Goal: Task Accomplishment & Management: Use online tool/utility

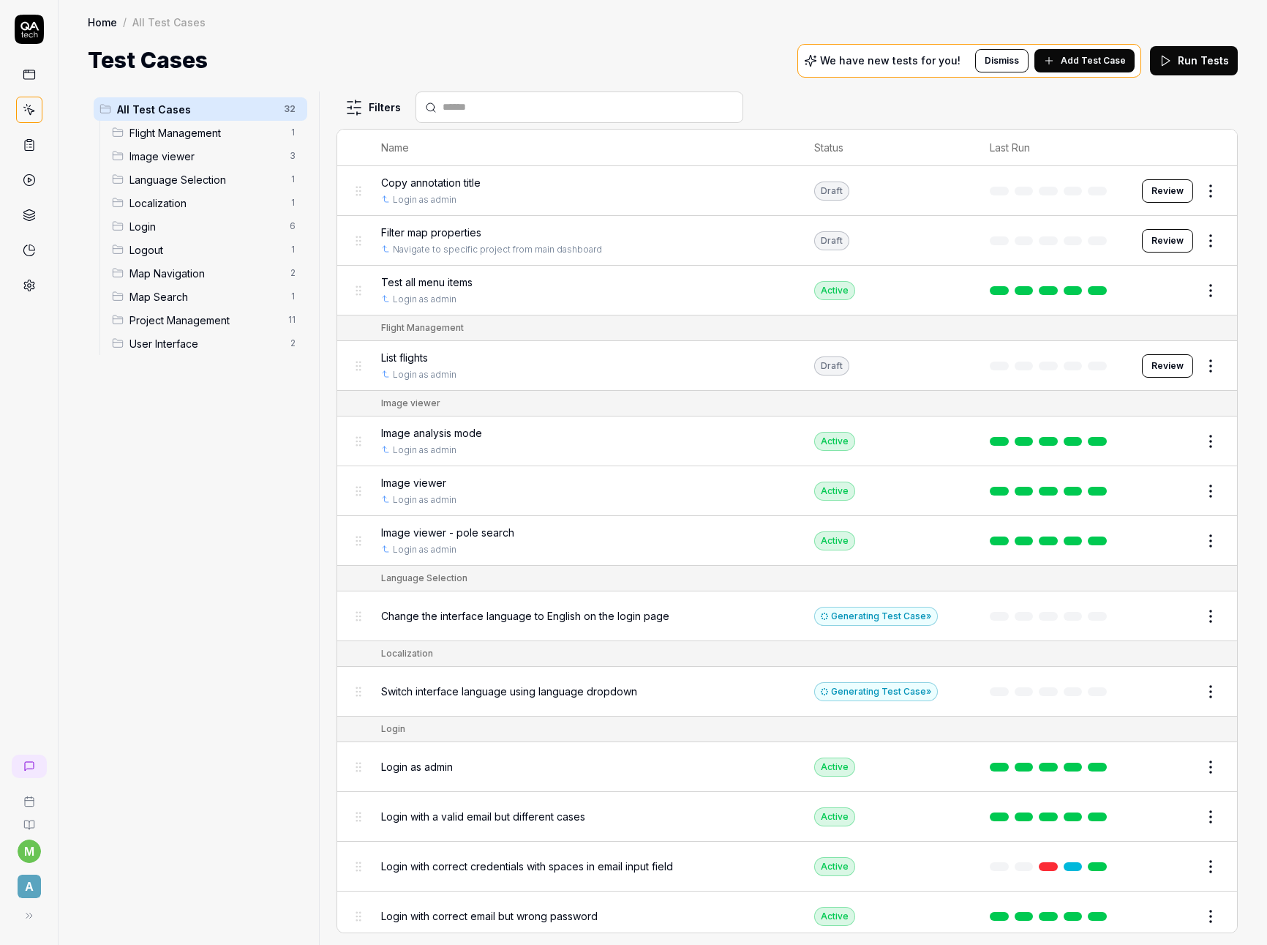
click at [1083, 64] on span "Add Test Case" at bounding box center [1093, 60] width 65 height 13
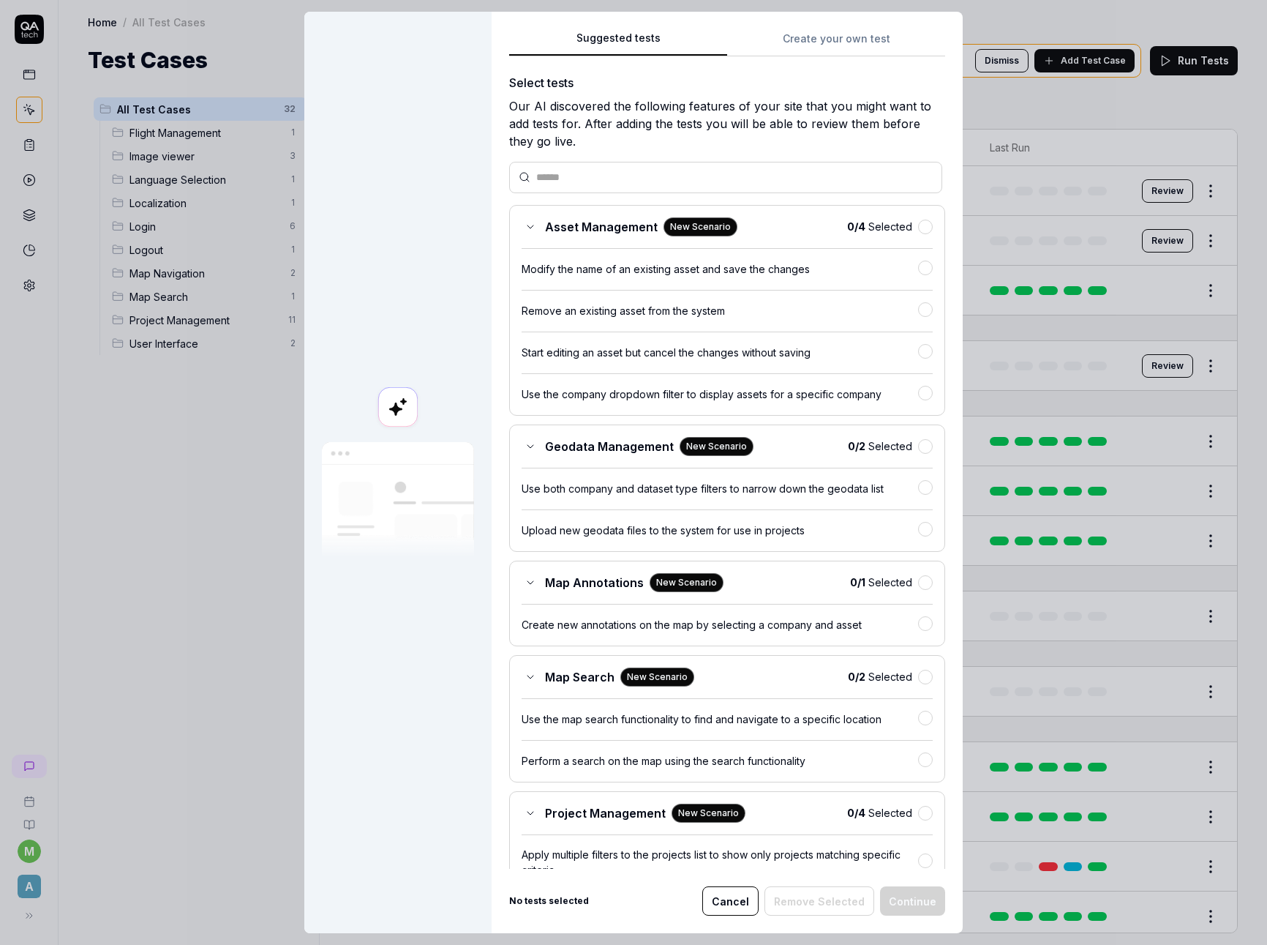
click at [809, 49] on div "Suggested tests Suggested tests Create your own test Select tests Our AI discov…" at bounding box center [633, 472] width 1267 height 945
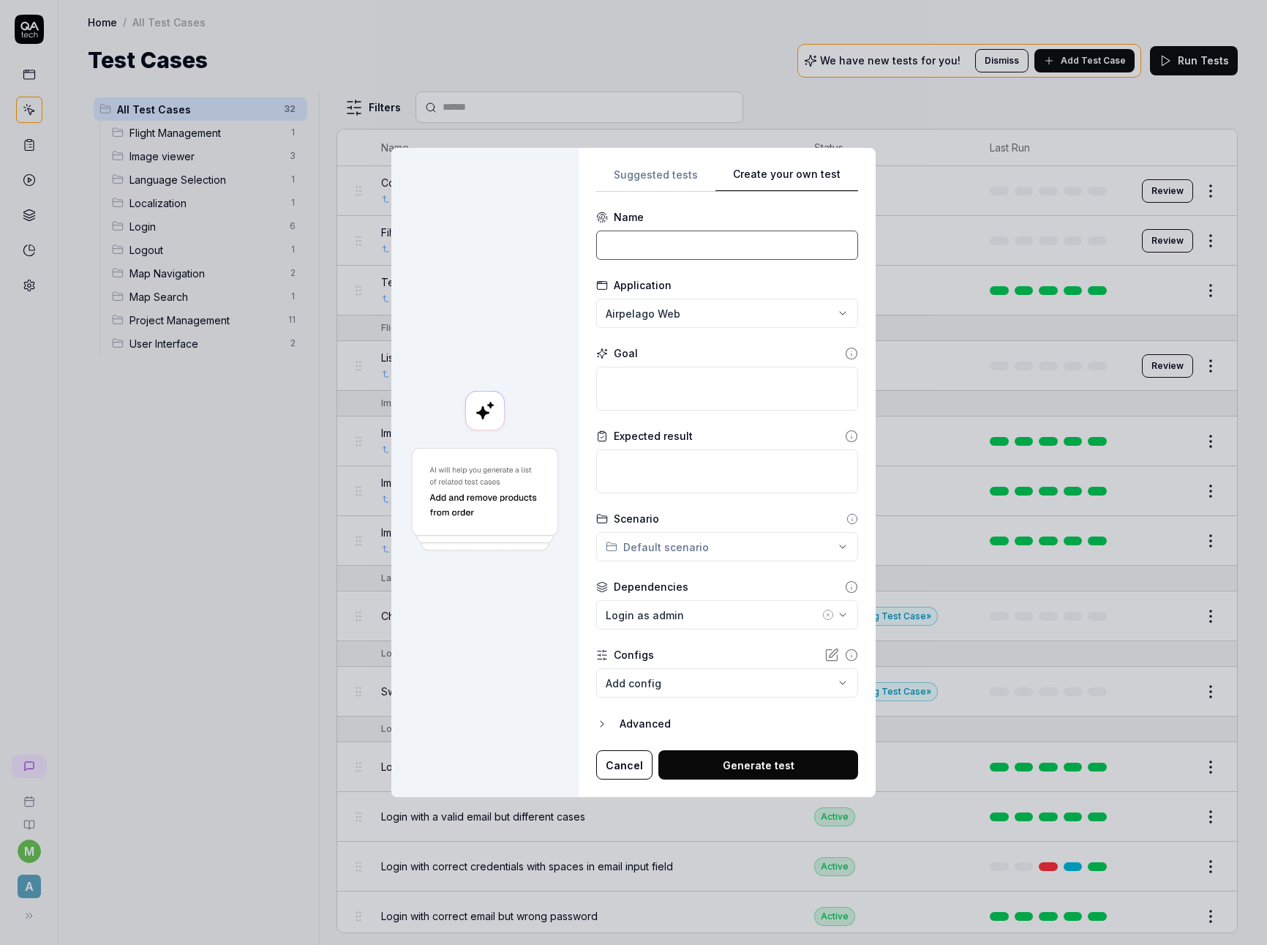
click at [740, 236] on input at bounding box center [727, 245] width 262 height 29
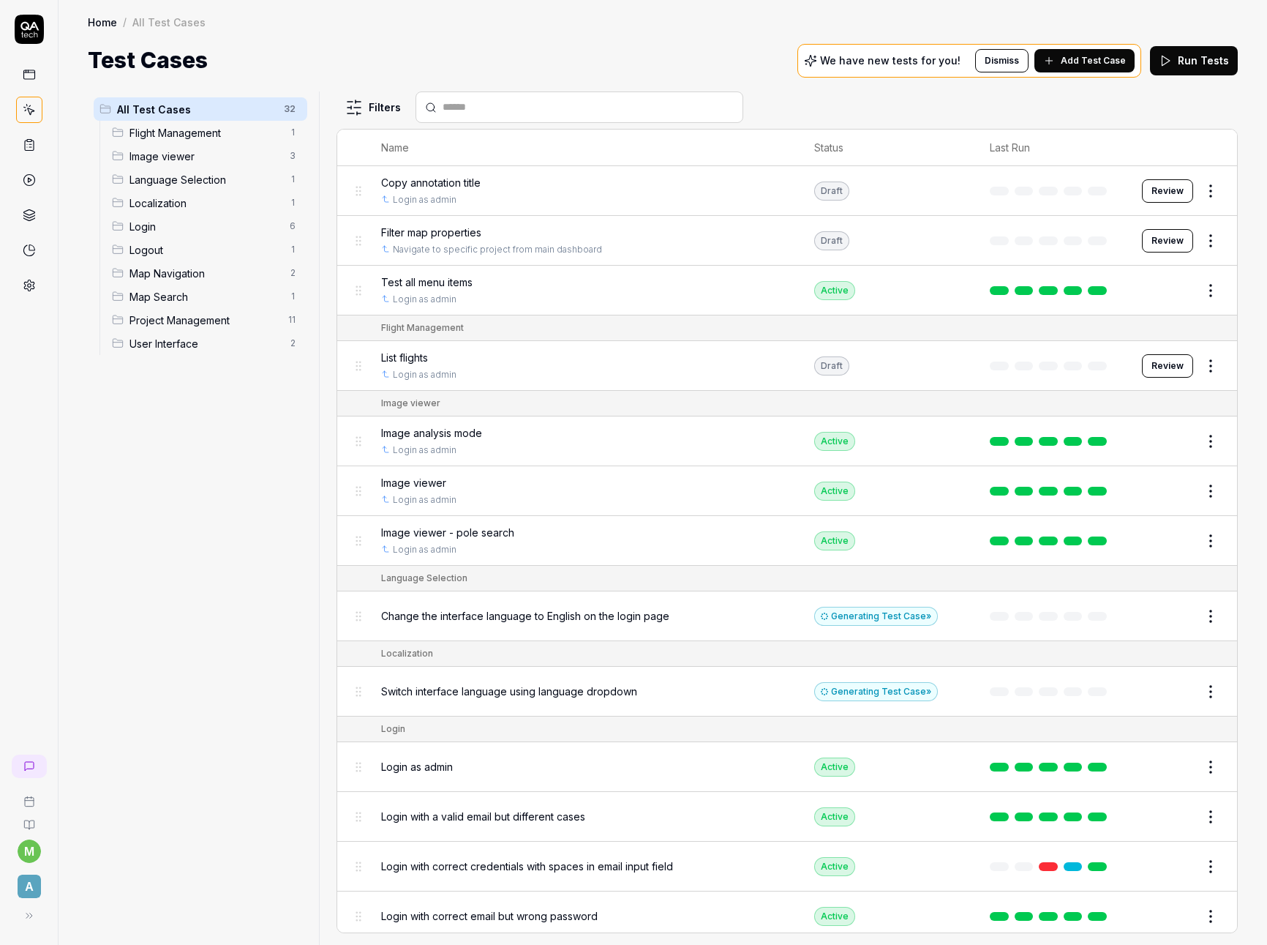
click at [245, 141] on div "Flight Management 1" at bounding box center [206, 132] width 201 height 23
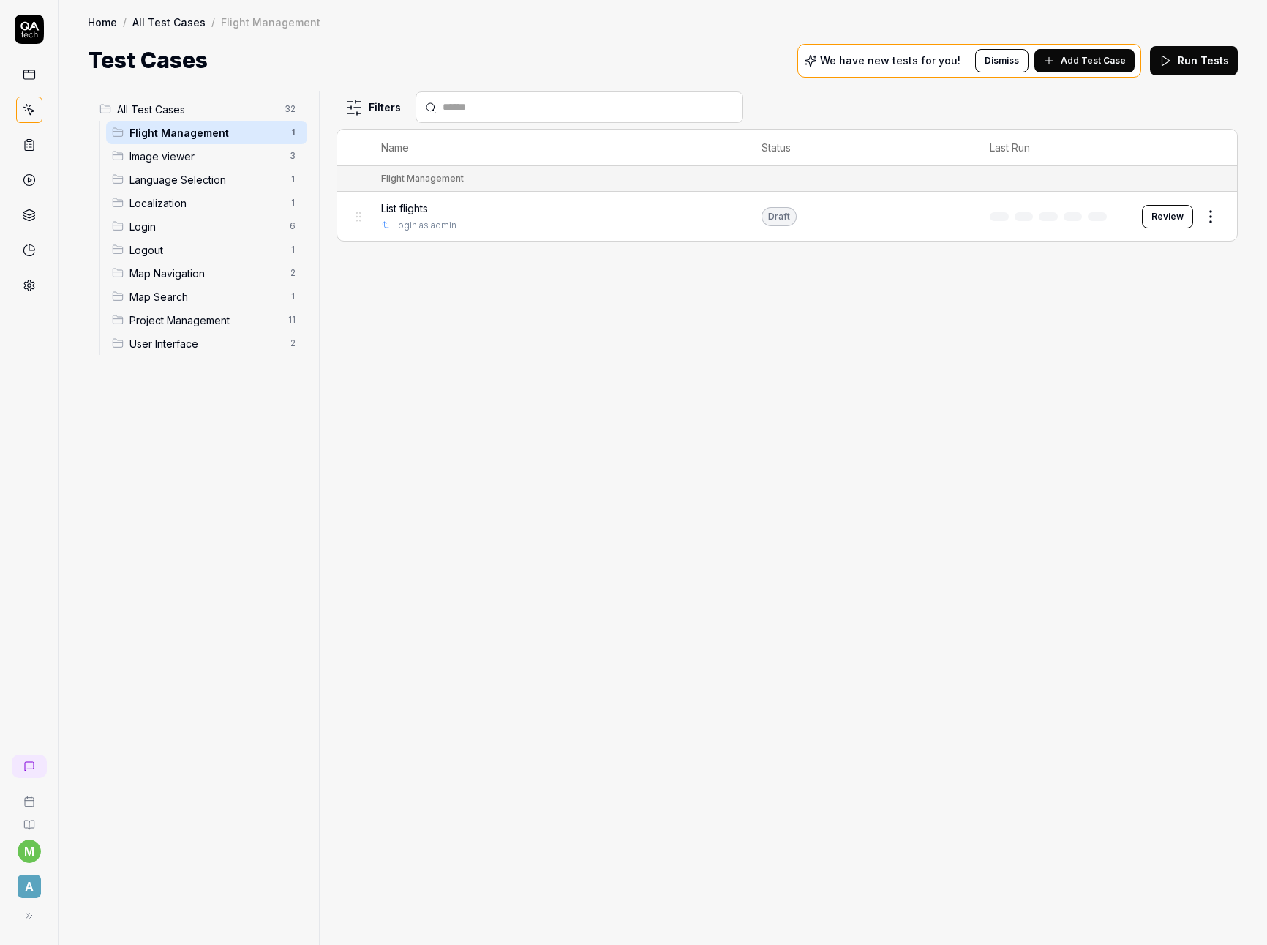
click at [528, 334] on div "Filters Name Status Last Run Flight Management List flights Login as admin Draf…" at bounding box center [788, 517] width 902 height 853
click at [495, 219] on div "Login as admin" at bounding box center [564, 225] width 366 height 13
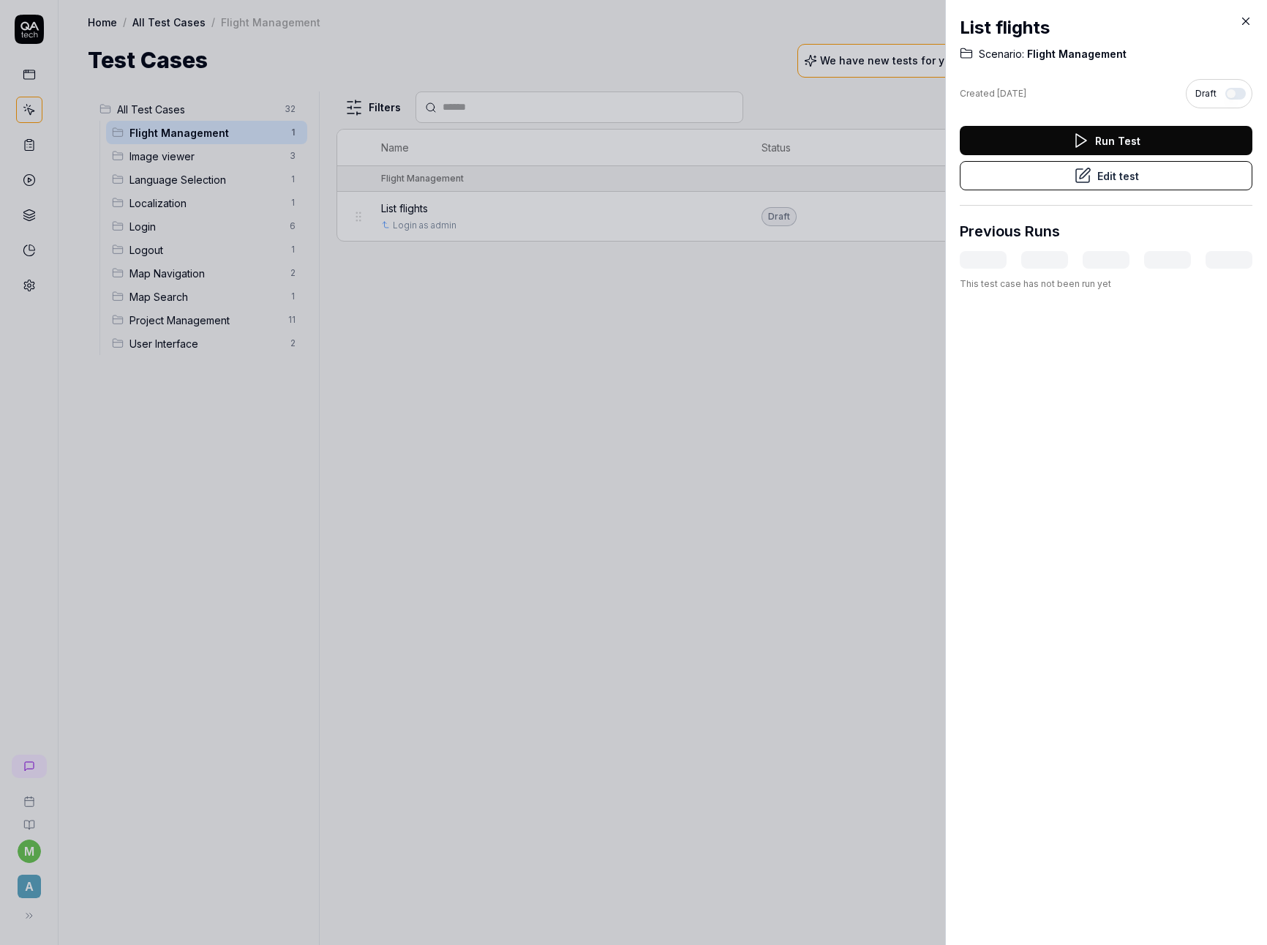
click at [697, 411] on div at bounding box center [633, 472] width 1267 height 945
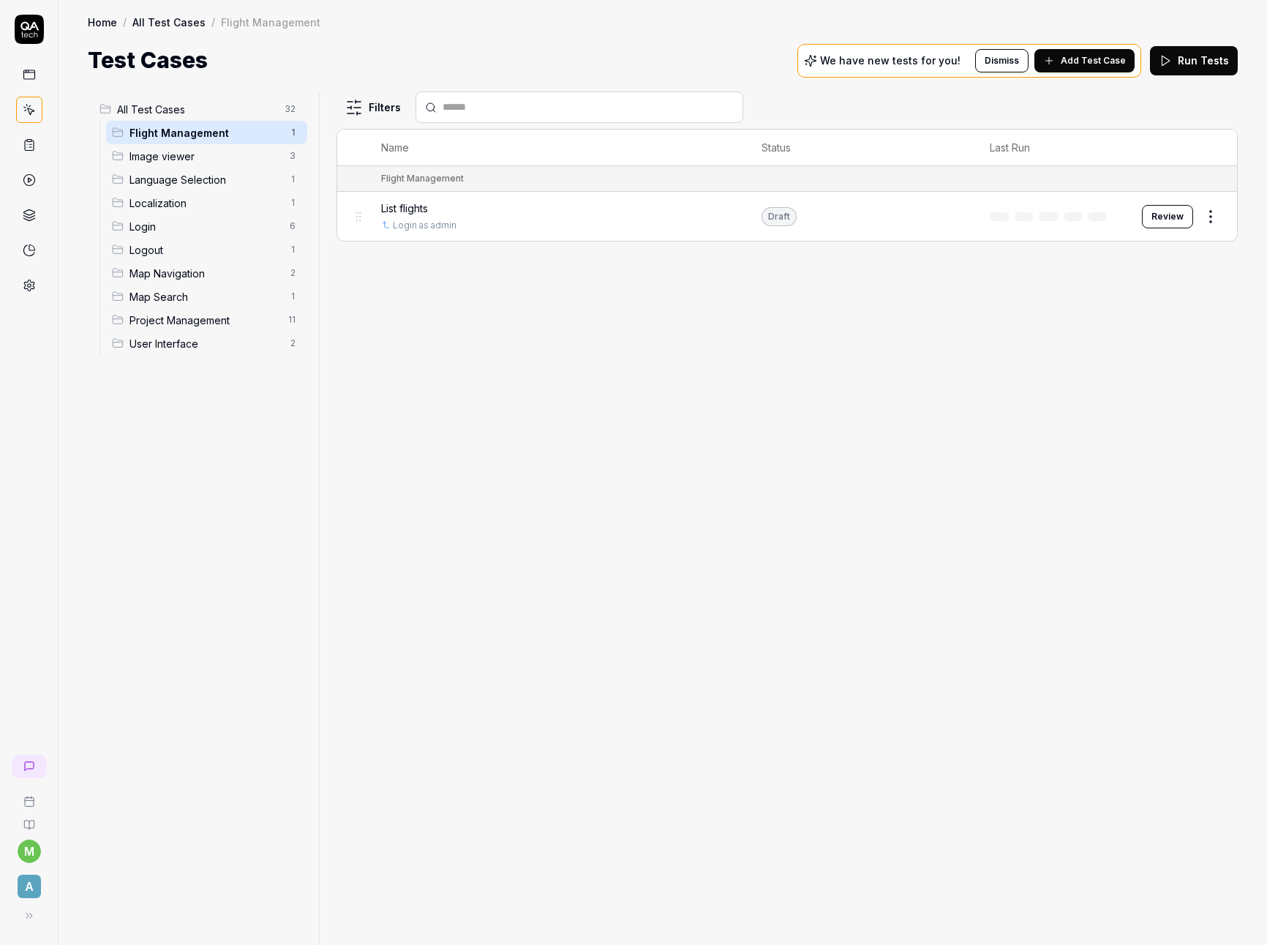
click at [1165, 217] on button "Review" at bounding box center [1167, 216] width 51 height 23
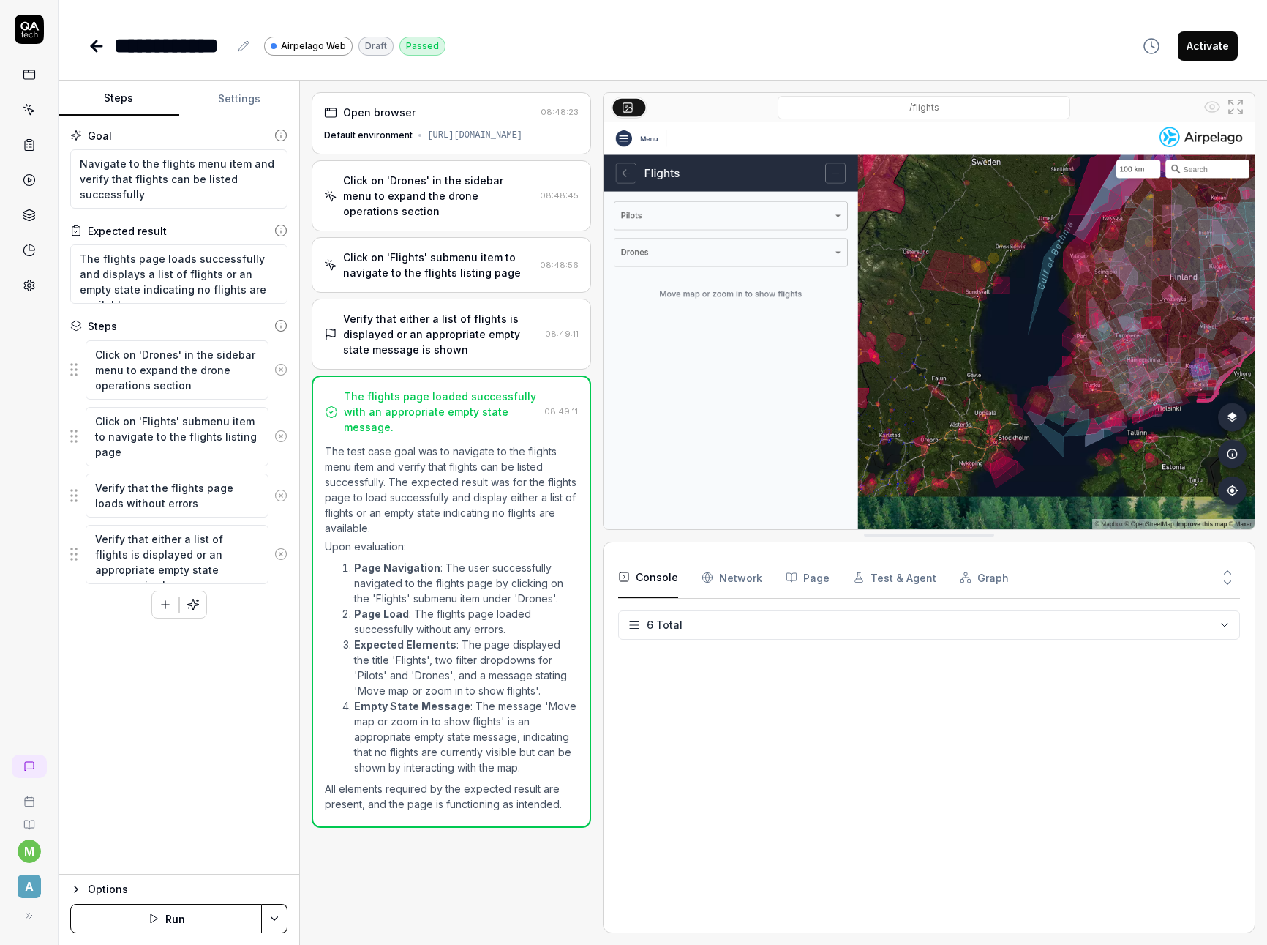
type textarea "*"
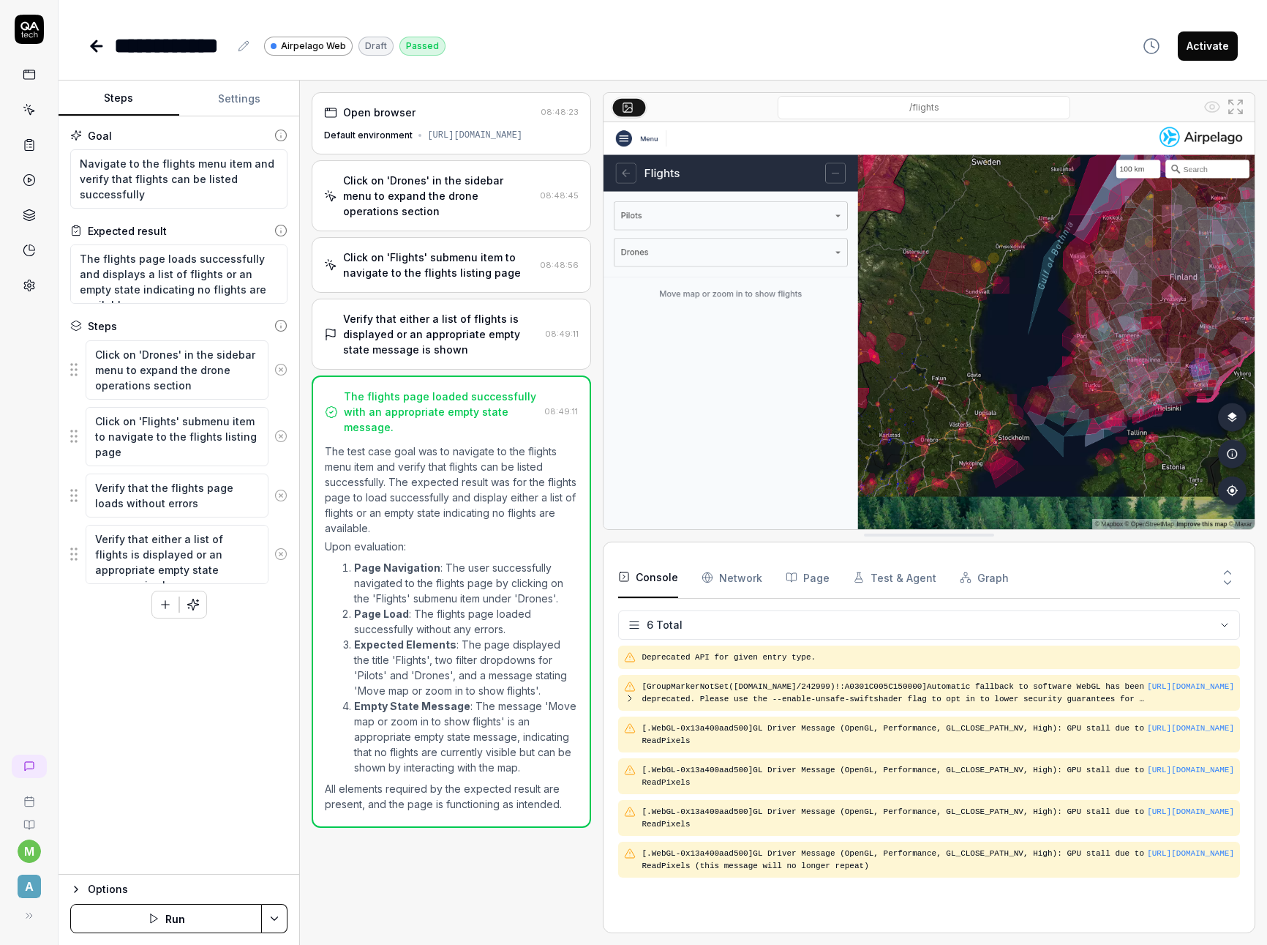
click at [99, 42] on icon at bounding box center [97, 46] width 18 height 18
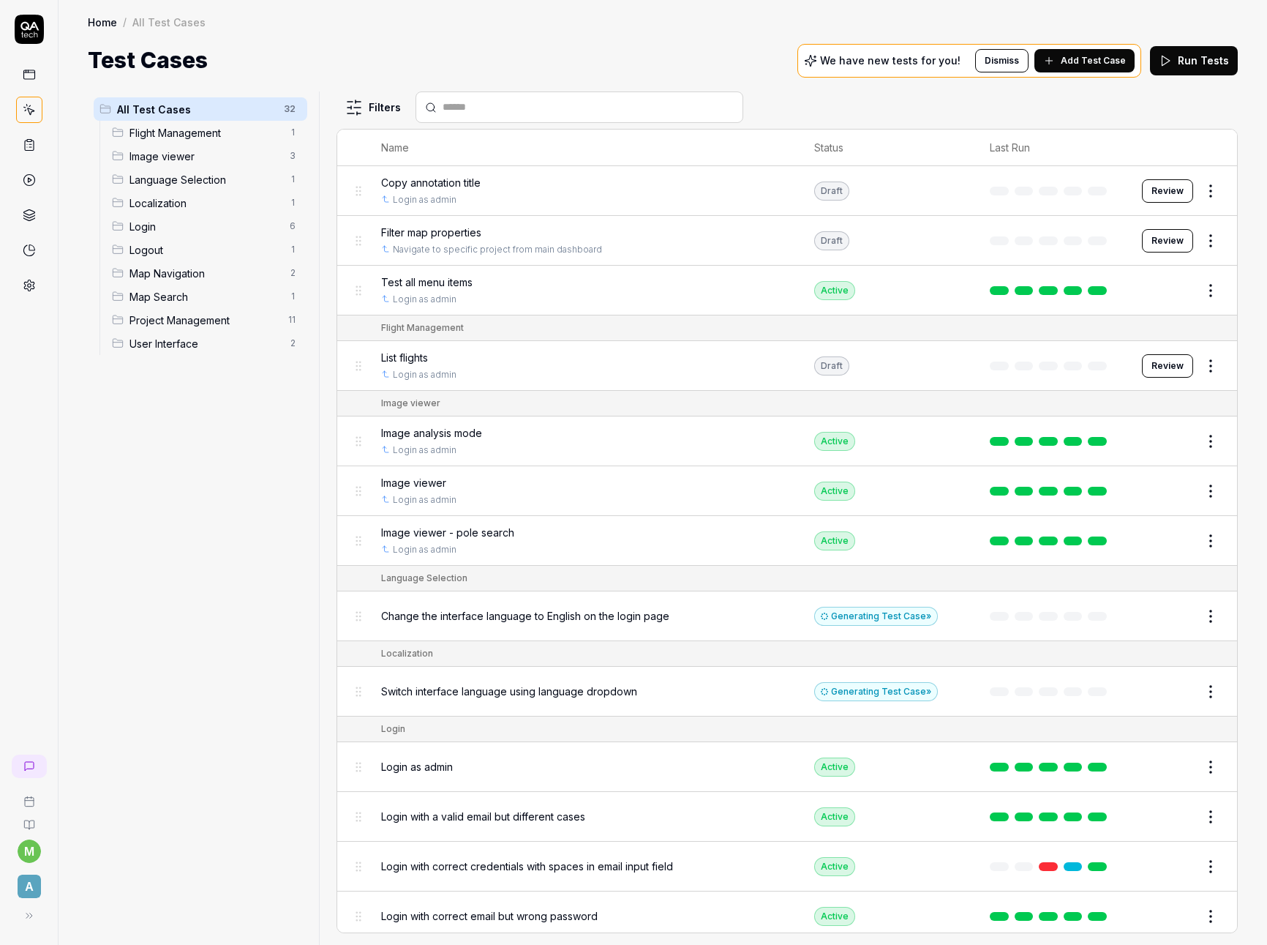
click at [157, 130] on span "Flight Management" at bounding box center [205, 132] width 151 height 15
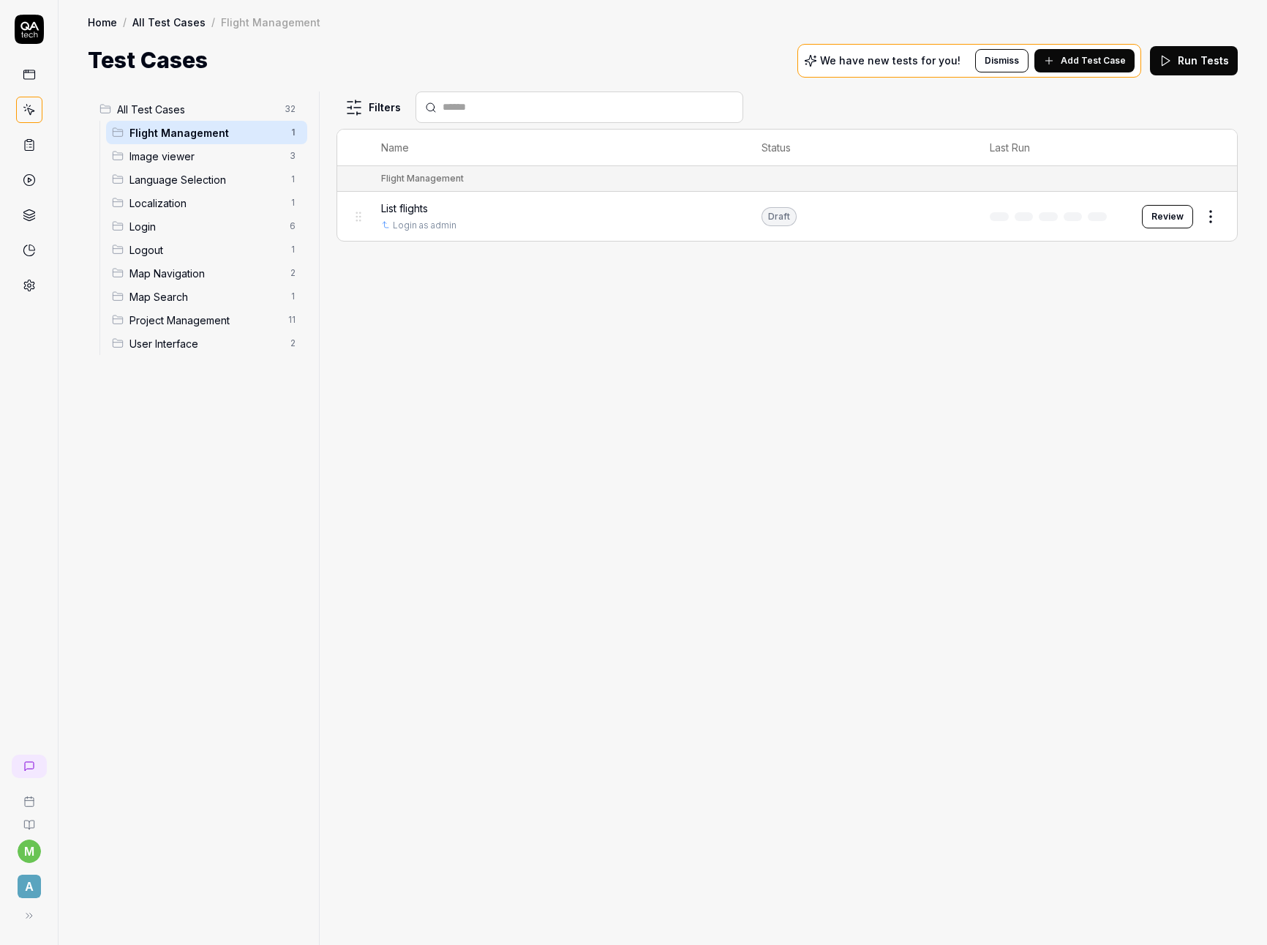
click at [1084, 64] on span "Add Test Case" at bounding box center [1093, 60] width 65 height 13
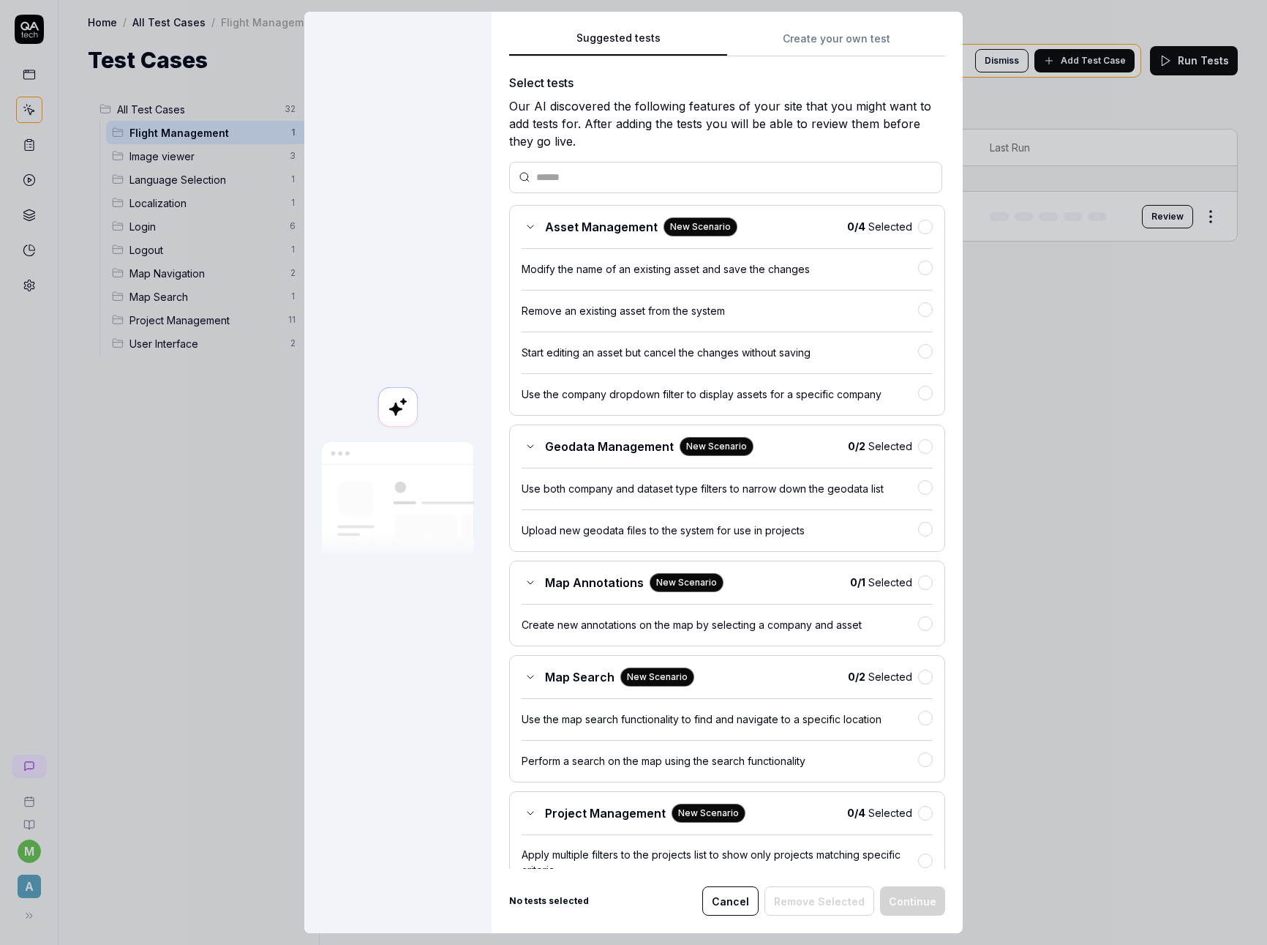
click at [796, 30] on div "Suggested tests Suggested tests Create your own test Select tests Our AI discov…" at bounding box center [633, 472] width 1267 height 945
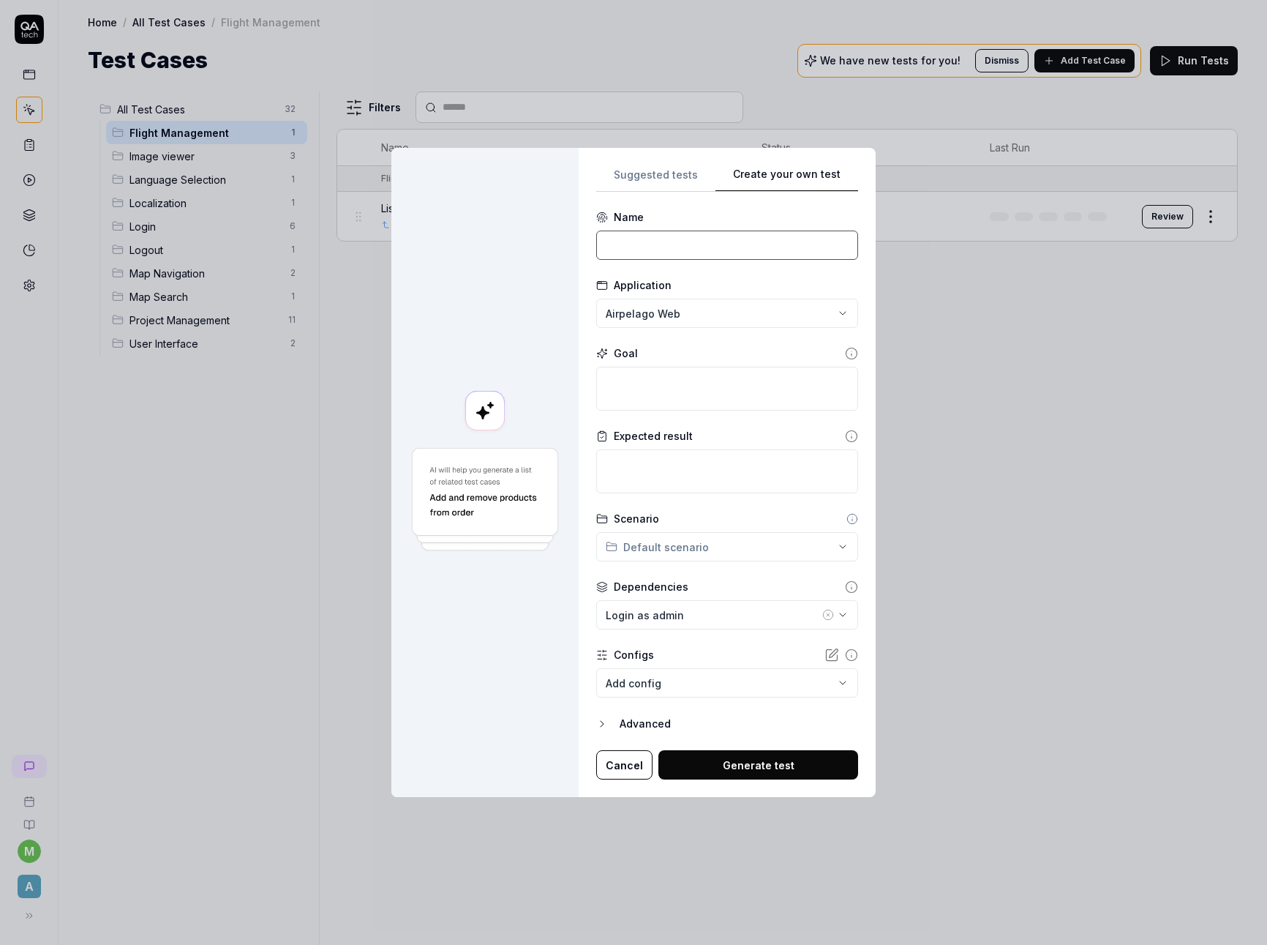
click at [683, 247] on input at bounding box center [727, 245] width 262 height 29
type input "See flight details"
click at [703, 385] on textarea at bounding box center [727, 389] width 262 height 44
type textarea "*"
type textarea "G"
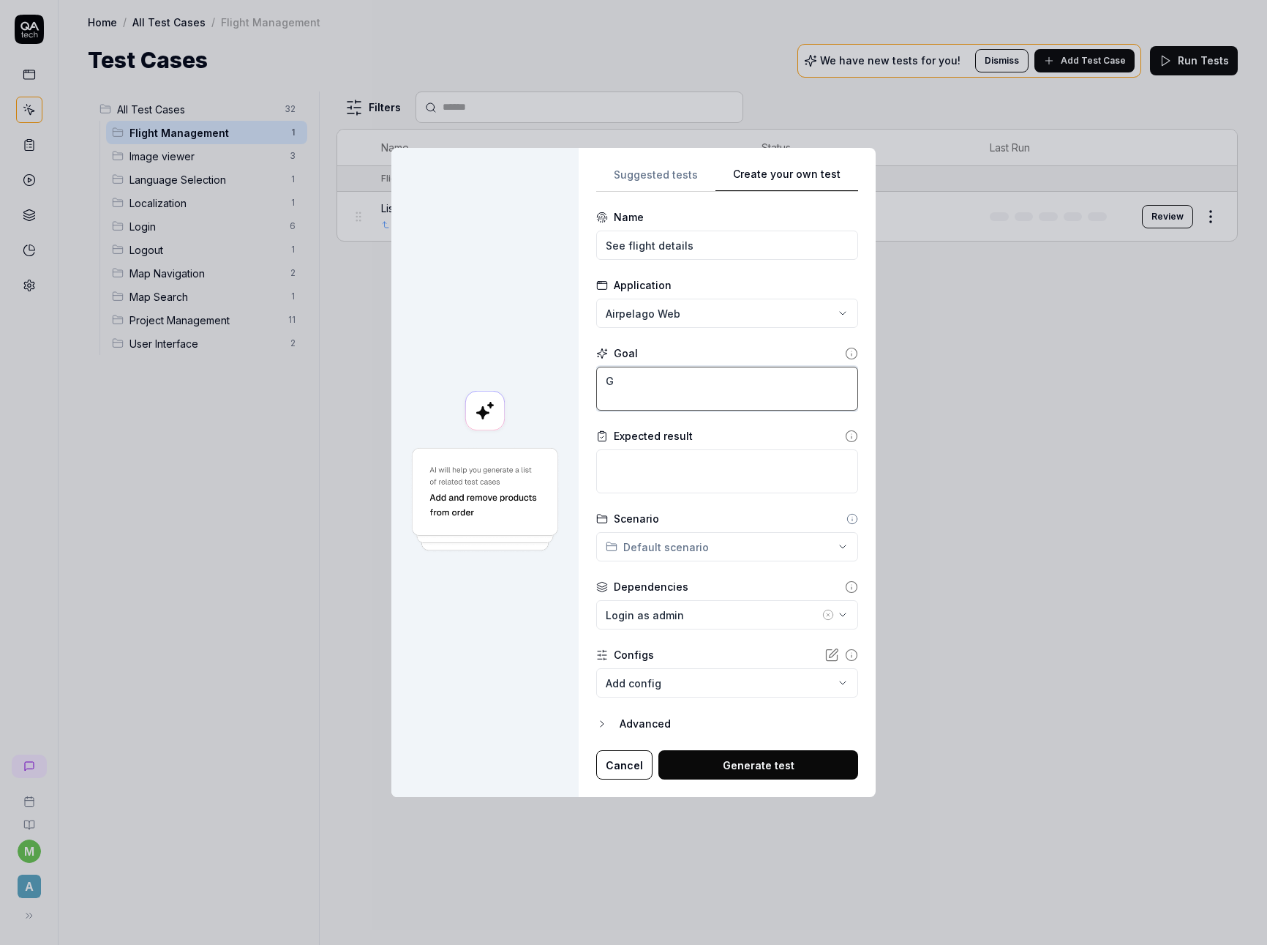
type textarea "*"
type textarea "Go"
type textarea "*"
type textarea "Go t"
type textarea "*"
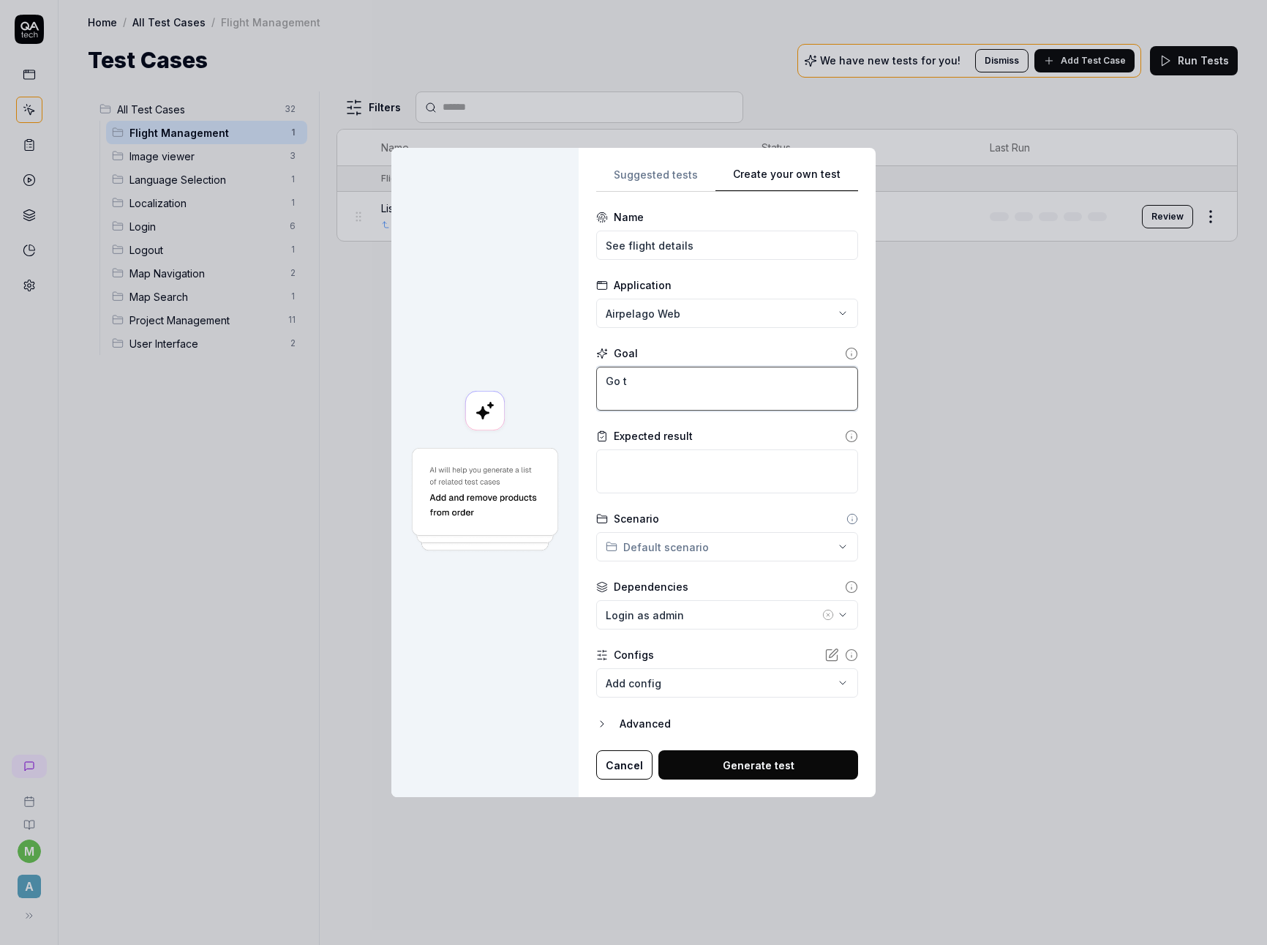
type textarea "Go to"
type textarea "*"
type textarea "Go to"
type textarea "*"
type textarea "Go to a"
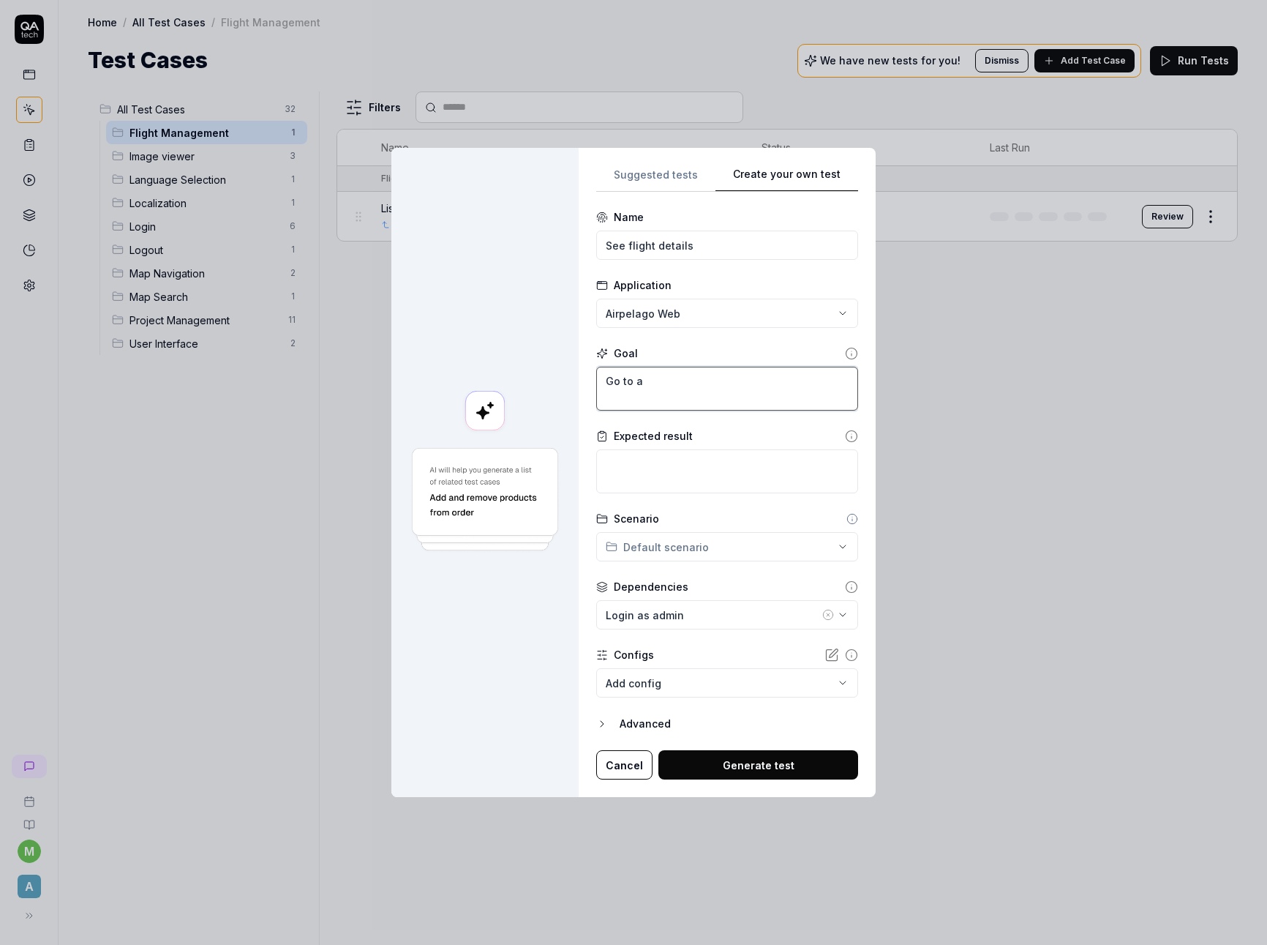
type textarea "*"
type textarea "Go to a"
type textarea "*"
type textarea "Go to a s"
type textarea "*"
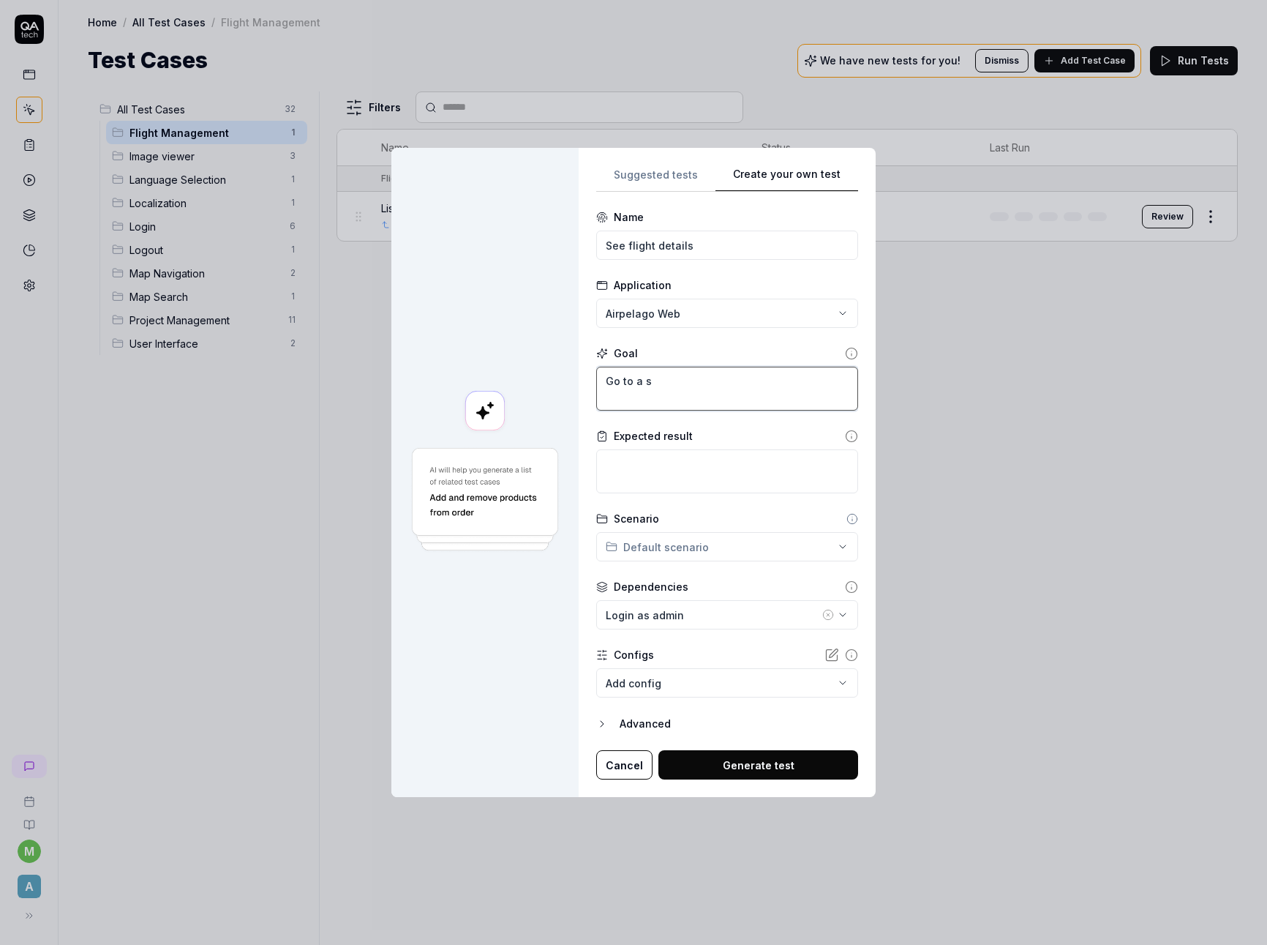
type textarea "Go to a sp"
type textarea "*"
type textarea "Go to a spe"
type textarea "*"
type textarea "Go to a spec"
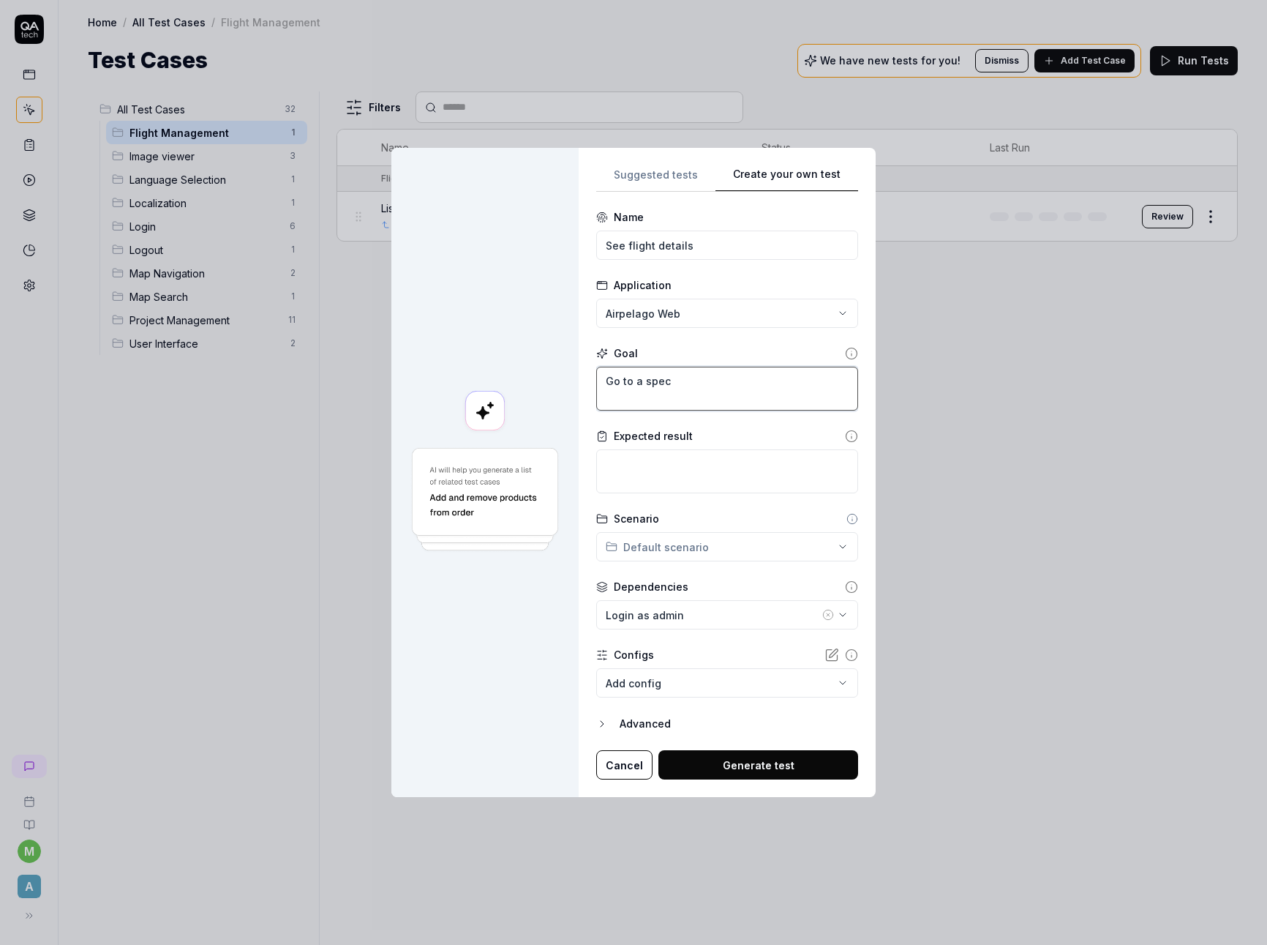
type textarea "*"
type textarea "Go to a specif"
type textarea "*"
type textarea "Go to a specifi"
type textarea "*"
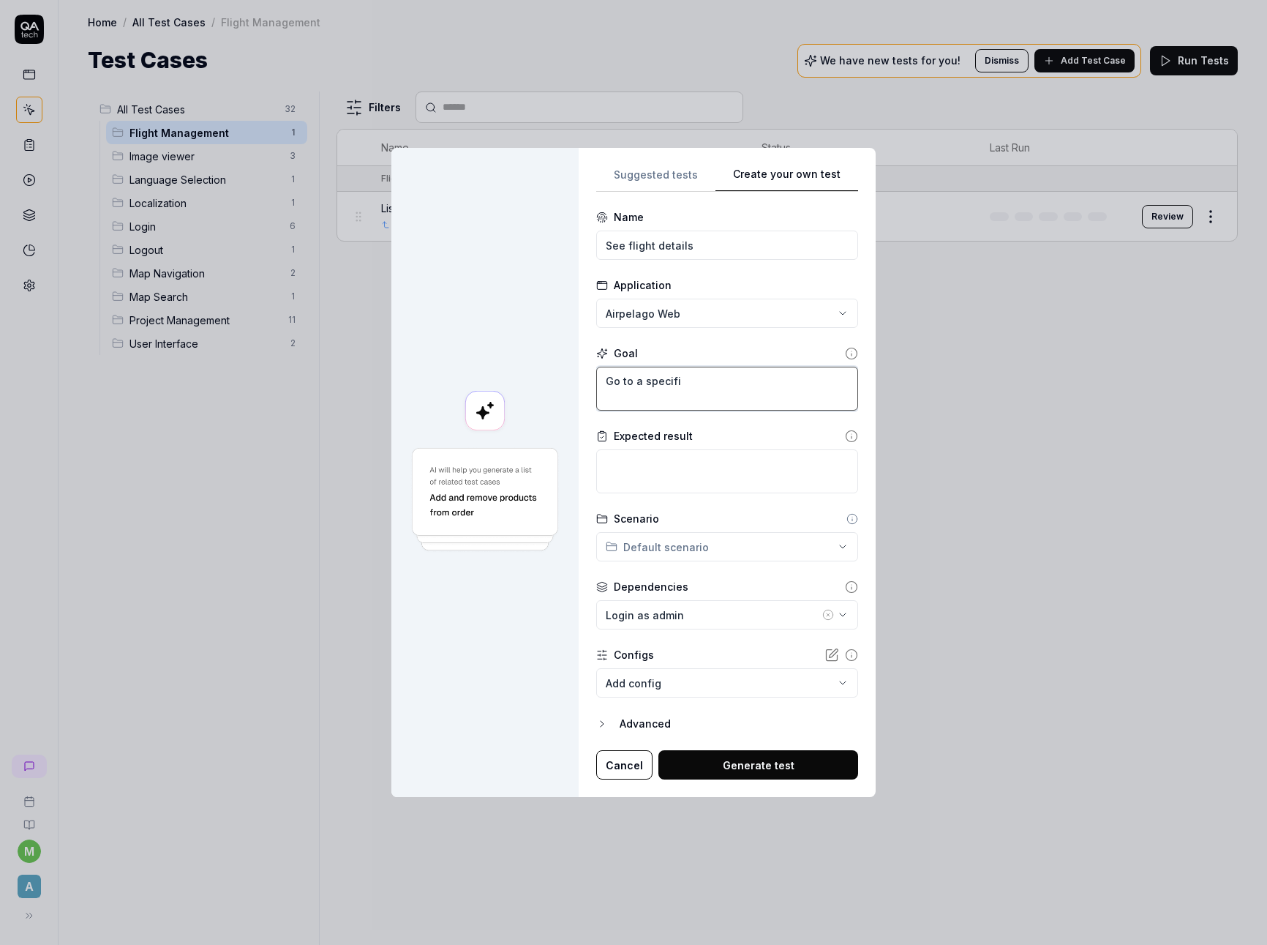
type textarea "Go to a specific"
type textarea "*"
type textarea "Go to a specific"
type textarea "*"
type textarea "Go to a specific F"
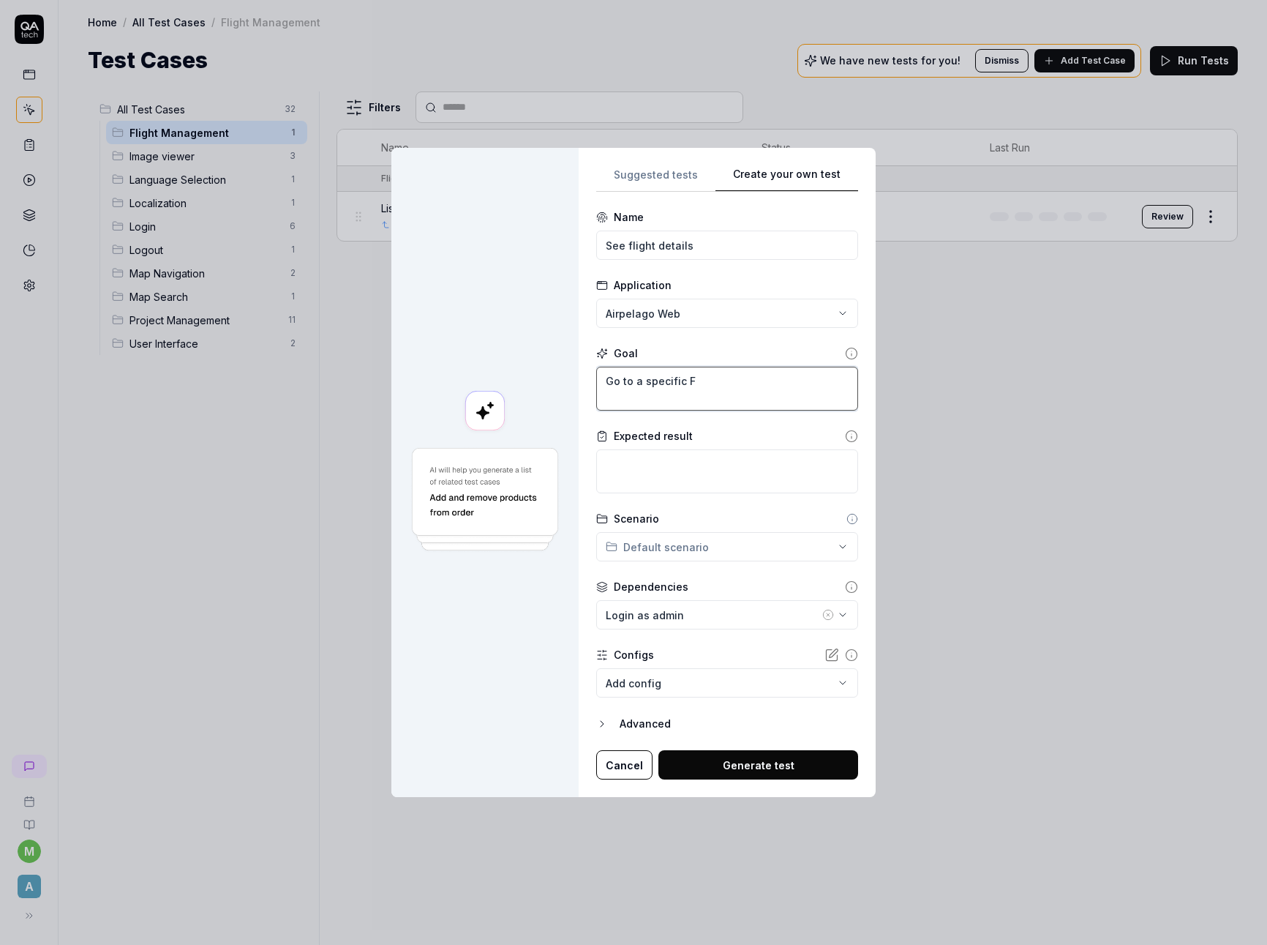
type textarea "*"
type textarea "Go to a specific Fl"
type textarea "*"
type textarea "Go to a specific Flig"
type textarea "*"
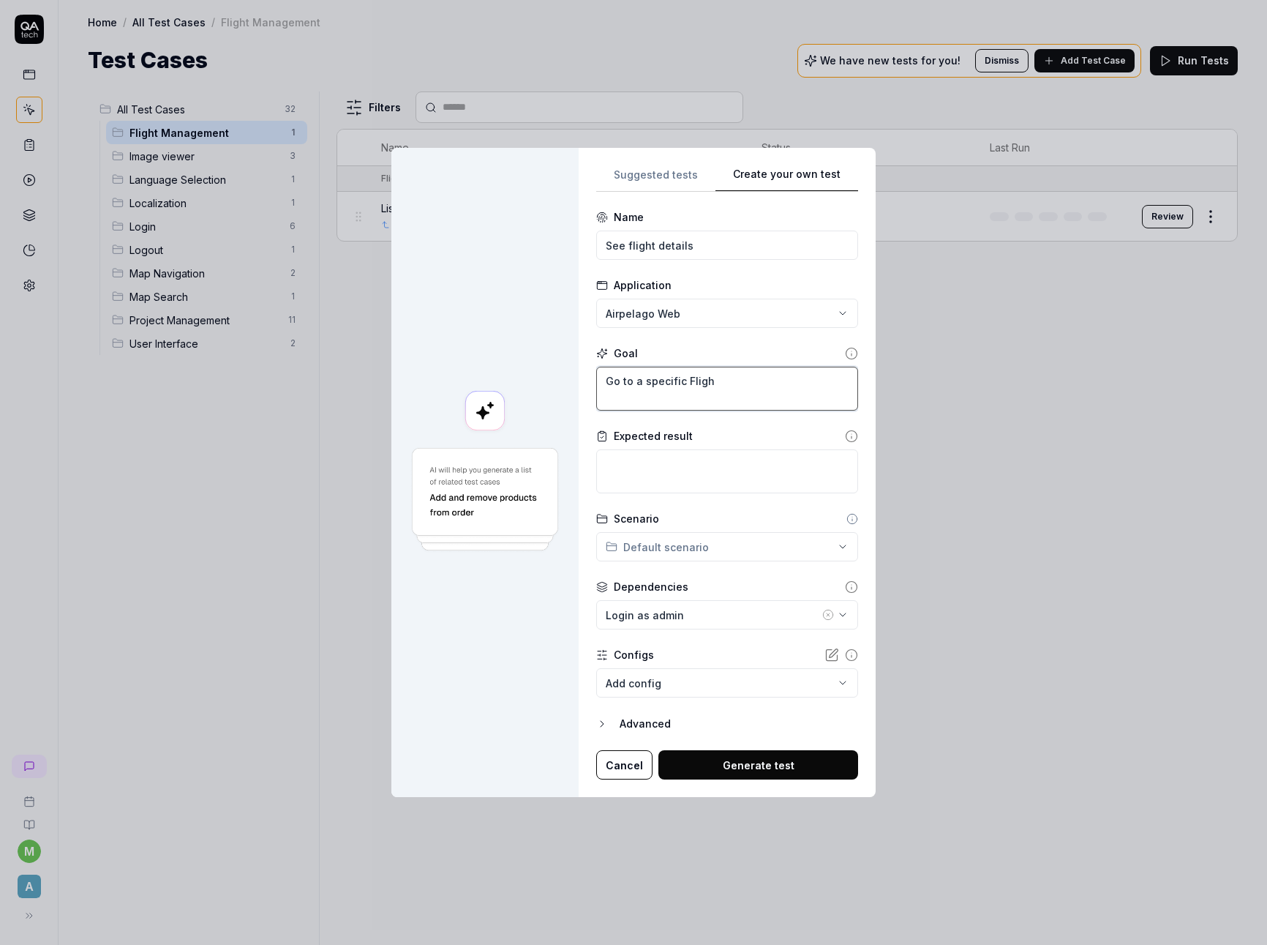
type textarea "Go to a specific Flight"
type textarea "*"
type textarea "Go to a specific Flight."
type textarea "*"
type textarea "Go to a specific Flight."
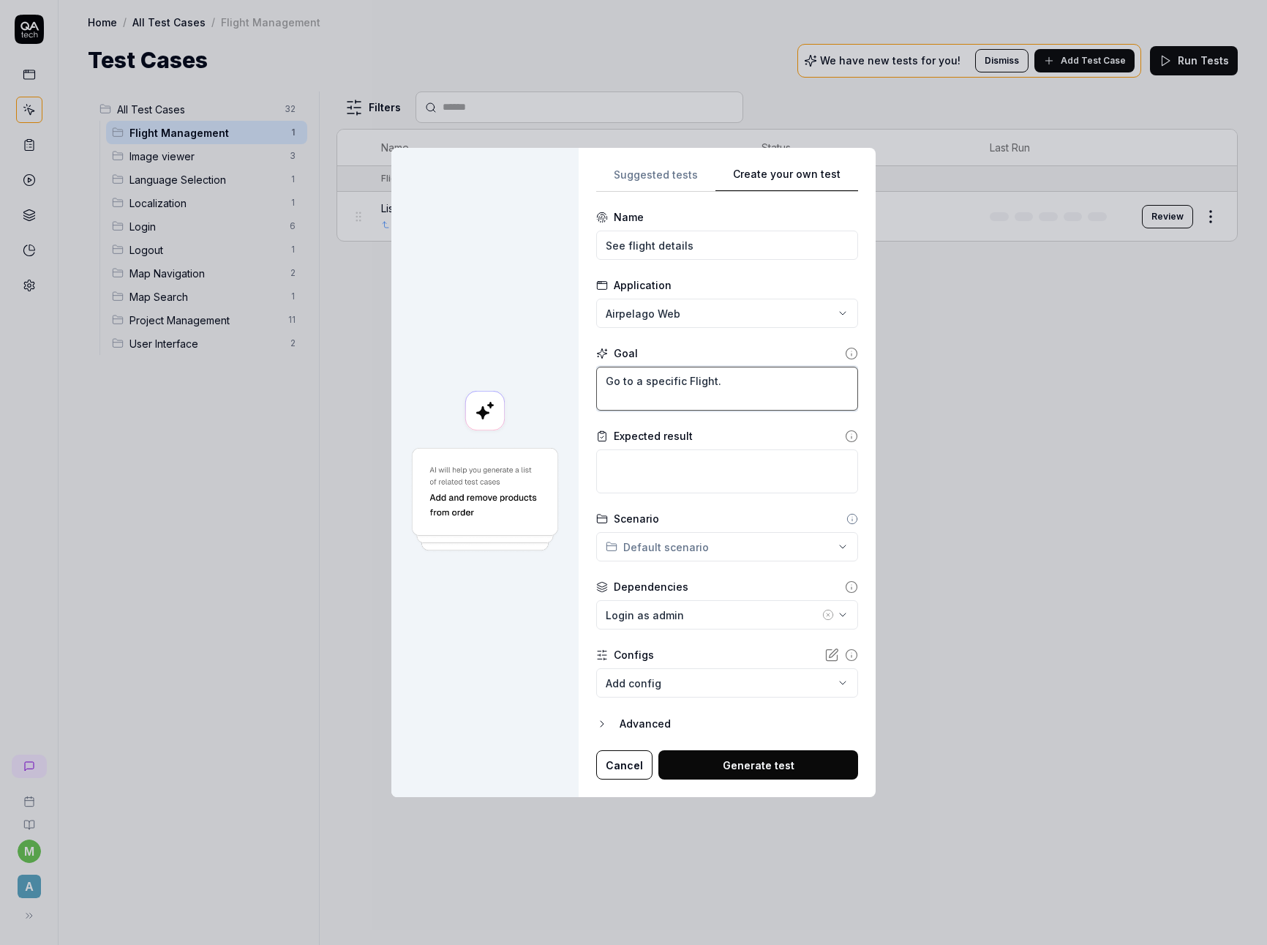
type textarea "*"
type textarea "Go to a specific Flight."
type textarea "*"
type textarea "Go to a specific Flight"
type textarea "*"
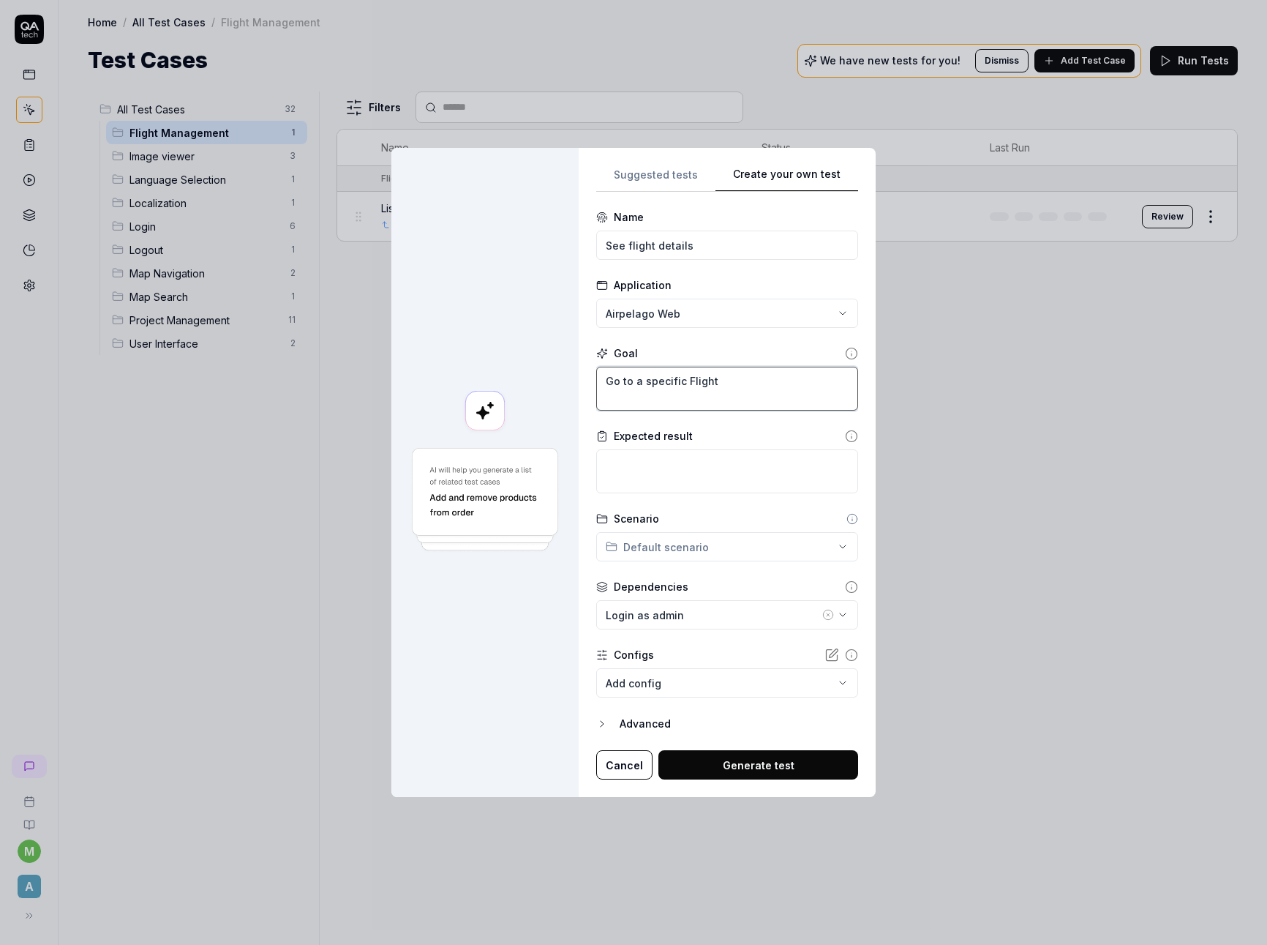
type textarea "Go to a specific Flight,"
type textarea "*"
type textarea "Go to a specific Flight"
type textarea "*"
type textarea "Go to a specific Flight."
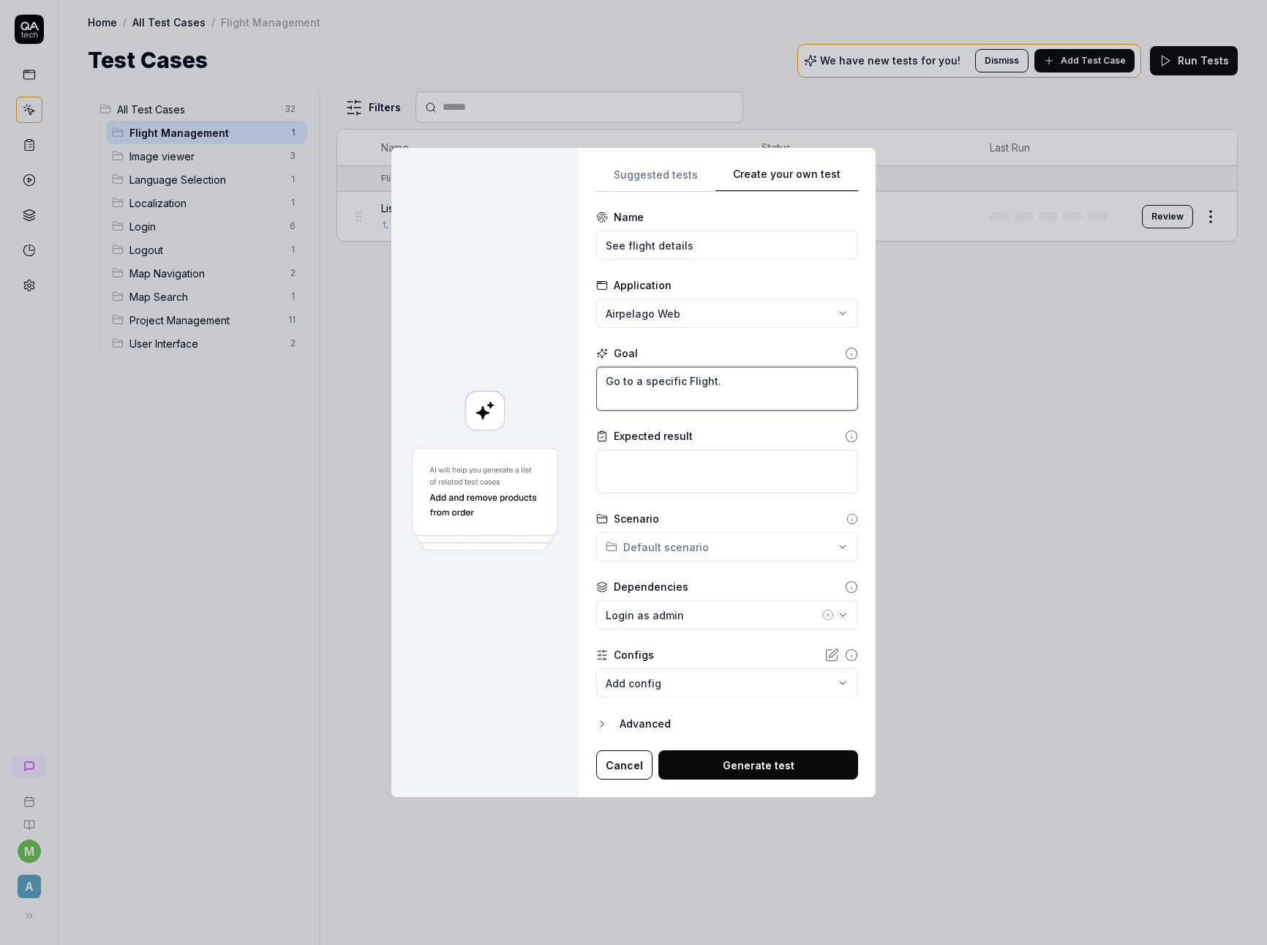
type textarea "*"
type textarea "Go to a specific Flight."
type textarea "*"
type textarea "Go to a specific Flight. F"
type textarea "*"
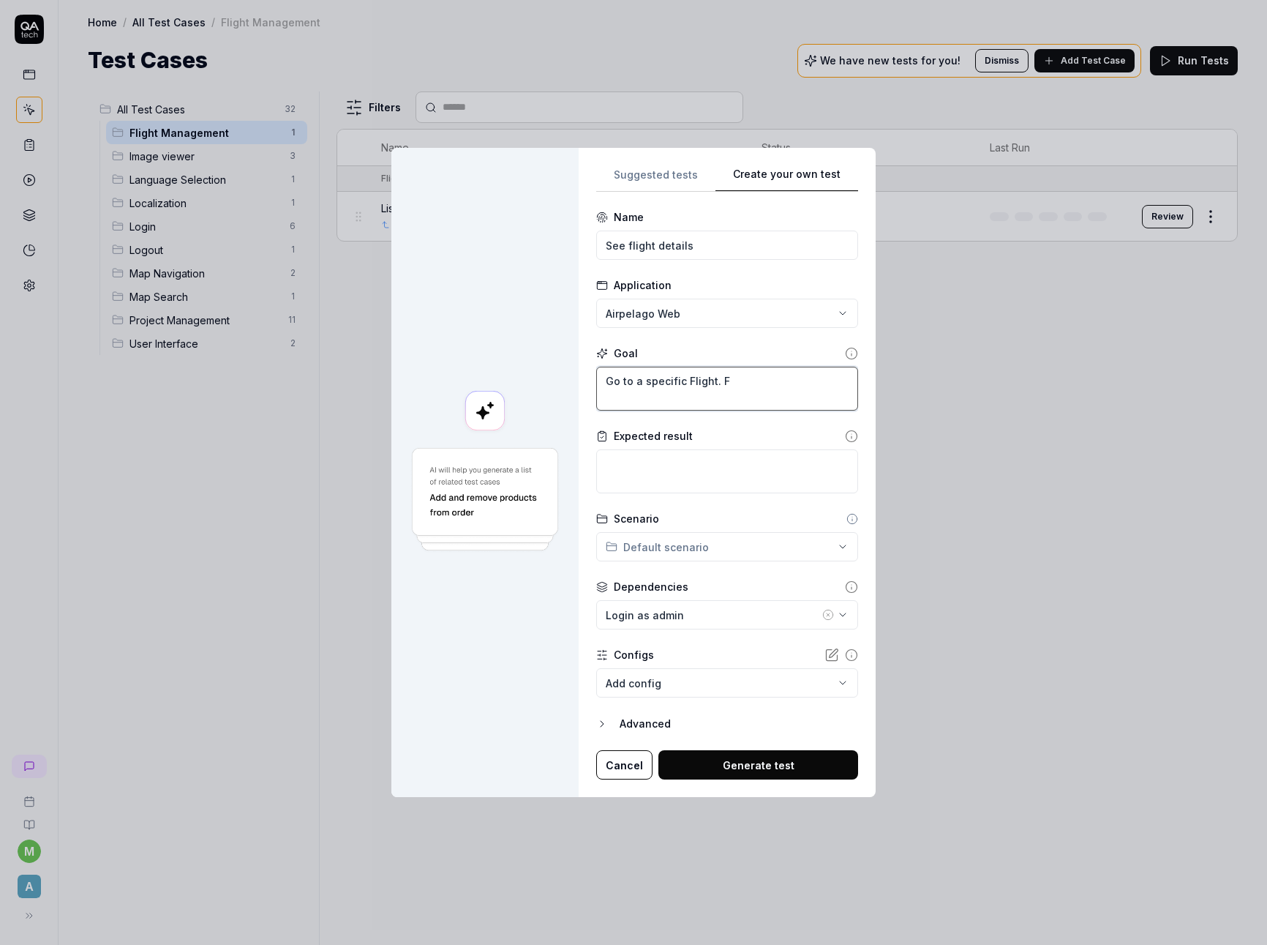
type textarea "Go to a specific Flight. Fl"
type textarea "*"
type textarea "Go to a specific Flight. Fli"
type textarea "*"
type textarea "Go to a specific Flight. Flig"
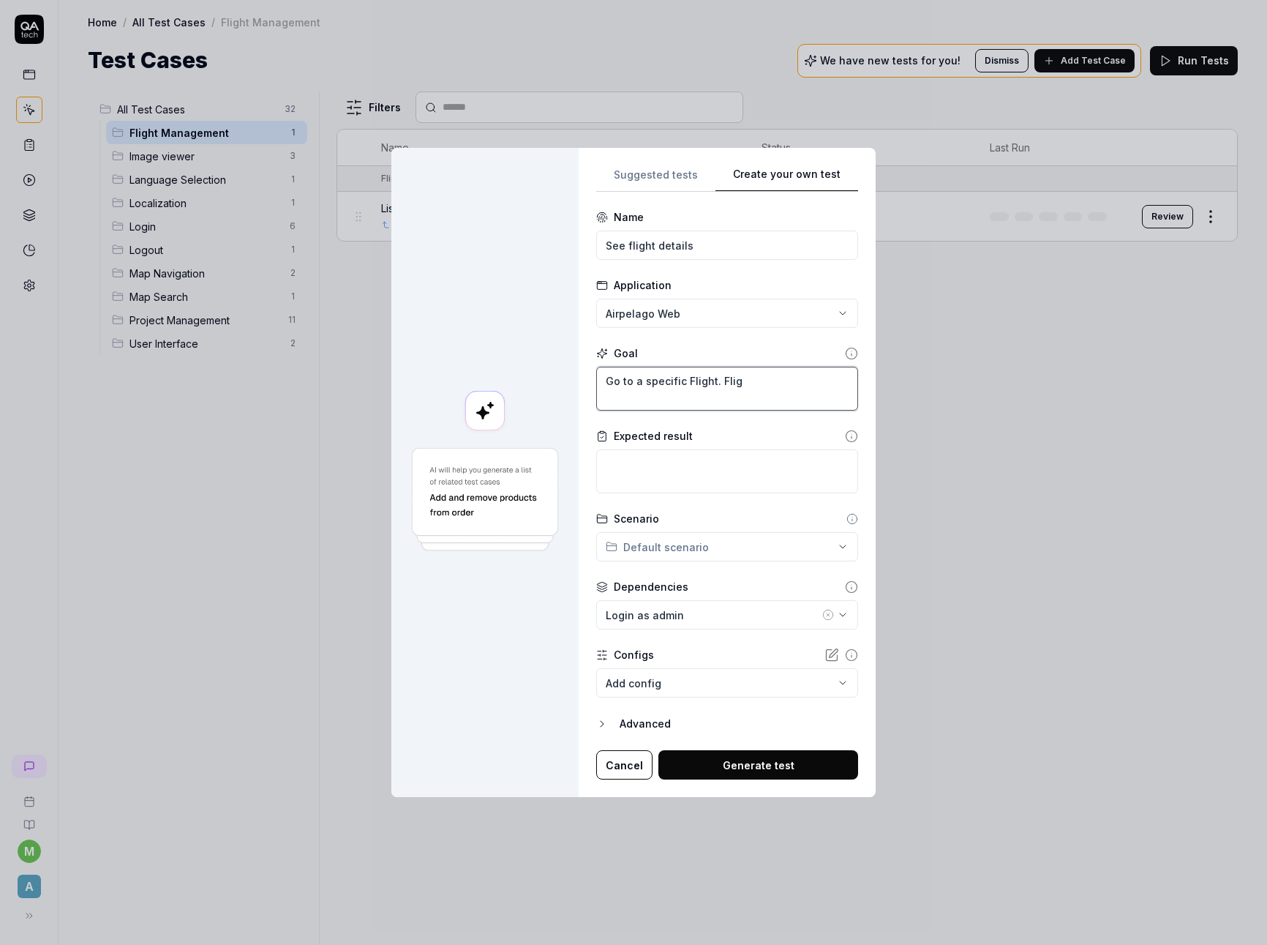
type textarea "*"
type textarea "Go to a specific Flight. [GEOGRAPHIC_DATA]"
type textarea "*"
type textarea "Go to a specific Flight. Flight"
type textarea "*"
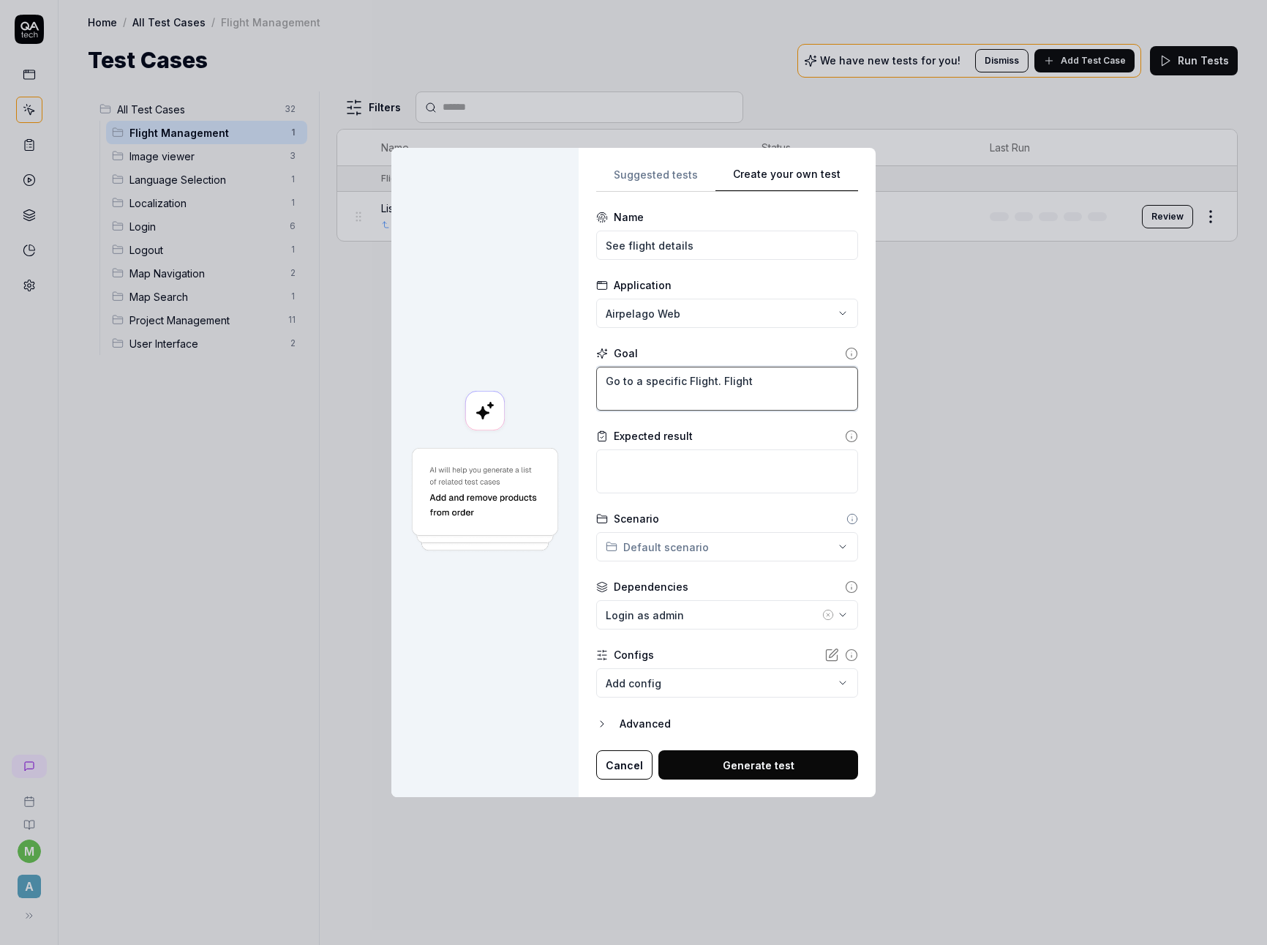
type textarea "Go to a specific Flight. Flight"
type textarea "*"
type textarea "Go to a specific Flight. Flight d"
type textarea "*"
type textarea "Go to a specific Flight. Flight da"
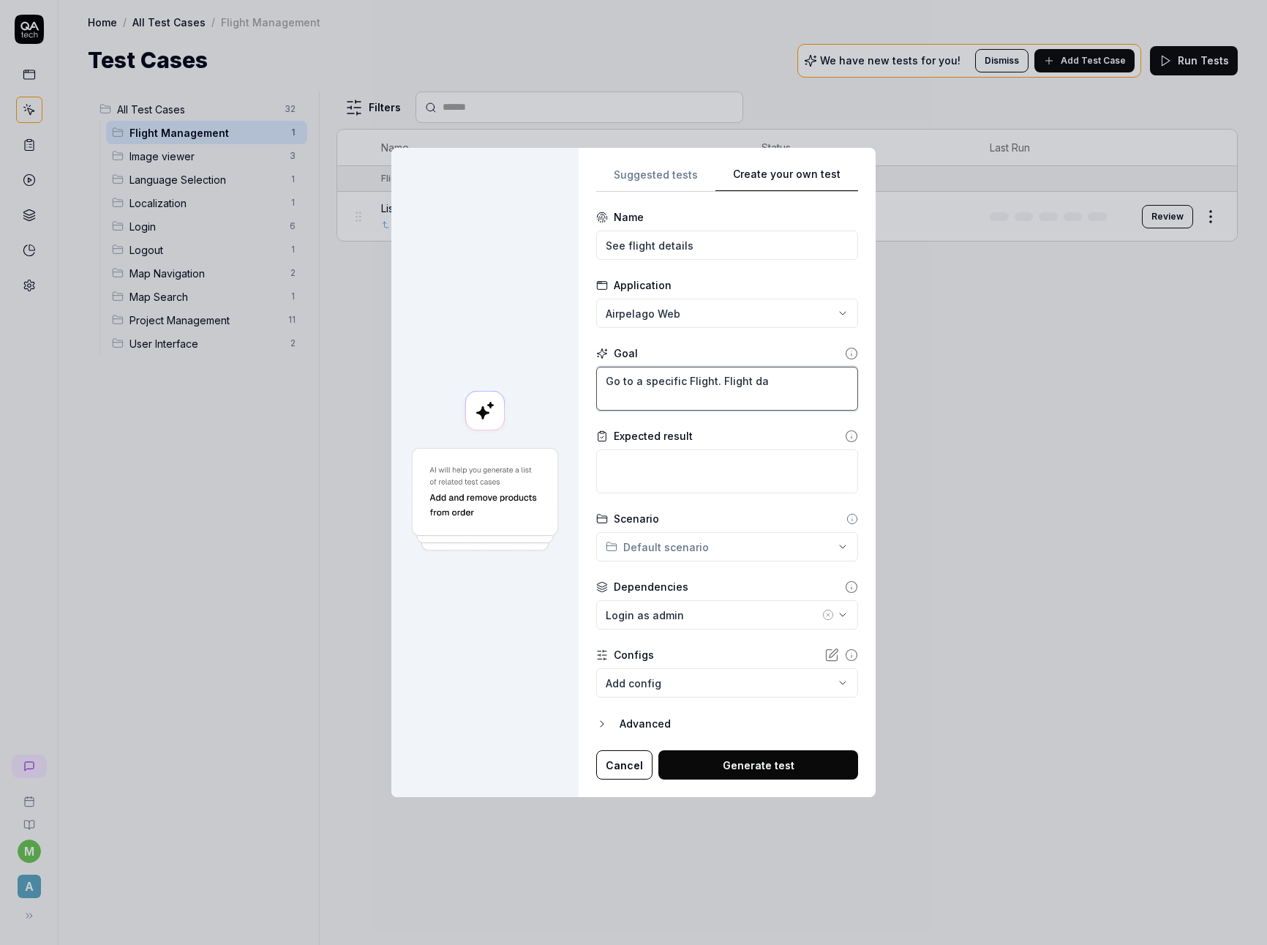
type textarea "*"
type textarea "Go to a specific Flight. Flight dat"
type textarea "*"
type textarea "Go to a specific Flight. Flight data"
type textarea "*"
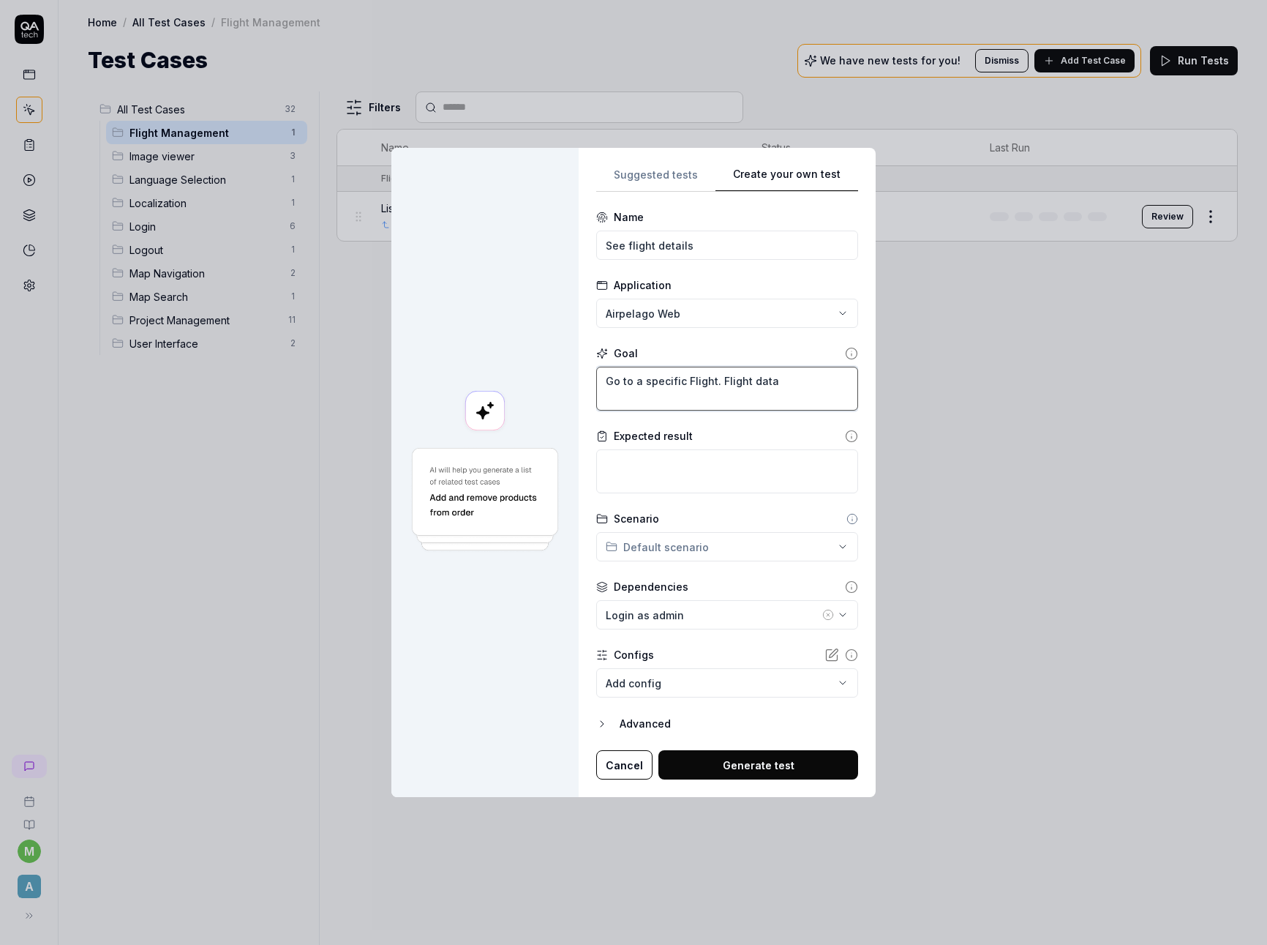
type textarea "Go to a specific Flight. Flight data"
type textarea "*"
type textarea "Go to a specific Flight. Flight data s"
type textarea "*"
type textarea "Go to a specific Flight. Flight data sho"
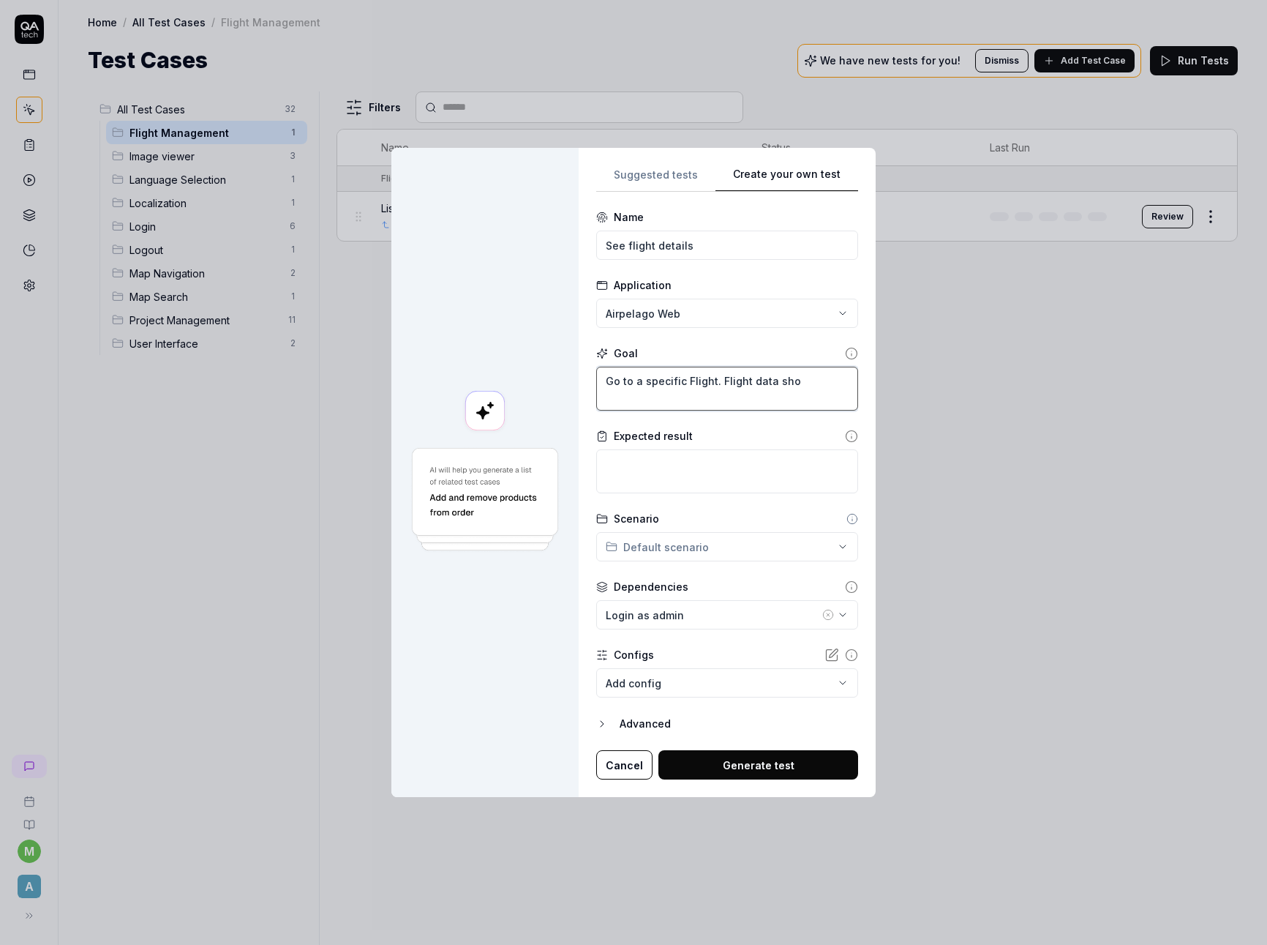
type textarea "*"
type textarea "Go to a specific Flight. Flight data shou"
type textarea "*"
type textarea "Go to a specific Flight. Flight data shoul"
type textarea "*"
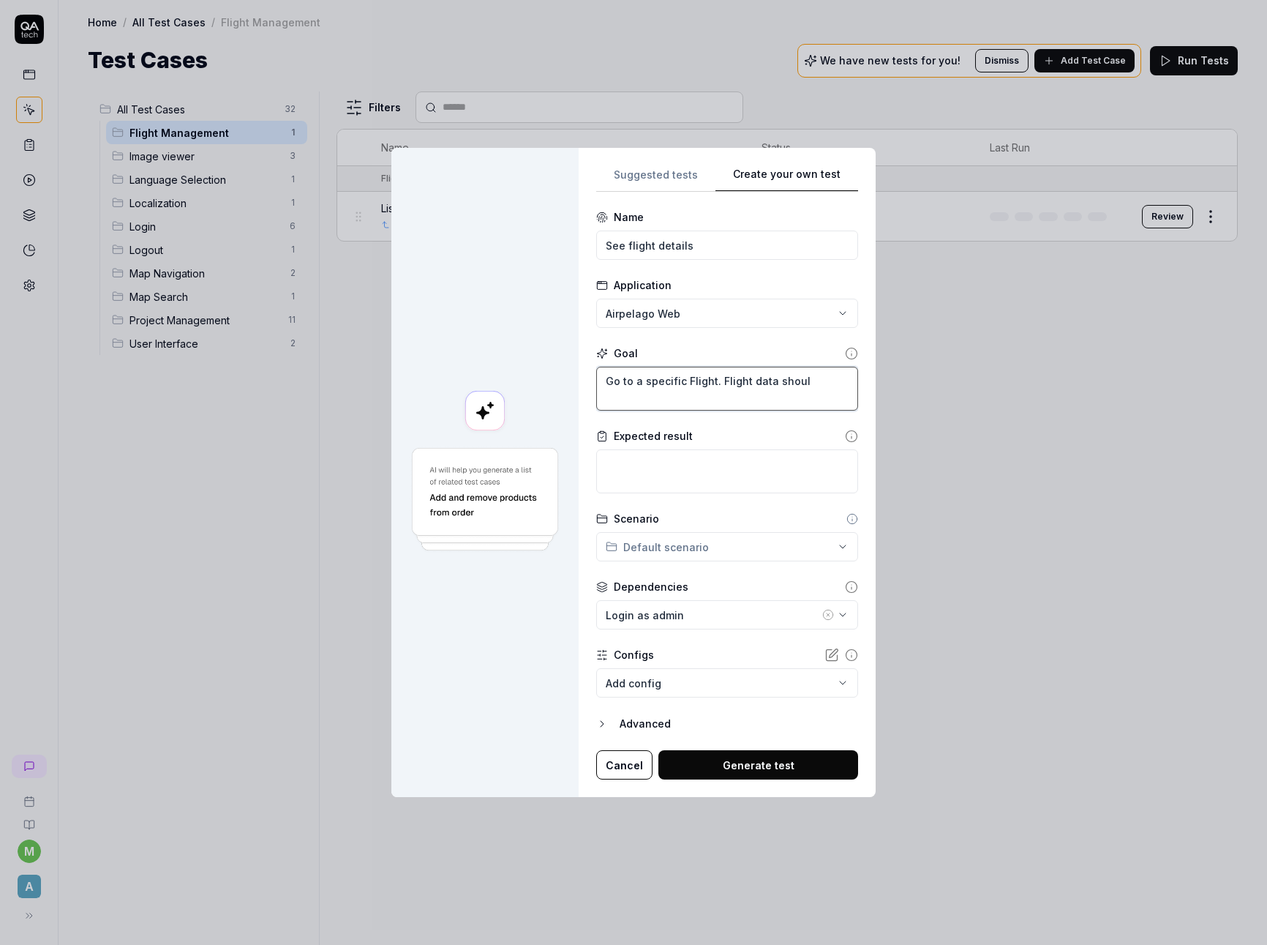
type textarea "Go to a specific Flight. Flight data should"
type textarea "*"
type textarea "Go to a specific Flight. Flight data should"
type textarea "*"
type textarea "Go to a specific Flight. Flight data should b"
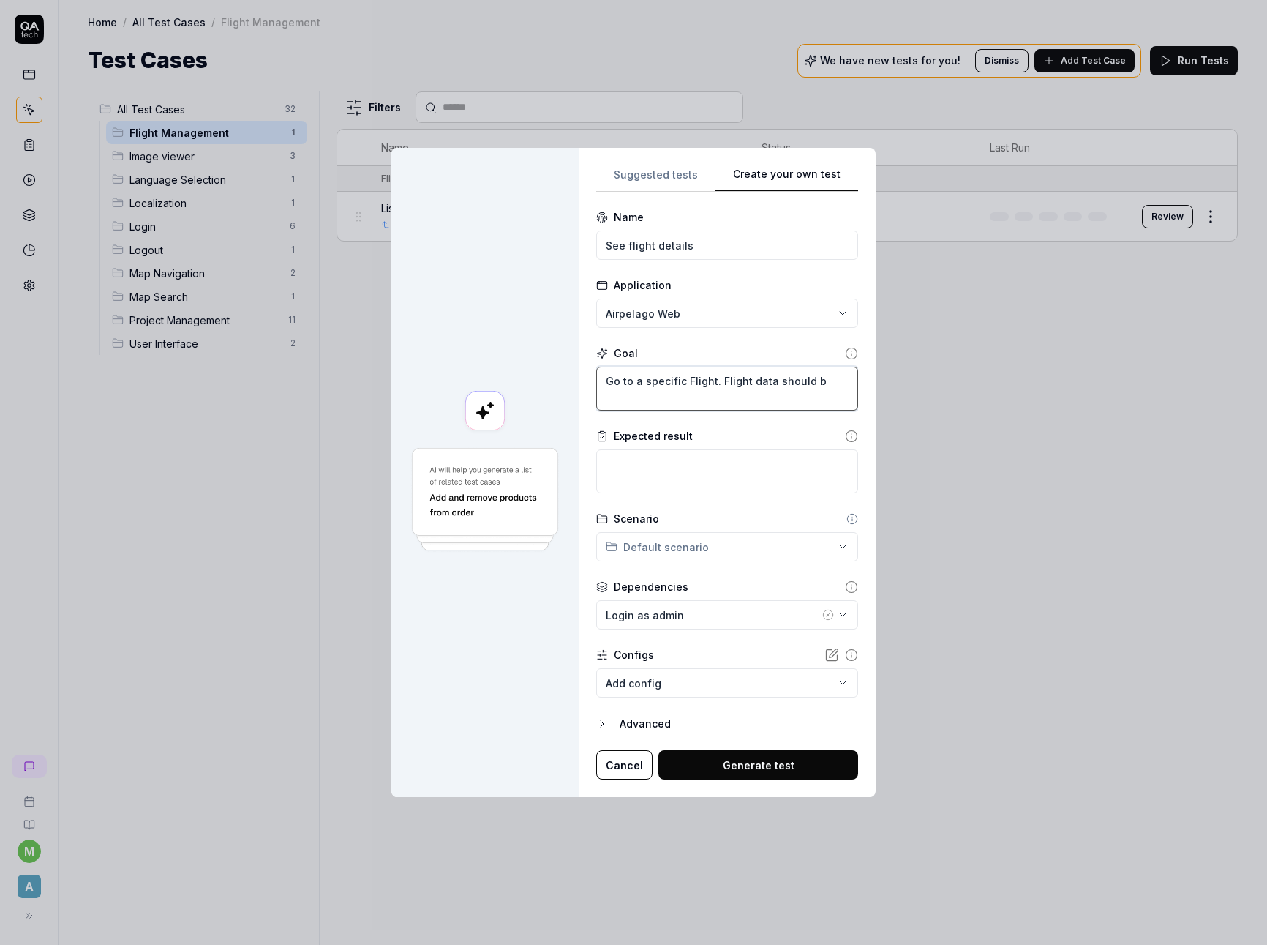
type textarea "*"
type textarea "Go to a specific Flight. Flight data should be"
type textarea "*"
type textarea "Go to a specific Flight. Flight data should be"
type textarea "*"
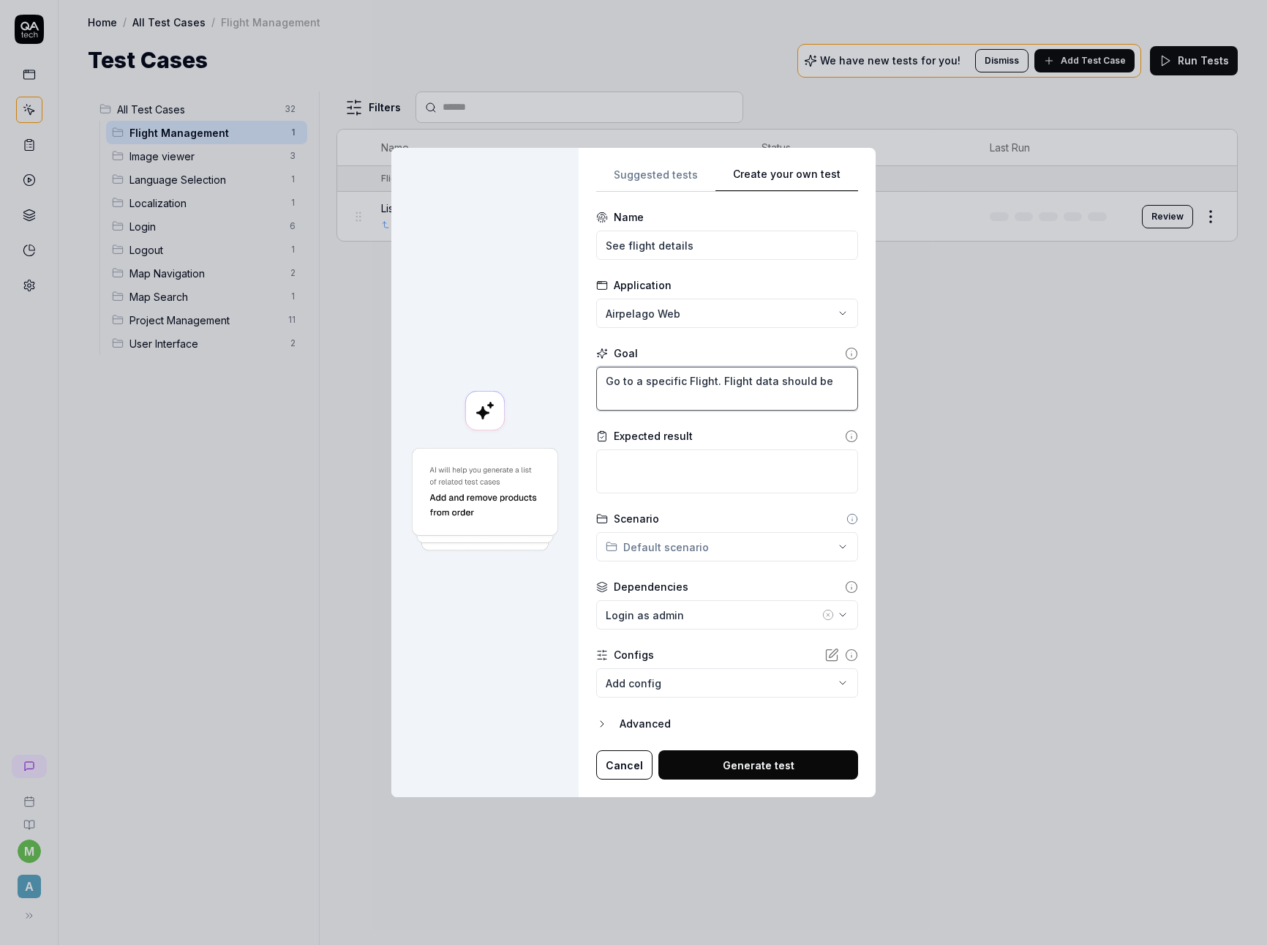
type textarea "Go to a specific Flight. Flight data should be r"
type textarea "*"
type textarea "Go to a specific Flight. Flight data should be re"
type textarea "*"
type textarea "Go to a specific Flight. Flight data should be rend"
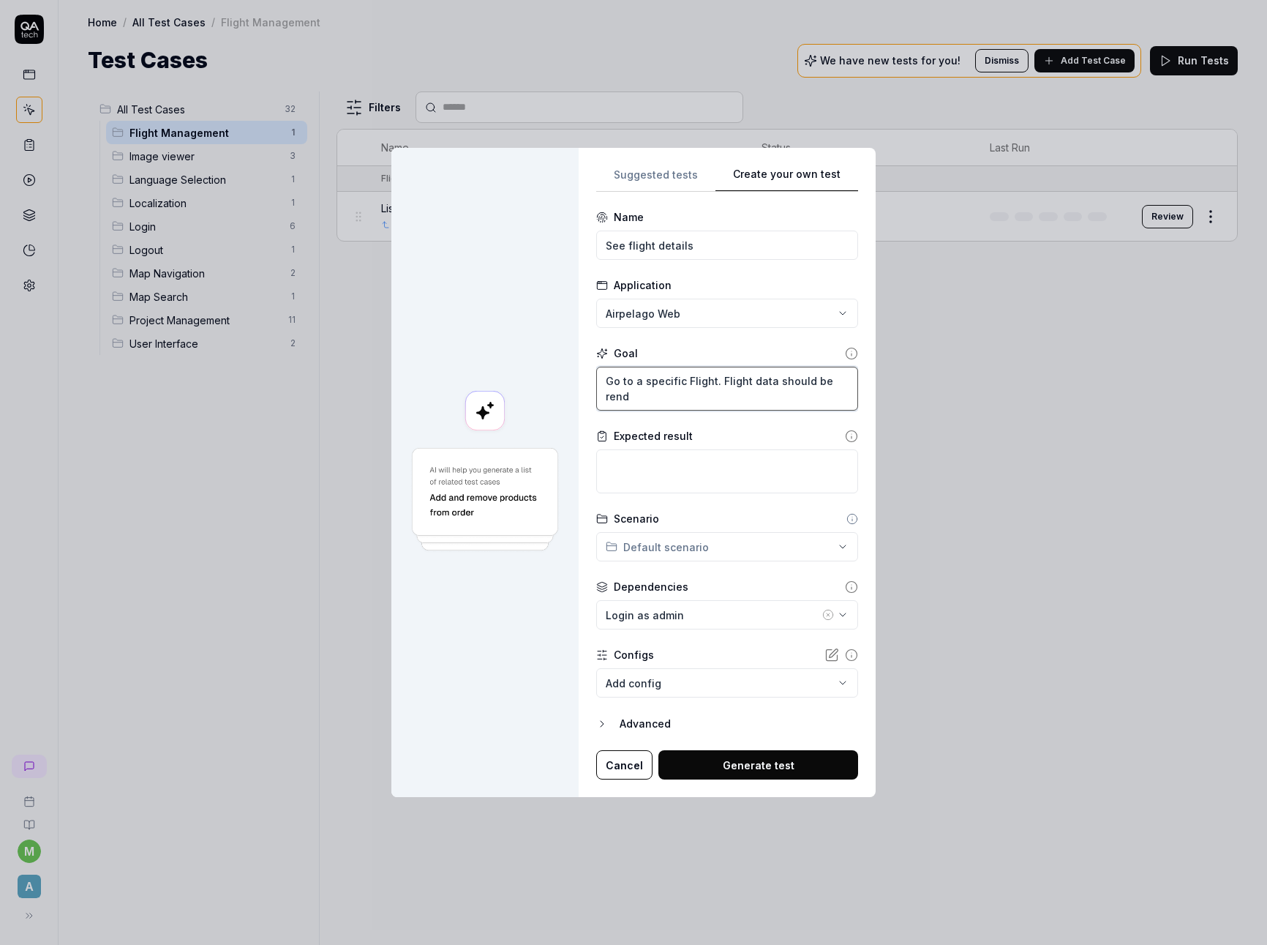
type textarea "*"
type textarea "Go to a specific Flight. Flight data should be [PERSON_NAME]"
type textarea "*"
type textarea "Go to a specific Flight. Flight data should be render"
type textarea "*"
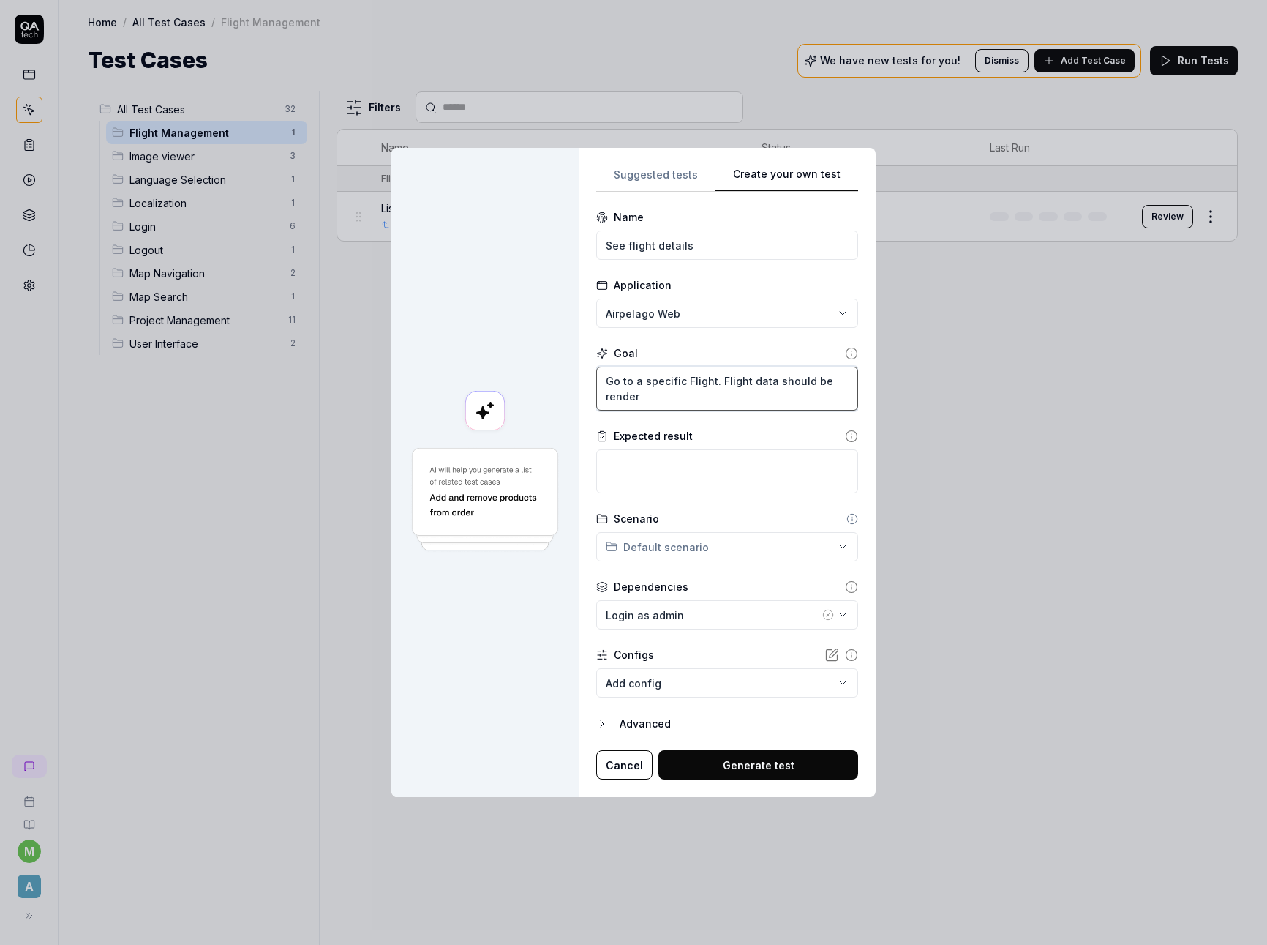
type textarea "Go to a specific Flight. Flight data should be rendere"
type textarea "*"
type textarea "Go to a specific Flight. Flight data should be rendered"
type textarea "*"
type textarea "Go to a specific Flight. Flight data should be rendered"
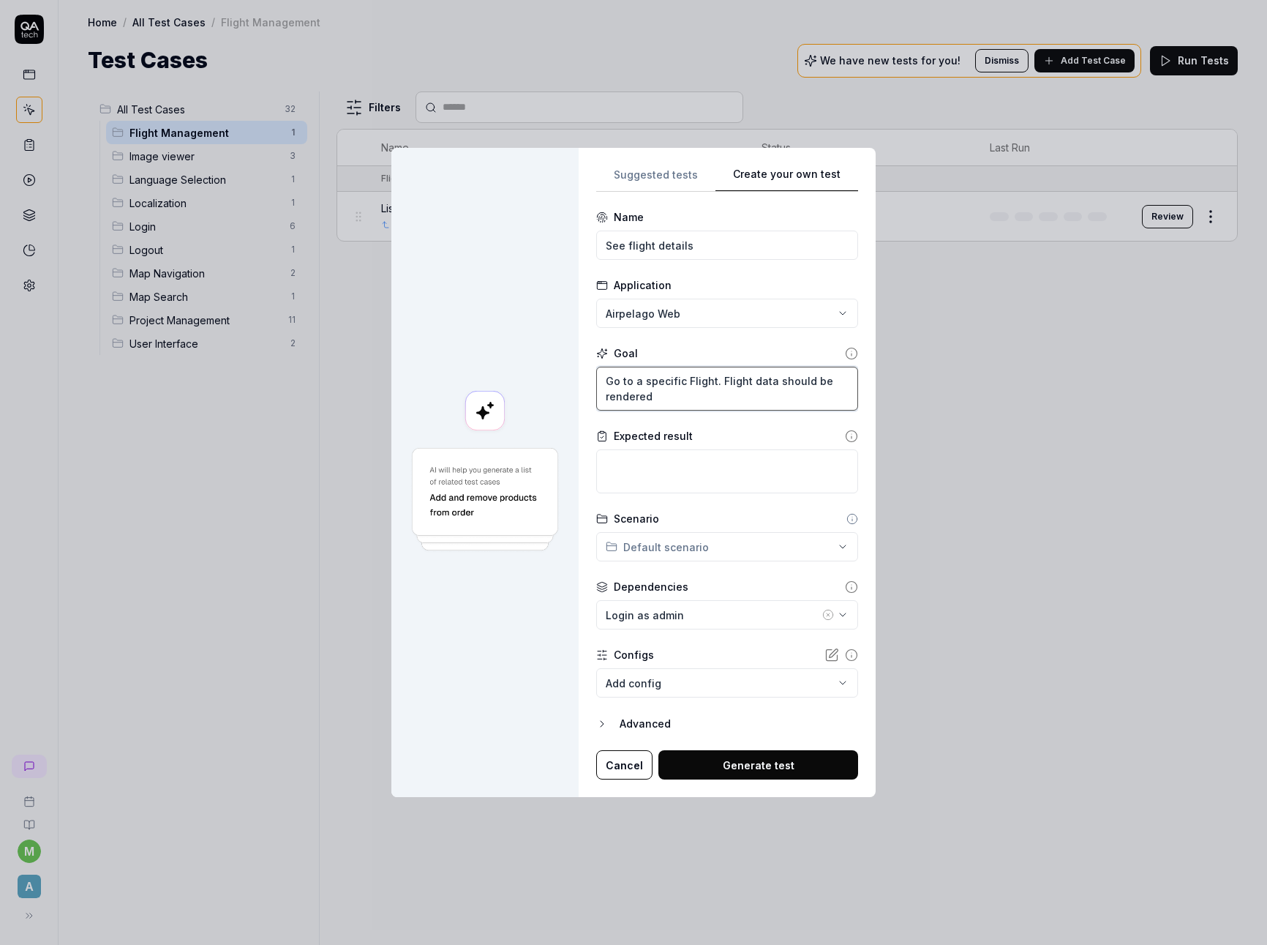
type textarea "*"
type textarea "Go to a specific Flight. Flight data should be rendered i"
type textarea "*"
type textarea "Go to a specific Flight. Flight data should be rendered in"
type textarea "*"
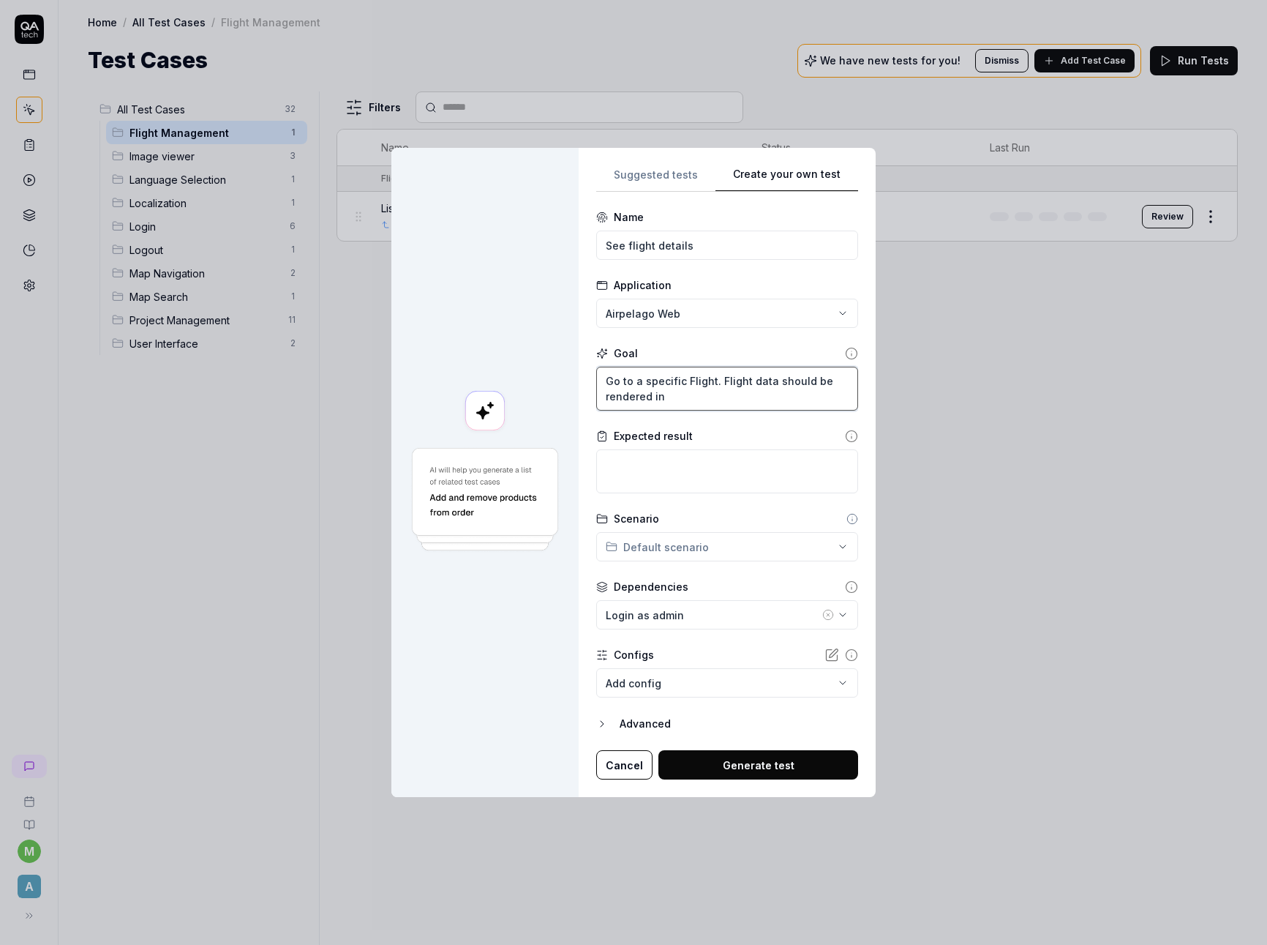
type textarea "Go to a specific Flight. Flight data should be rendered in t"
type textarea "*"
type textarea "Go to a specific Flight. Flight data should be rendered in th"
type textarea "*"
type textarea "Go to a specific Flight. Flight data should be rendered in the"
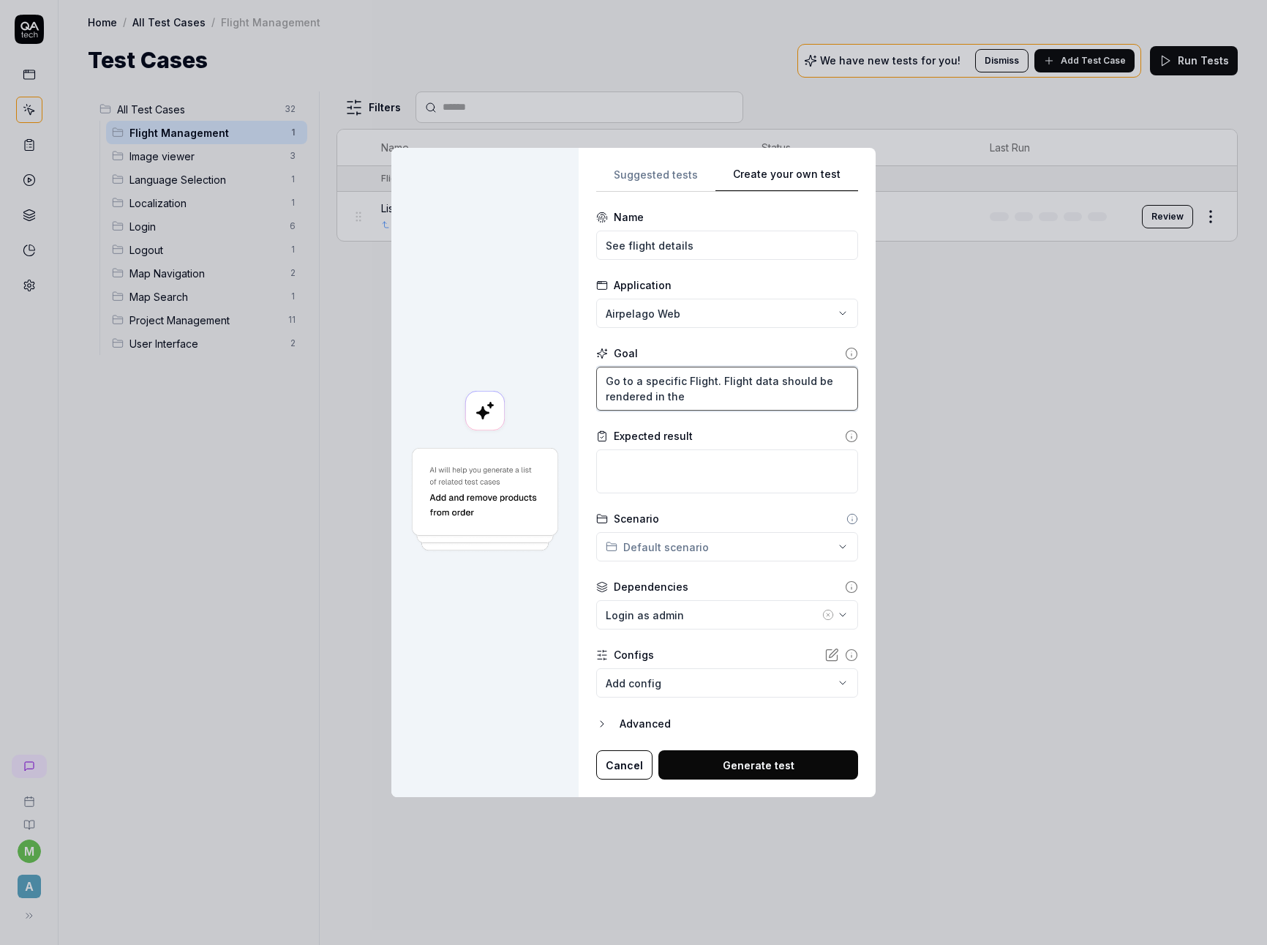
type textarea "*"
type textarea "Go to a specific Flight. Flight data should be rendered in the"
type textarea "*"
type textarea "Go to a specific Flight. Flight data should be rendered in the ri"
type textarea "*"
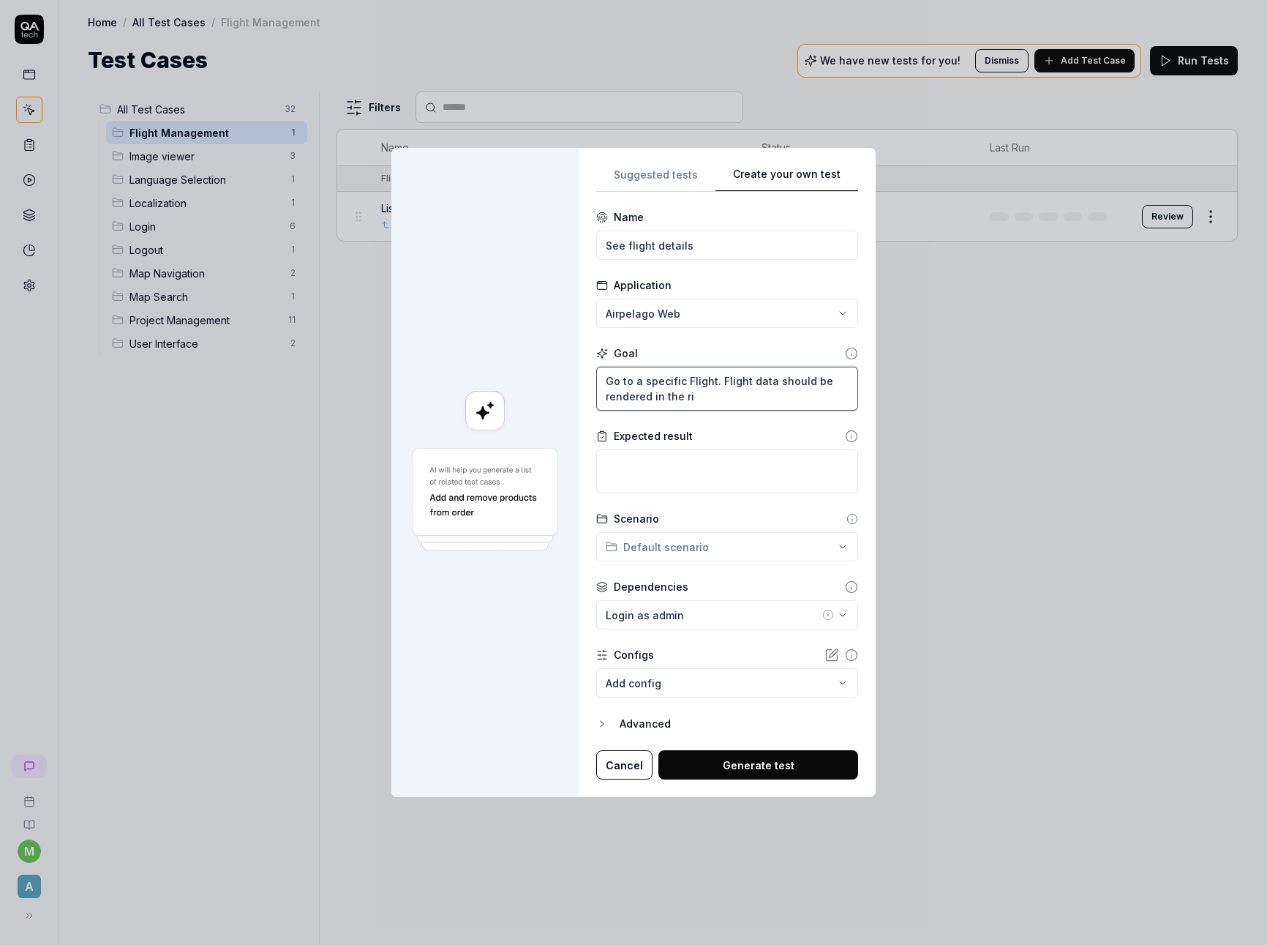
type textarea "Go to a specific Flight. Flight data should be rendered in the riv"
type textarea "*"
type textarea "Go to a specific Flight. Flight data should be rendered in the rivh"
type textarea "*"
type textarea "Go to a specific Flight. Flight data should be rendered in the riv"
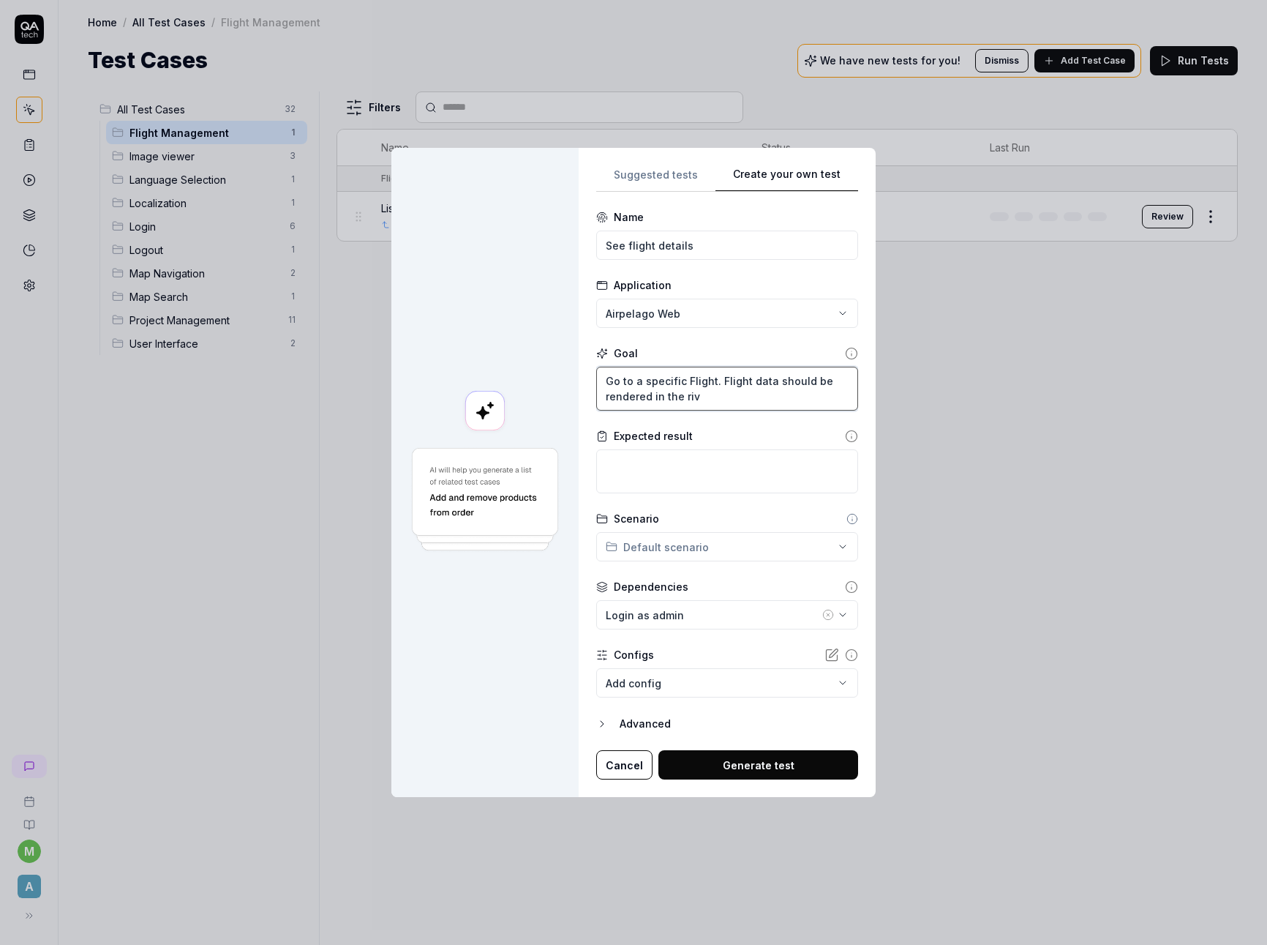
type textarea "*"
type textarea "Go to a specific Flight. Flight data should be rendered in the ri"
type textarea "*"
type textarea "Go to a specific Flight. Flight data should be rendered in the rig"
type textarea "*"
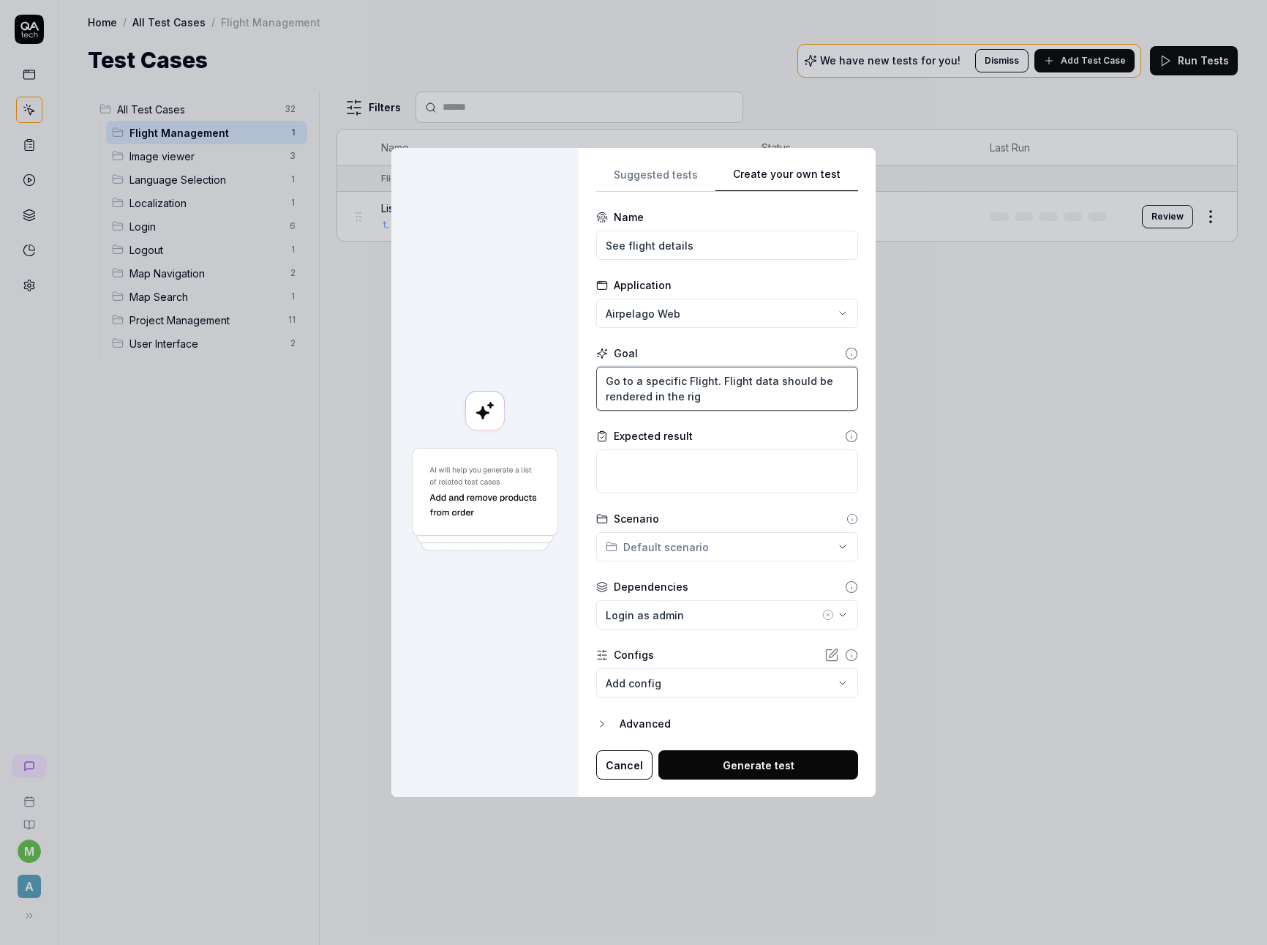
type textarea "Go to a specific Flight. Flight data should be rendered in the righ"
type textarea "*"
type textarea "Go to a specific Flight. Flight data should be rendered in the right"
type textarea "*"
type textarea "Go to a specific Flight. Flight data should be rendered in the right"
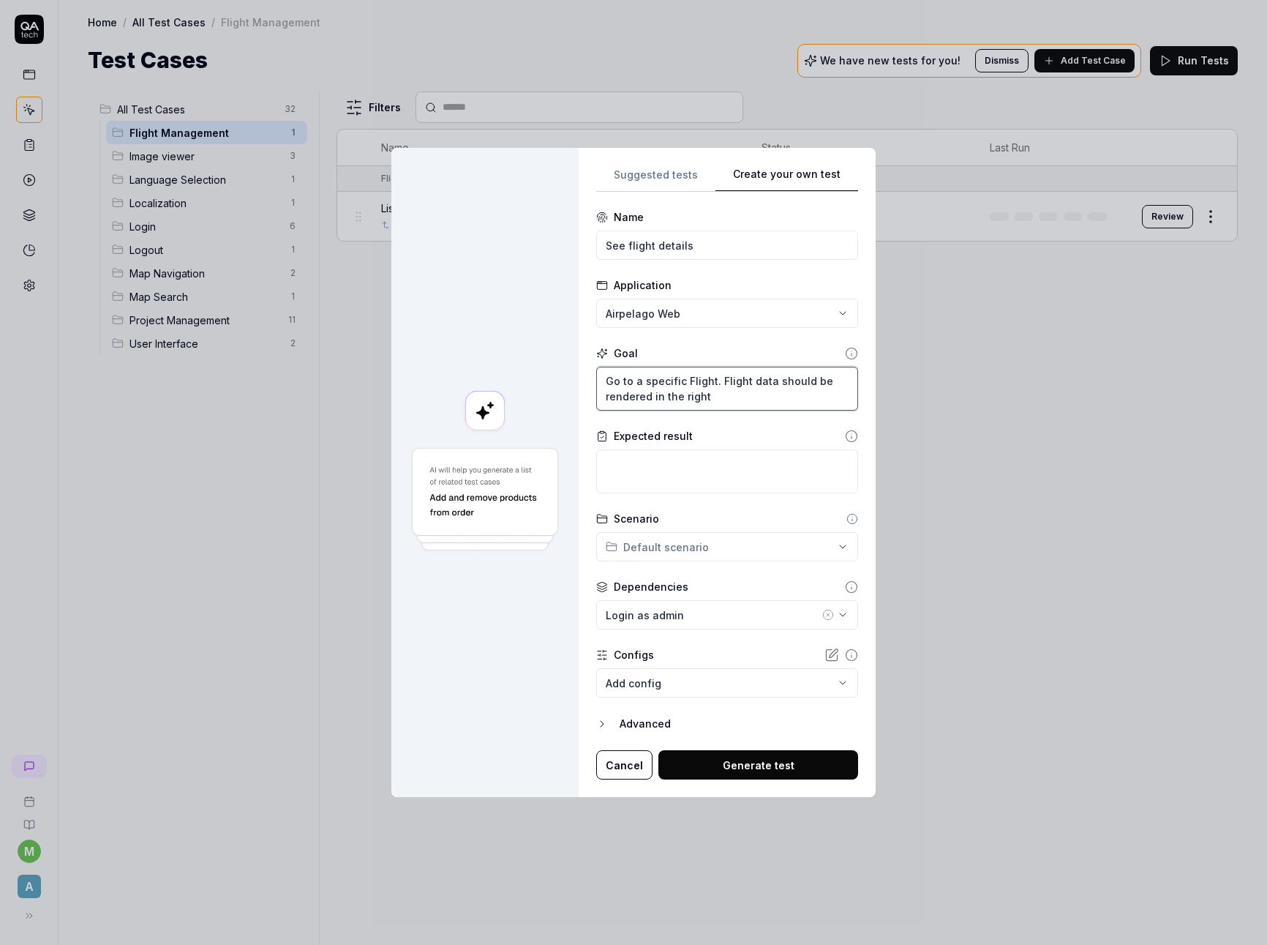
type textarea "*"
type textarea "Go to a specific Flight. Flight data should be rendered in the right me"
type textarea "*"
type textarea "Go to a specific Flight. Flight data should be rendered in the right men"
type textarea "*"
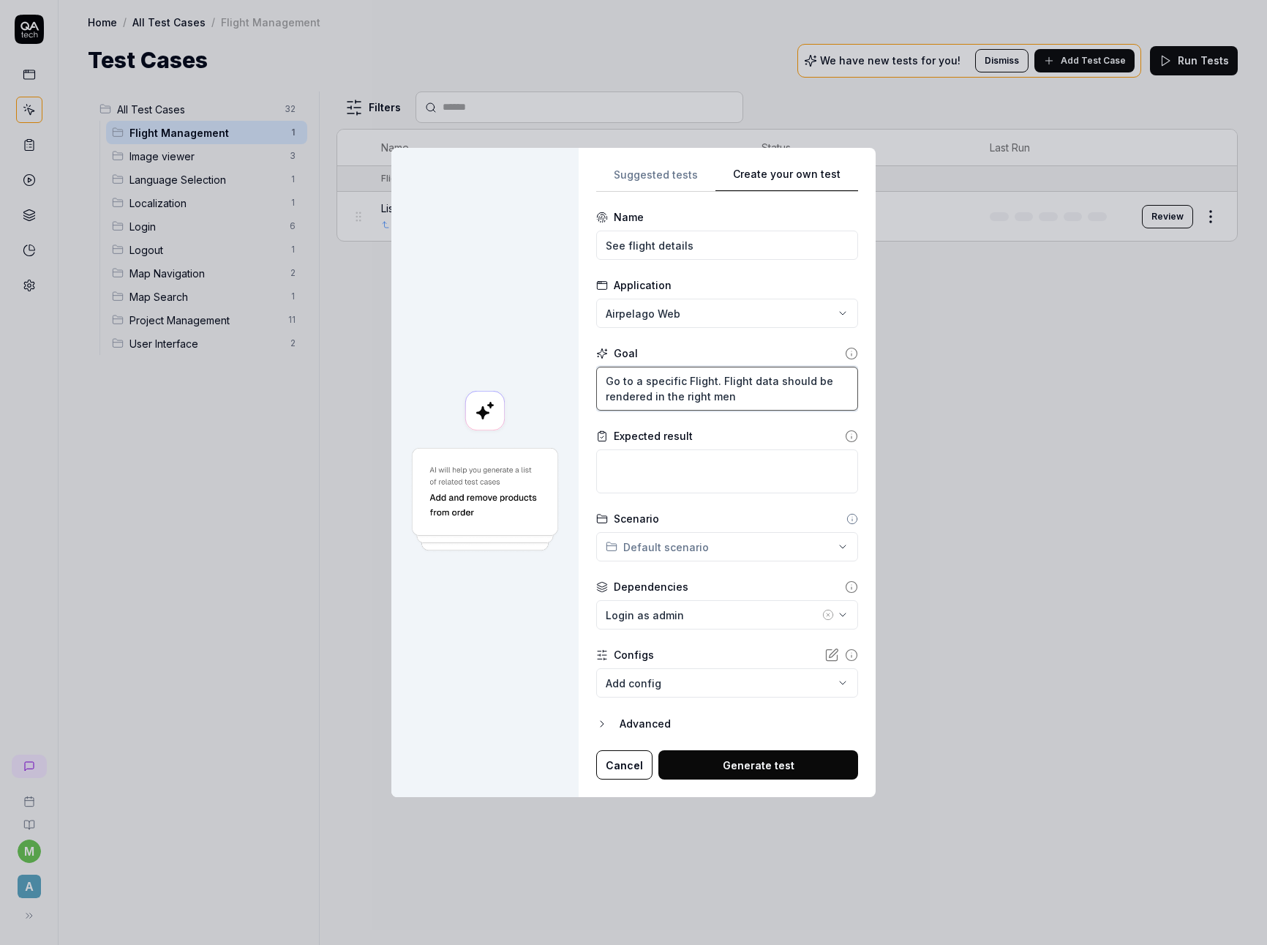
type textarea "Go to a specific Flight. Flight data should be rendered in the right menu"
type textarea "*"
type textarea "Go to a specific Flight. Flight data should be rendered in the right menu."
click at [709, 463] on textarea at bounding box center [727, 471] width 262 height 44
drag, startPoint x: 743, startPoint y: 397, endPoint x: 716, endPoint y: 381, distance: 31.9
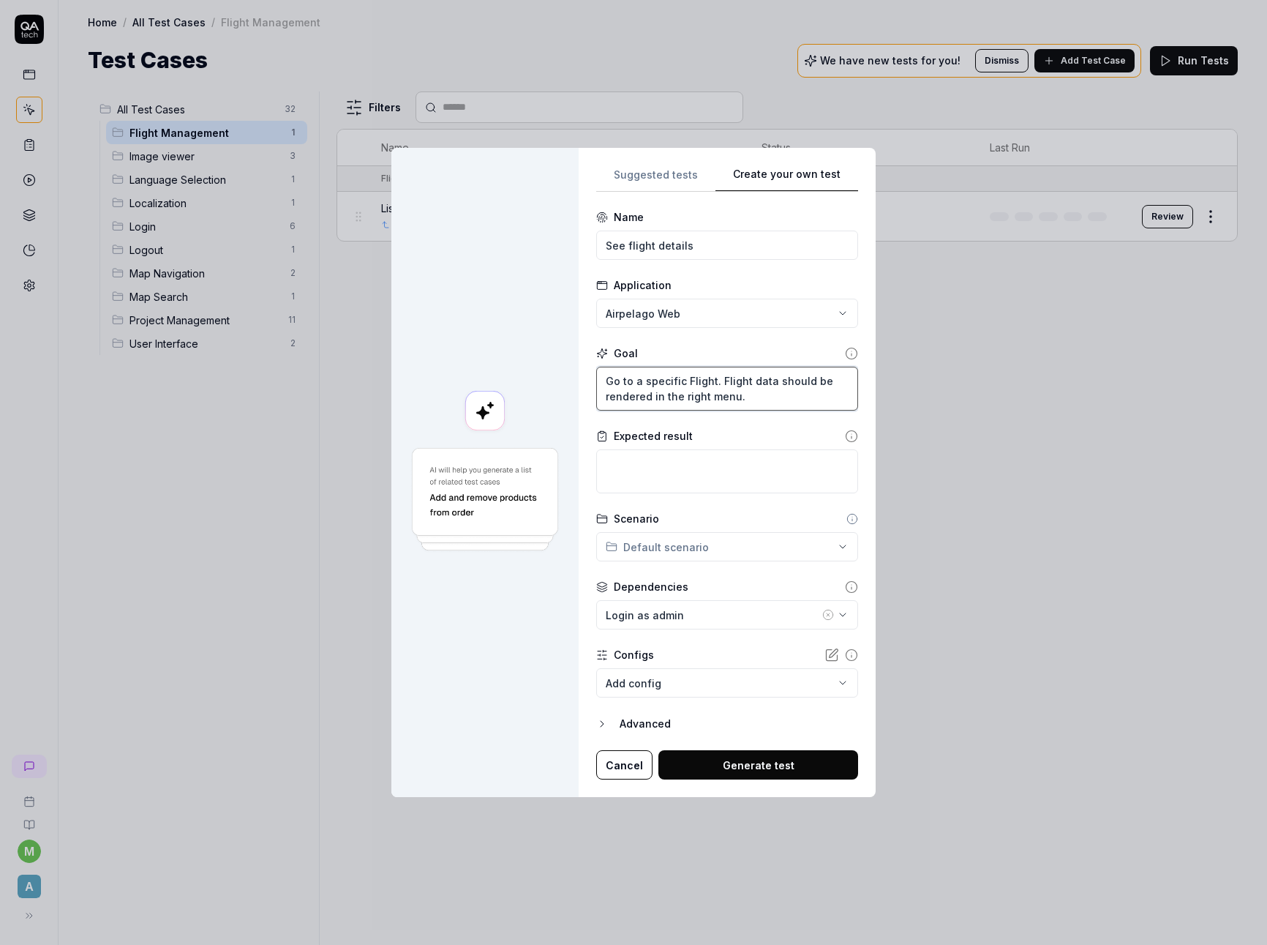
click at [716, 381] on textarea "Go to a specific Flight. Flight data should be rendered in the right menu." at bounding box center [727, 389] width 262 height 44
type textarea "*"
type textarea "Go to a specific Flight."
type textarea "*"
type textarea "Go to a specific Flight."
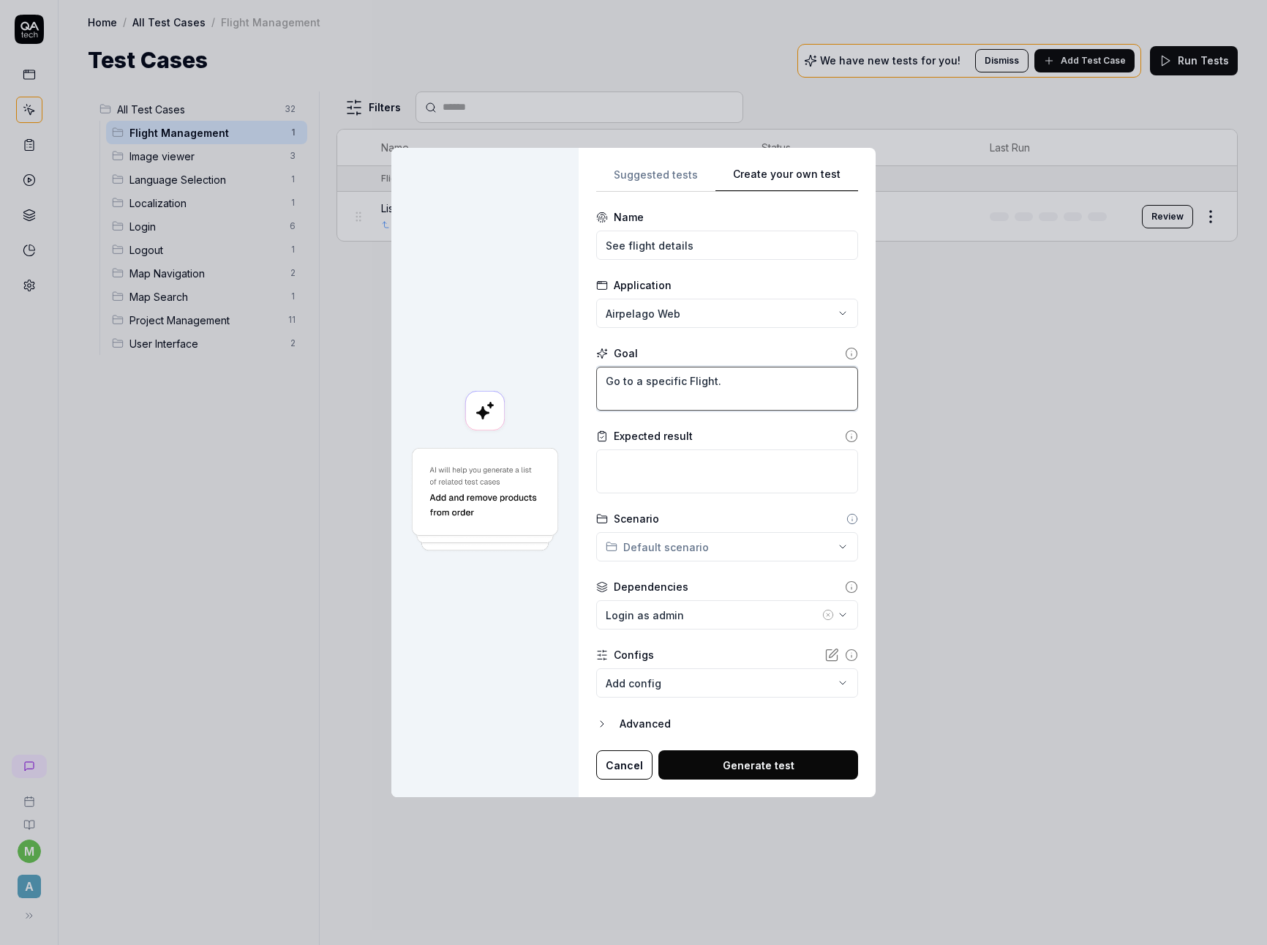
type textarea "*"
type textarea "Go to a specific Flight"
type textarea "*"
type textarea "Go to a specific Flight"
type textarea "*"
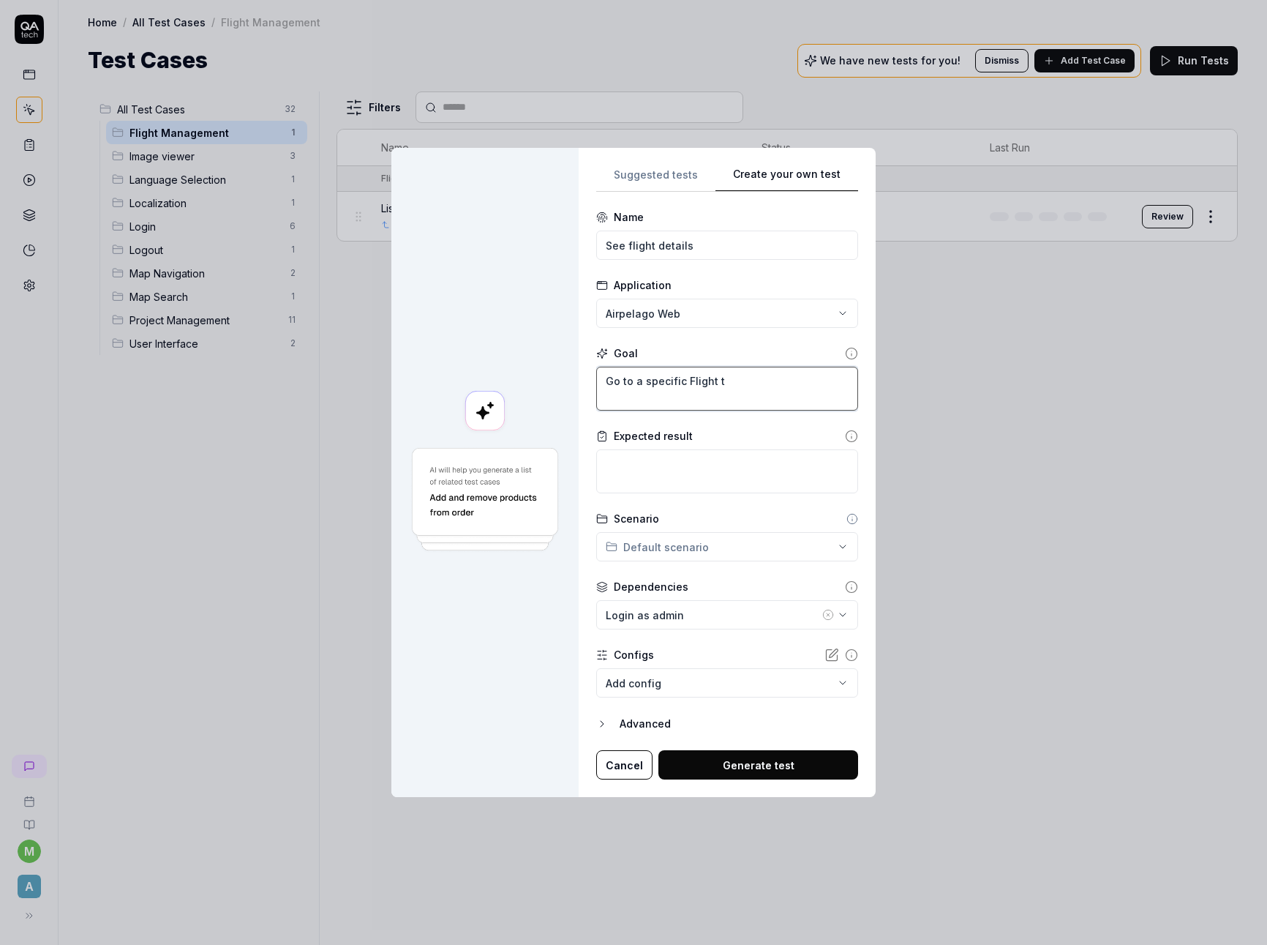
type textarea "Go to a specific Flight to"
type textarea "*"
type textarea "Go to a specific Flight to"
type textarea "*"
type textarea "Go to a specific Flight to v"
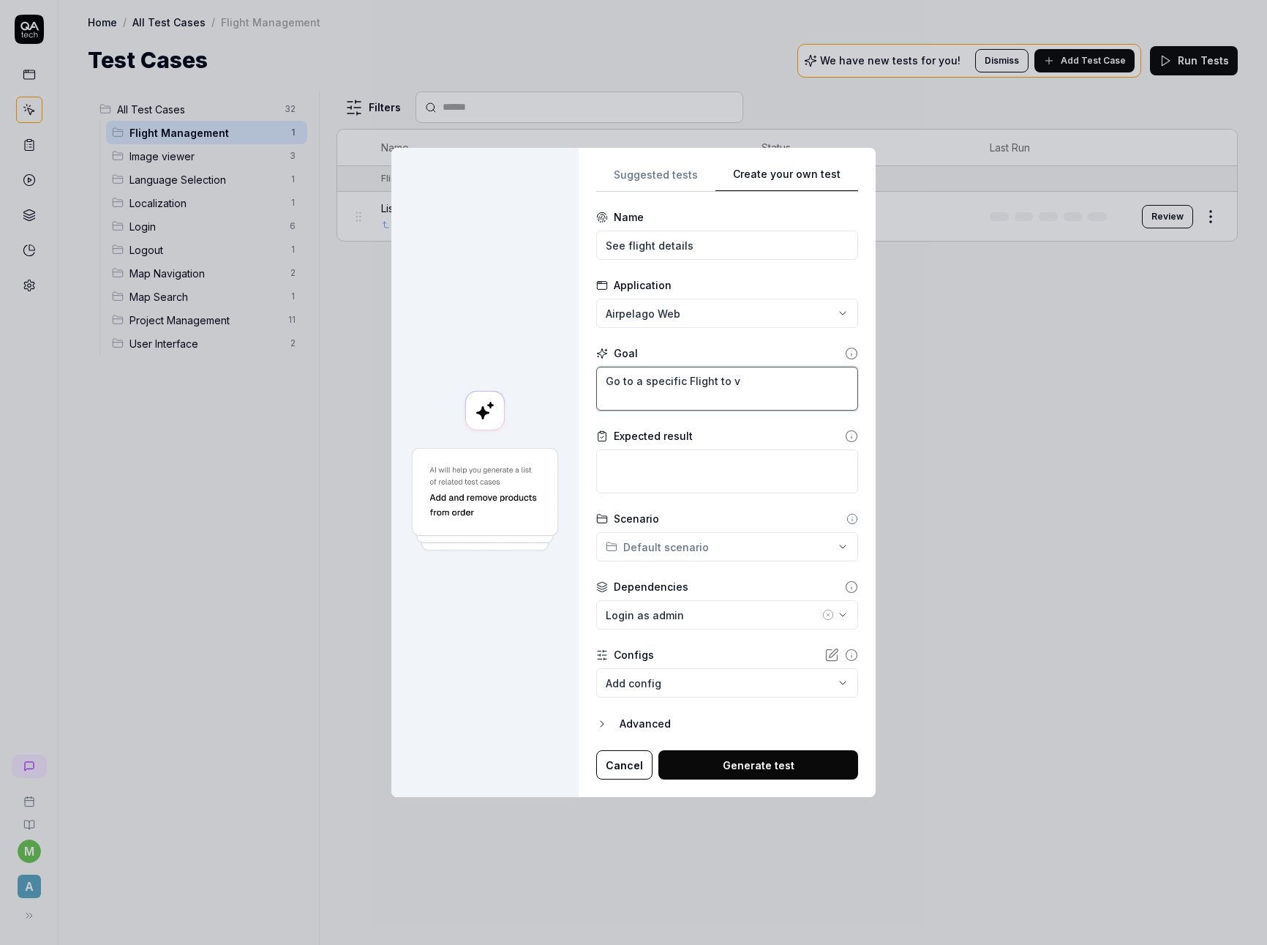
type textarea "*"
type textarea "Go to a specific Flight to vi"
type textarea "*"
type textarea "Go to a specific Flight to vie"
type textarea "*"
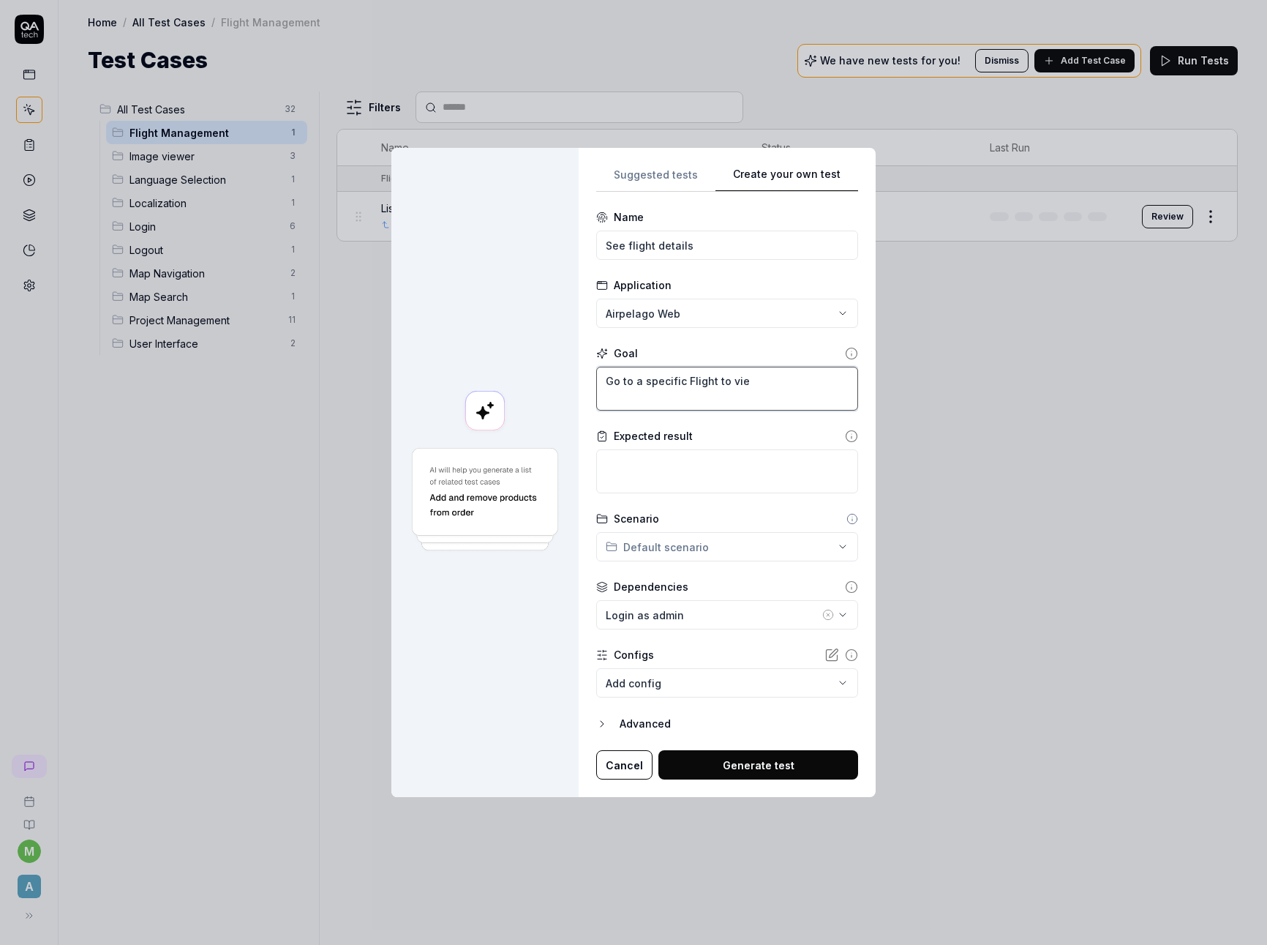
type textarea "Go to a specific Flight to view"
type textarea "*"
type textarea "Go to a specific Flight to view i"
type textarea "*"
type textarea "Go to a specific Flight to view it"
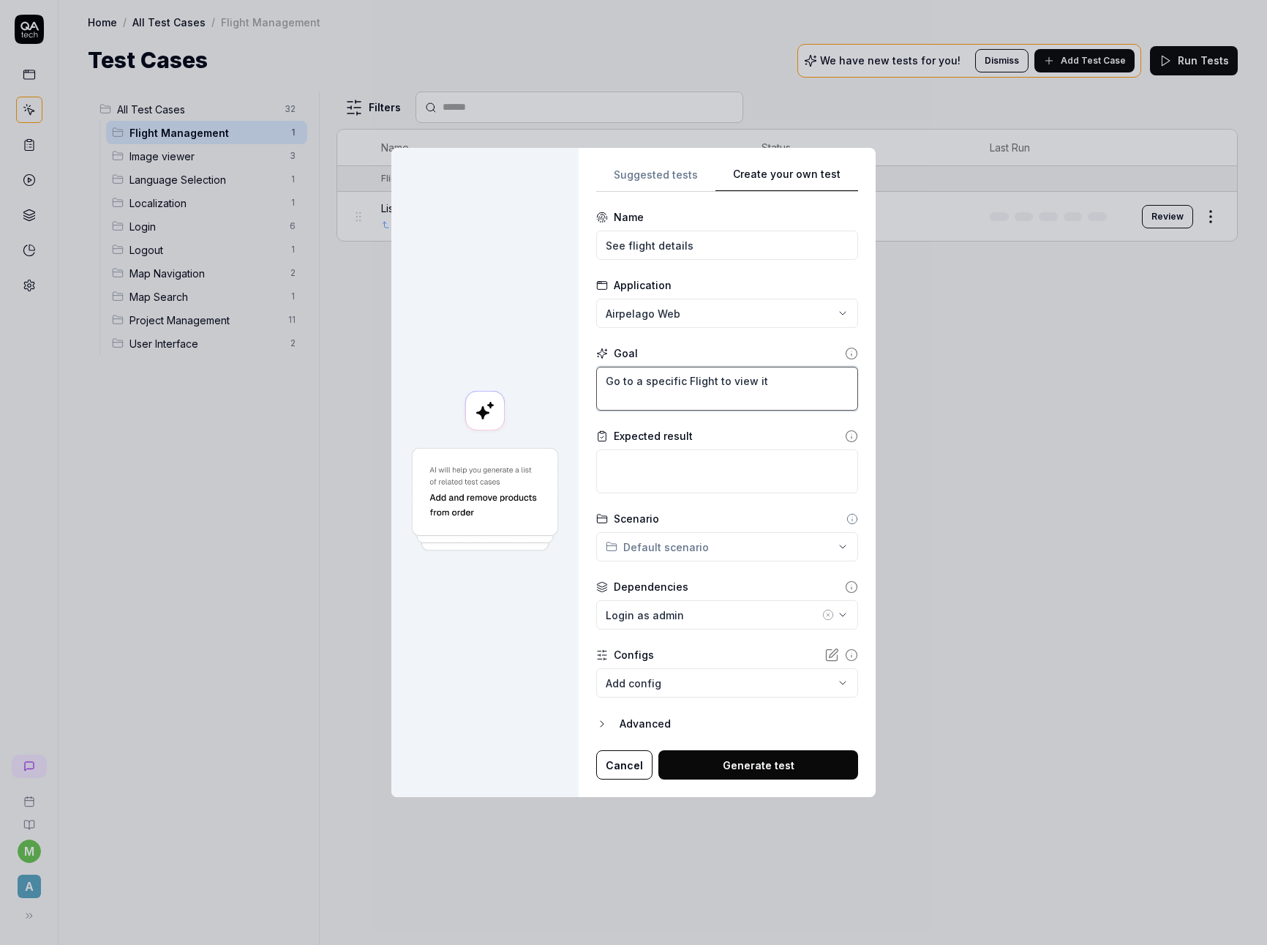
type textarea "*"
type textarea "Go to a specific Flight to view it'"
type textarea "*"
type textarea "Go to a specific Flight to view it's"
type textarea "*"
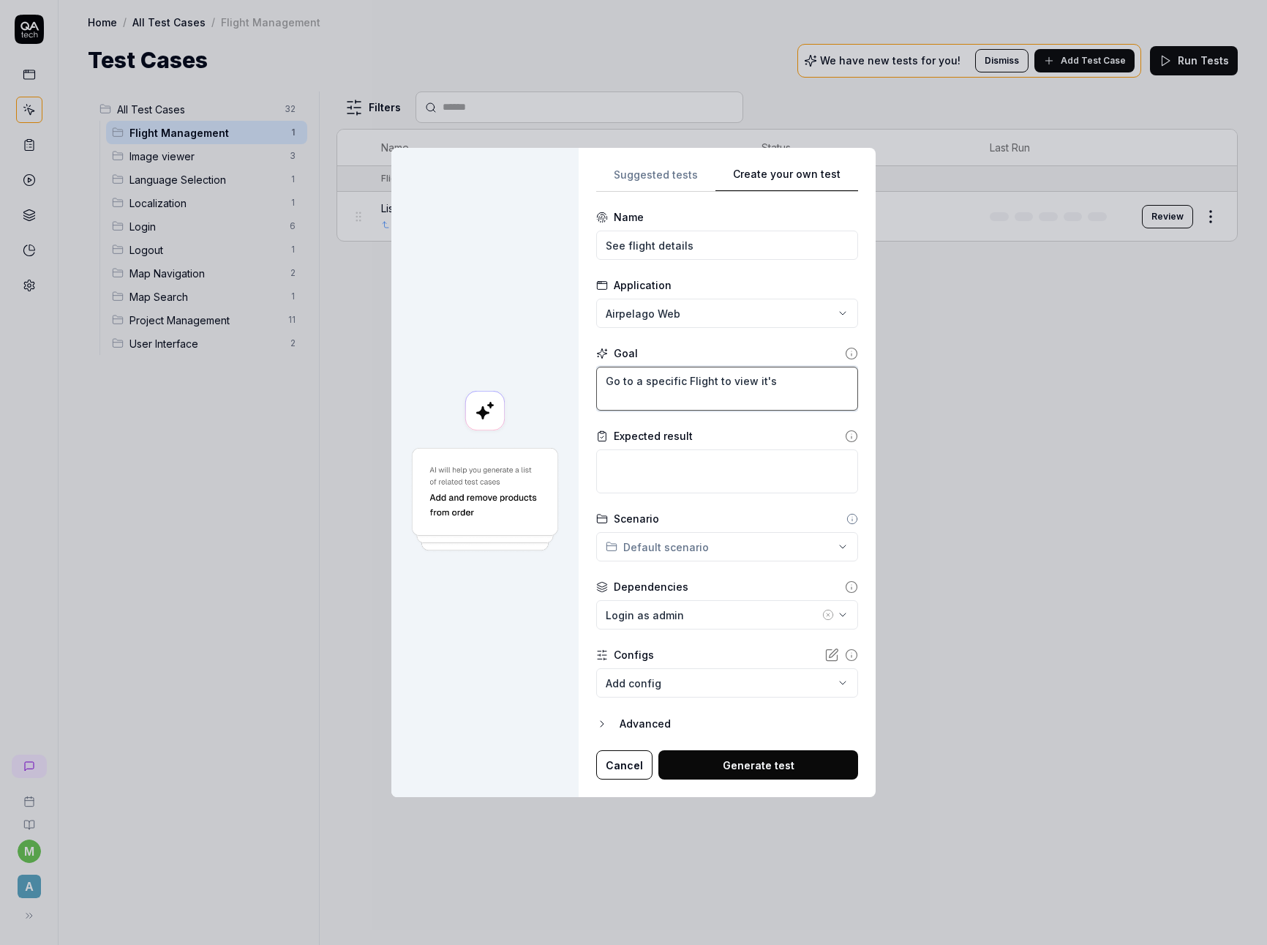
type textarea "Go to a specific Flight to view it's"
type textarea "*"
type textarea "Go to a specific Flight to view it's d"
type textarea "*"
type textarea "Go to a specific Flight to view it's de"
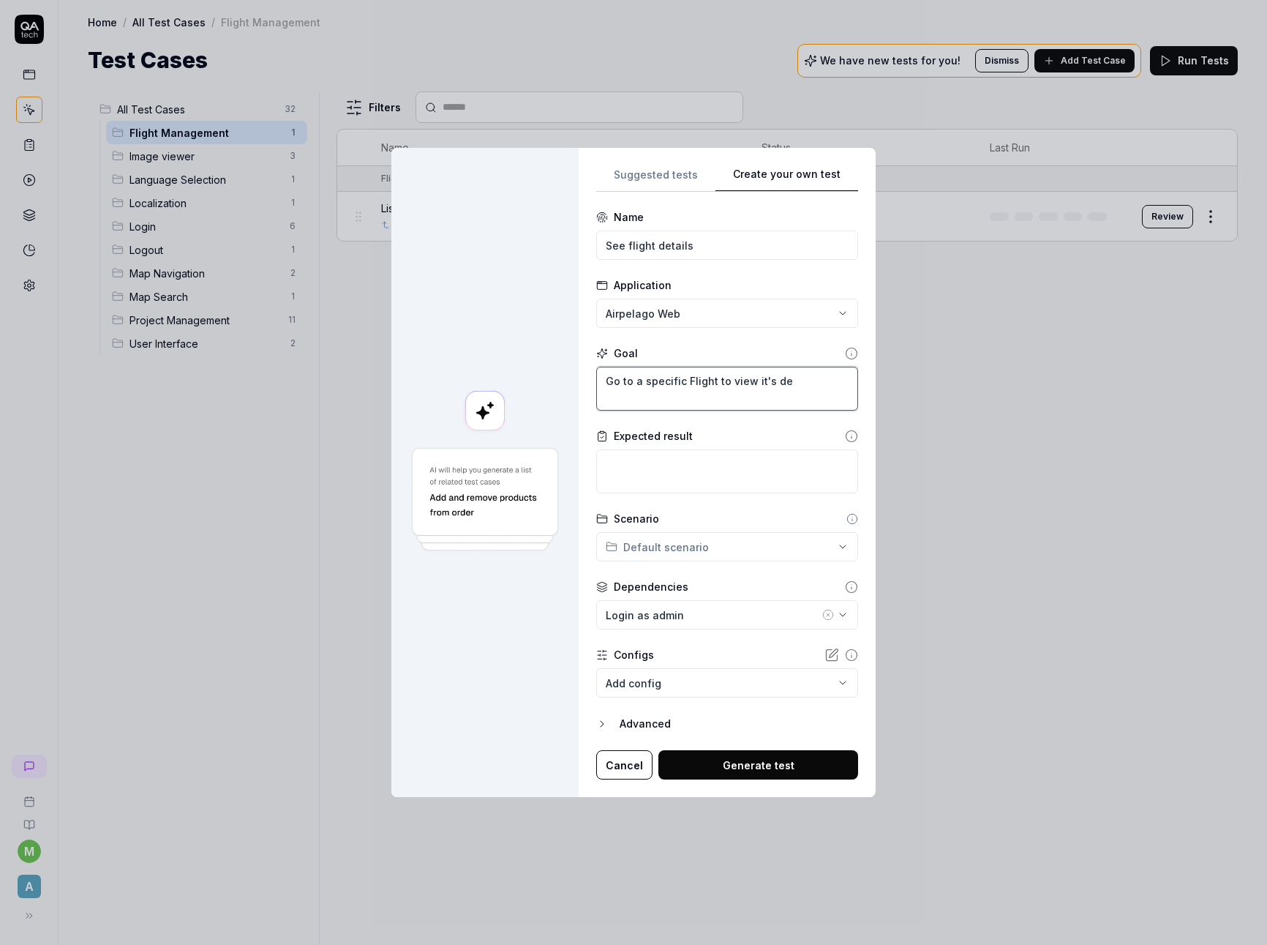
type textarea "*"
type textarea "Go to a specific Flight to view it's det"
type textarea "*"
type textarea "Go to a specific Flight to view it's deta"
type textarea "*"
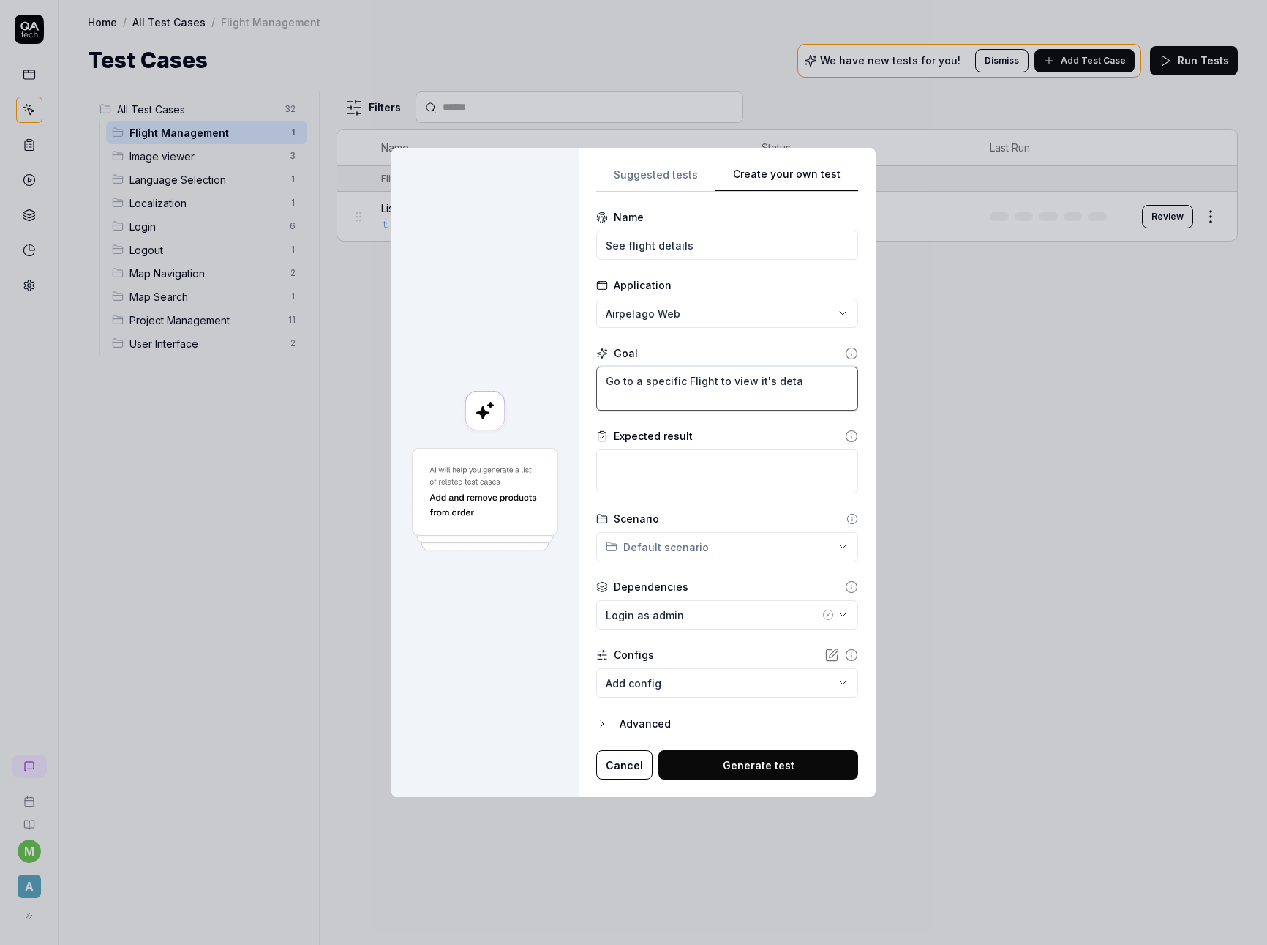
type textarea "Go to a specific Flight to view it's detai"
type textarea "*"
type textarea "Go to a specific Flight to view it's details"
type textarea "*"
type textarea "Go to a specific Flight to view it's details"
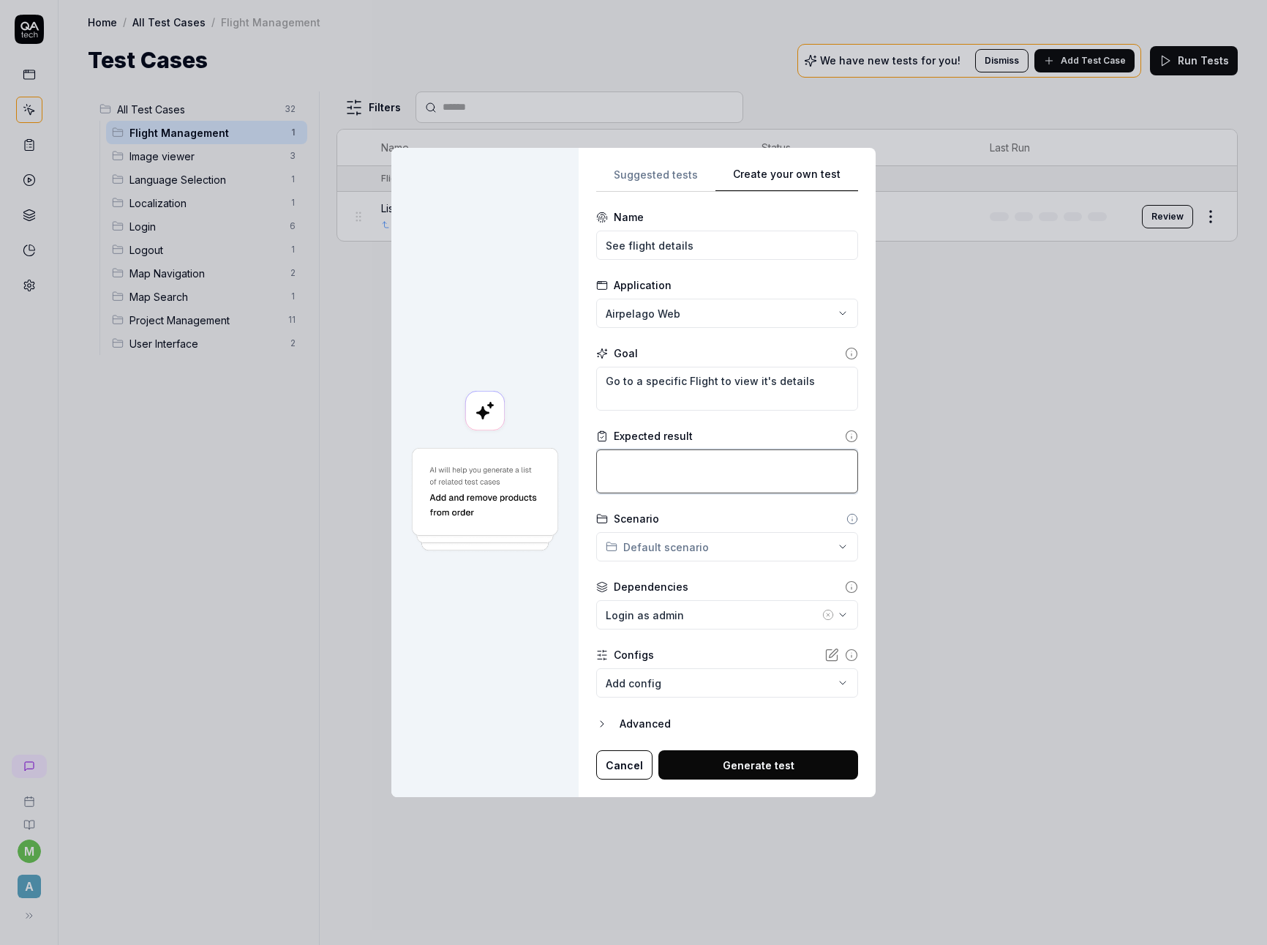
click at [738, 454] on textarea at bounding box center [727, 471] width 262 height 44
type textarea "*"
type textarea "T"
type textarea "*"
type textarea "Th"
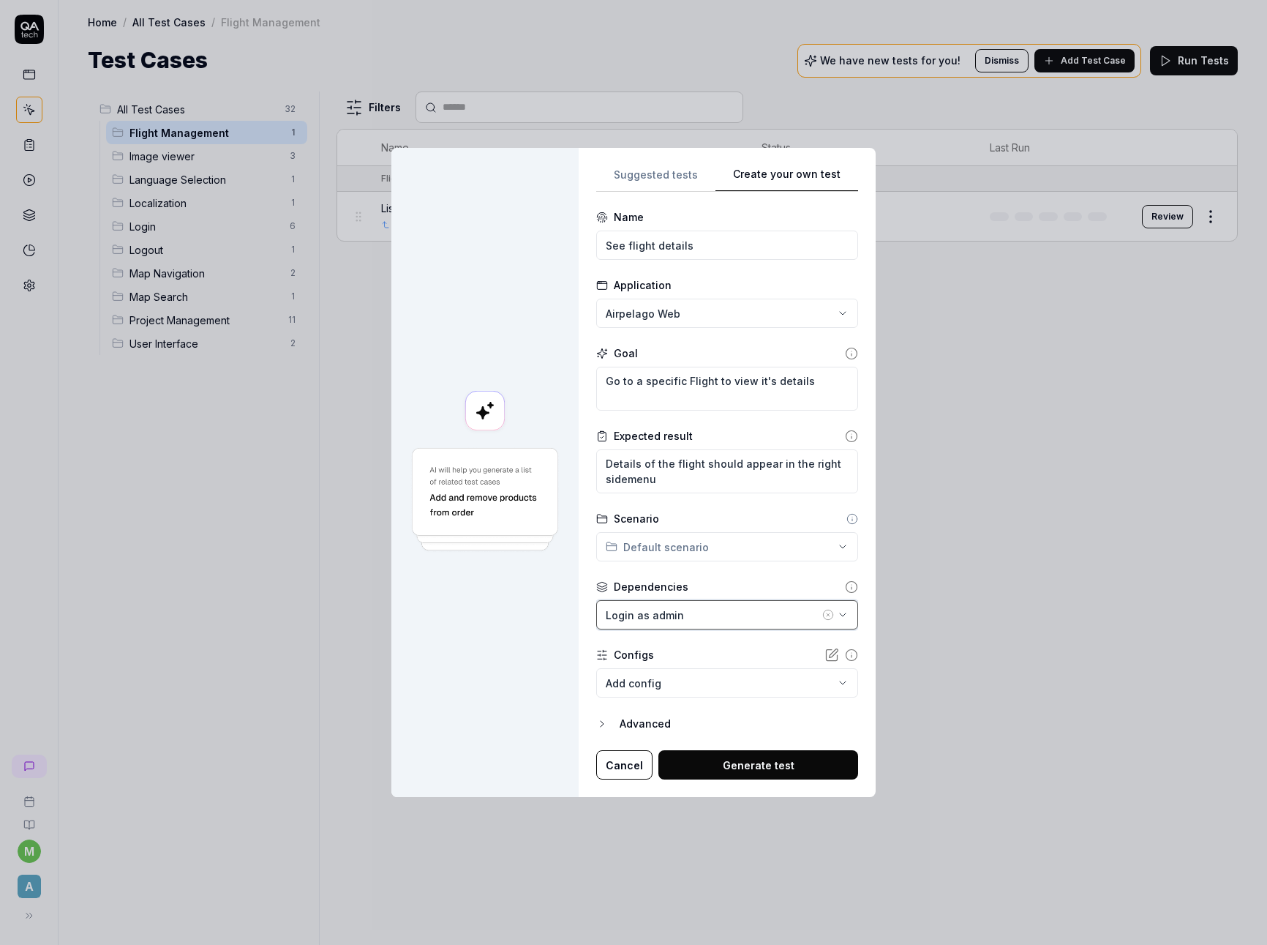
click at [731, 614] on div "Login as admin" at bounding box center [713, 614] width 214 height 15
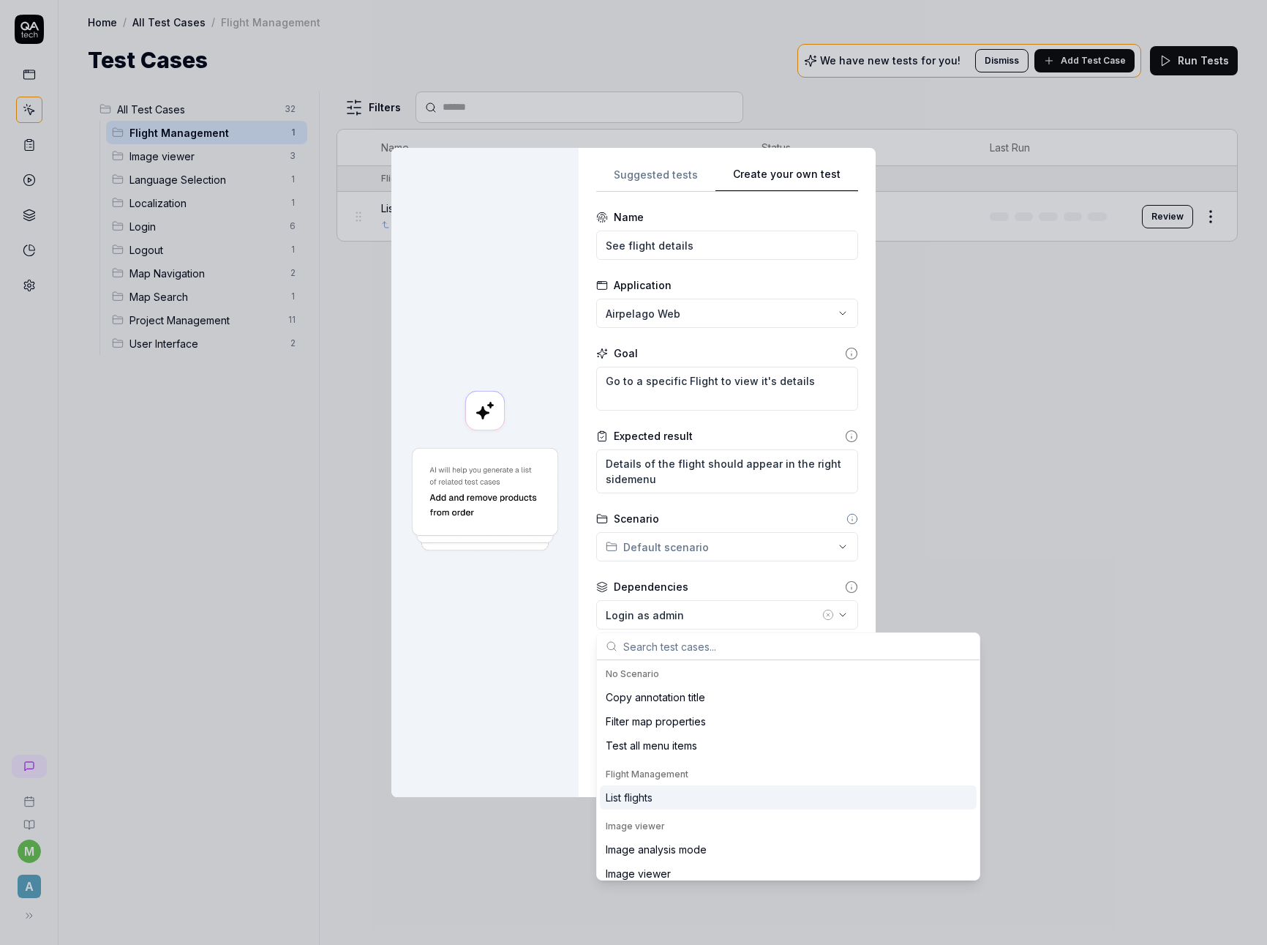
click at [689, 800] on div "List flights" at bounding box center [788, 797] width 377 height 24
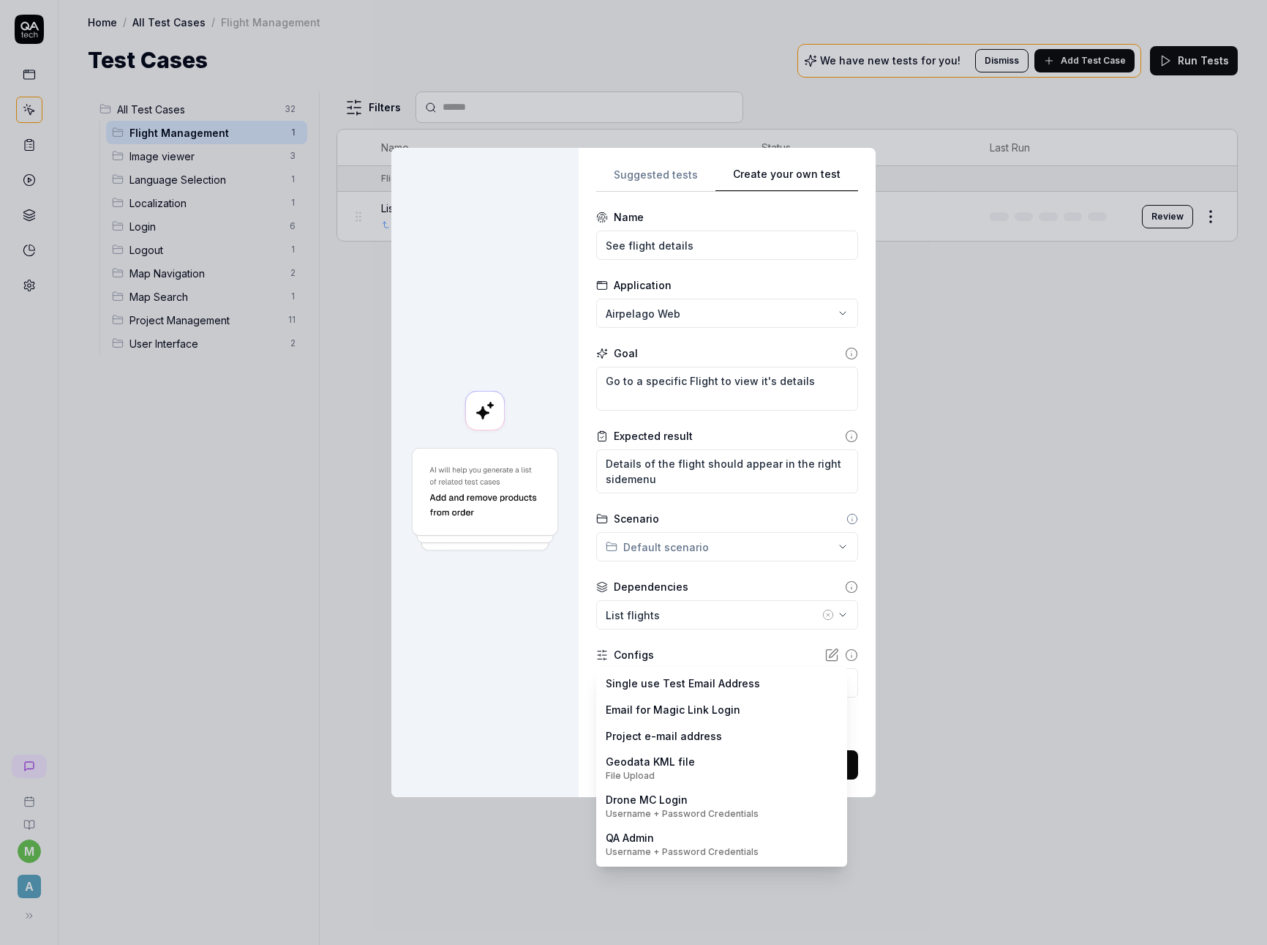
click at [695, 679] on body "**********" at bounding box center [633, 472] width 1267 height 945
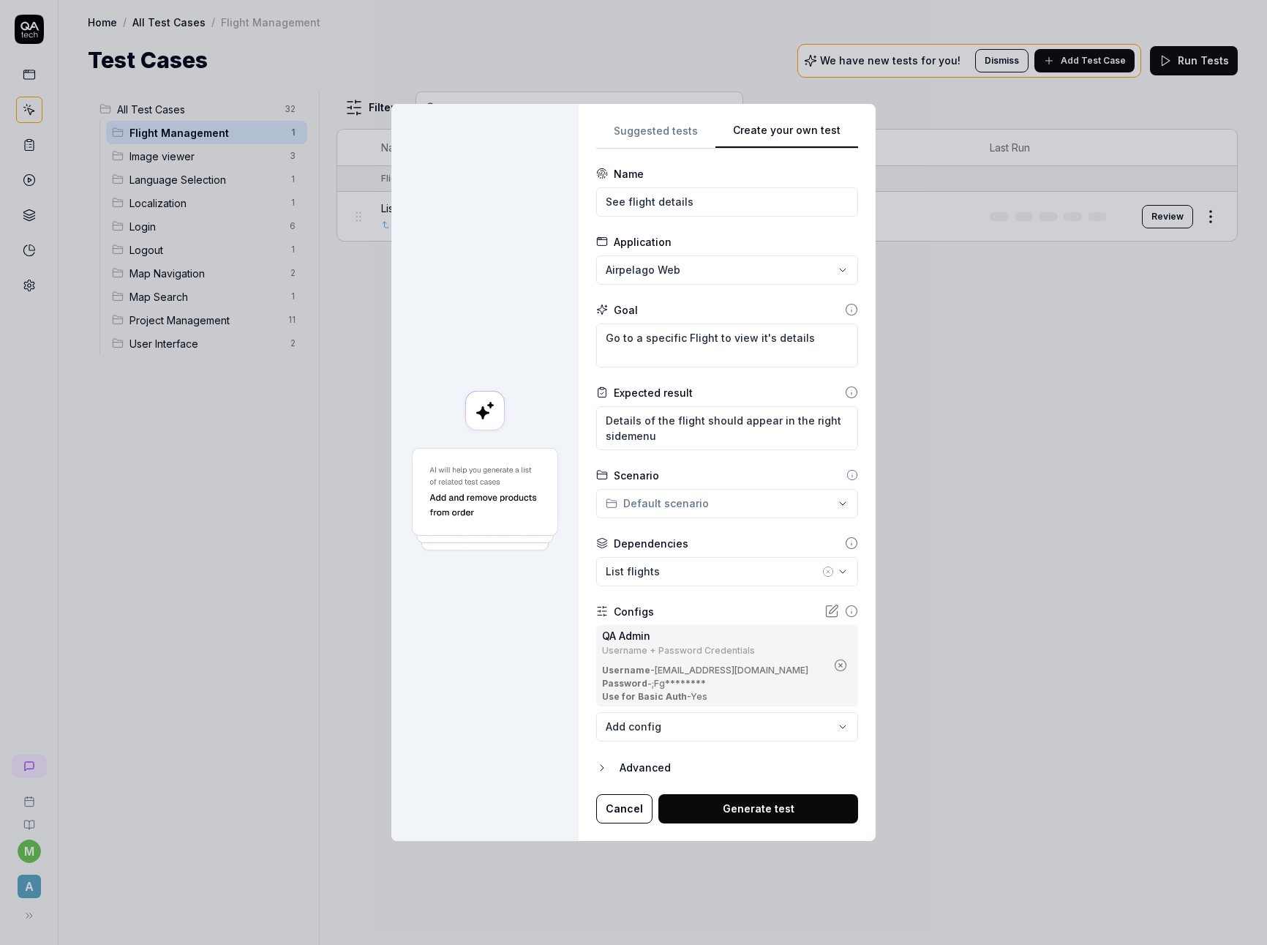
click at [603, 770] on icon "button" at bounding box center [602, 768] width 12 height 12
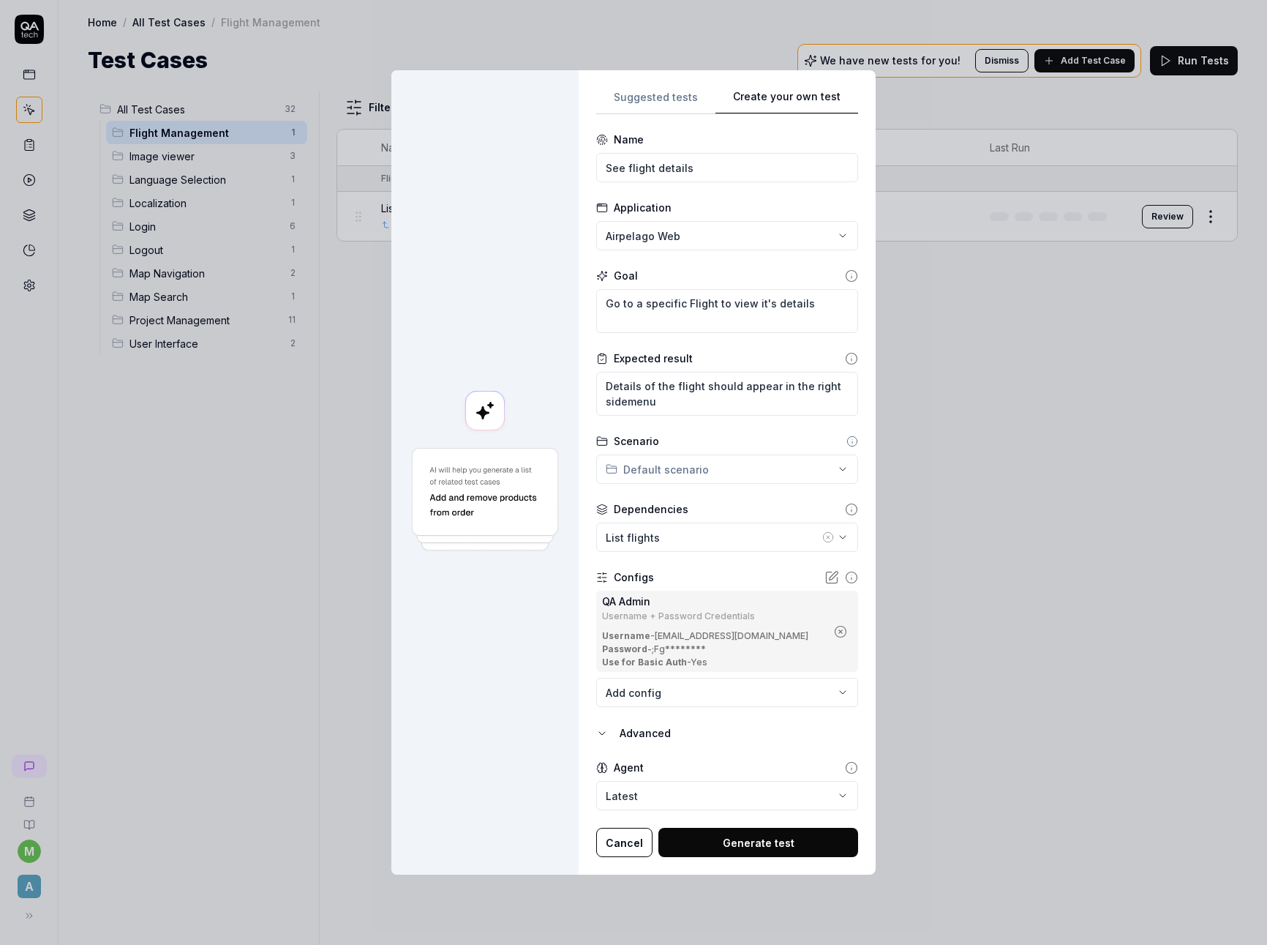
click at [605, 733] on icon "button" at bounding box center [602, 733] width 12 height 12
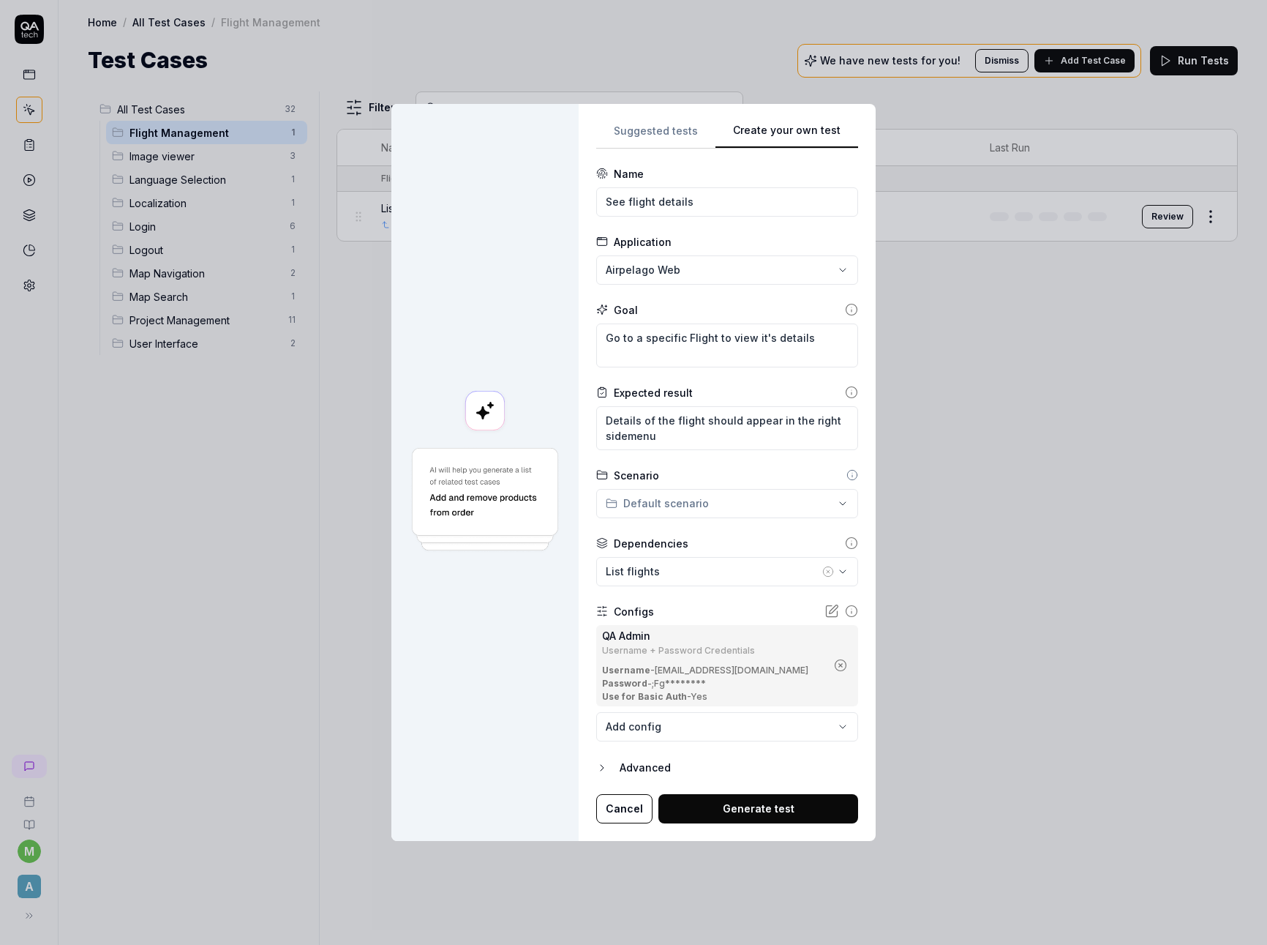
click at [750, 812] on button "Generate test" at bounding box center [759, 808] width 200 height 29
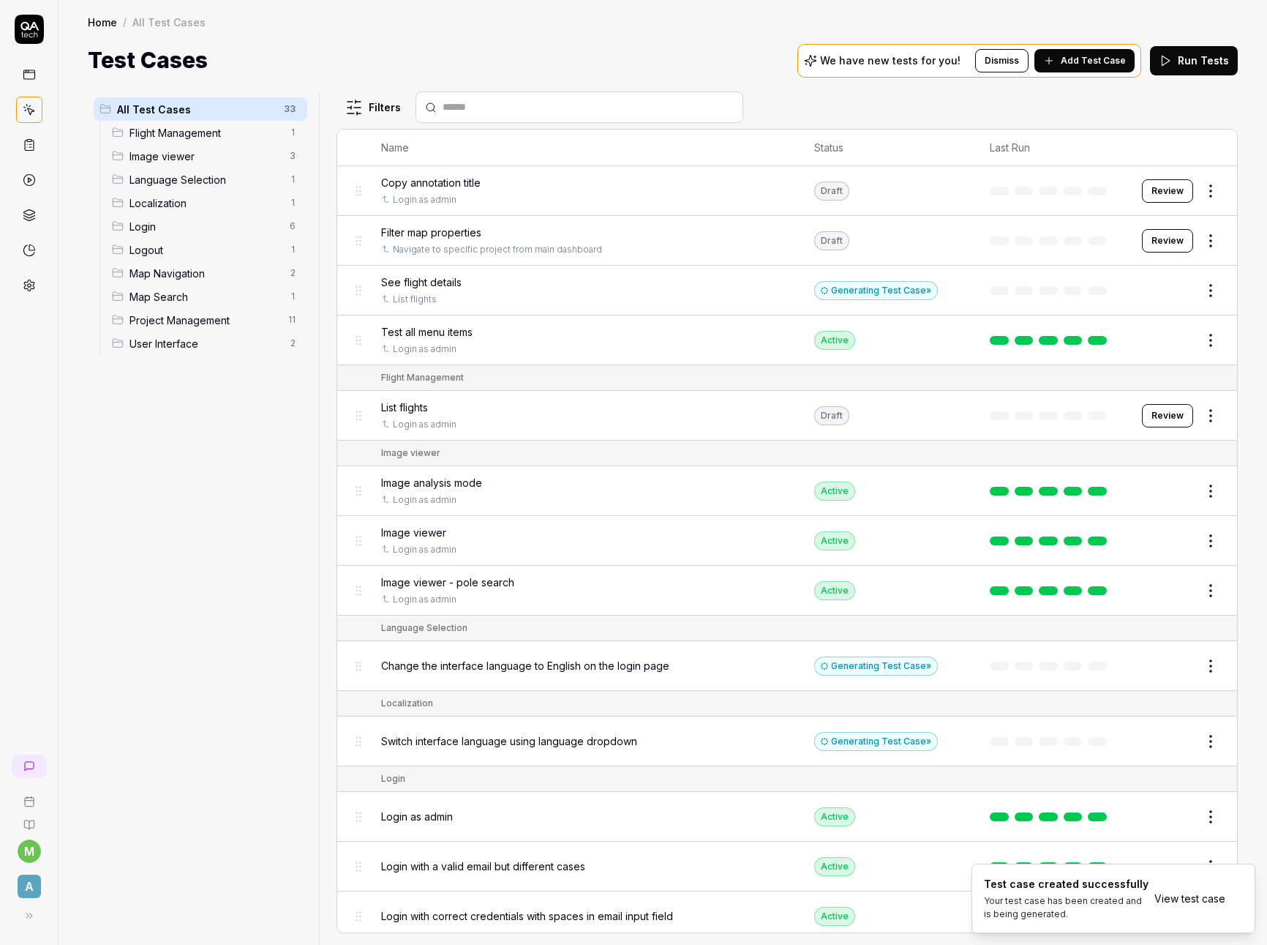
click at [204, 135] on span "Flight Management" at bounding box center [205, 132] width 151 height 15
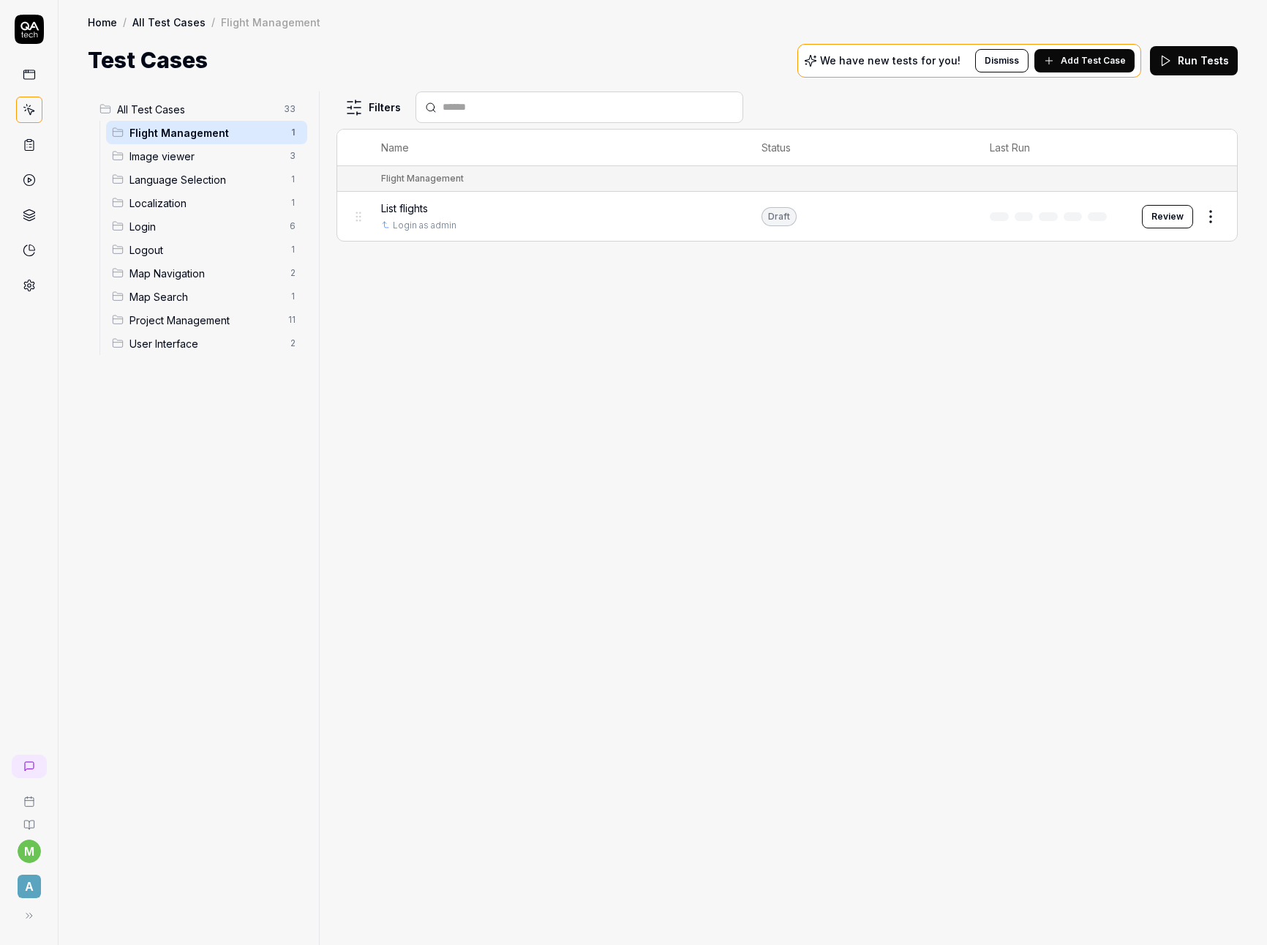
click at [169, 103] on span "All Test Cases" at bounding box center [196, 109] width 158 height 15
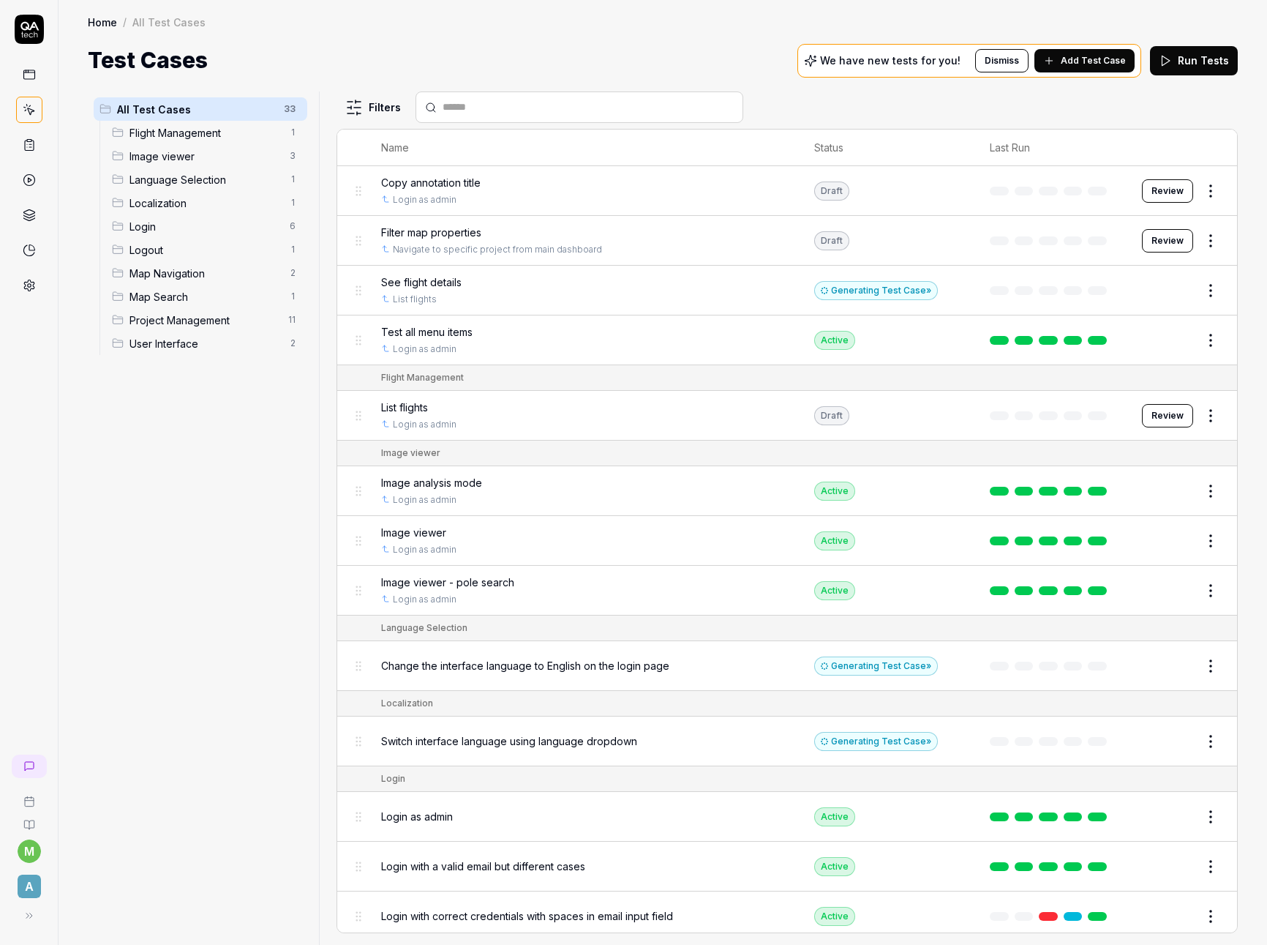
click at [537, 108] on input "text" at bounding box center [588, 107] width 291 height 15
click at [1201, 293] on html "m A Home / All Test Cases Home / All Test Cases Test Cases We have new tests fo…" at bounding box center [633, 472] width 1267 height 945
click at [1115, 413] on div "Edit" at bounding box center [1138, 418] width 139 height 32
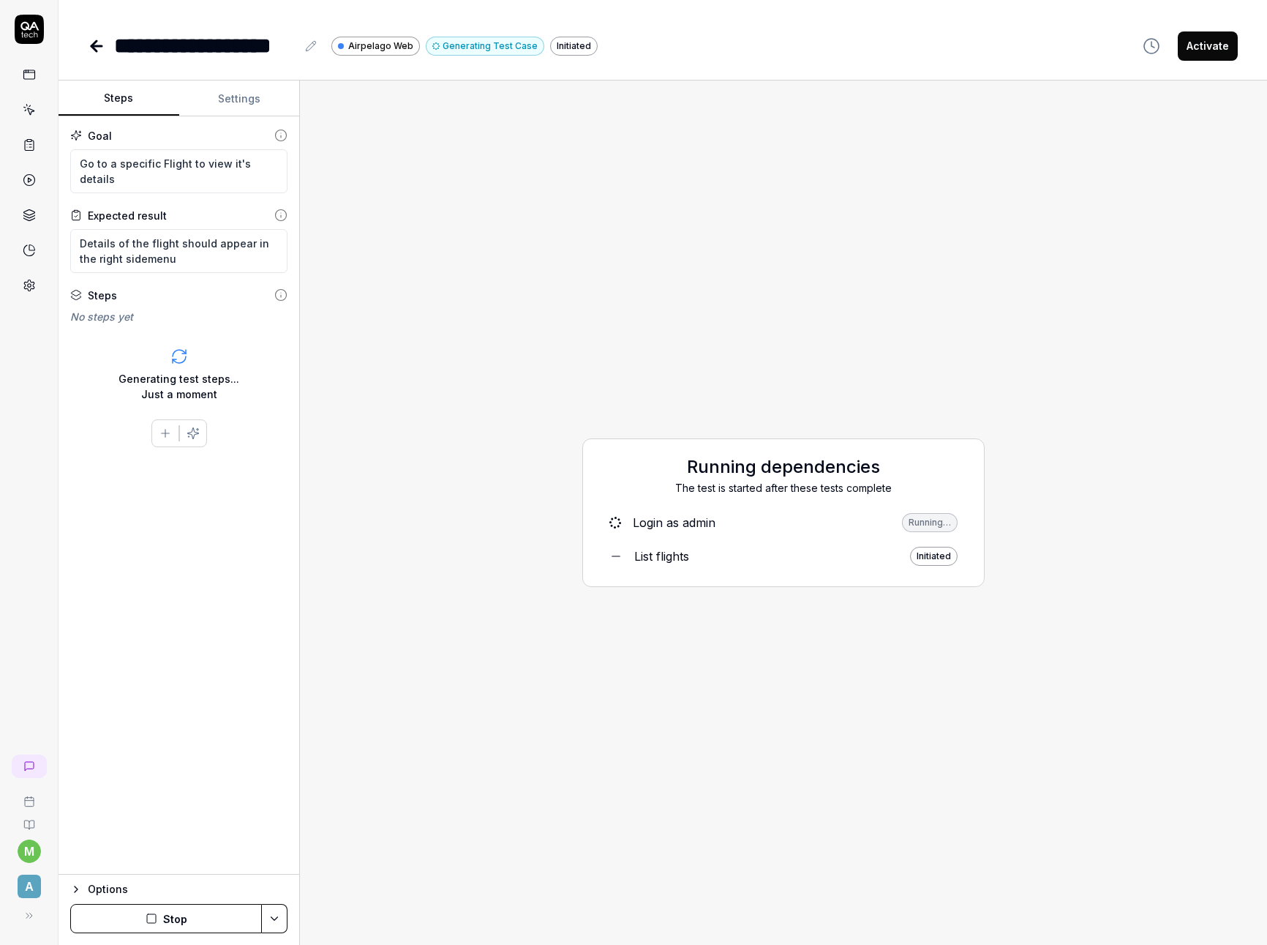
click at [247, 100] on button "Settings" at bounding box center [239, 98] width 121 height 35
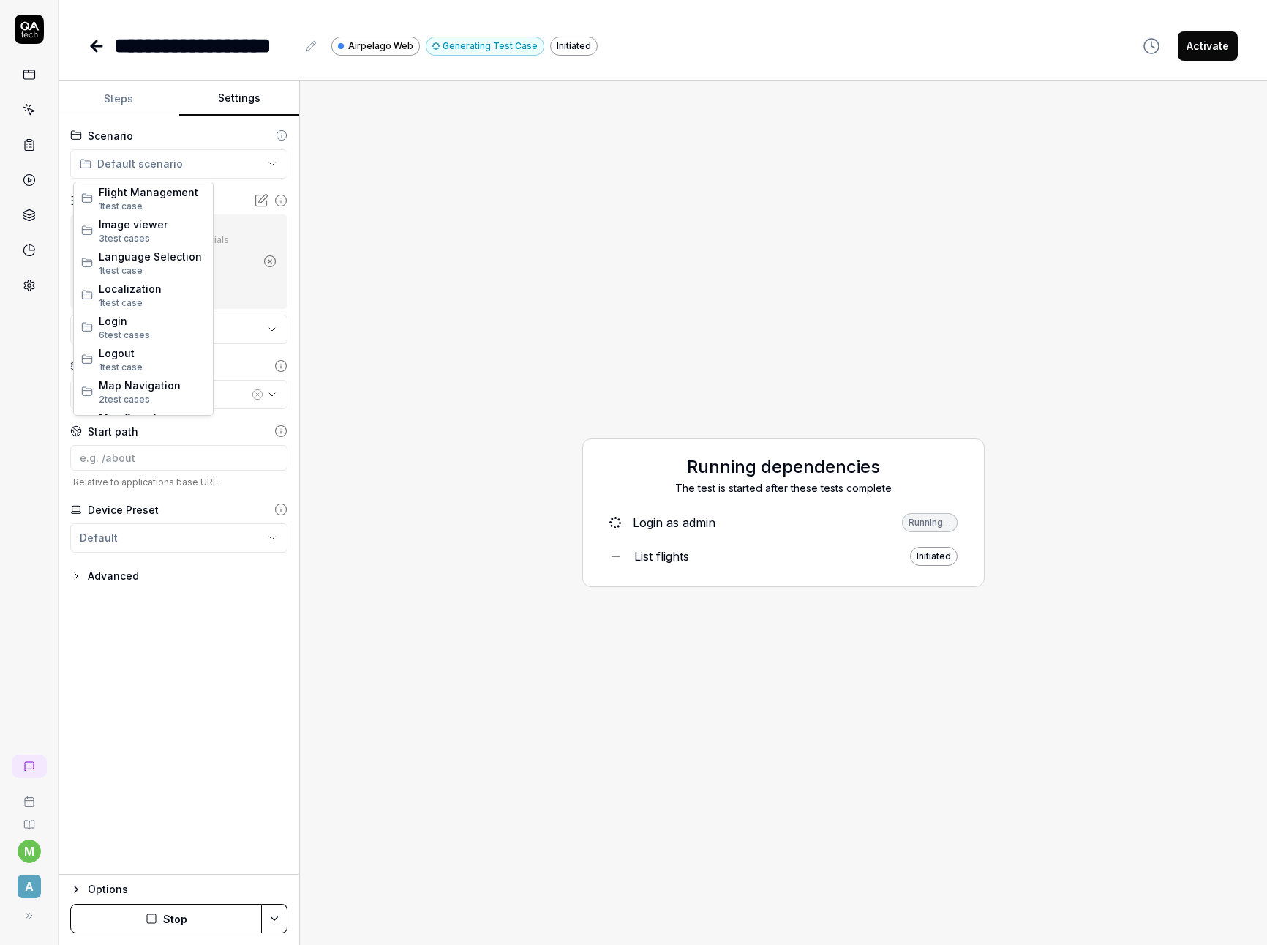
click at [190, 166] on html "**********" at bounding box center [633, 472] width 1267 height 945
click at [171, 197] on span "Flight Management" at bounding box center [152, 191] width 107 height 15
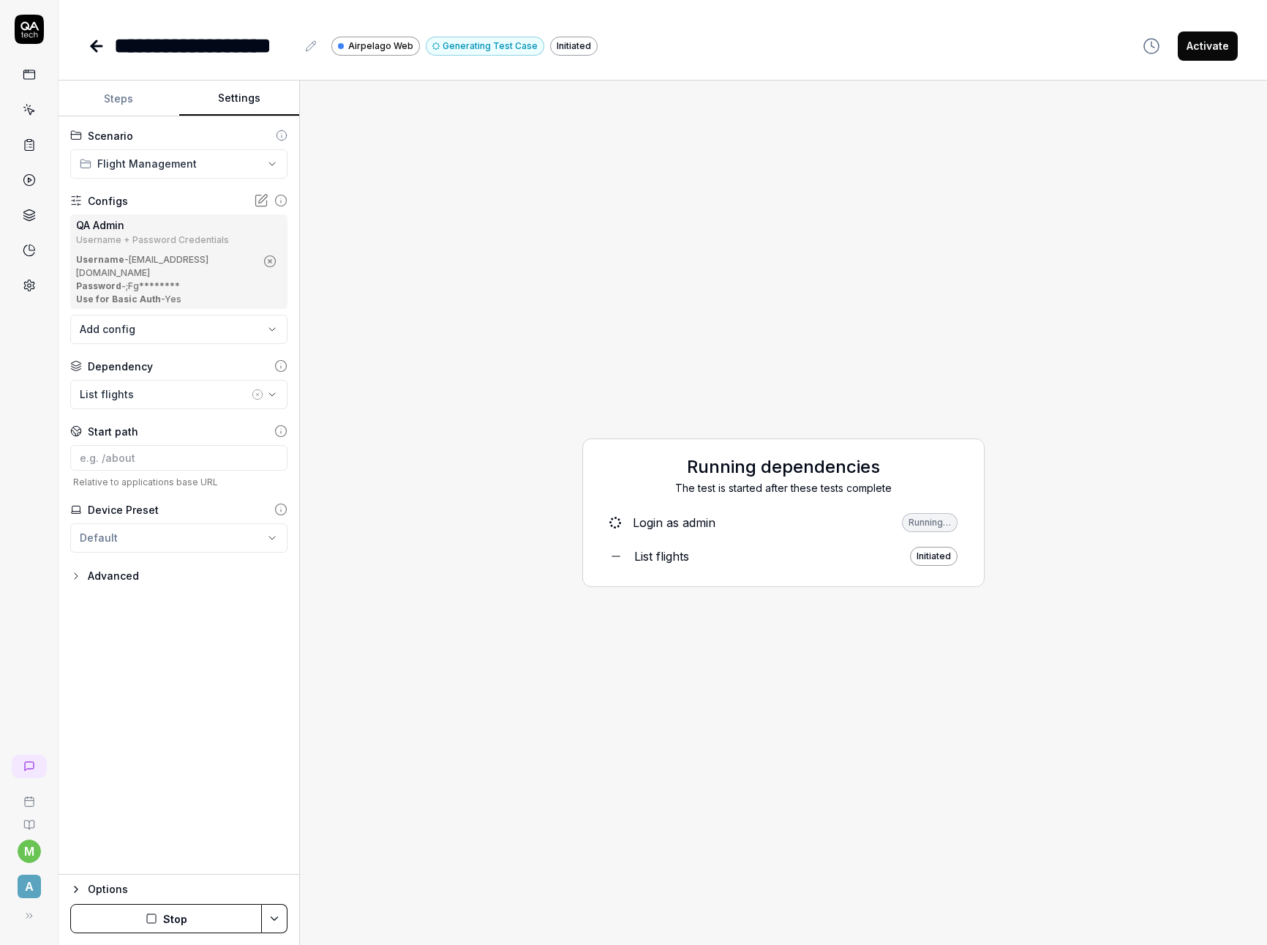
click at [159, 667] on div "**********" at bounding box center [179, 495] width 241 height 758
click at [114, 94] on button "Steps" at bounding box center [119, 98] width 121 height 35
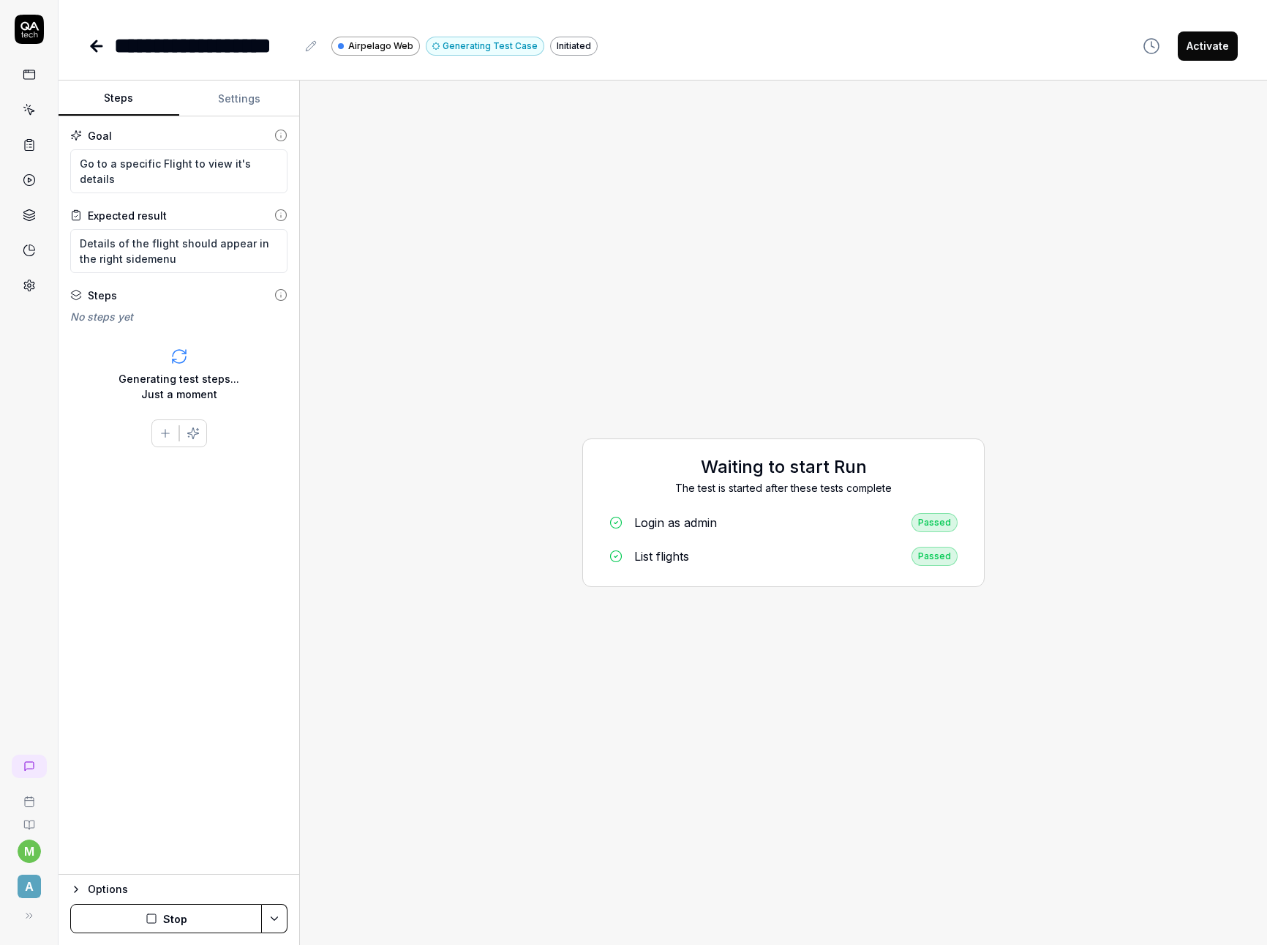
click at [76, 885] on icon "button" at bounding box center [76, 889] width 12 height 12
click at [156, 873] on span "Default environment" at bounding box center [149, 877] width 105 height 15
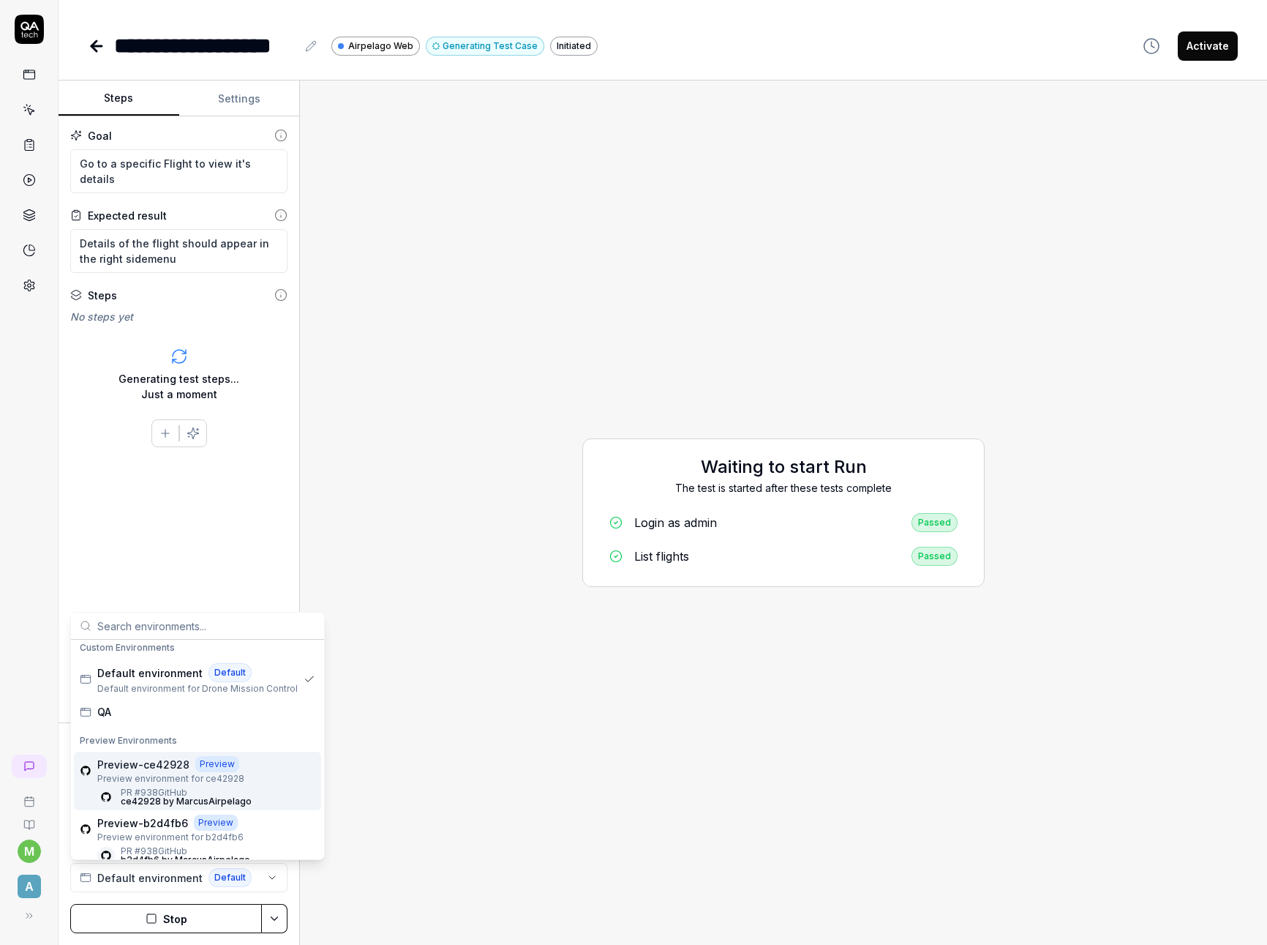
scroll to position [31, 0]
click at [262, 774] on div "Preview-ce42928 Preview Preview environment for ce42928 PR #938 GitHub ce42928 …" at bounding box center [197, 780] width 247 height 59
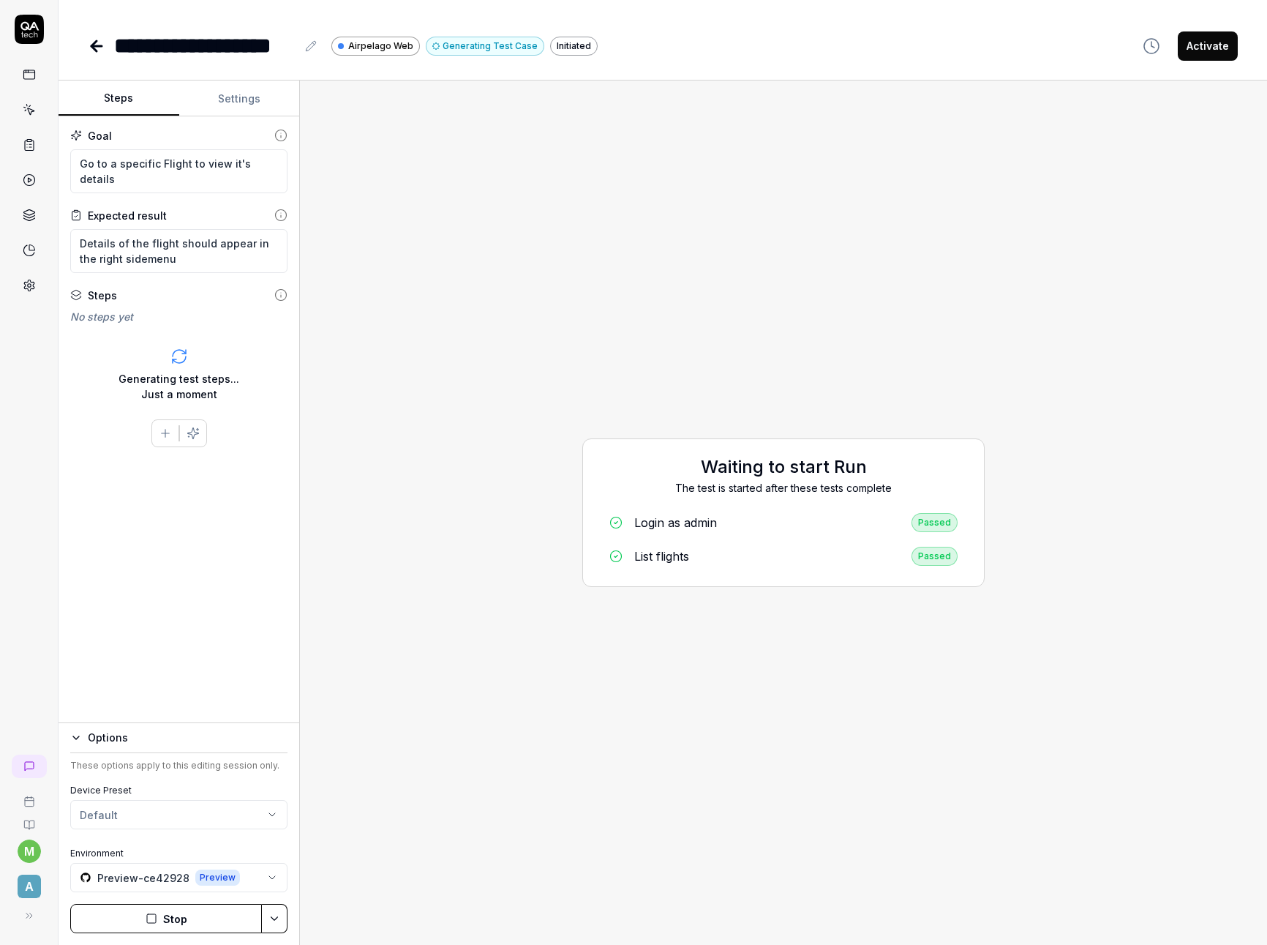
click at [190, 542] on div "Goal Go to a specific Flight to view it's details Expected result Details of th…" at bounding box center [179, 419] width 241 height 607
click at [419, 495] on div "Waiting to start Run The test is started after these tests complete Login as ad…" at bounding box center [784, 512] width 944 height 841
click at [271, 876] on icon "button" at bounding box center [272, 878] width 12 height 12
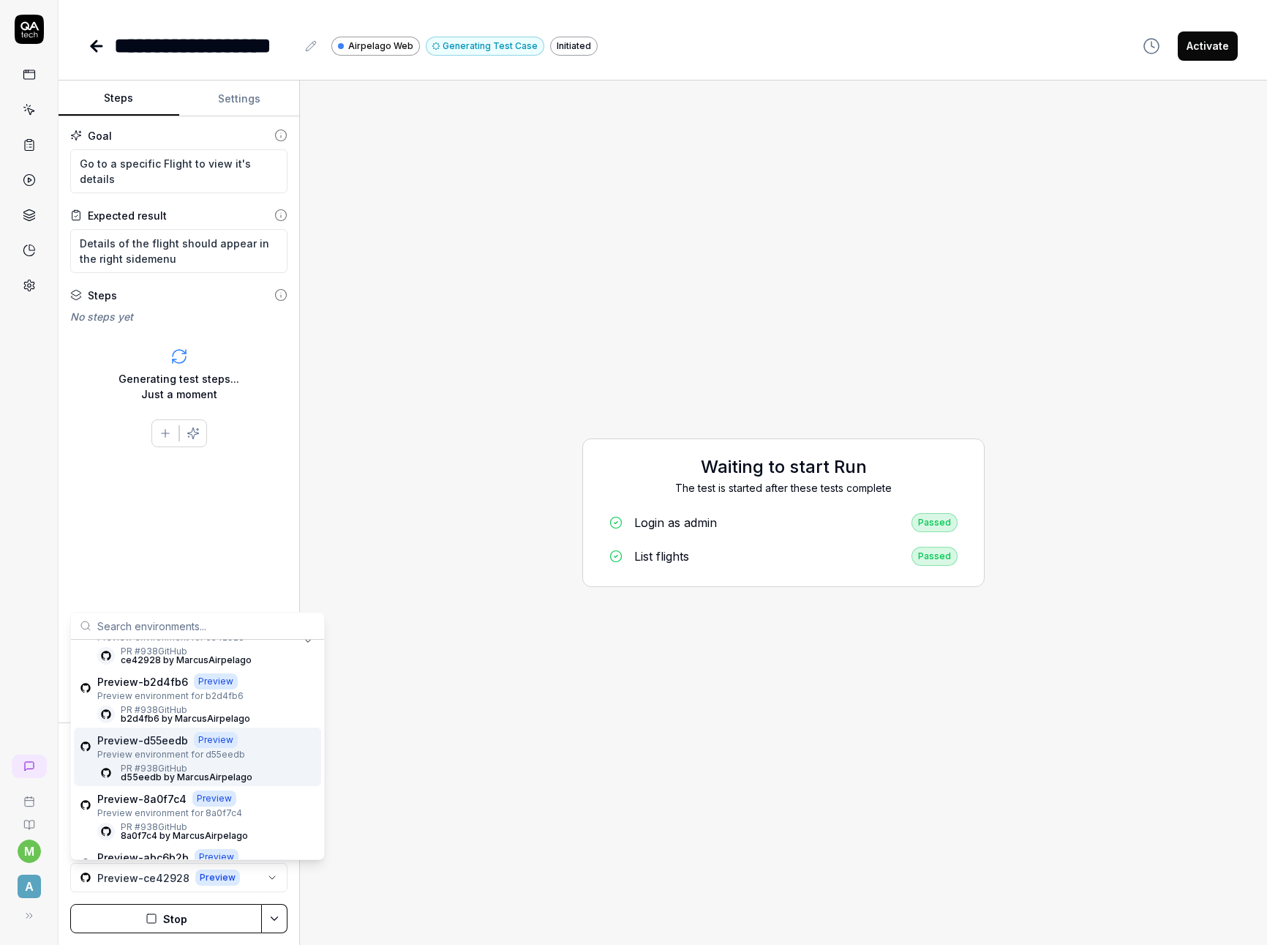
scroll to position [0, 0]
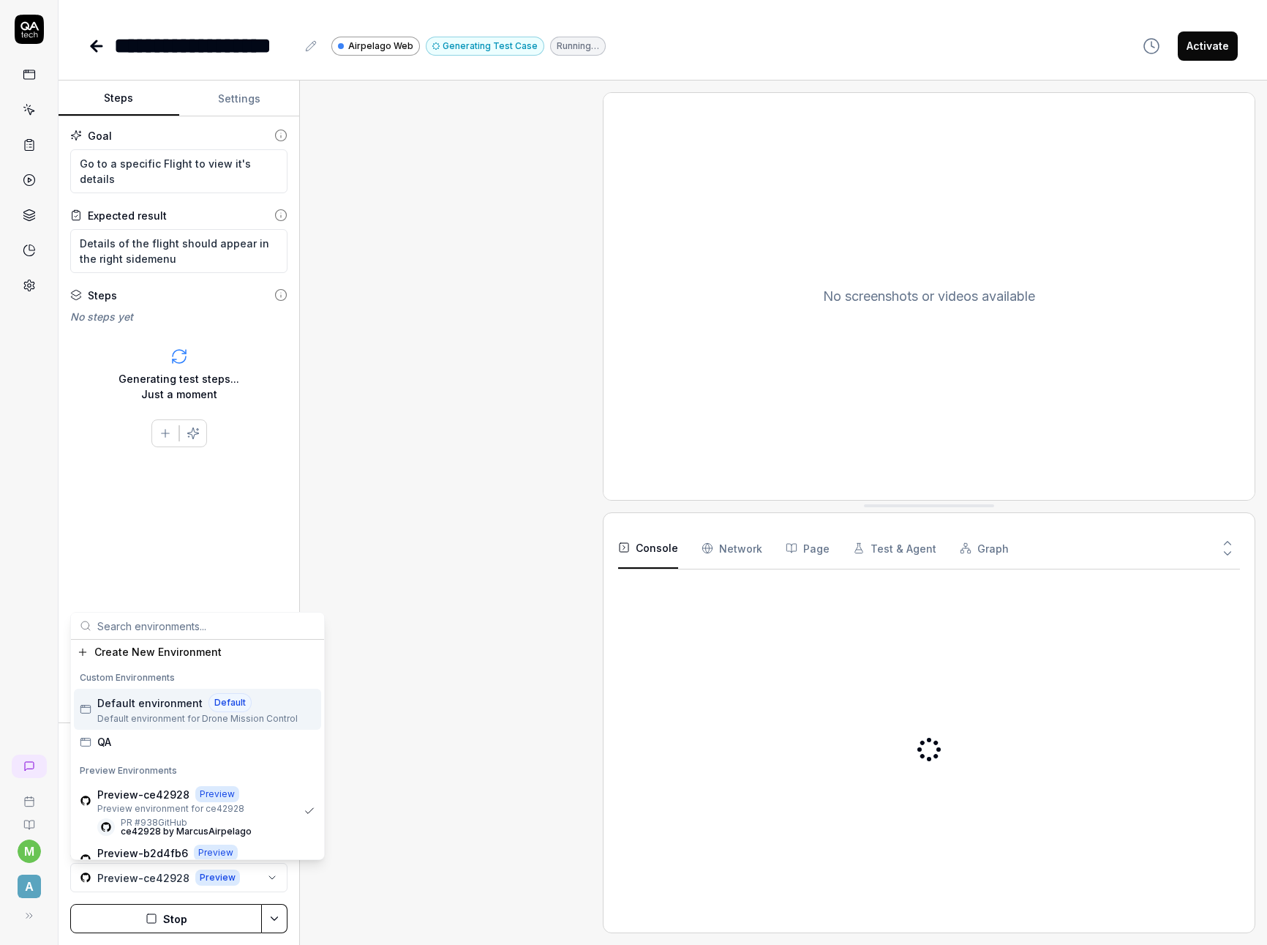
click at [490, 795] on div "Open browser Default environment [URL][DOMAIN_NAME]" at bounding box center [452, 512] width 280 height 841
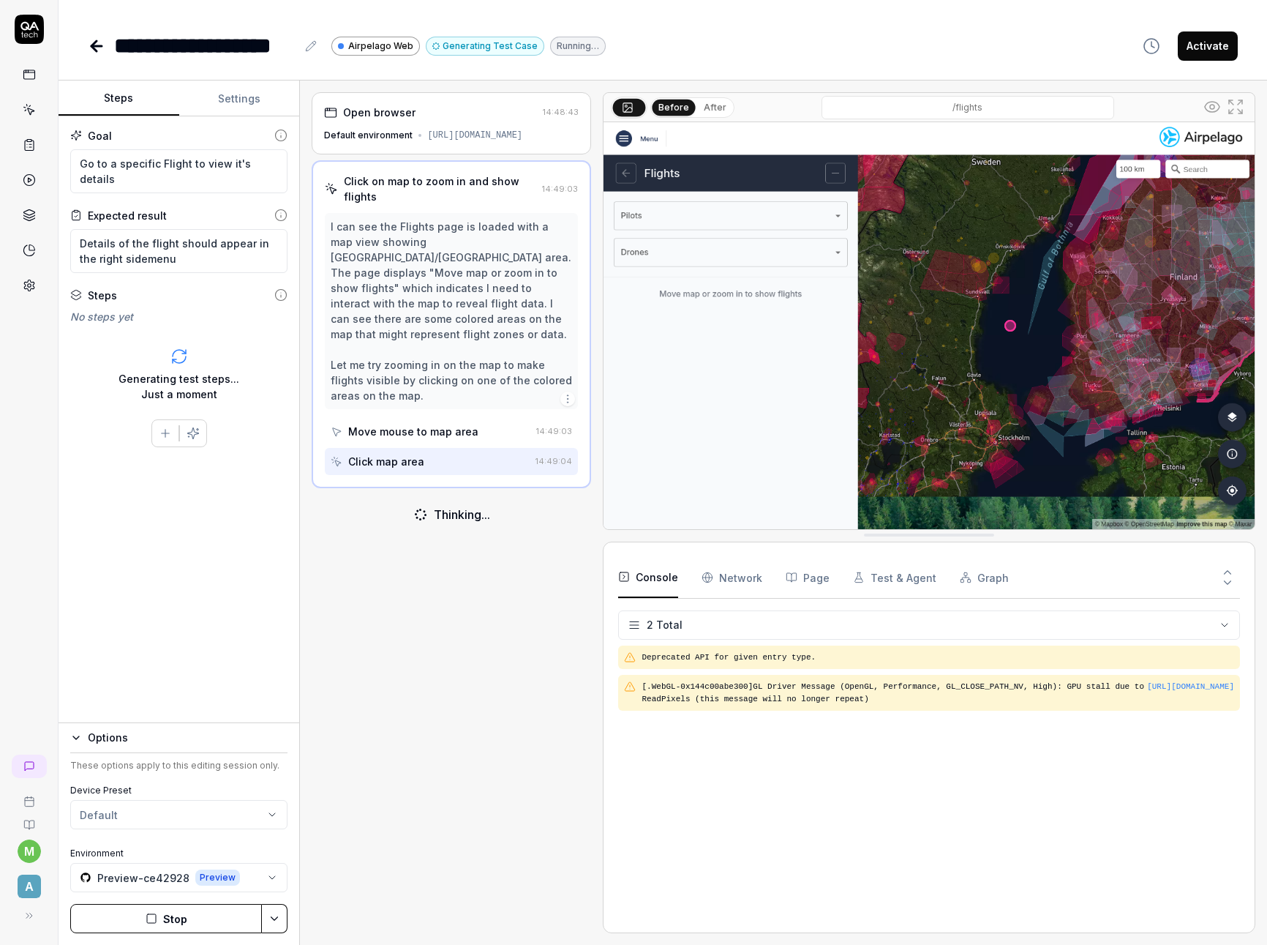
click at [173, 912] on button "Stop" at bounding box center [166, 918] width 192 height 29
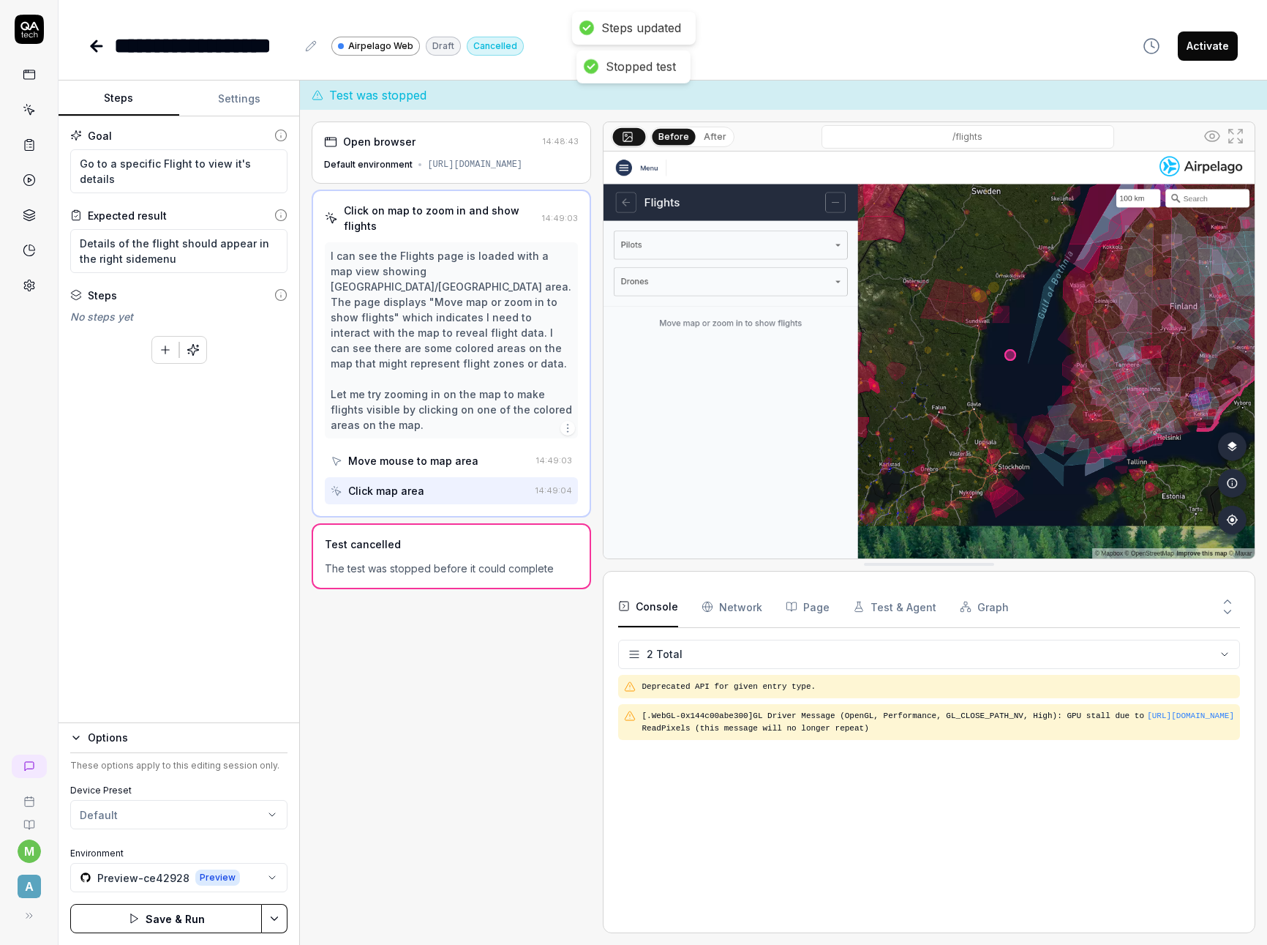
click at [429, 636] on div "Open browser 14:48:43 Default environment [URL][DOMAIN_NAME] Click on map to zo…" at bounding box center [452, 527] width 280 height 812
click at [97, 50] on icon at bounding box center [97, 46] width 18 height 18
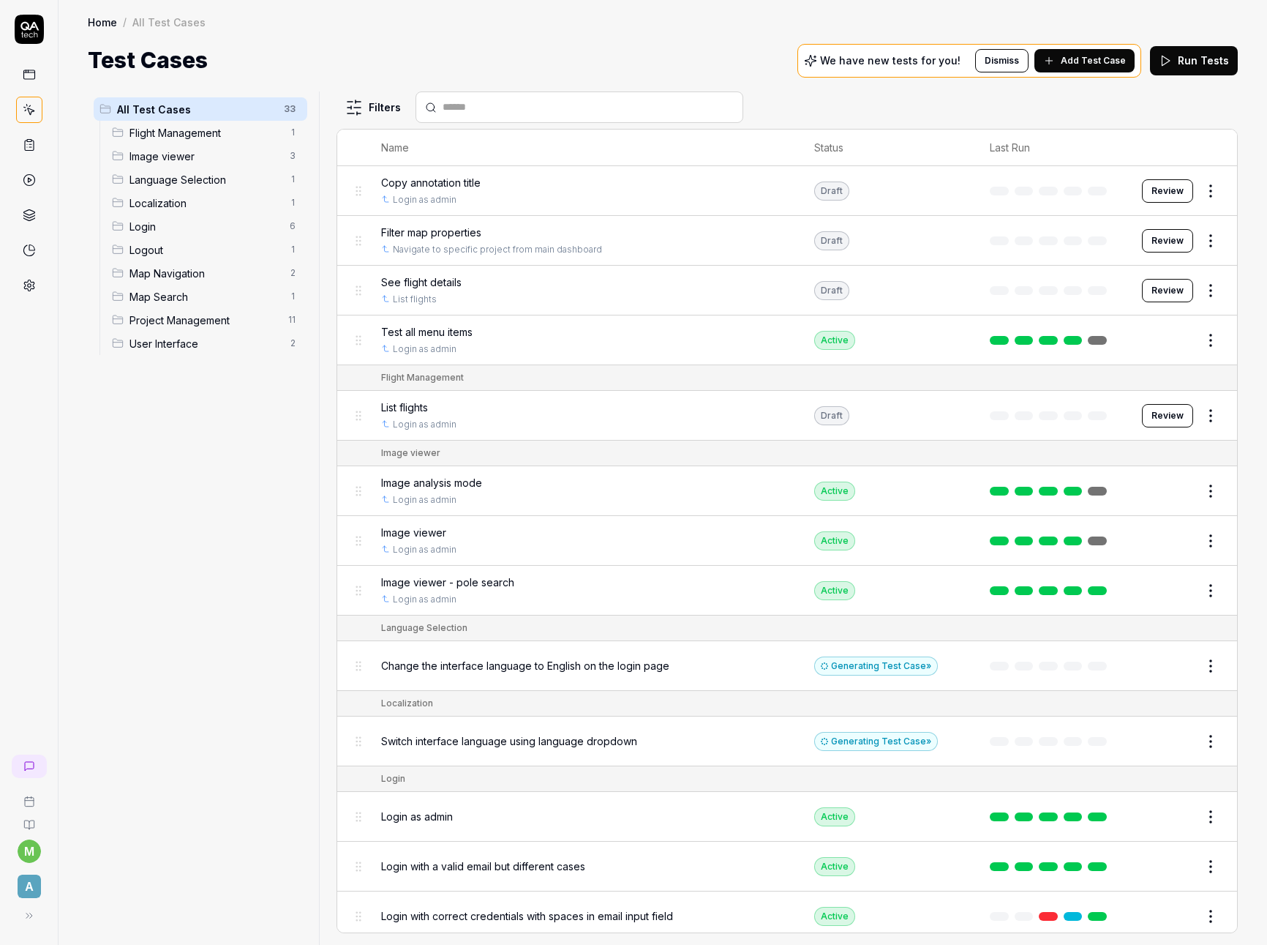
click at [233, 137] on span "Flight Management" at bounding box center [205, 132] width 151 height 15
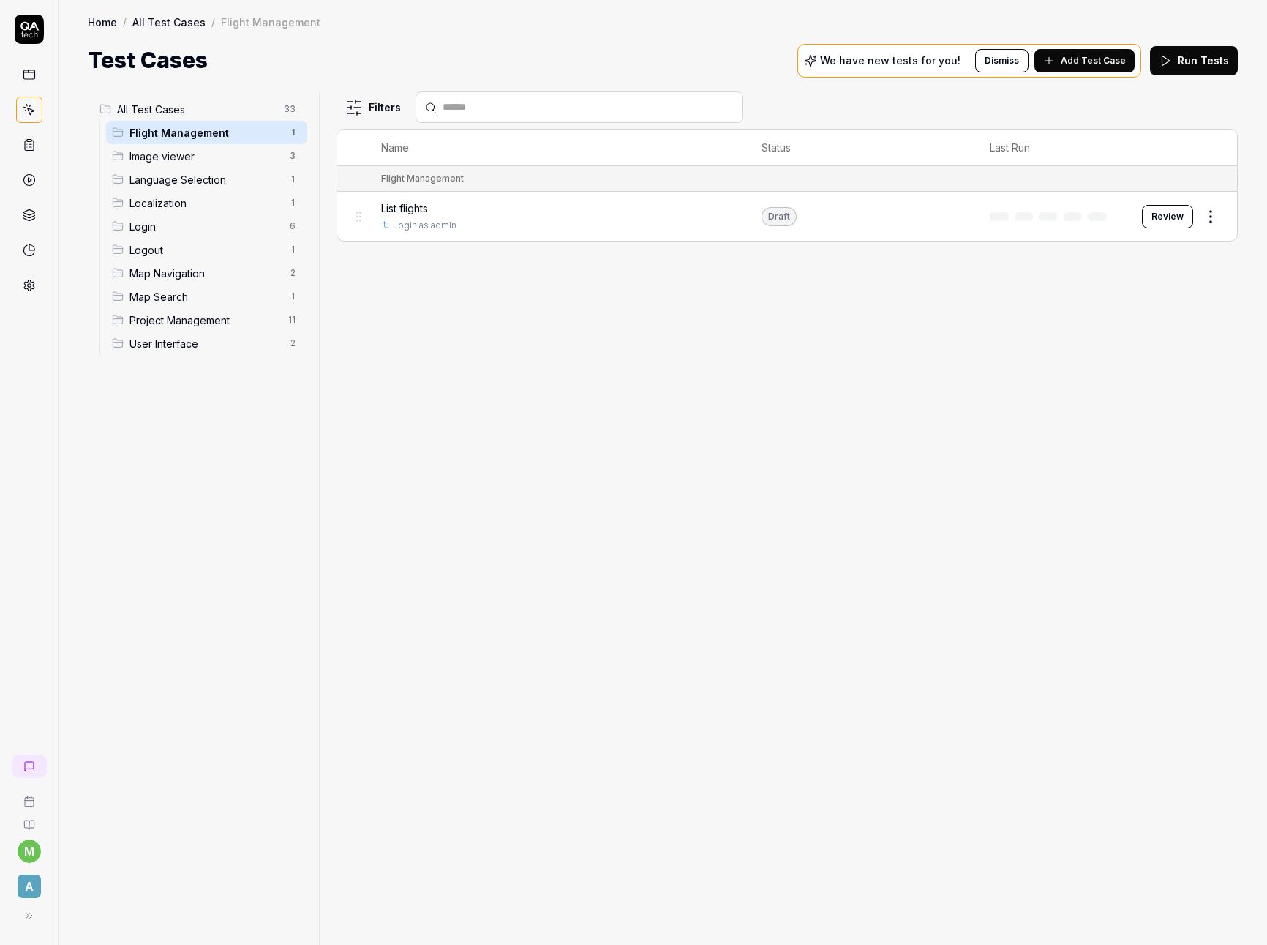
click at [217, 115] on span "All Test Cases" at bounding box center [196, 109] width 158 height 15
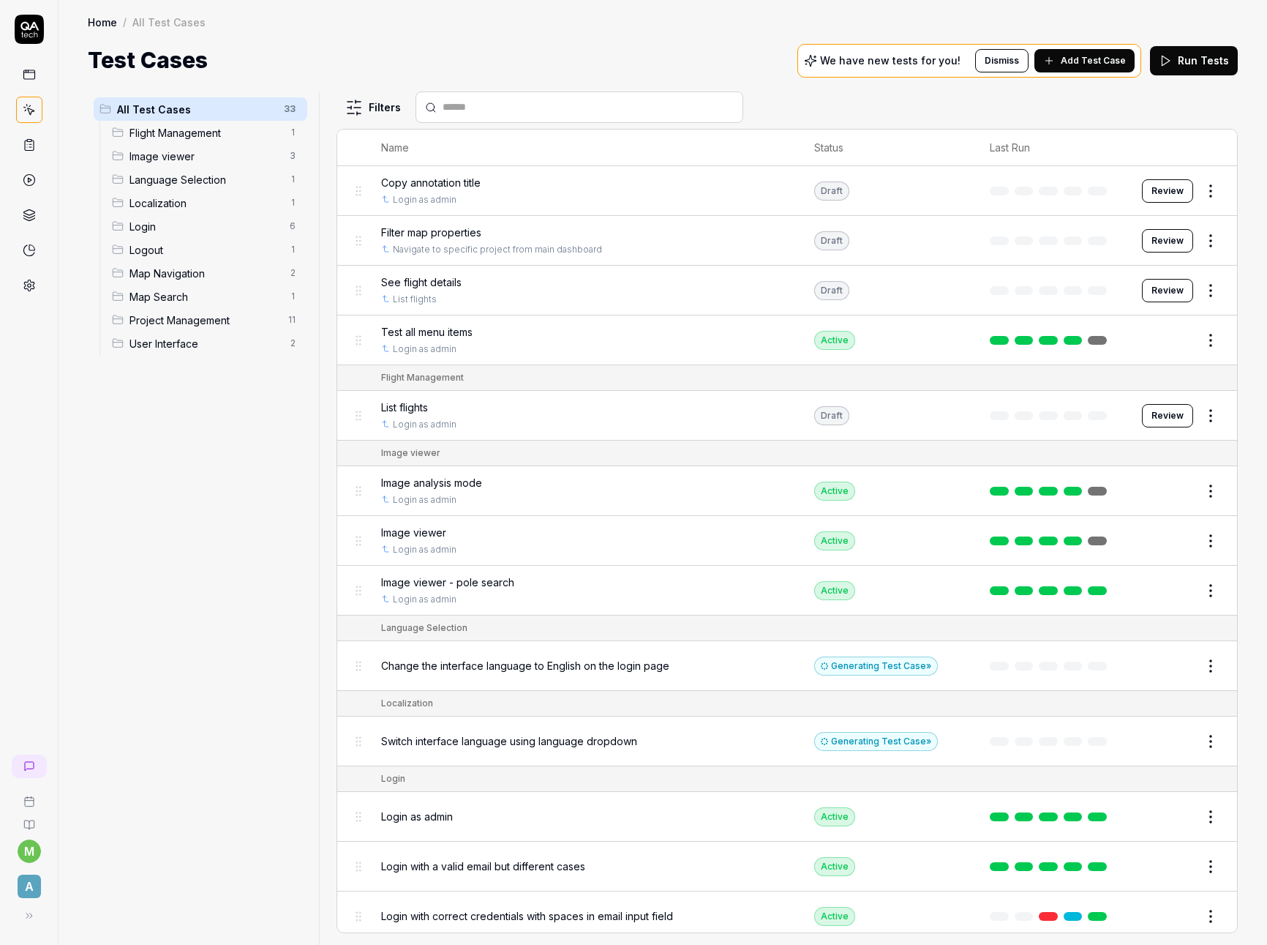
click at [442, 282] on span "See flight details" at bounding box center [421, 281] width 80 height 15
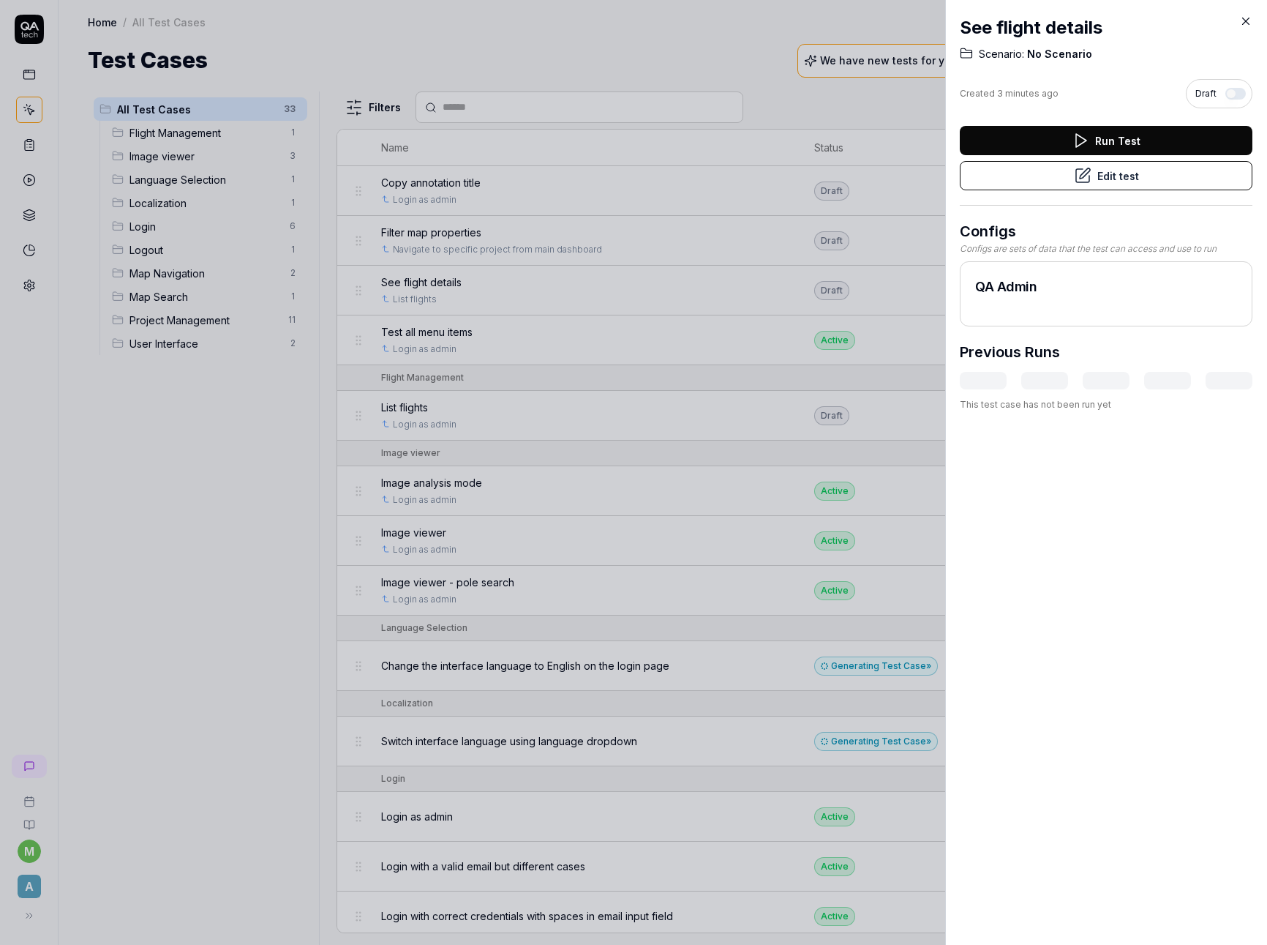
click at [1180, 171] on button "Edit test" at bounding box center [1106, 175] width 293 height 29
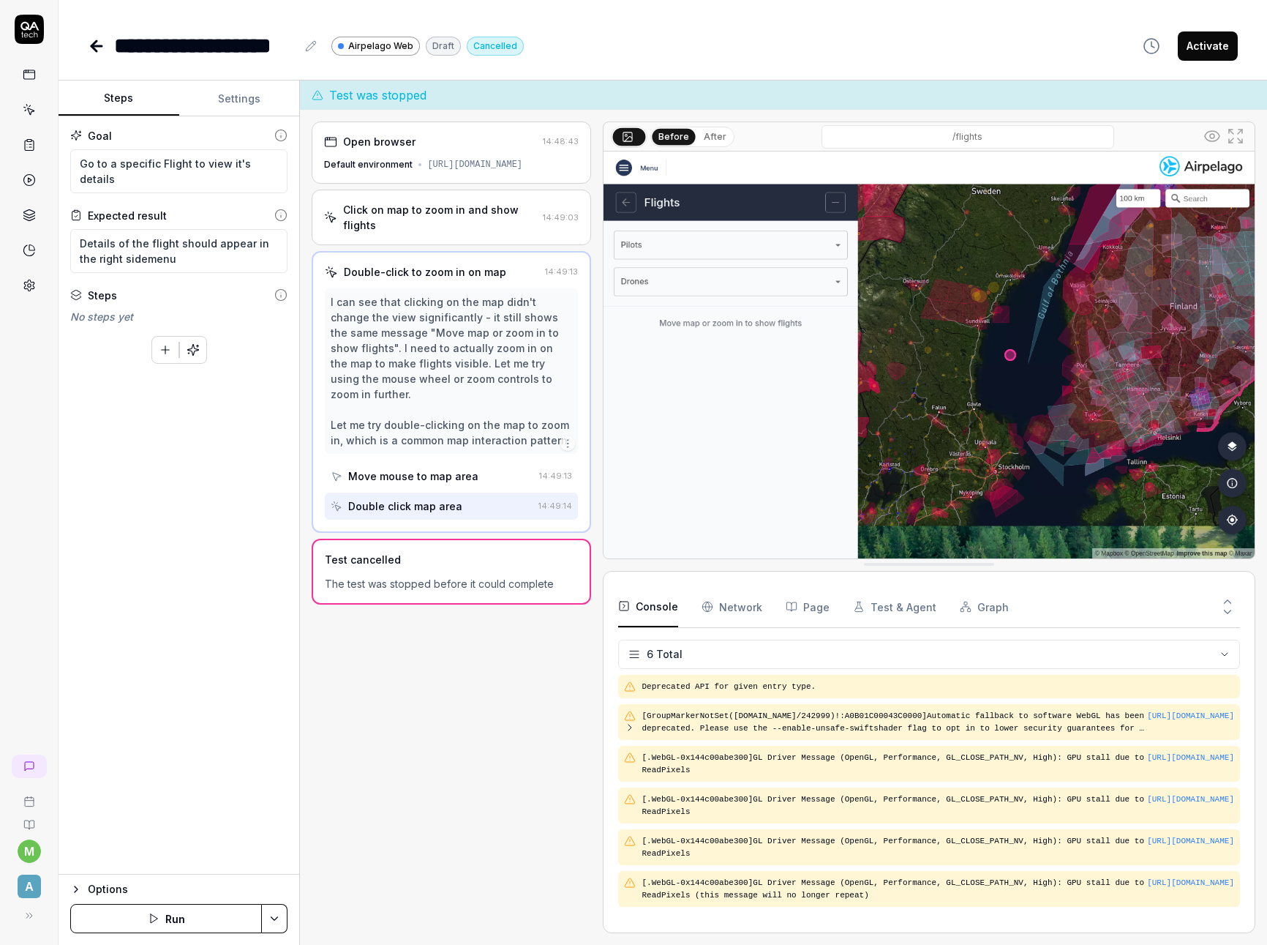
click at [239, 105] on button "Settings" at bounding box center [239, 98] width 121 height 35
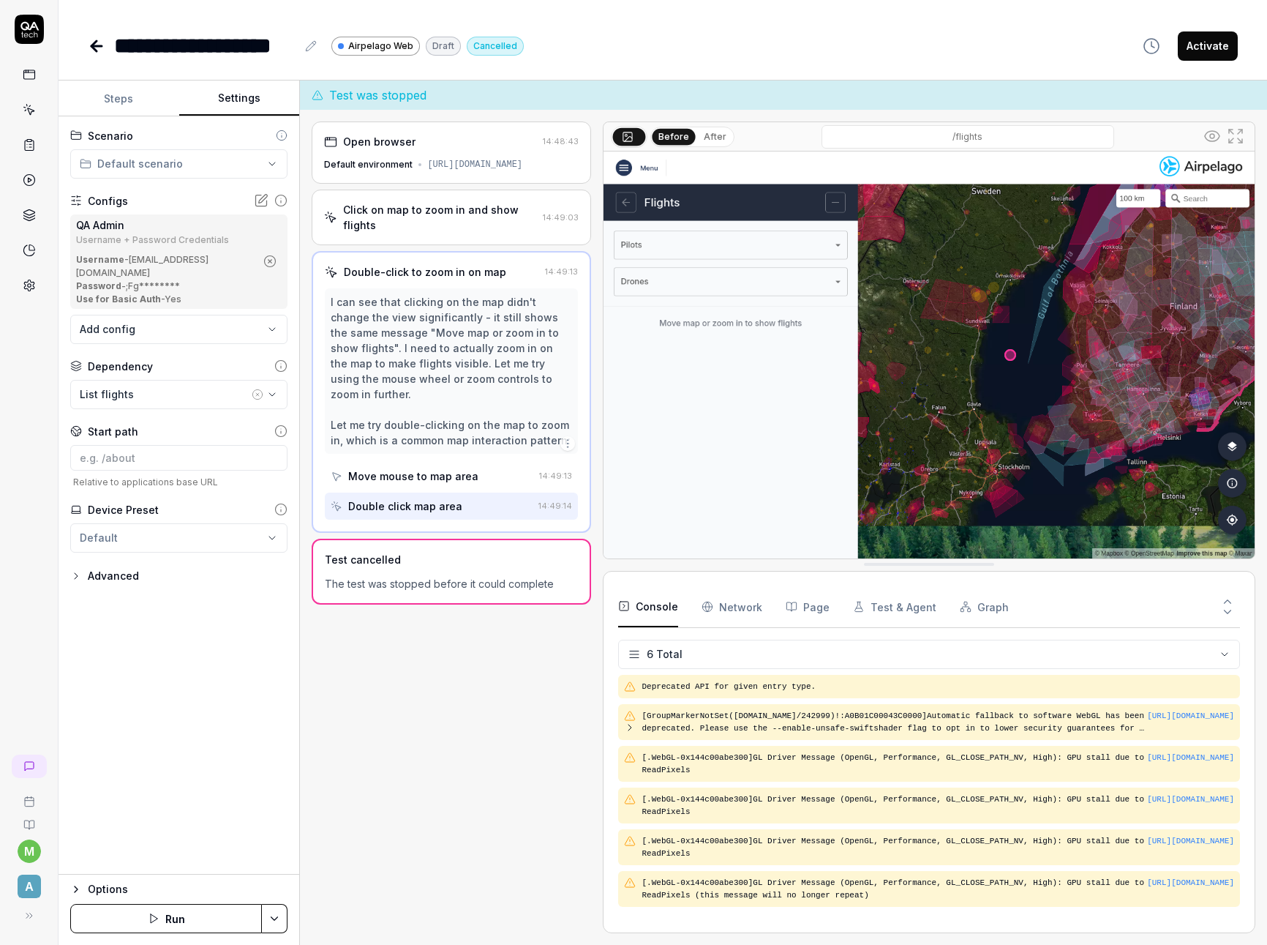
click at [78, 570] on icon "button" at bounding box center [76, 576] width 12 height 12
click at [166, 169] on html "**********" at bounding box center [633, 472] width 1267 height 945
click at [156, 198] on span "Flight Management" at bounding box center [152, 191] width 107 height 15
click at [191, 920] on button "Save & Run" at bounding box center [166, 918] width 192 height 29
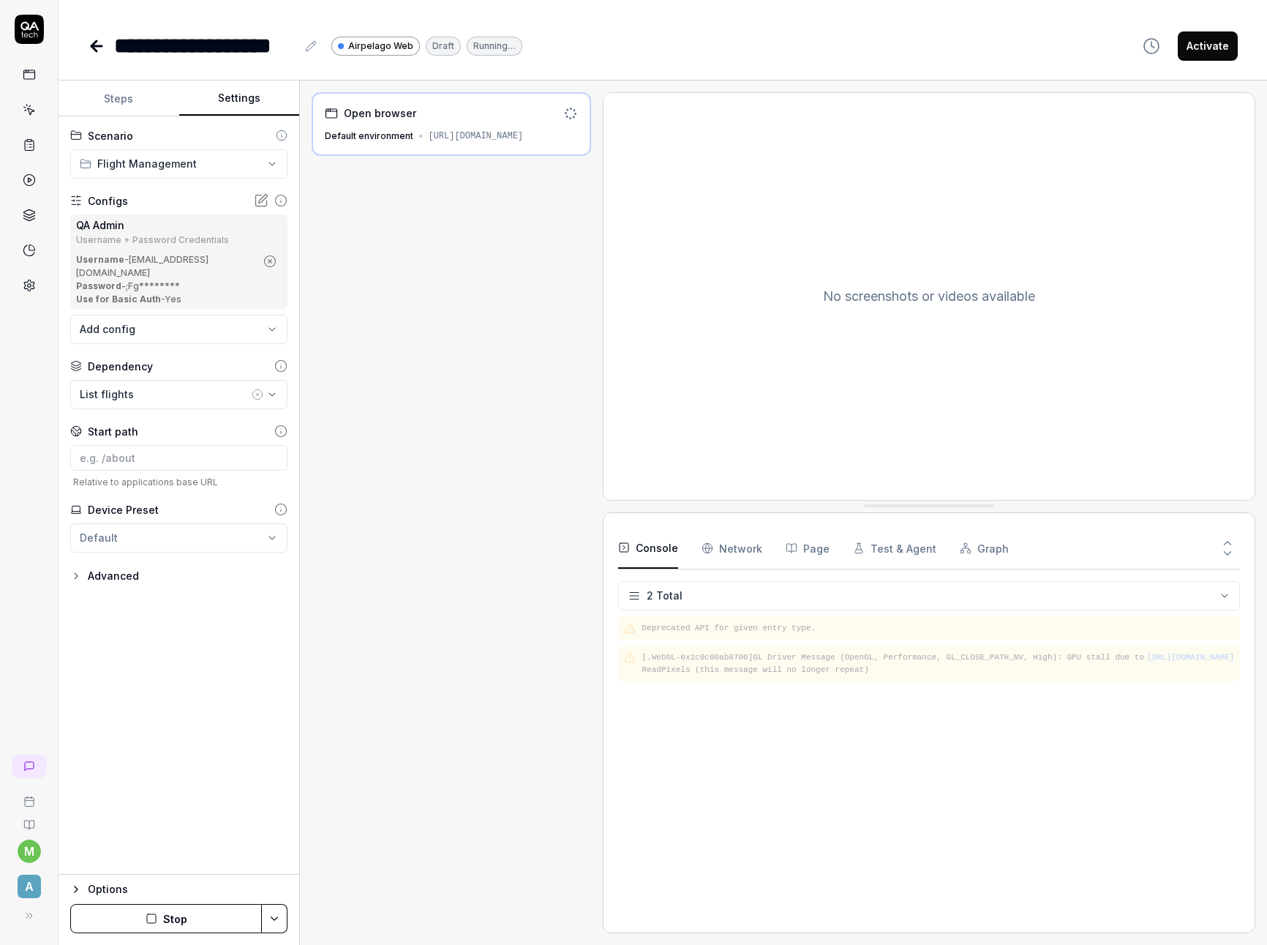
click at [115, 890] on div "Options" at bounding box center [188, 889] width 200 height 18
click at [157, 881] on span "Default environment" at bounding box center [149, 877] width 105 height 15
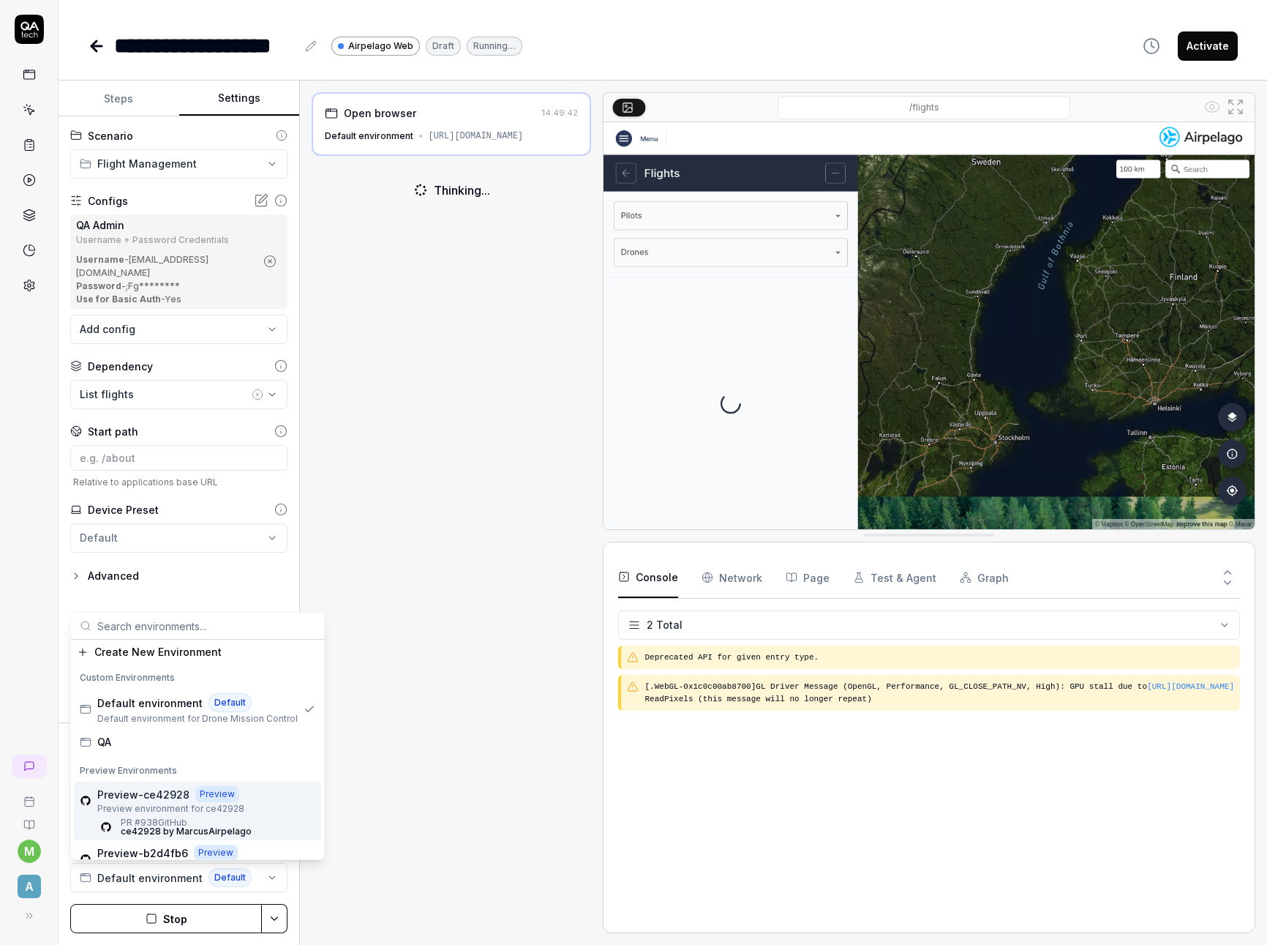
click at [170, 802] on span "Preview environment for ce42928" at bounding box center [174, 808] width 154 height 13
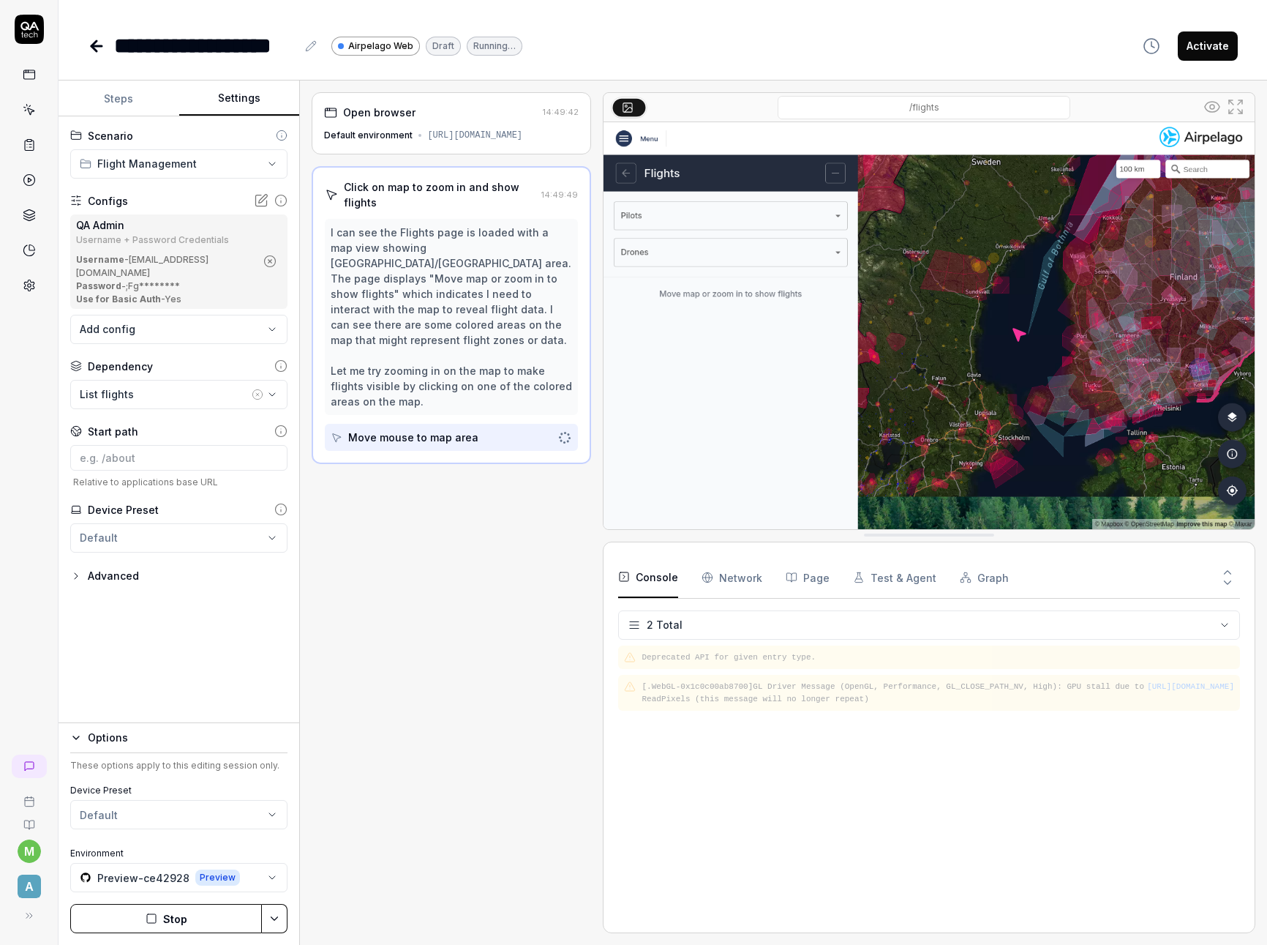
click at [200, 920] on button "Stop" at bounding box center [166, 918] width 192 height 29
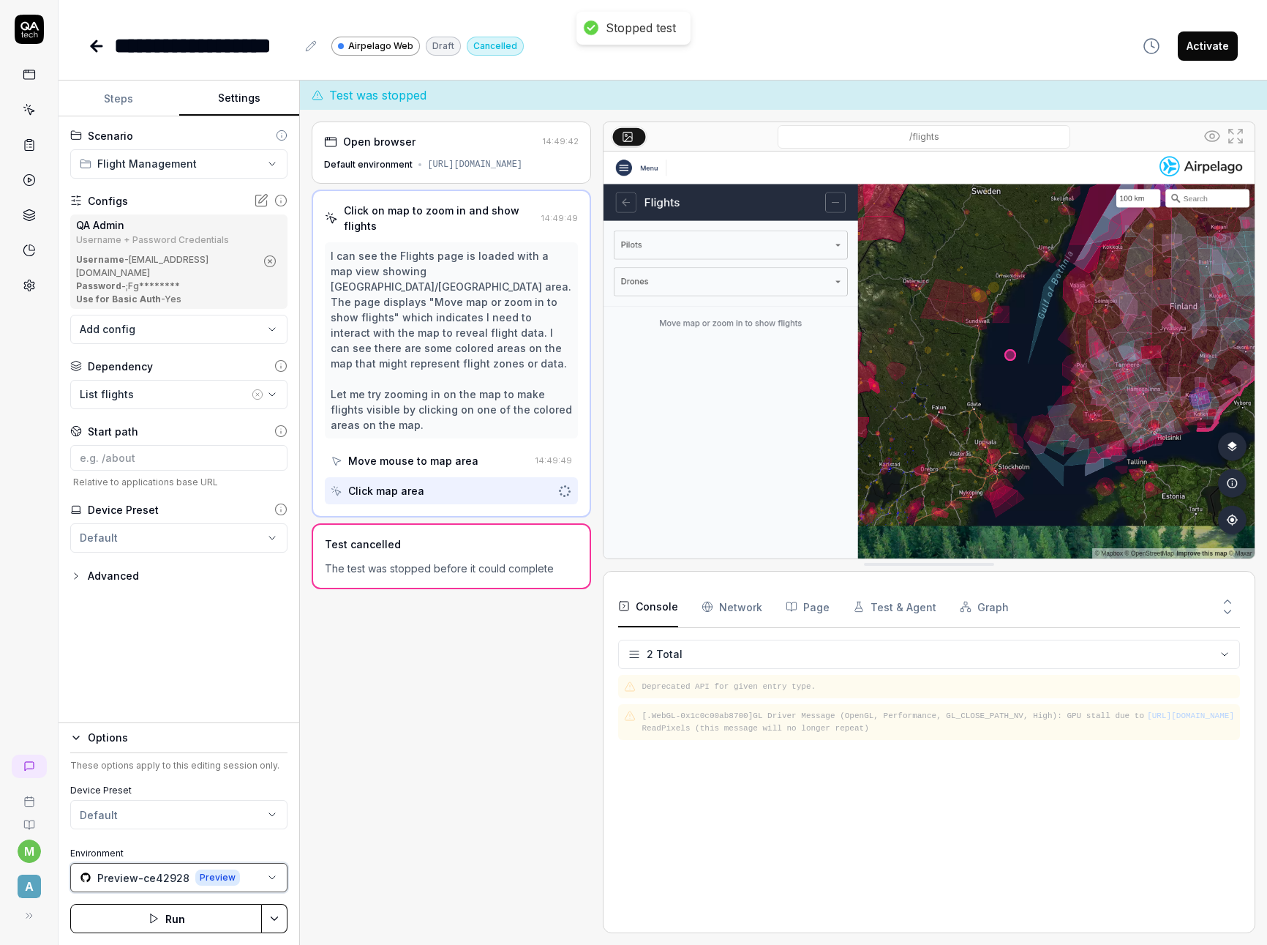
click at [245, 876] on button "Preview-ce42928 Preview" at bounding box center [178, 877] width 217 height 29
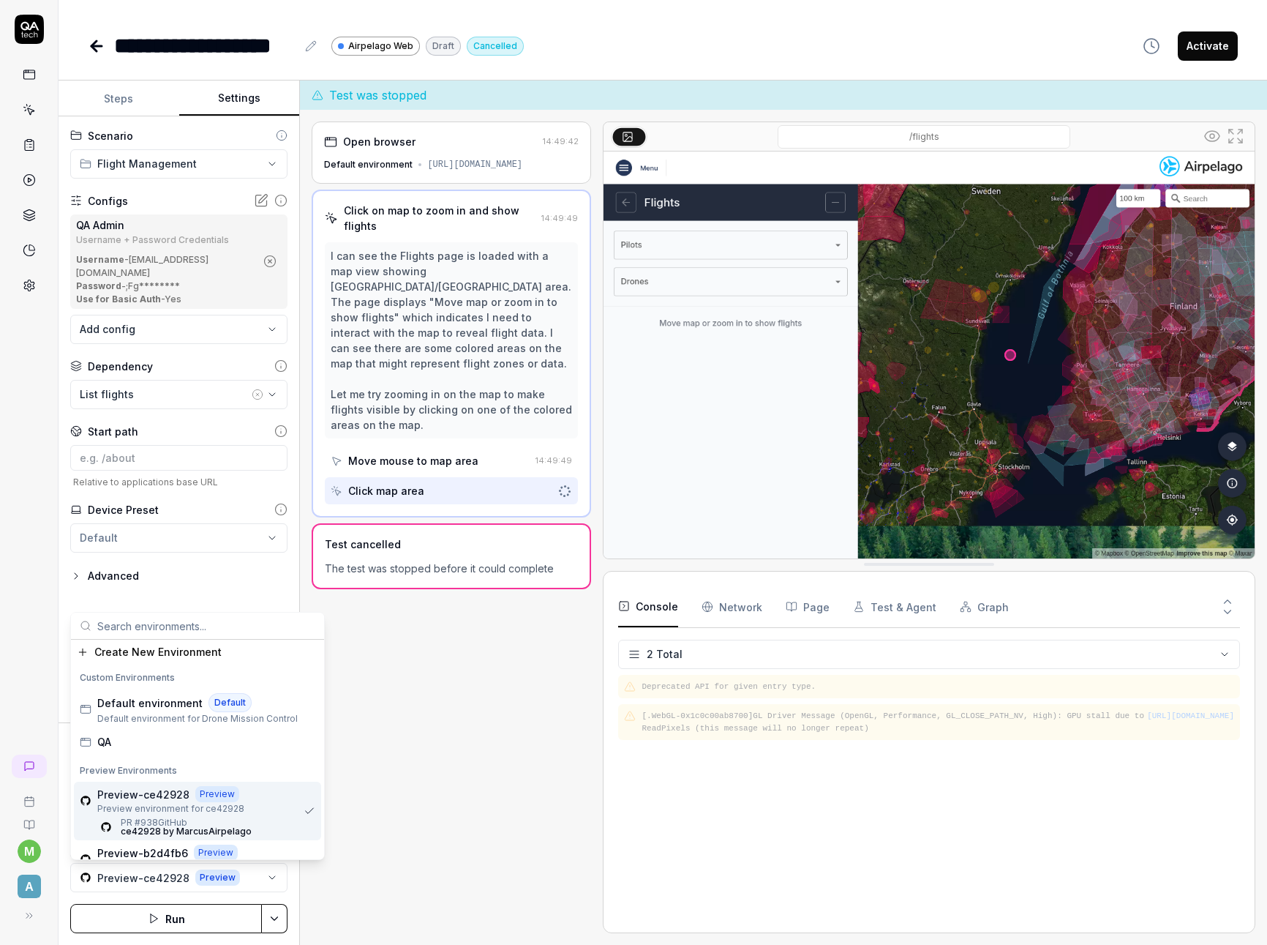
click at [430, 786] on div "Open browser 14:49:42 Default environment [URL][DOMAIN_NAME] Click on map to zo…" at bounding box center [452, 527] width 280 height 812
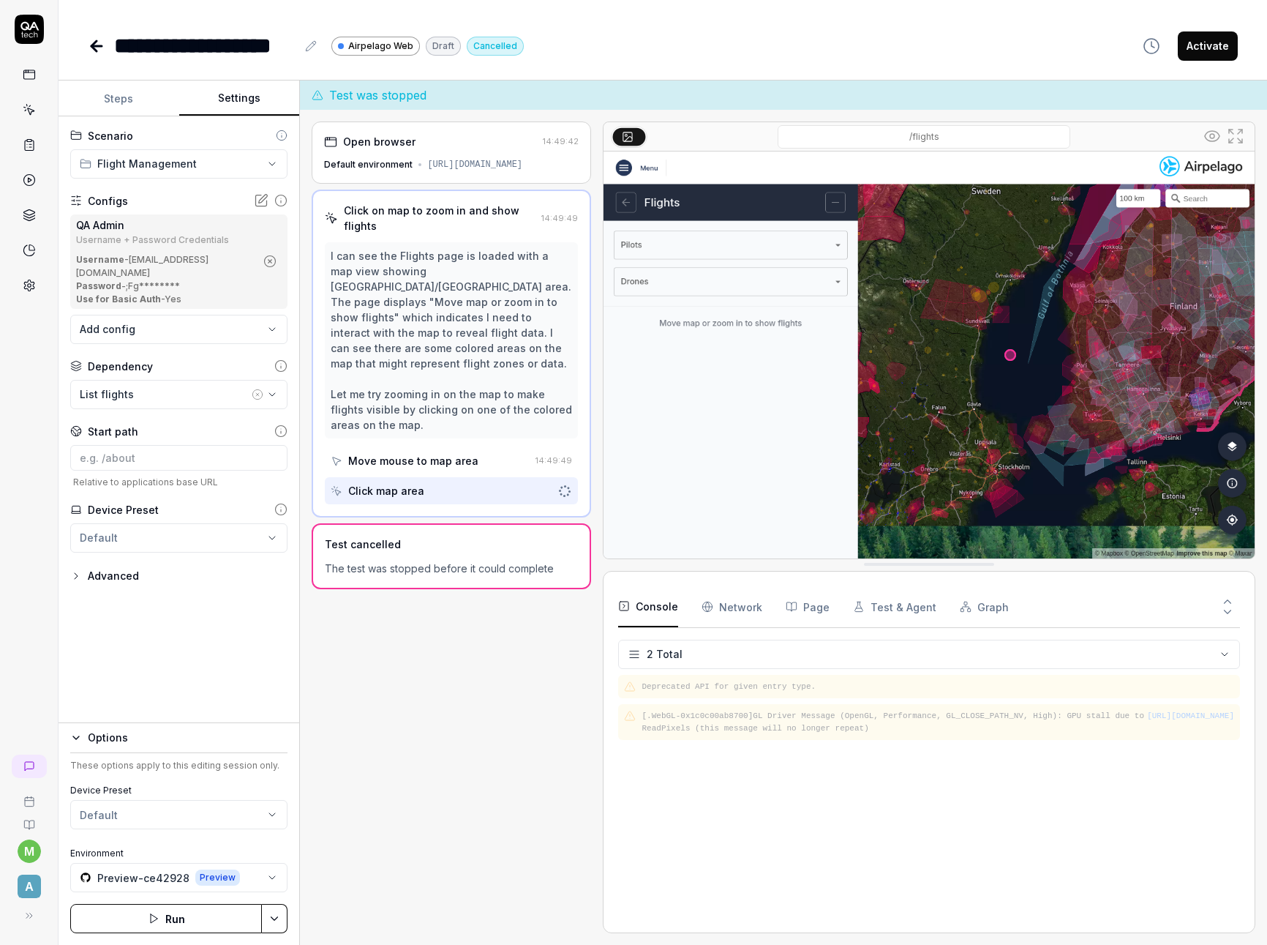
click at [74, 738] on icon "button" at bounding box center [76, 738] width 12 height 12
click at [143, 651] on div "**********" at bounding box center [179, 495] width 241 height 758
click at [125, 105] on button "Steps" at bounding box center [119, 98] width 121 height 35
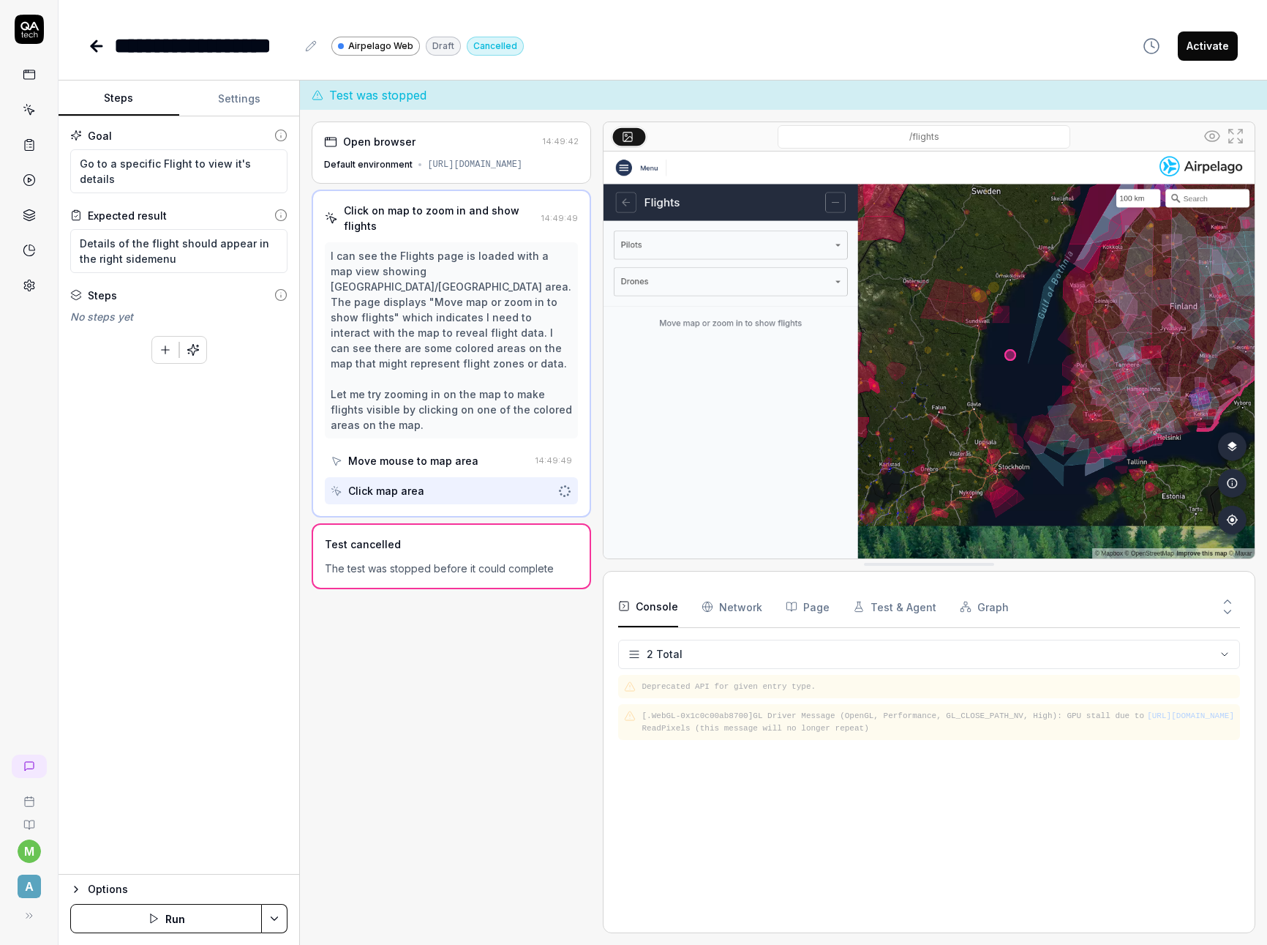
click at [177, 457] on div "Goal Go to a specific Flight to view it's details Expected result Details of th…" at bounding box center [179, 495] width 241 height 758
click at [98, 46] on icon at bounding box center [96, 46] width 10 height 0
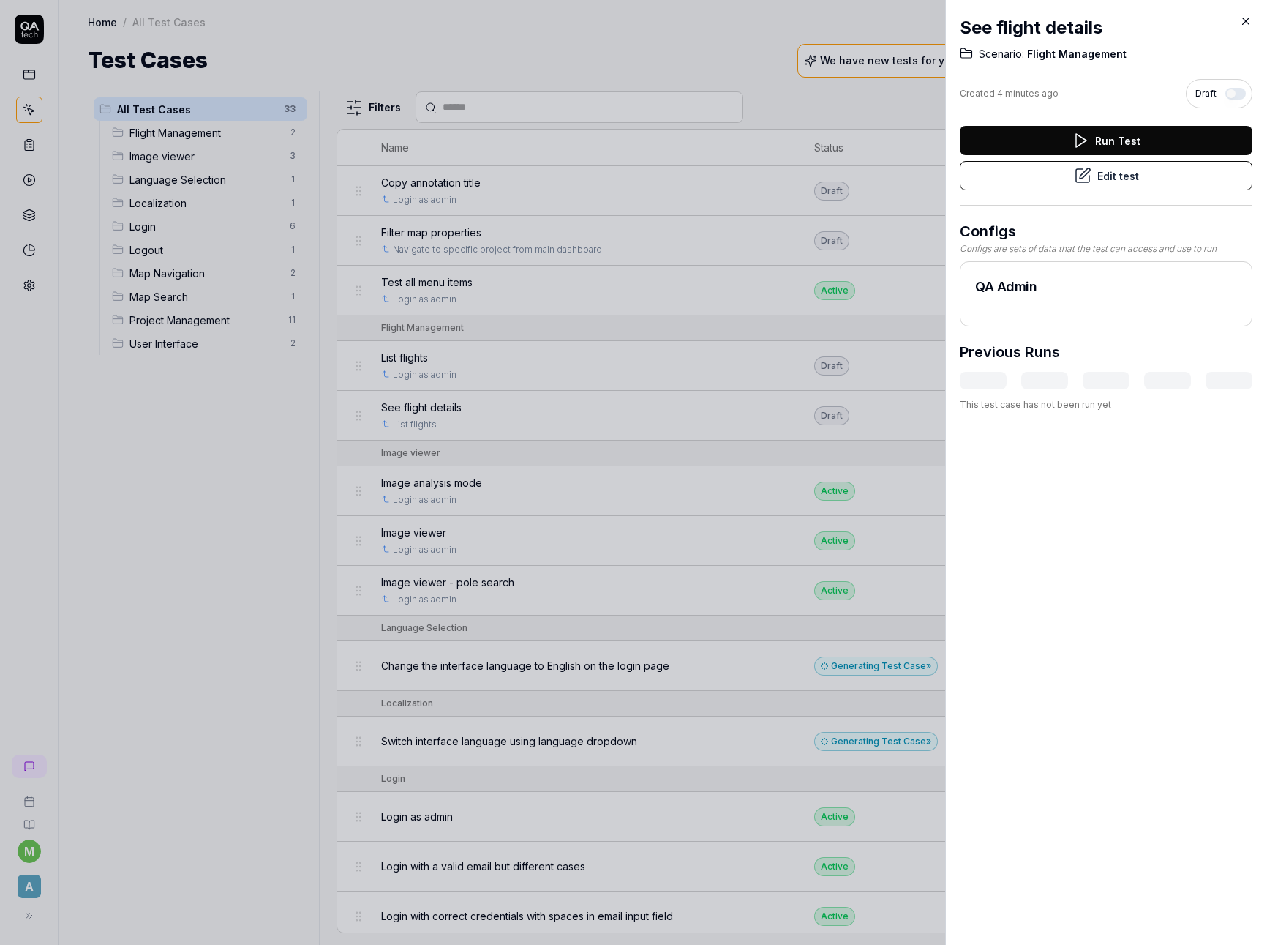
click at [233, 457] on div at bounding box center [633, 472] width 1267 height 945
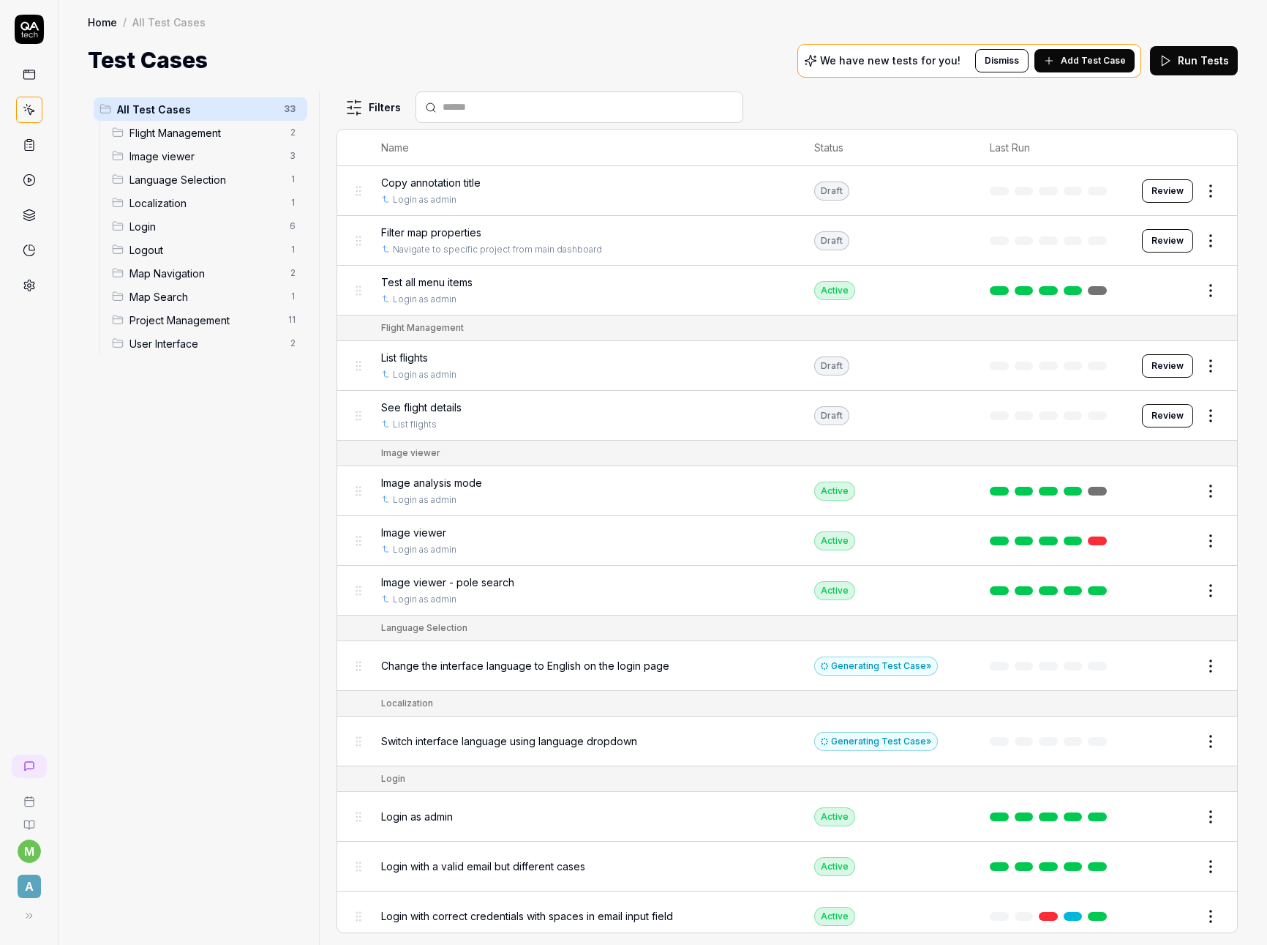
click at [212, 133] on span "Flight Management" at bounding box center [205, 132] width 151 height 15
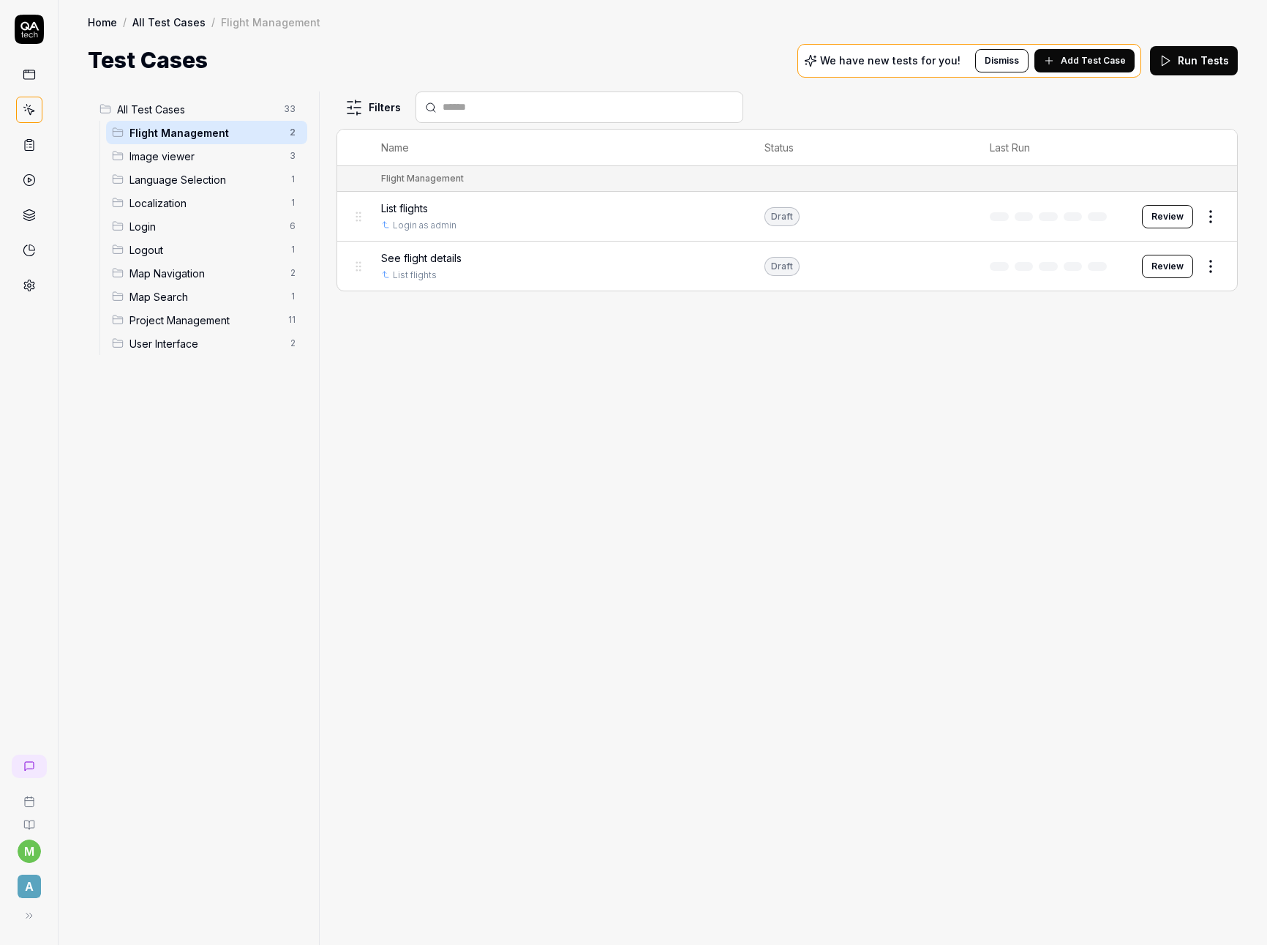
click at [722, 403] on div "Filters Name Status Last Run Flight Management List flights Login as admin Draf…" at bounding box center [788, 517] width 902 height 853
click at [1084, 56] on span "Add Test Case" at bounding box center [1093, 60] width 65 height 13
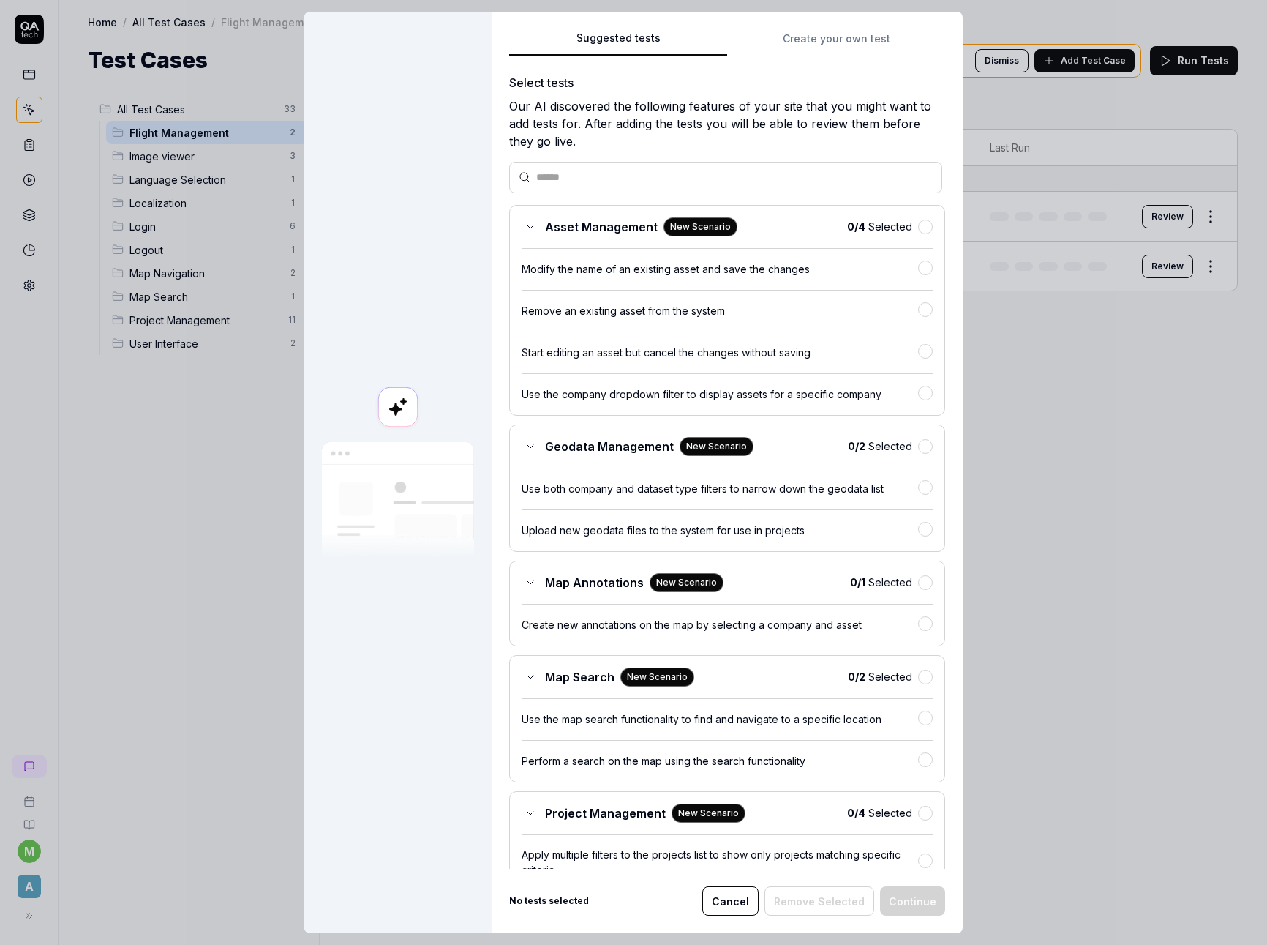
click at [850, 45] on div "Suggested tests Suggested tests Create your own test Select tests Our AI discov…" at bounding box center [633, 472] width 1267 height 945
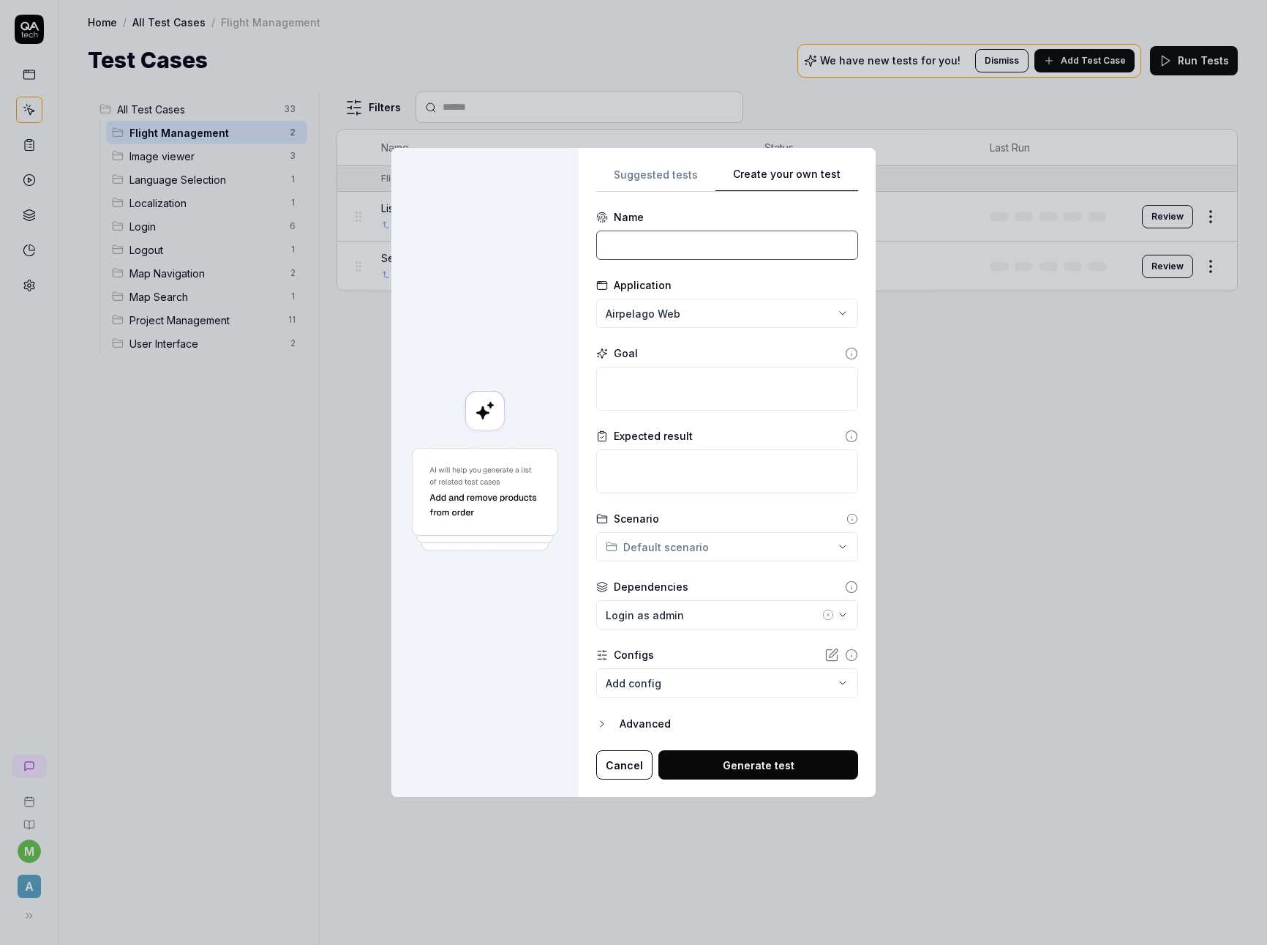
click at [694, 244] on input at bounding box center [727, 245] width 262 height 29
click at [738, 387] on textarea at bounding box center [727, 389] width 262 height 44
click at [676, 465] on textarea at bounding box center [727, 471] width 262 height 44
click at [823, 615] on circle "button" at bounding box center [828, 615] width 10 height 10
click at [782, 613] on div "No test case" at bounding box center [720, 614] width 228 height 15
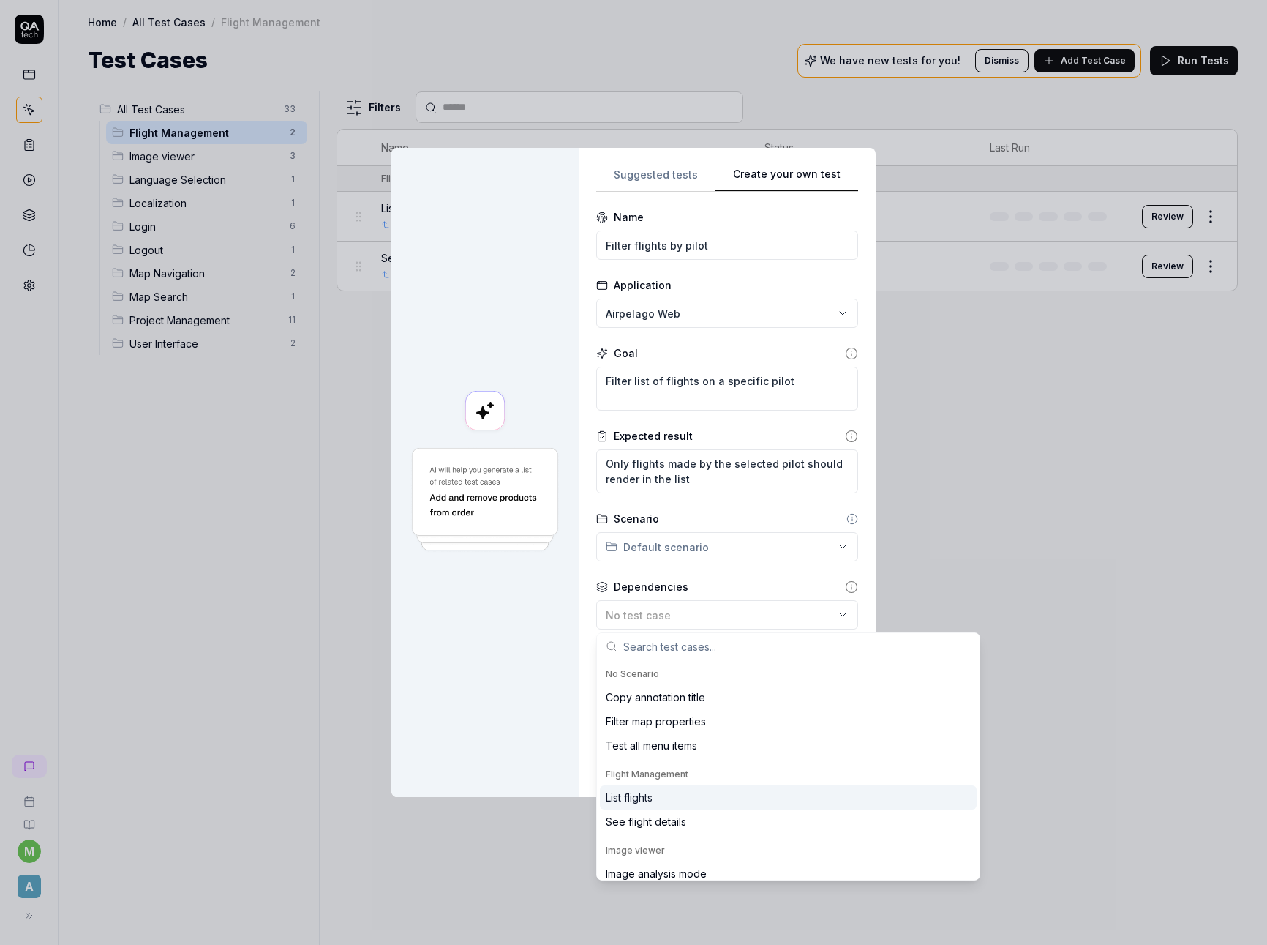
click at [692, 801] on div "List flights" at bounding box center [788, 797] width 377 height 24
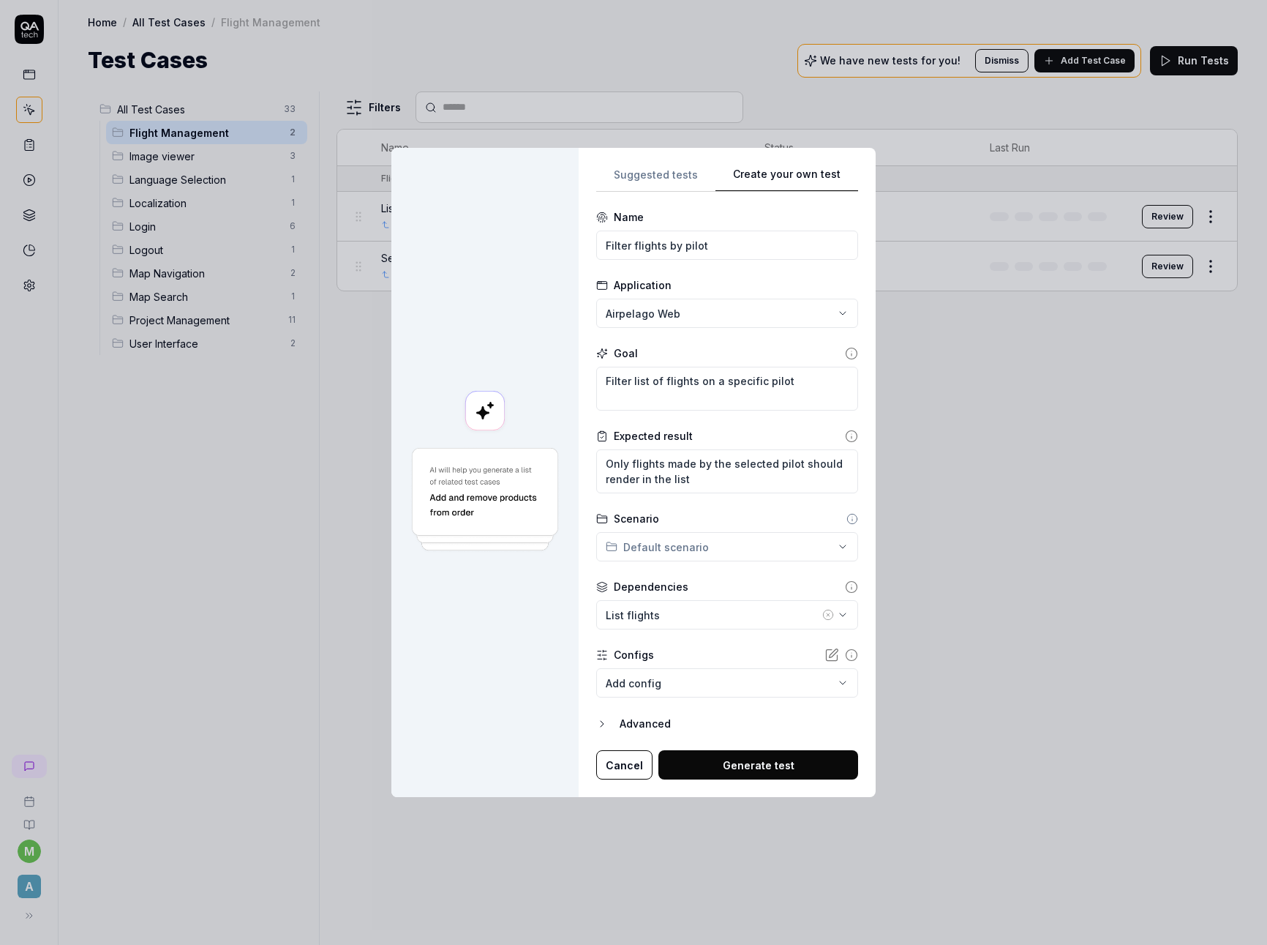
click at [713, 686] on body "**********" at bounding box center [633, 472] width 1267 height 945
click at [533, 671] on div "**********" at bounding box center [633, 472] width 1267 height 945
click at [714, 547] on div "**********" at bounding box center [633, 472] width 1267 height 945
click at [697, 577] on span "Flight Management" at bounding box center [678, 574] width 107 height 15
click at [789, 763] on button "Generate test" at bounding box center [759, 764] width 200 height 29
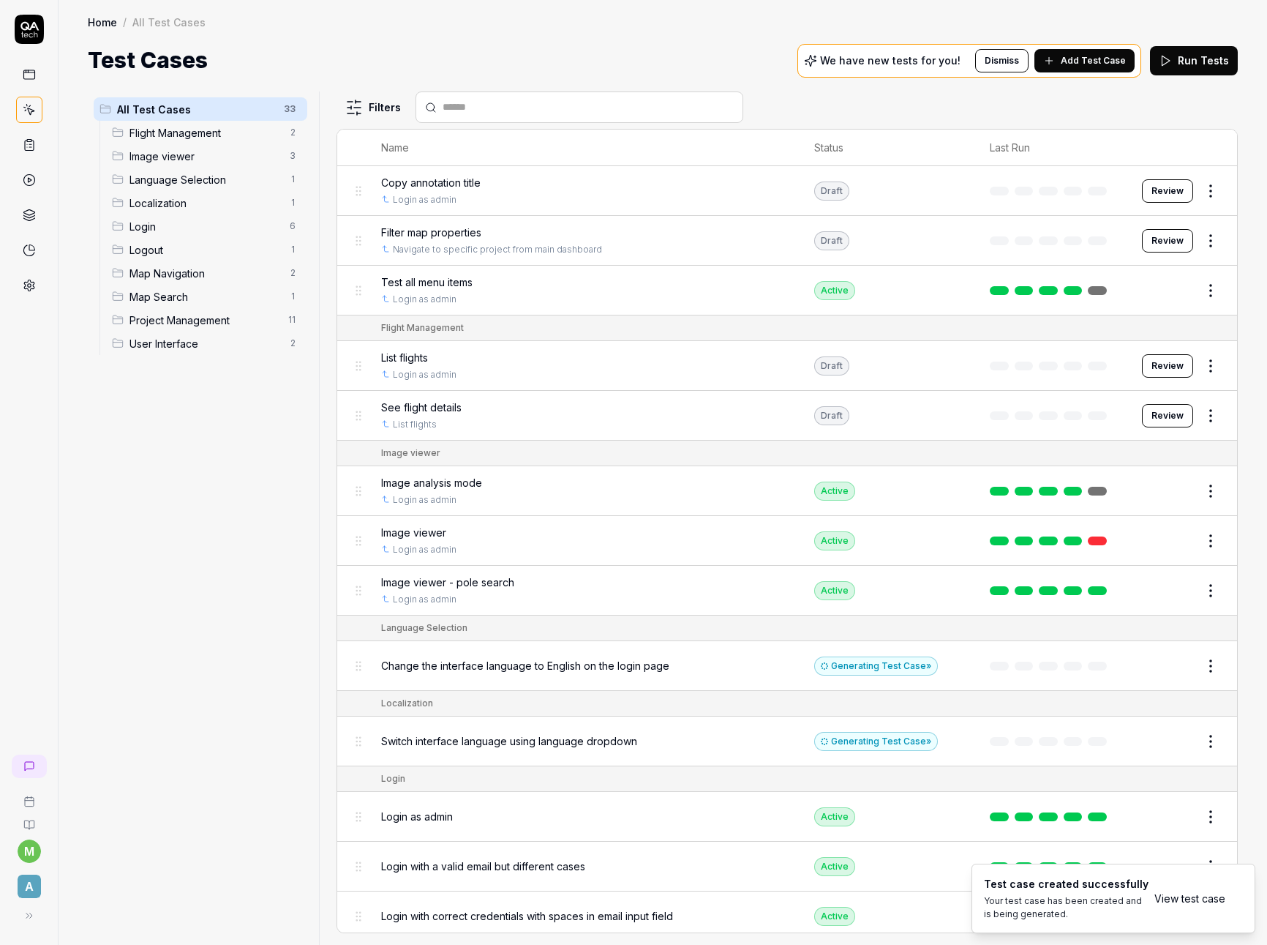
click at [202, 136] on span "Flight Management" at bounding box center [205, 132] width 151 height 15
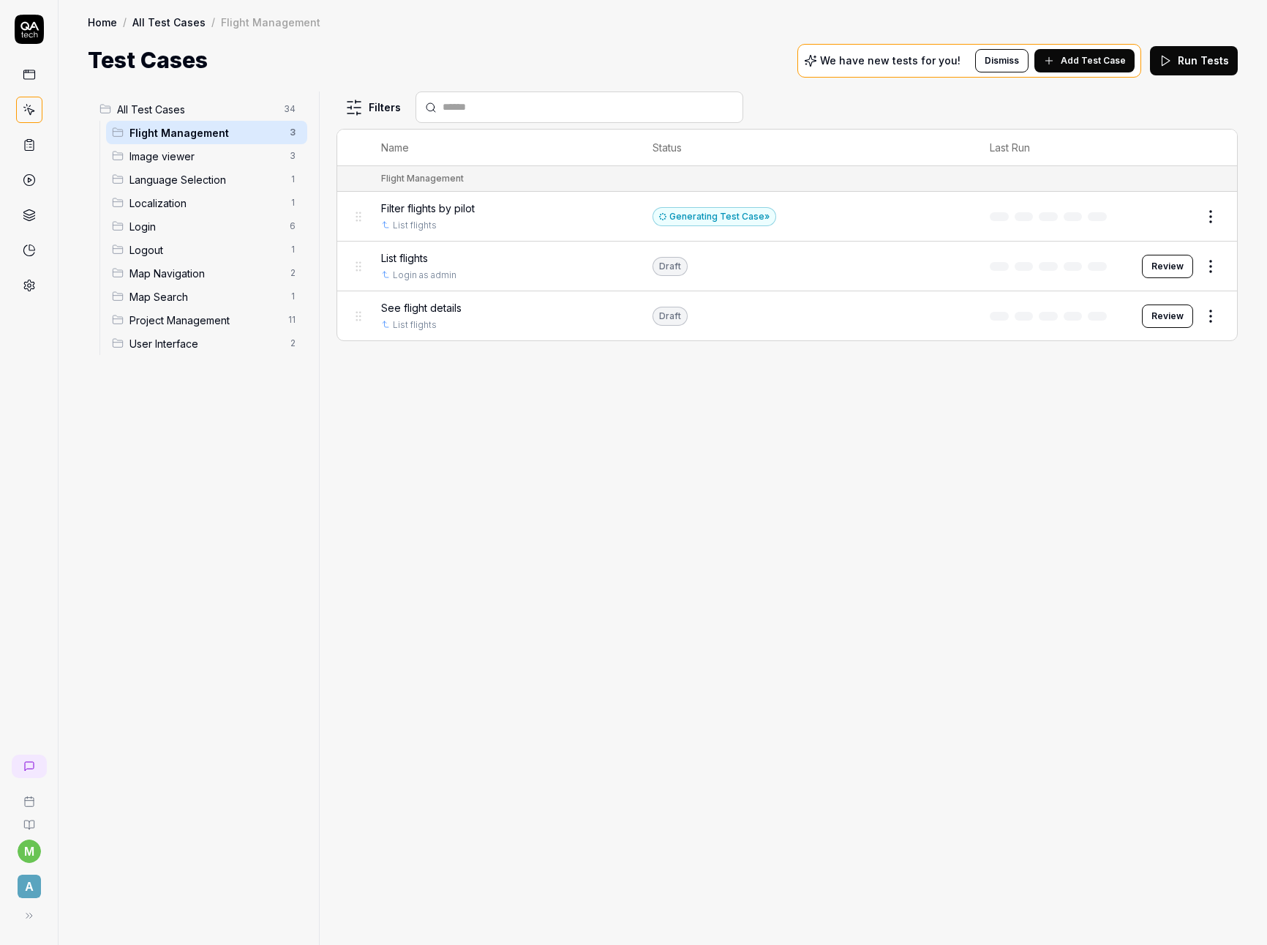
click at [1071, 56] on span "Add Test Case" at bounding box center [1093, 60] width 65 height 13
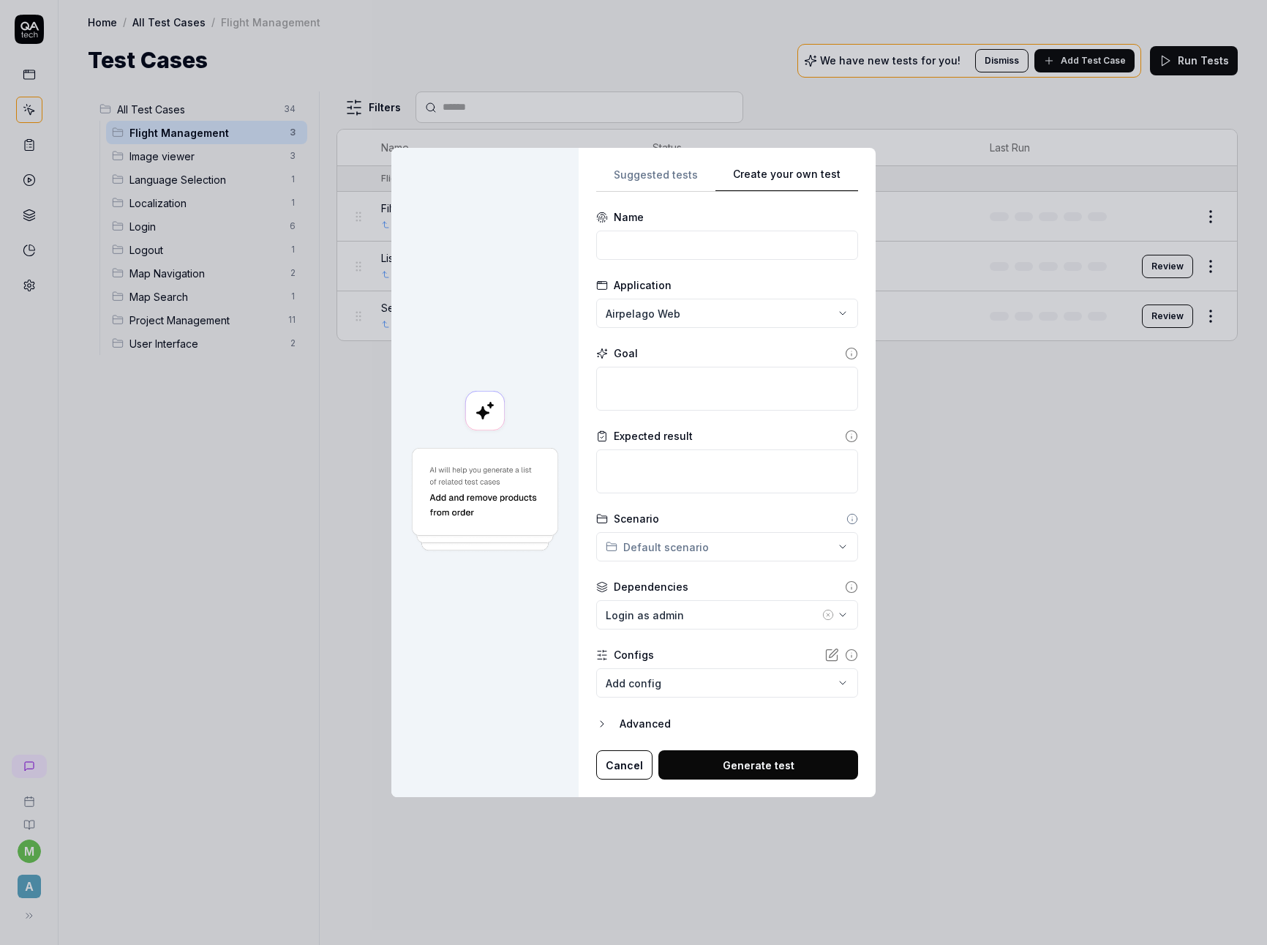
click at [700, 544] on div "**********" at bounding box center [633, 472] width 1267 height 945
click at [686, 580] on span "Flight Management" at bounding box center [678, 574] width 107 height 15
click at [526, 617] on div at bounding box center [485, 473] width 187 height 650
click at [693, 247] on input at bounding box center [727, 245] width 262 height 29
click at [713, 398] on textarea at bounding box center [727, 389] width 262 height 44
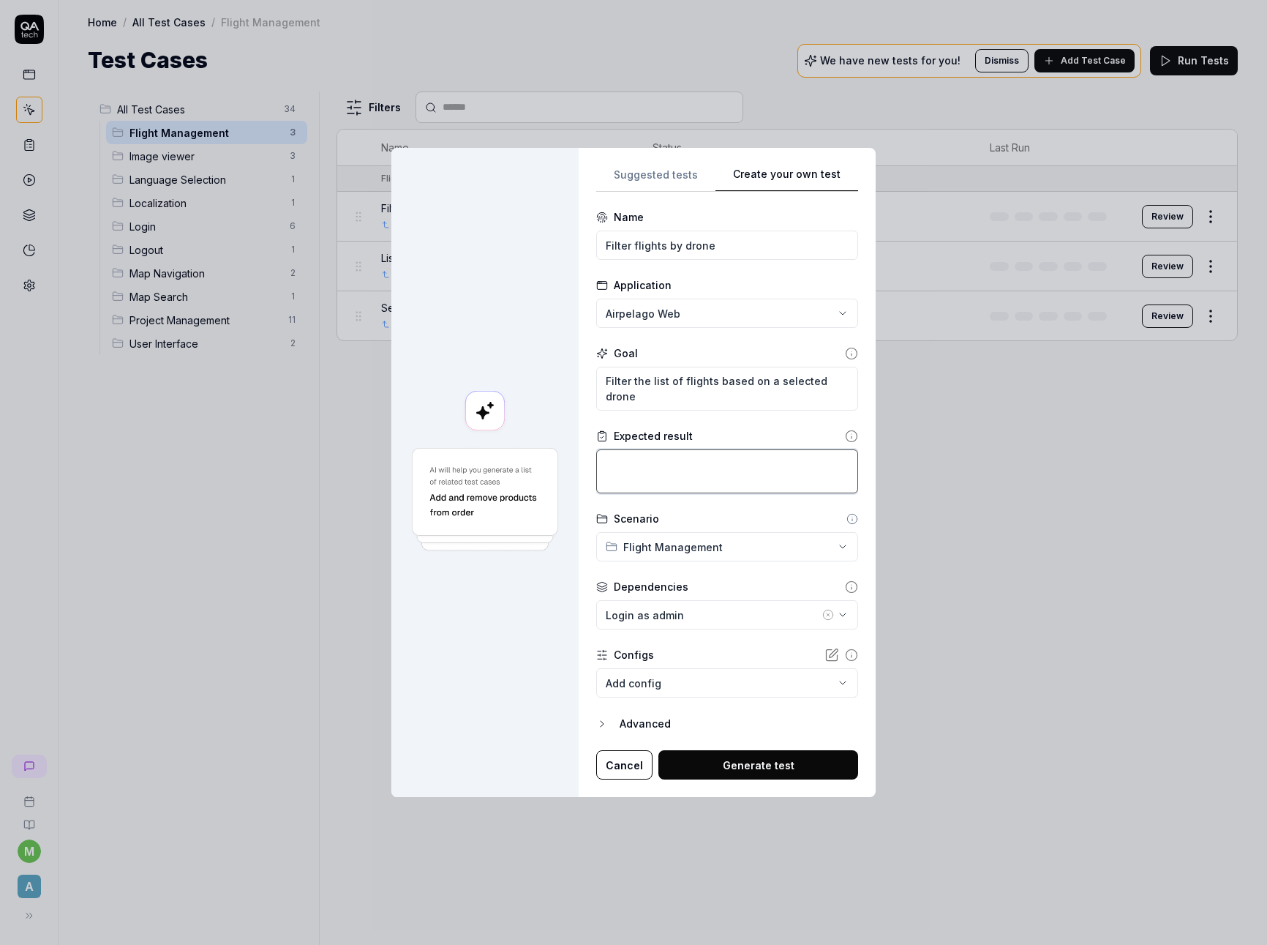
click at [732, 452] on textarea at bounding box center [727, 471] width 262 height 44
click at [711, 618] on div "Login as admin" at bounding box center [713, 614] width 214 height 15
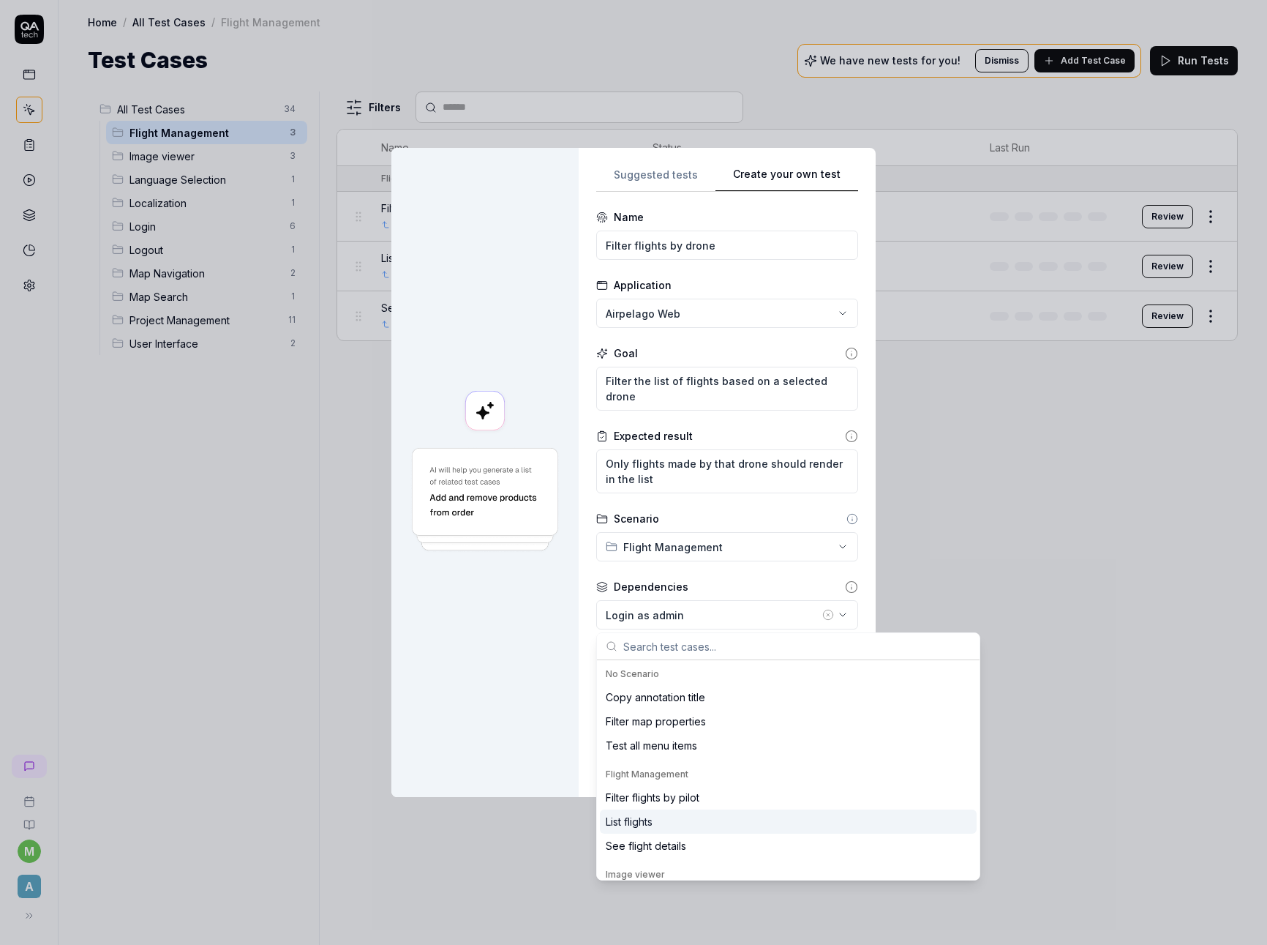
click at [677, 817] on div "List flights" at bounding box center [788, 821] width 377 height 24
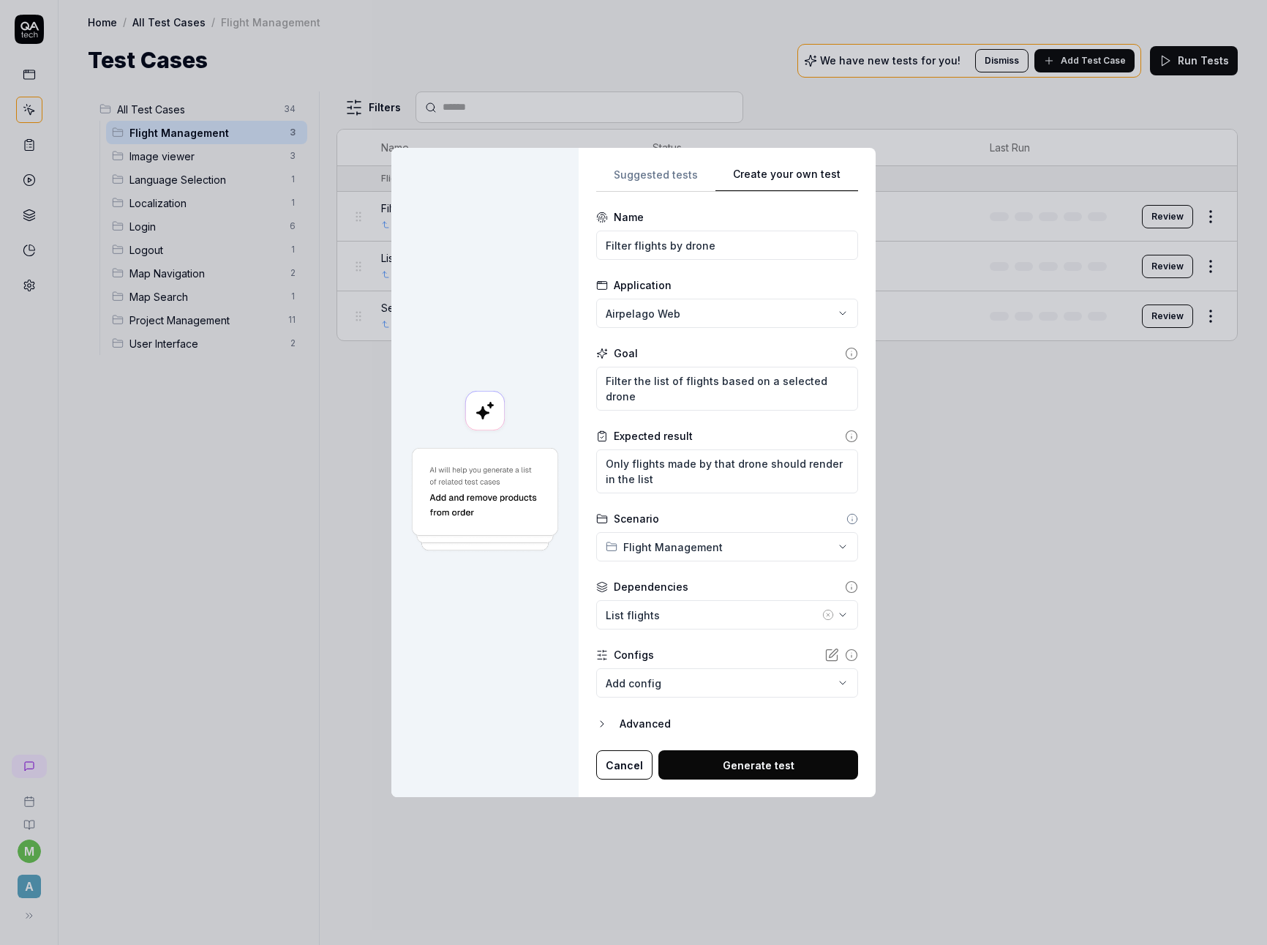
click at [796, 765] on button "Generate test" at bounding box center [759, 764] width 200 height 29
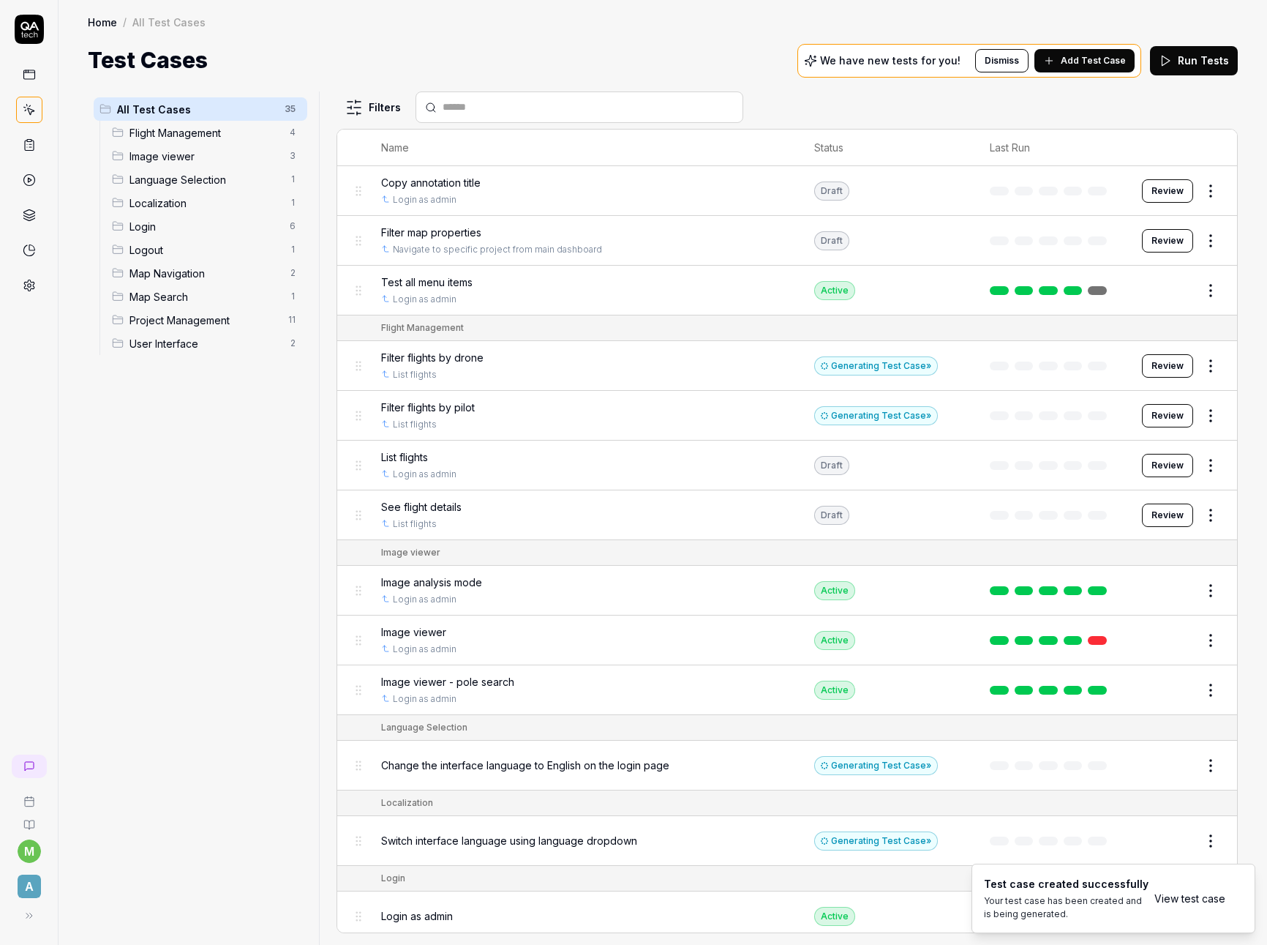
click at [231, 130] on span "Flight Management" at bounding box center [205, 132] width 151 height 15
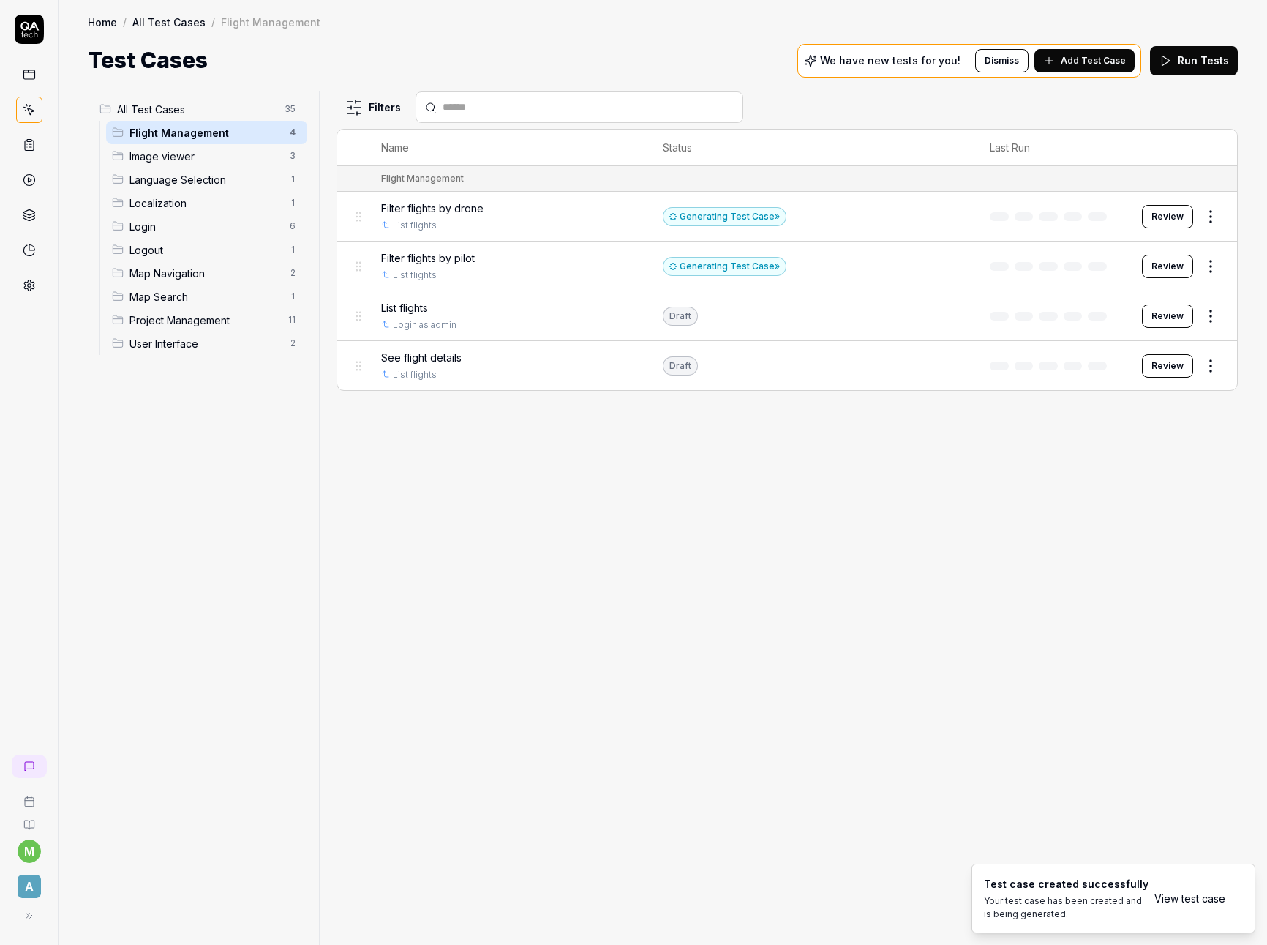
click at [487, 510] on div "Filters Name Status Last Run Flight Management Filter flights by drone List fli…" at bounding box center [788, 517] width 902 height 853
click at [1214, 218] on html "m A Home / All Test Cases / Flight Management Home / All Test Cases / Flight Ma…" at bounding box center [633, 472] width 1267 height 945
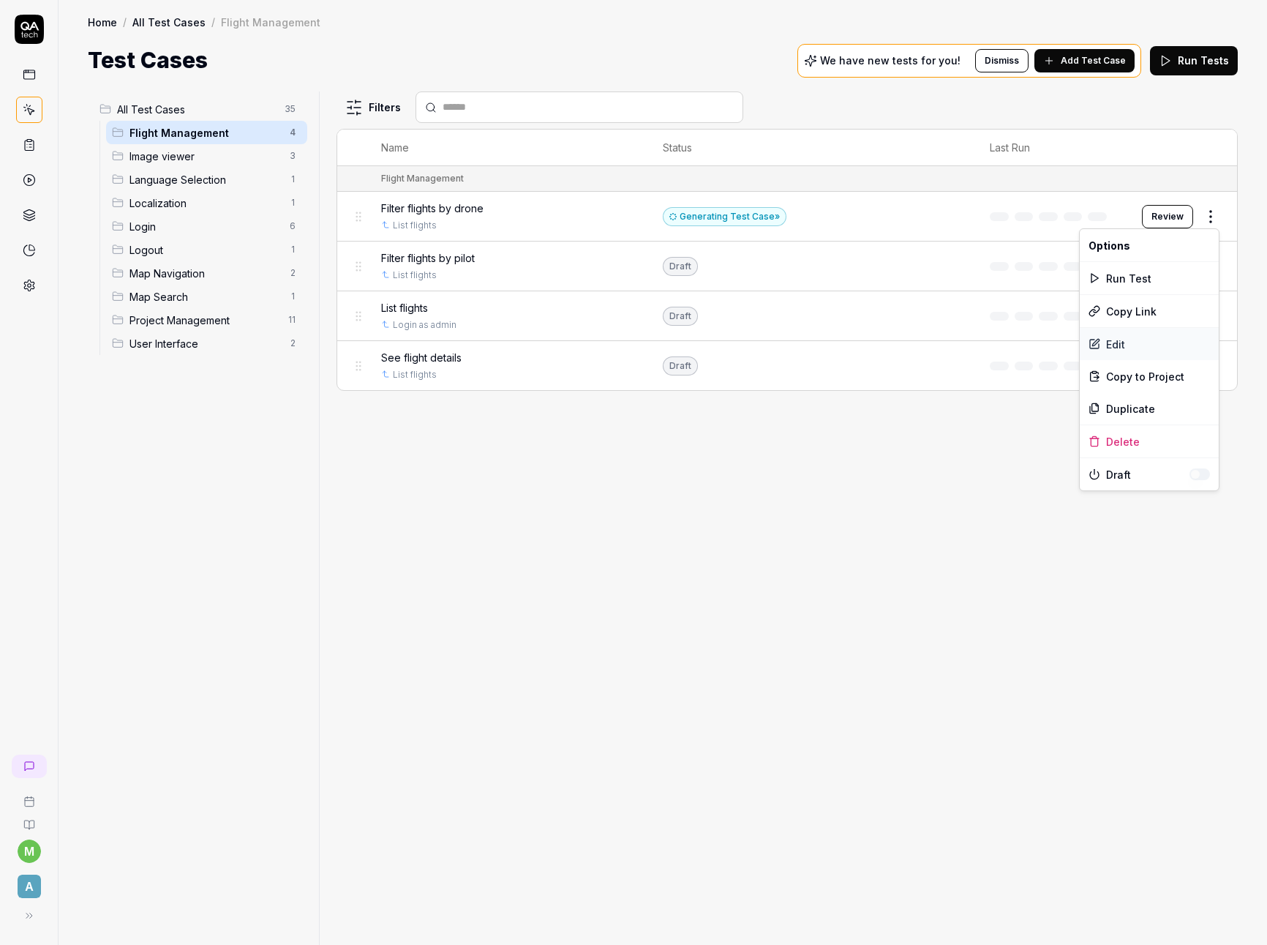
click at [1133, 346] on div "Edit" at bounding box center [1149, 344] width 139 height 32
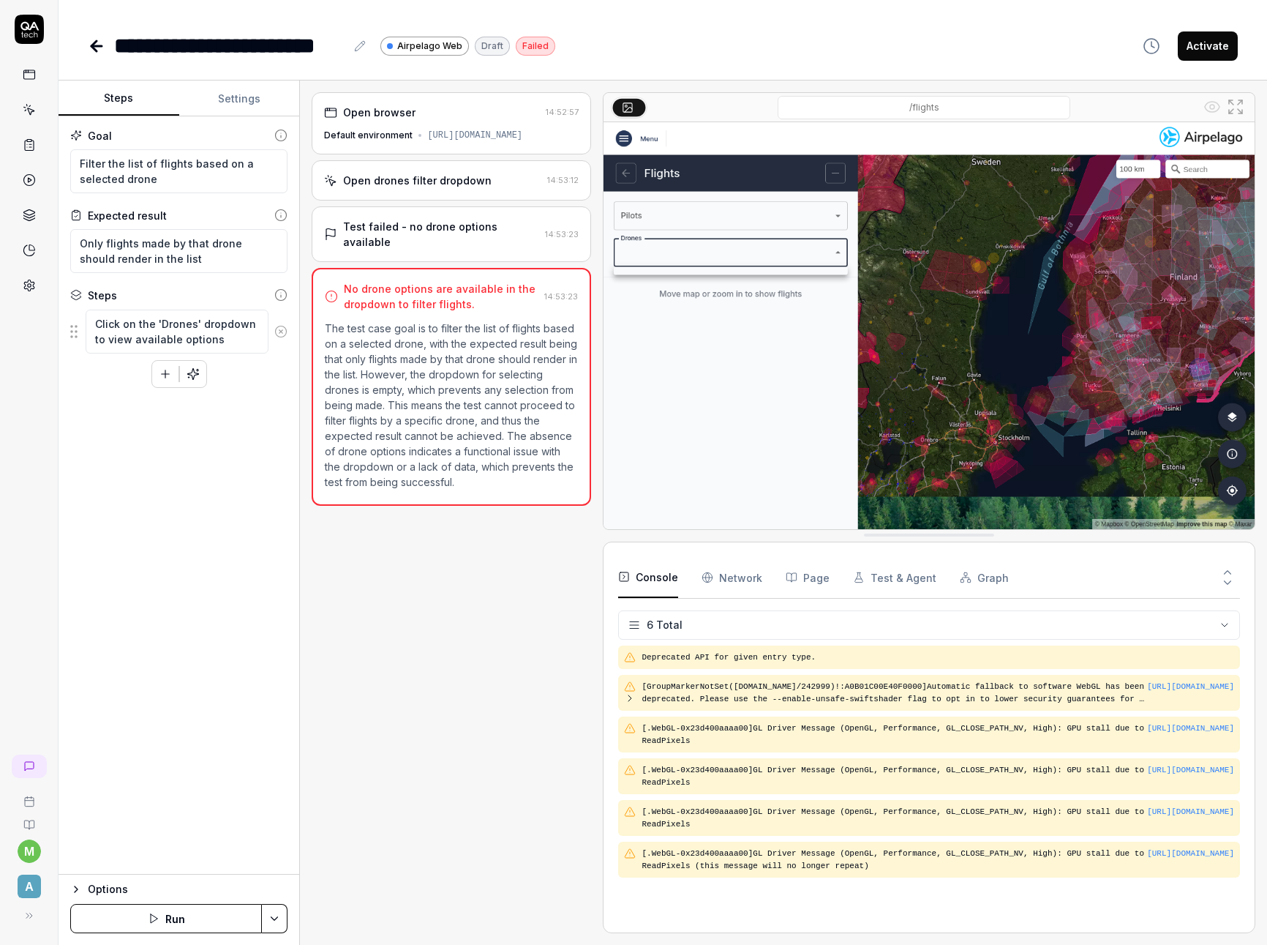
click at [93, 42] on icon at bounding box center [93, 46] width 5 height 10
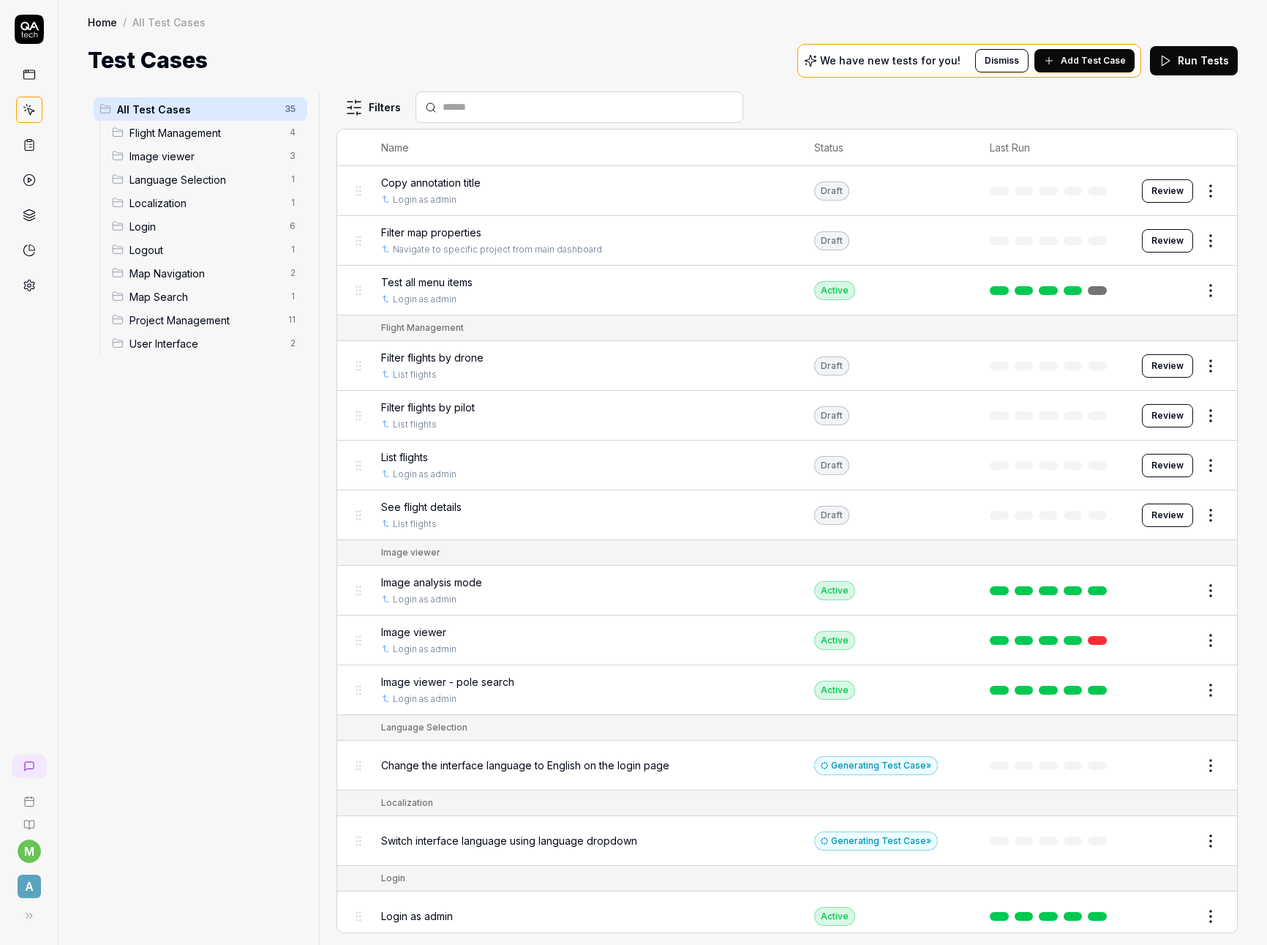
click at [220, 135] on span "Flight Management" at bounding box center [205, 132] width 151 height 15
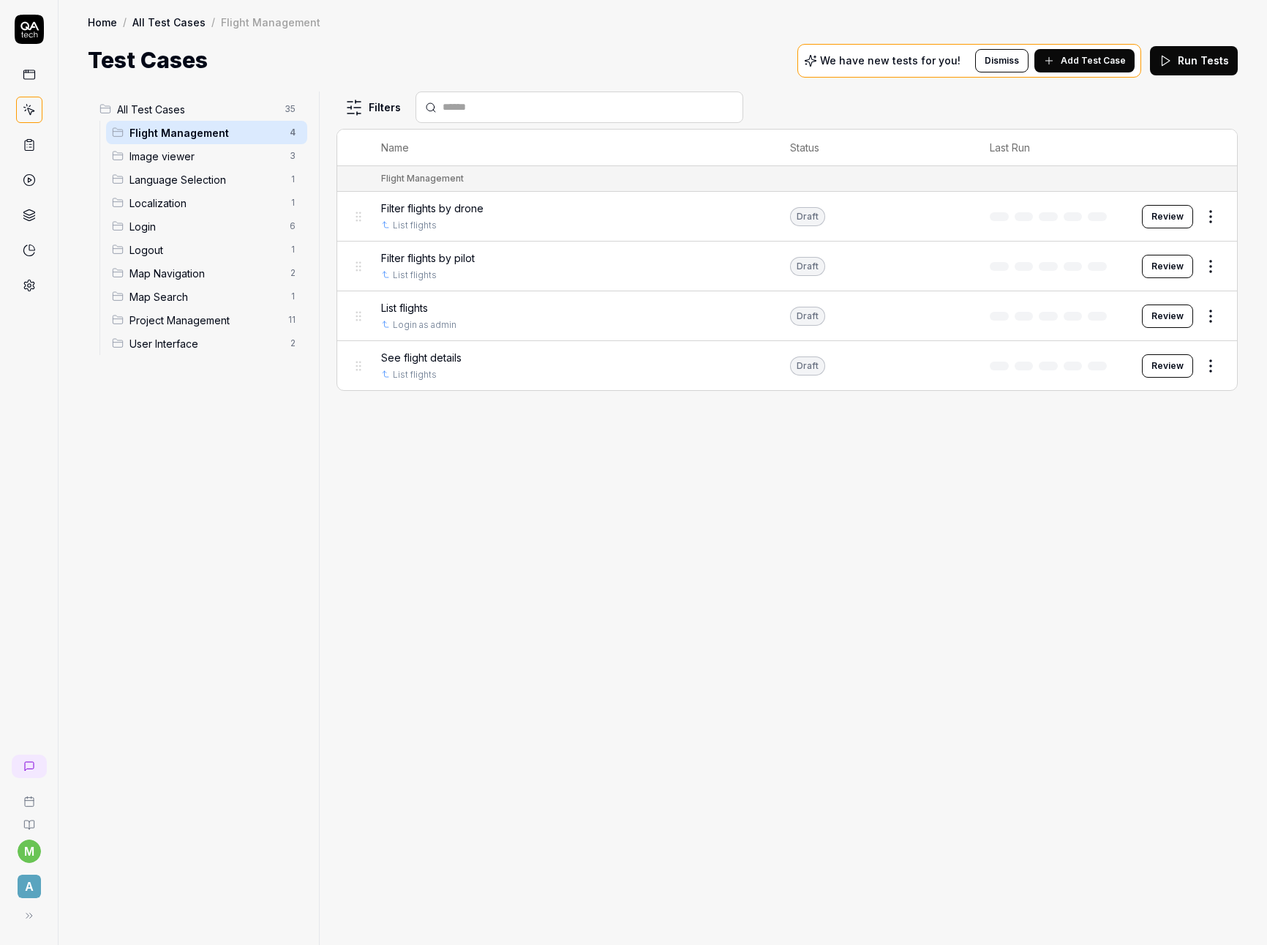
click at [580, 566] on div "Filters Name Status Last Run Flight Management Filter flights by drone List fli…" at bounding box center [788, 517] width 902 height 853
click at [673, 519] on div "Filters Name Status Last Run Flight Management Filter flights by drone List fli…" at bounding box center [788, 517] width 902 height 853
click at [427, 514] on div "Filters Name Status Last Run Flight Management Filter flights by drone List fli…" at bounding box center [788, 517] width 902 height 853
click at [935, 471] on div "Filters Name Status Last Run Flight Management Filter flights by drone List fli…" at bounding box center [788, 517] width 902 height 853
click at [1216, 214] on html "m A Home / All Test Cases / Flight Management Home / All Test Cases / Flight Ma…" at bounding box center [633, 472] width 1267 height 945
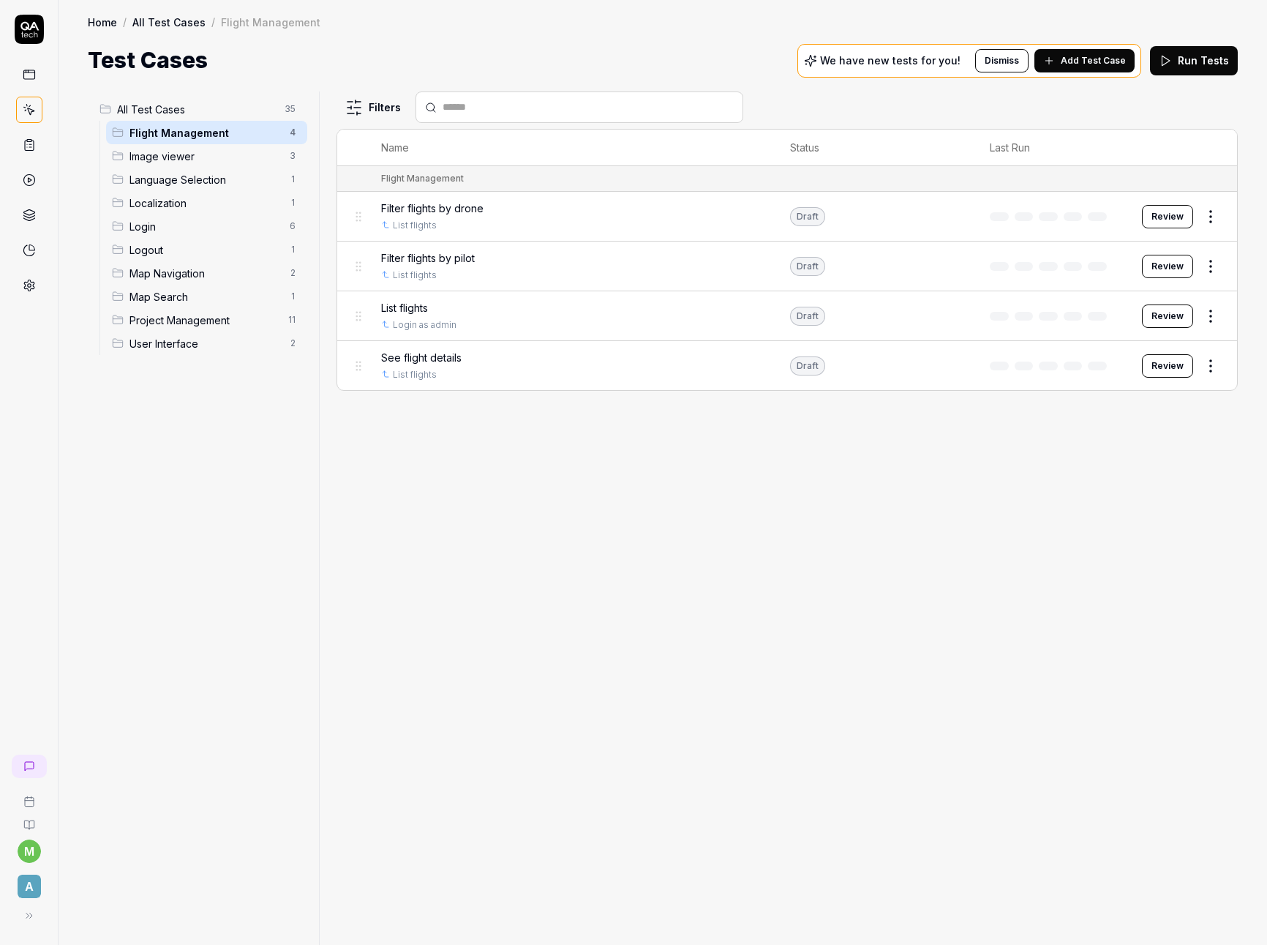
click at [813, 480] on html "m A Home / All Test Cases / Flight Management Home / All Test Cases / Flight Ma…" at bounding box center [633, 472] width 1267 height 945
click at [457, 361] on span "See flight details" at bounding box center [421, 357] width 80 height 15
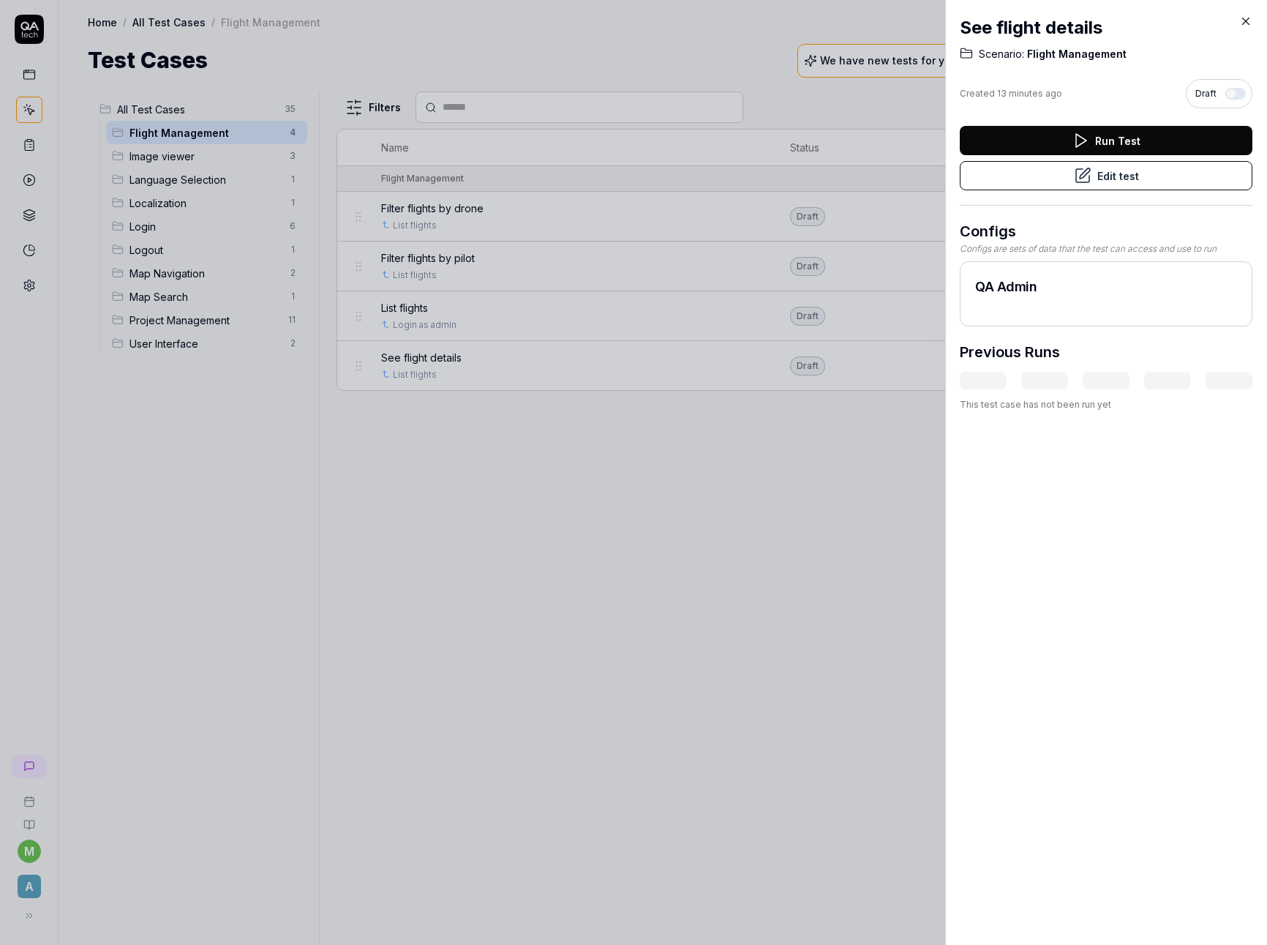
click at [1157, 181] on button "Edit test" at bounding box center [1106, 175] width 293 height 29
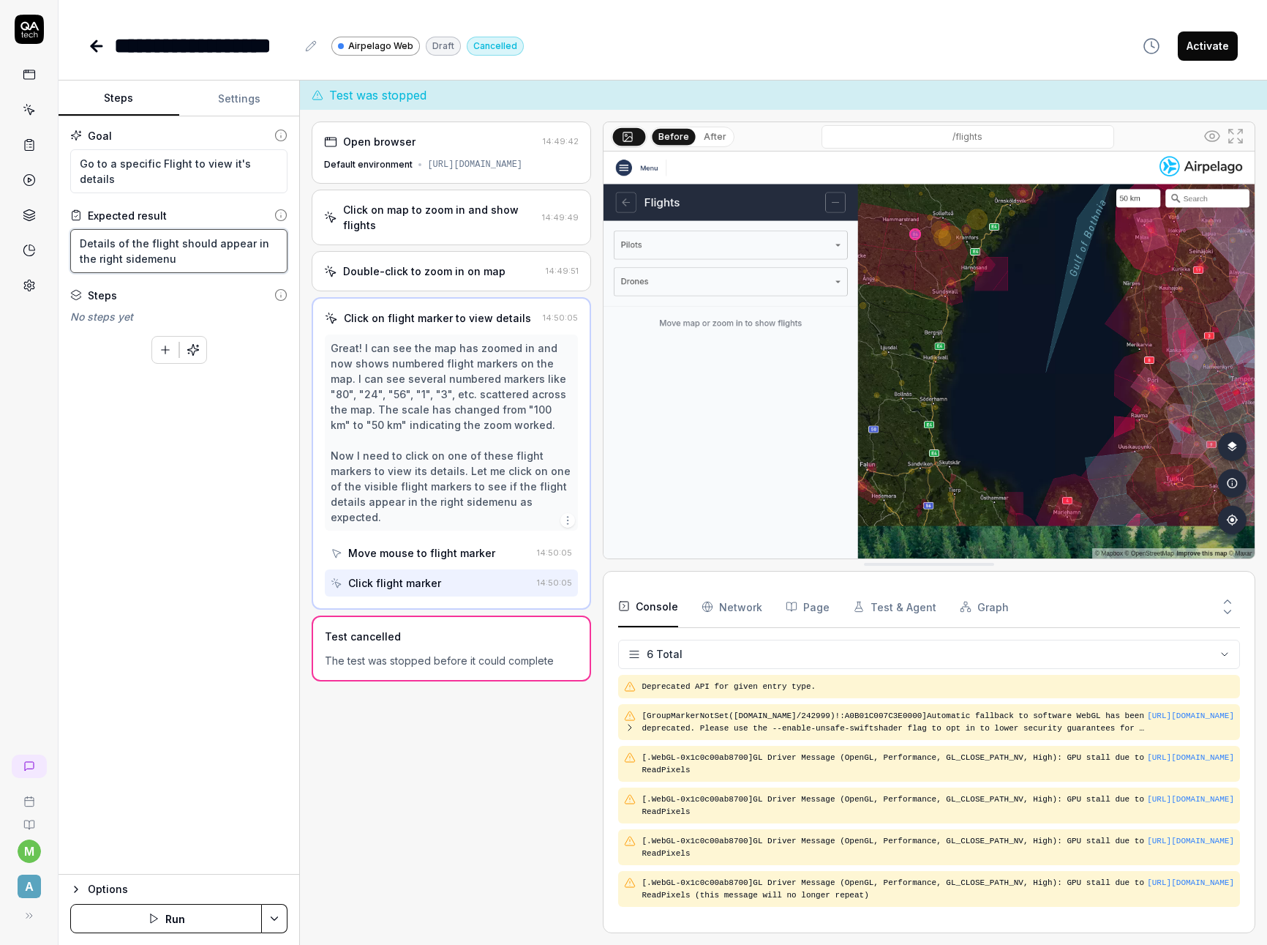
click at [180, 259] on textarea "Details of the flight should appear in the right sidemenu" at bounding box center [178, 251] width 217 height 44
click at [234, 918] on button "Save & Run" at bounding box center [166, 918] width 192 height 29
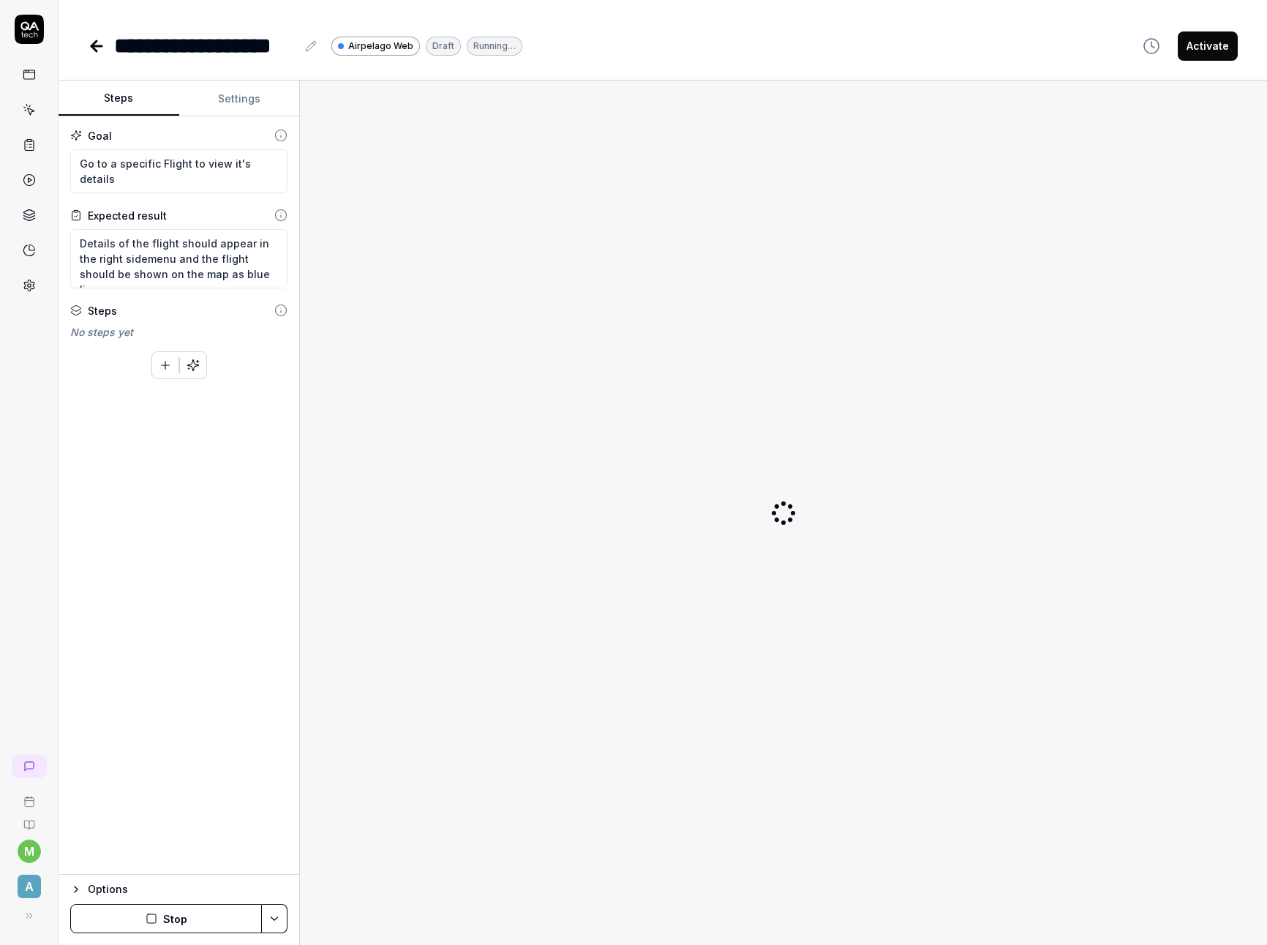
click at [195, 921] on button "Stop" at bounding box center [166, 918] width 192 height 29
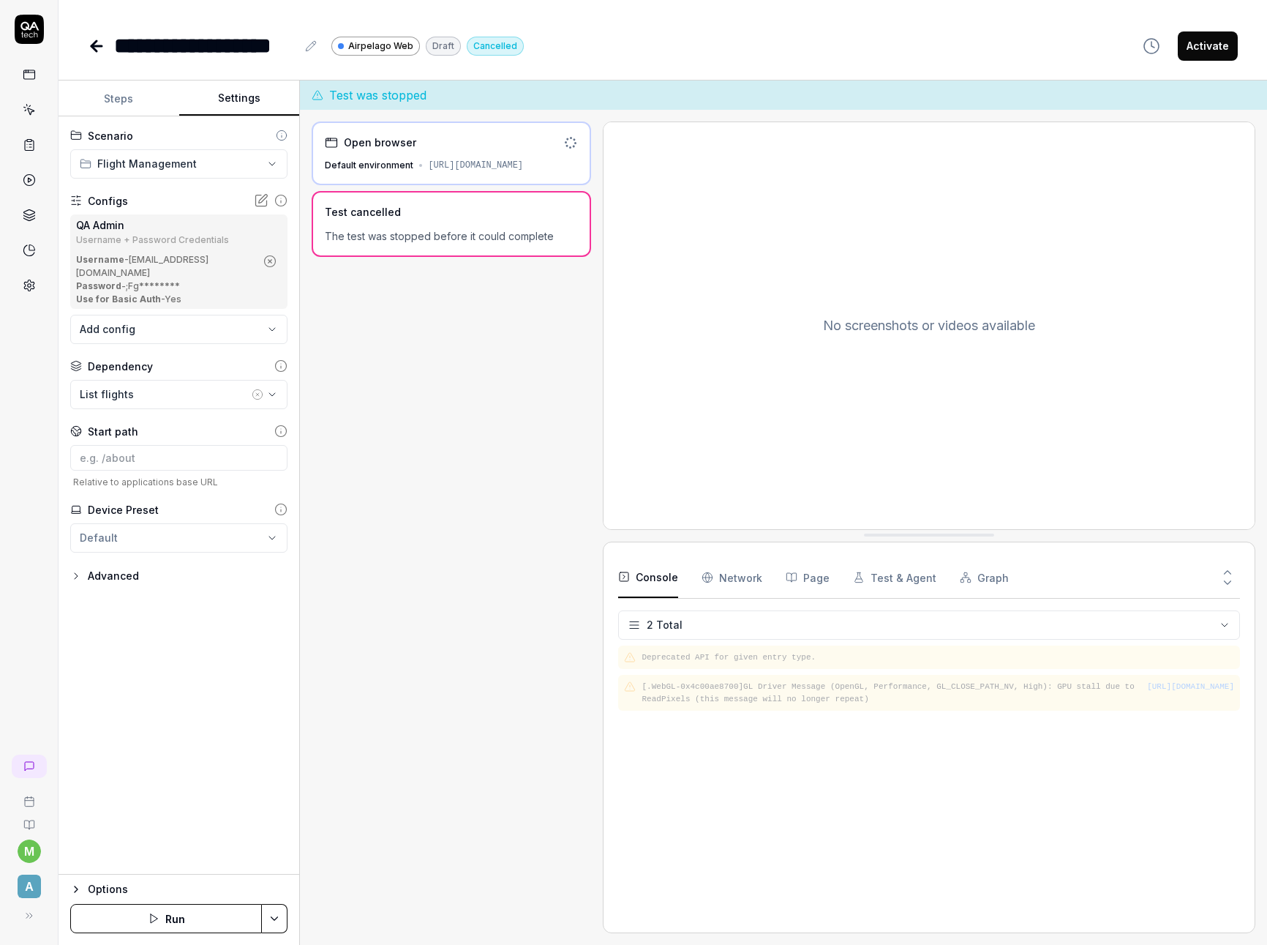
click at [227, 110] on button "Settings" at bounding box center [239, 98] width 121 height 35
click at [428, 612] on div "Open browser Default environment [URL][DOMAIN_NAME] Test cancelled The test was…" at bounding box center [452, 527] width 280 height 812
click at [94, 43] on icon at bounding box center [93, 46] width 5 height 10
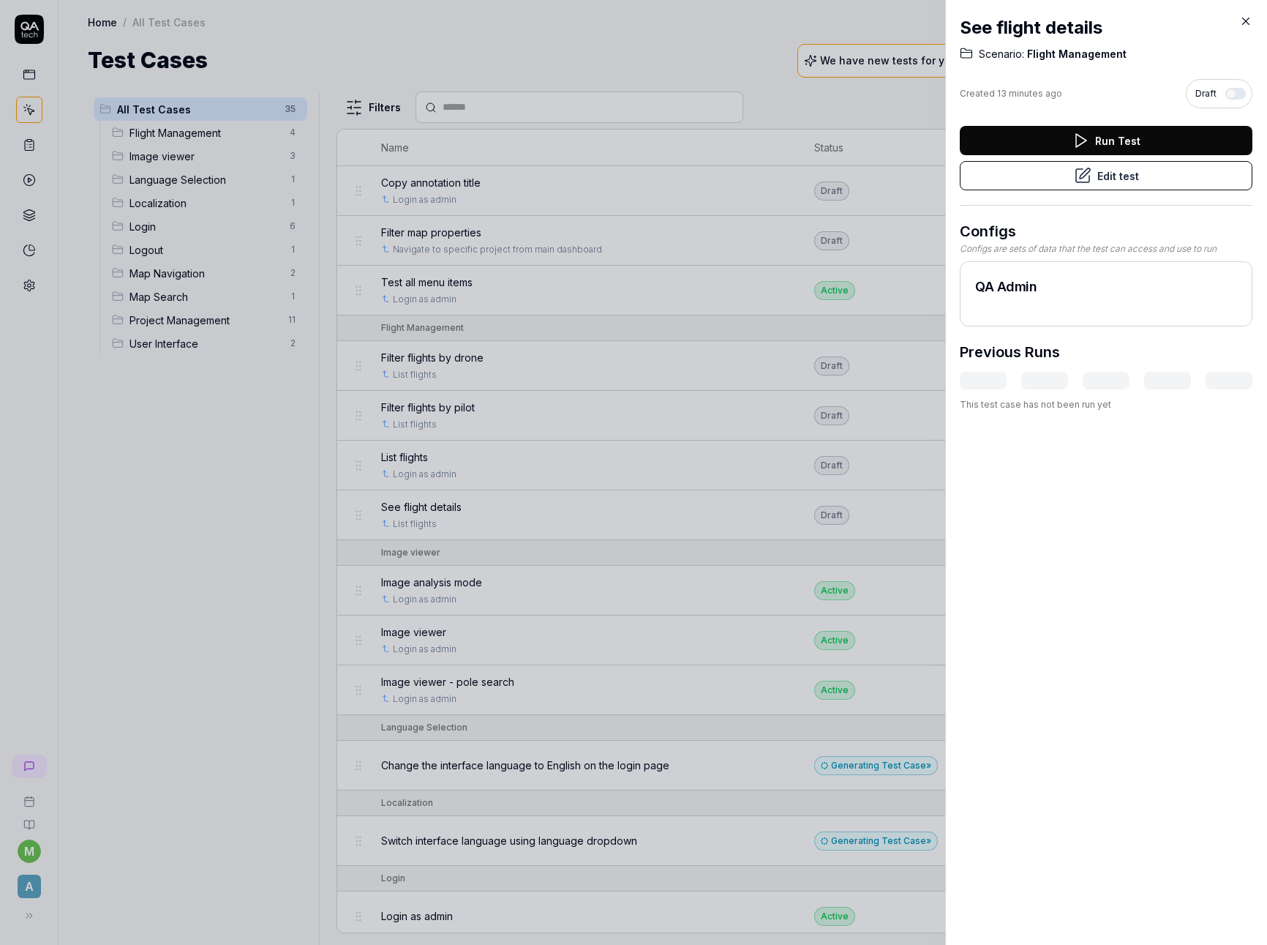
click at [179, 416] on div at bounding box center [633, 472] width 1267 height 945
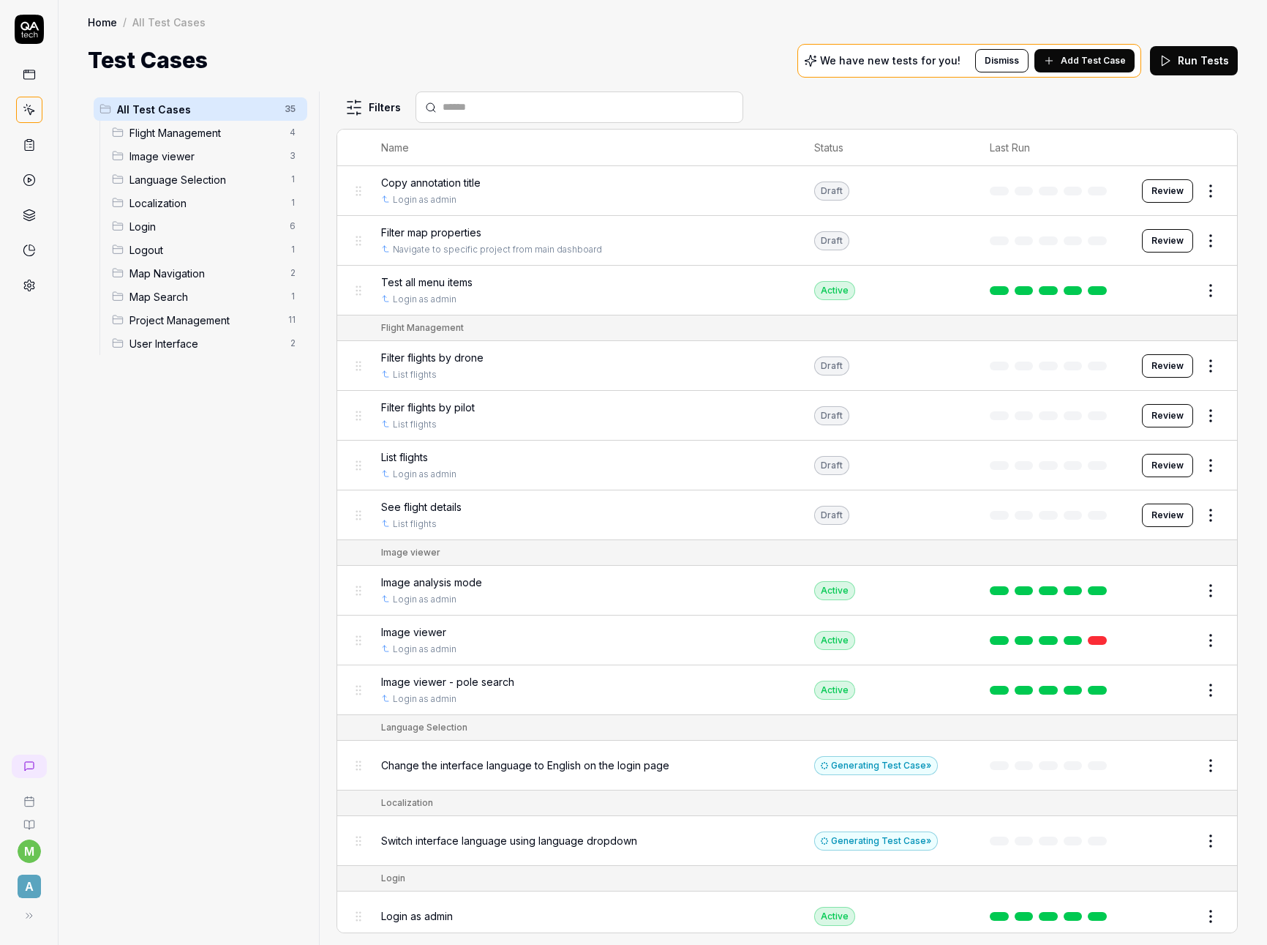
click at [190, 138] on span "Flight Management" at bounding box center [205, 132] width 151 height 15
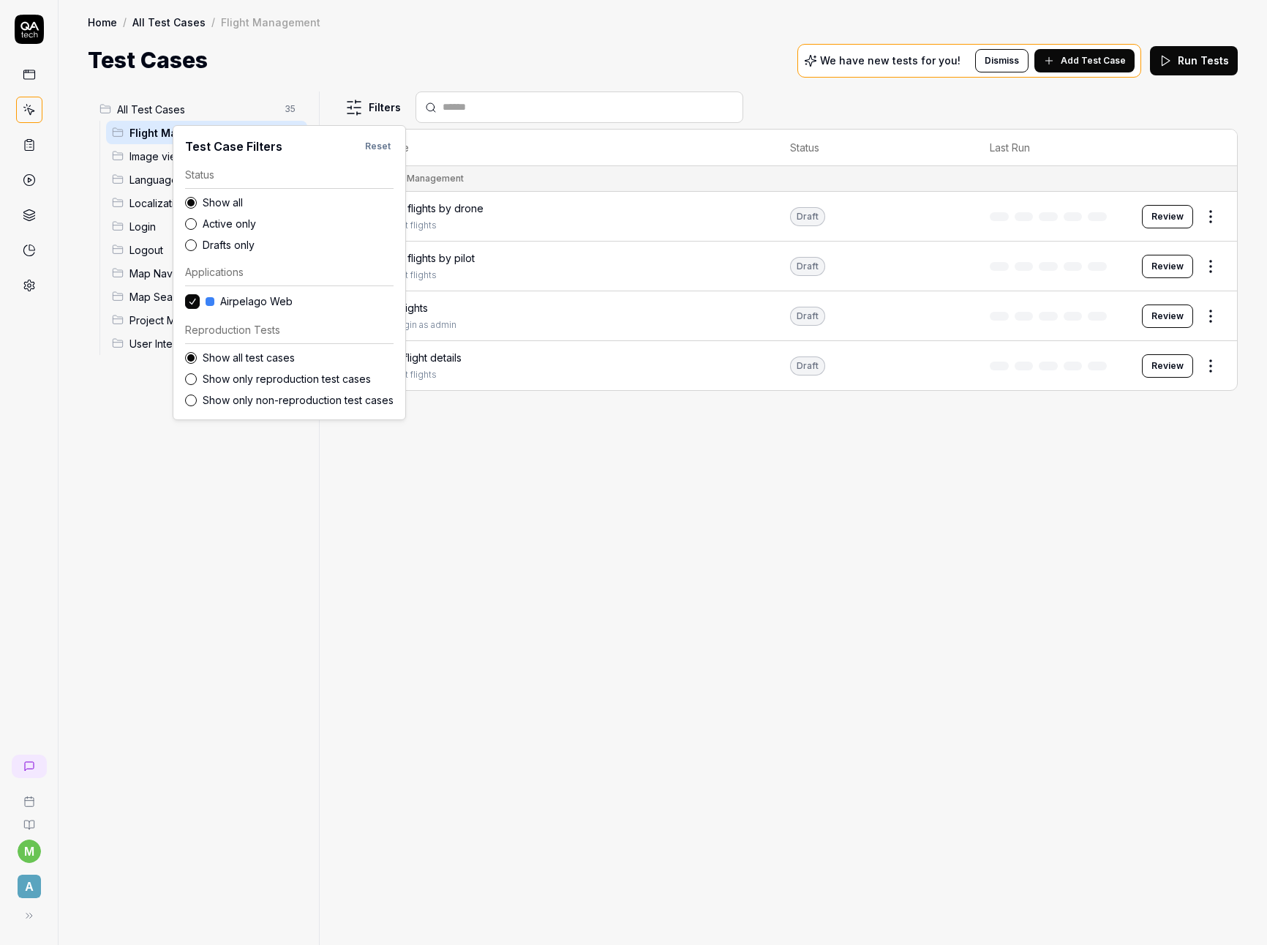
click at [366, 108] on html "m A Home / All Test Cases / Flight Management Home / All Test Cases / Flight Ma…" at bounding box center [633, 472] width 1267 height 945
click at [704, 487] on html "m A Home / All Test Cases / Flight Management Home / All Test Cases / Flight Ma…" at bounding box center [633, 472] width 1267 height 945
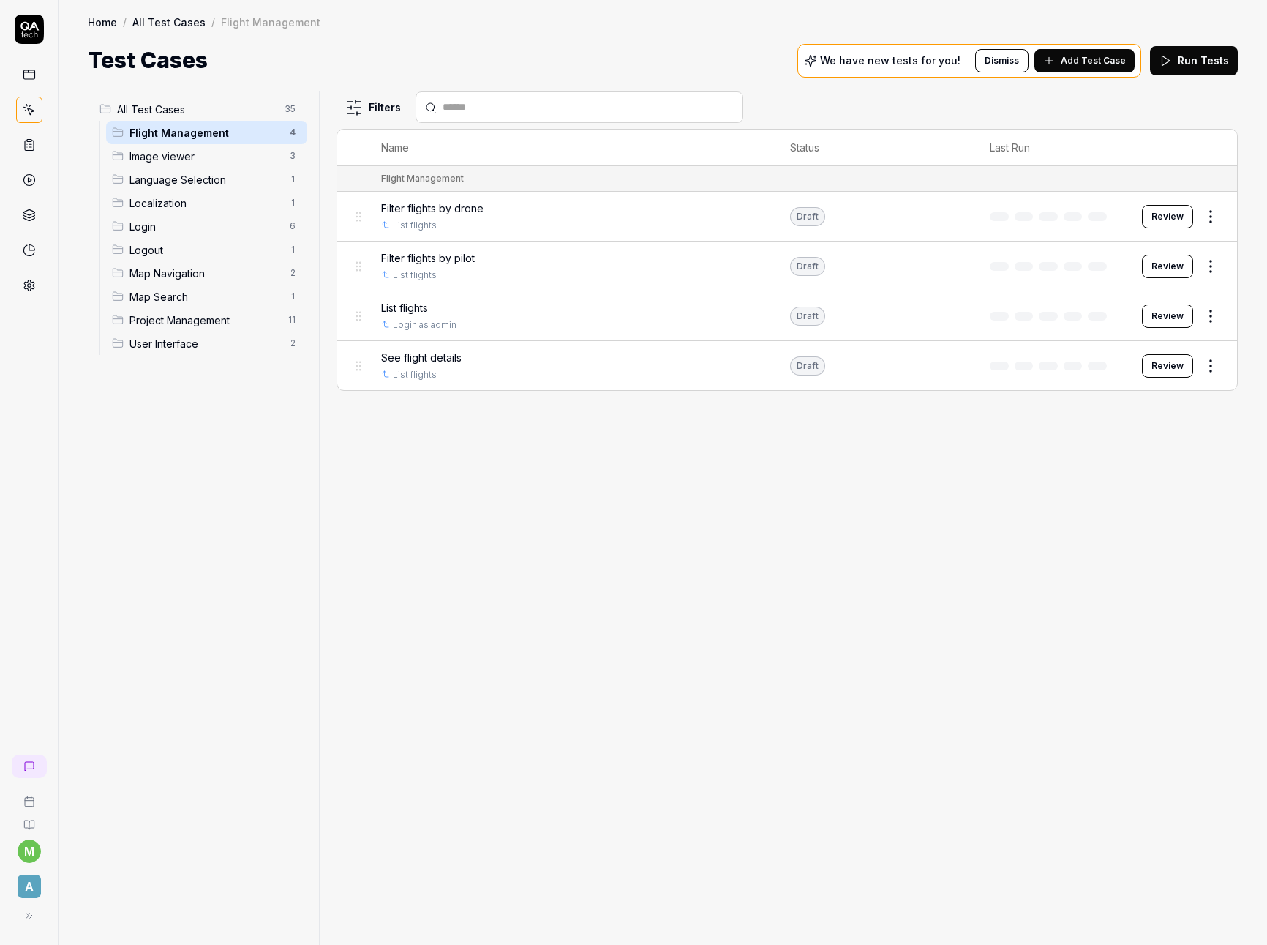
click at [689, 476] on div "Filters Name Status Last Run Flight Management Filter flights by drone List fli…" at bounding box center [788, 517] width 902 height 853
click at [1016, 115] on div "Filters" at bounding box center [788, 106] width 902 height 31
click at [585, 474] on div "Filters Name Status Last Run Flight Management Filter flights by drone List fli…" at bounding box center [788, 517] width 902 height 853
click at [1211, 217] on html "m A Home / All Test Cases / Flight Management Home / All Test Cases / Flight Ma…" at bounding box center [633, 472] width 1267 height 945
click at [1205, 475] on button "button" at bounding box center [1200, 474] width 20 height 12
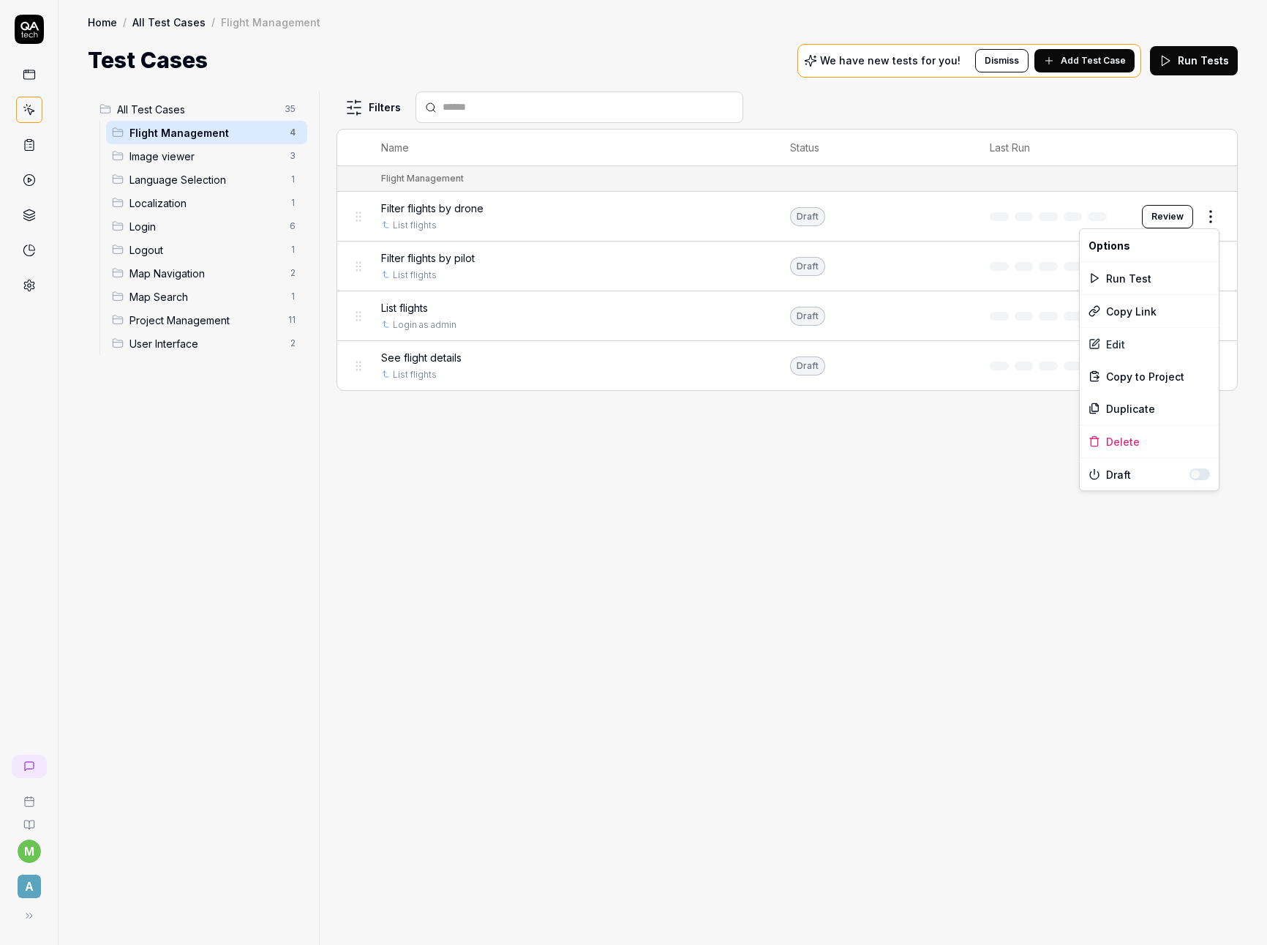
click at [993, 460] on html "m A Home / All Test Cases / Flight Management Home / All Test Cases / Flight Ma…" at bounding box center [633, 472] width 1267 height 945
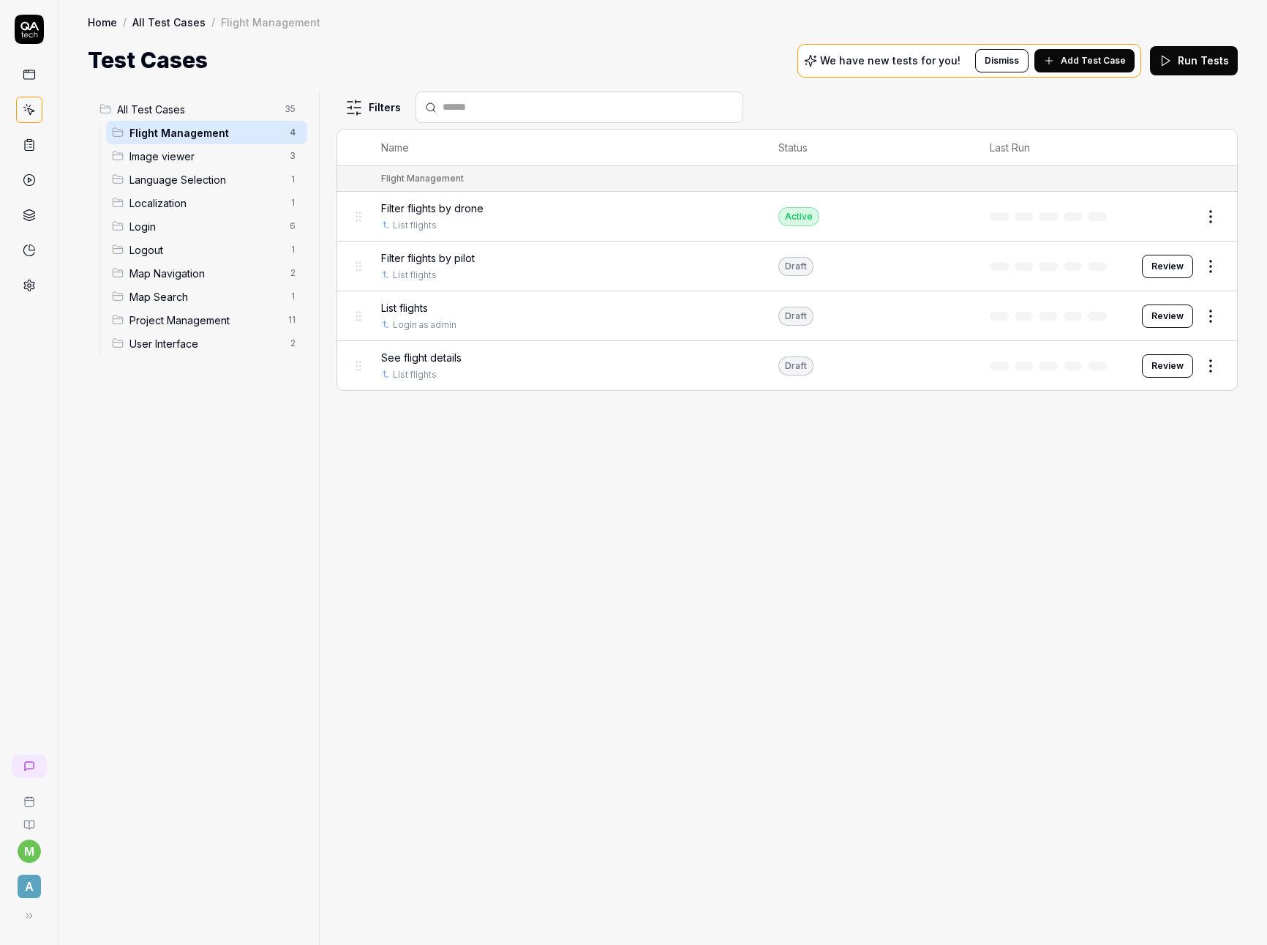
click at [1177, 217] on button "Edit" at bounding box center [1175, 216] width 35 height 23
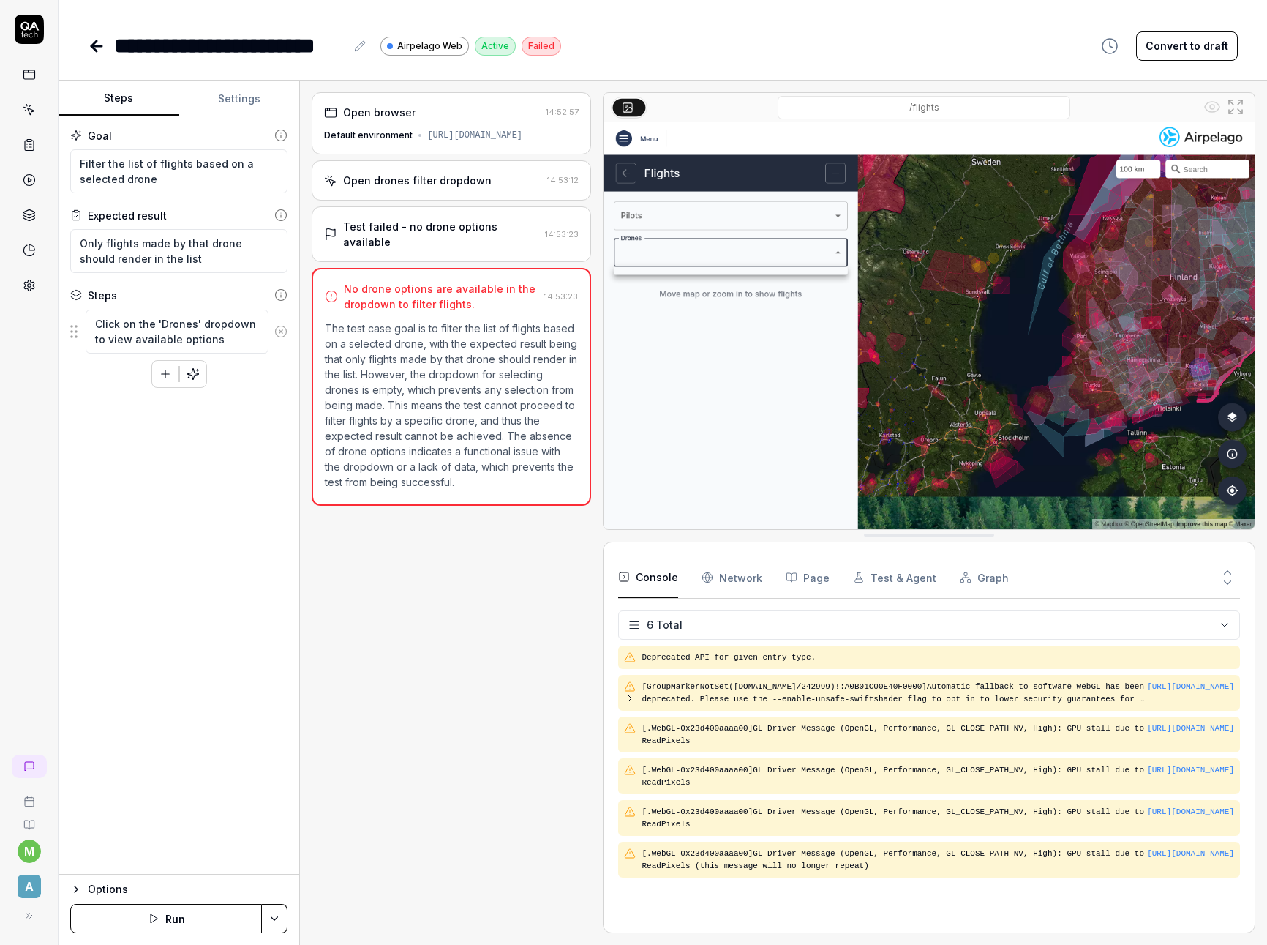
click at [1183, 53] on button "Convert to draft" at bounding box center [1187, 45] width 102 height 29
click at [921, 51] on div "**********" at bounding box center [663, 45] width 1150 height 33
click at [89, 45] on icon at bounding box center [97, 46] width 18 height 18
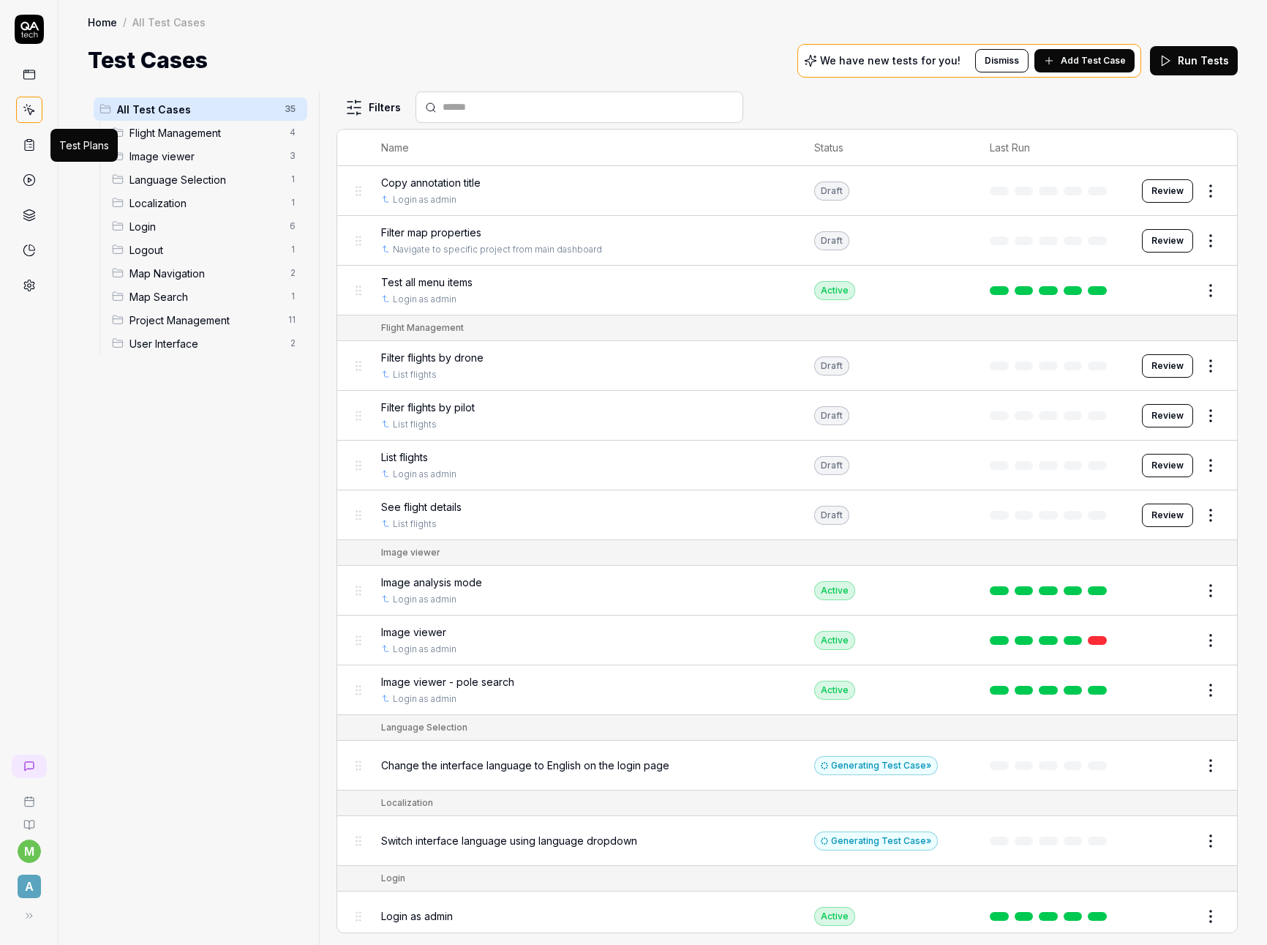
click at [32, 149] on icon at bounding box center [29, 144] width 13 height 13
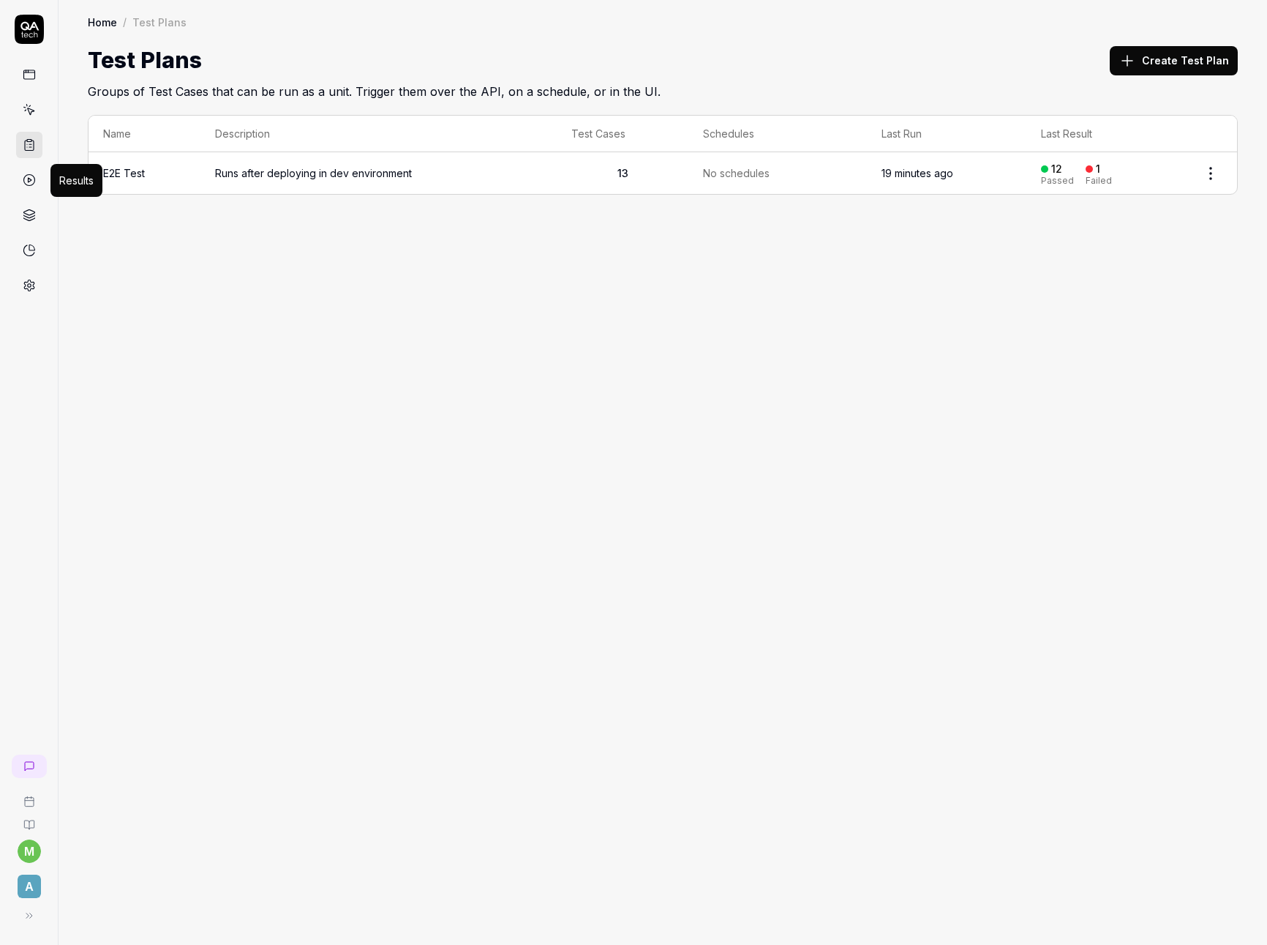
click at [31, 182] on icon at bounding box center [29, 179] width 13 height 13
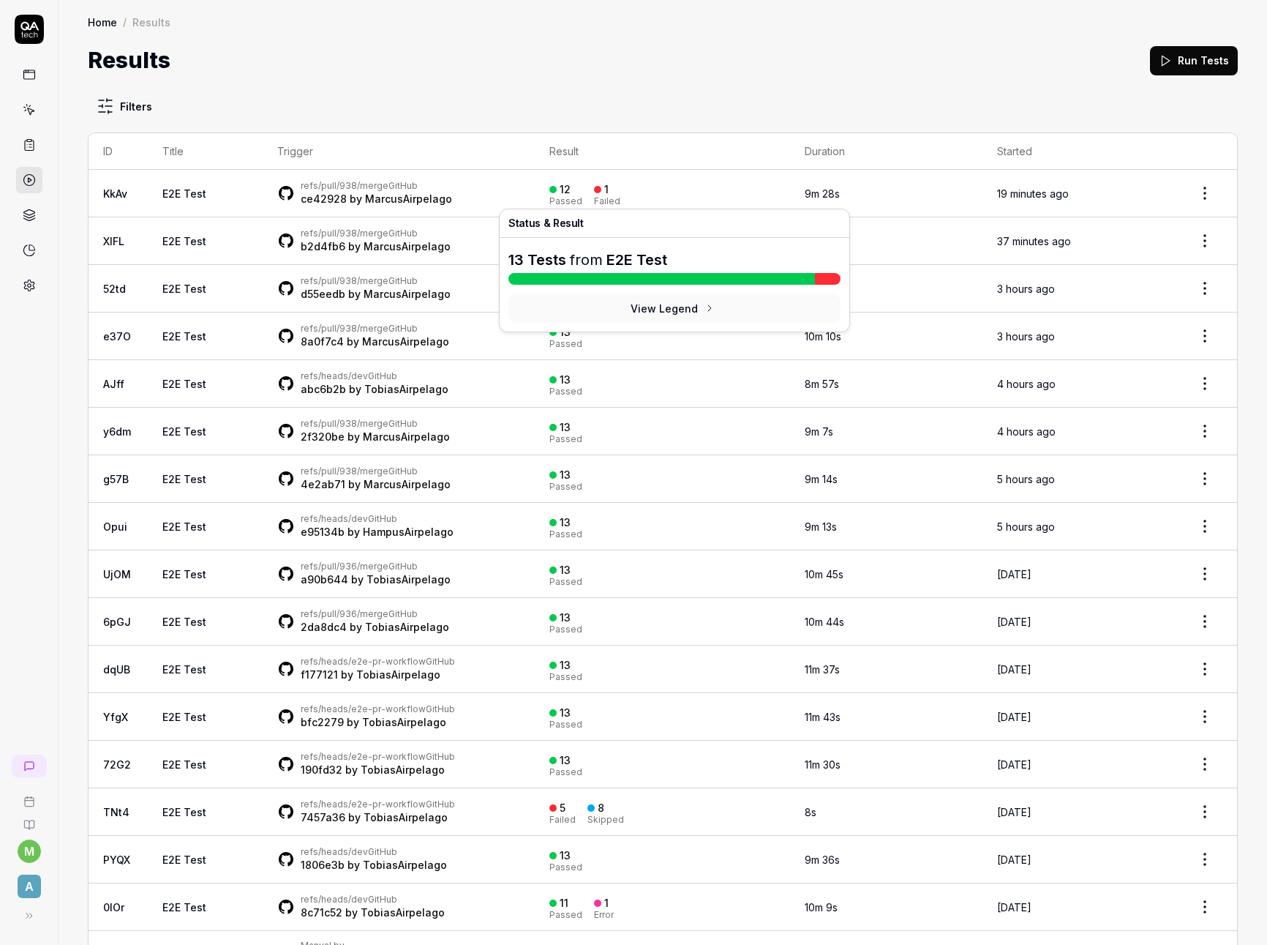
click at [621, 190] on div "1 Failed" at bounding box center [607, 193] width 26 height 24
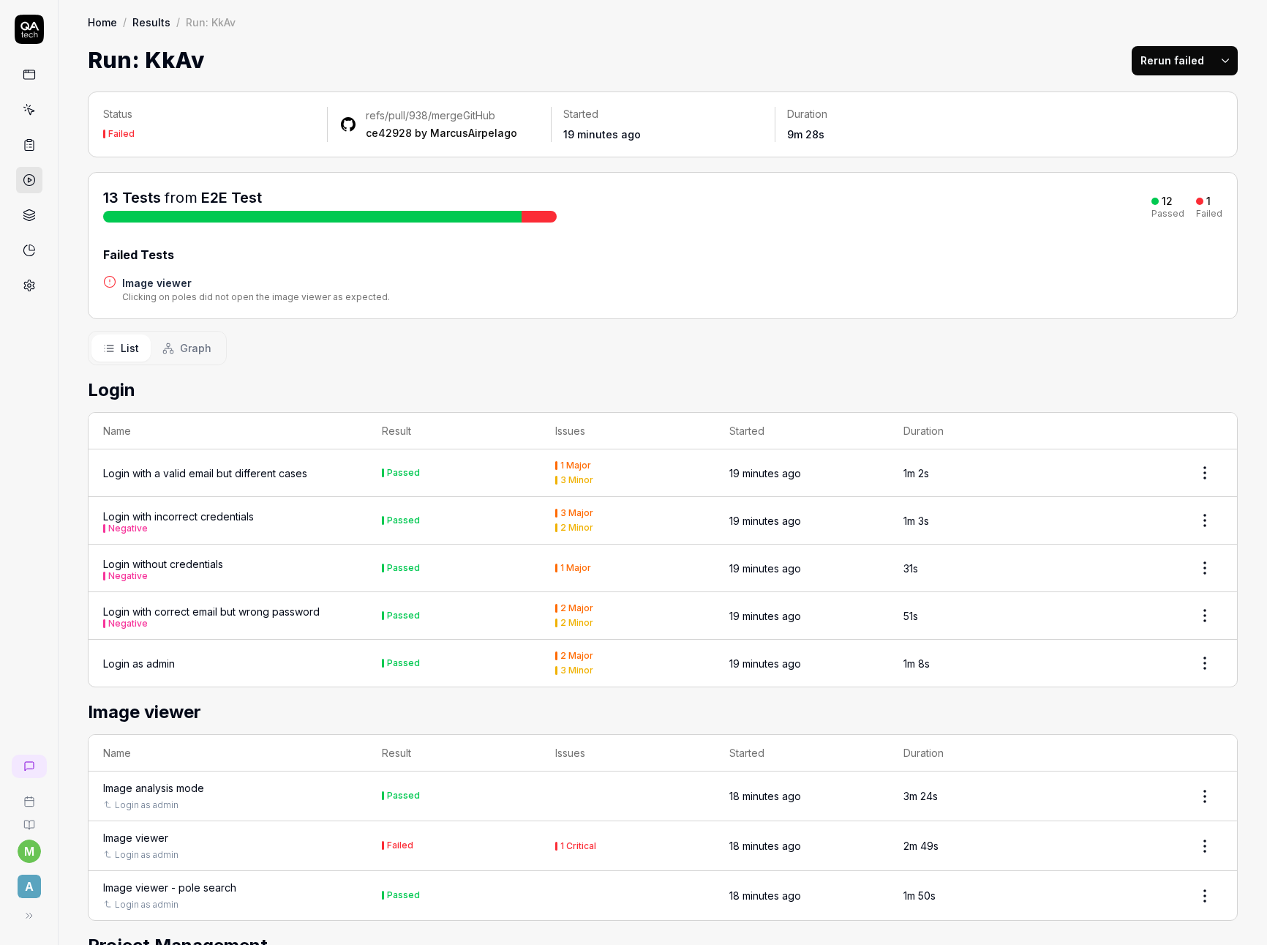
click at [615, 190] on div "13 Tests from E2E Test 12 Passed 1 Failed" at bounding box center [663, 204] width 1120 height 35
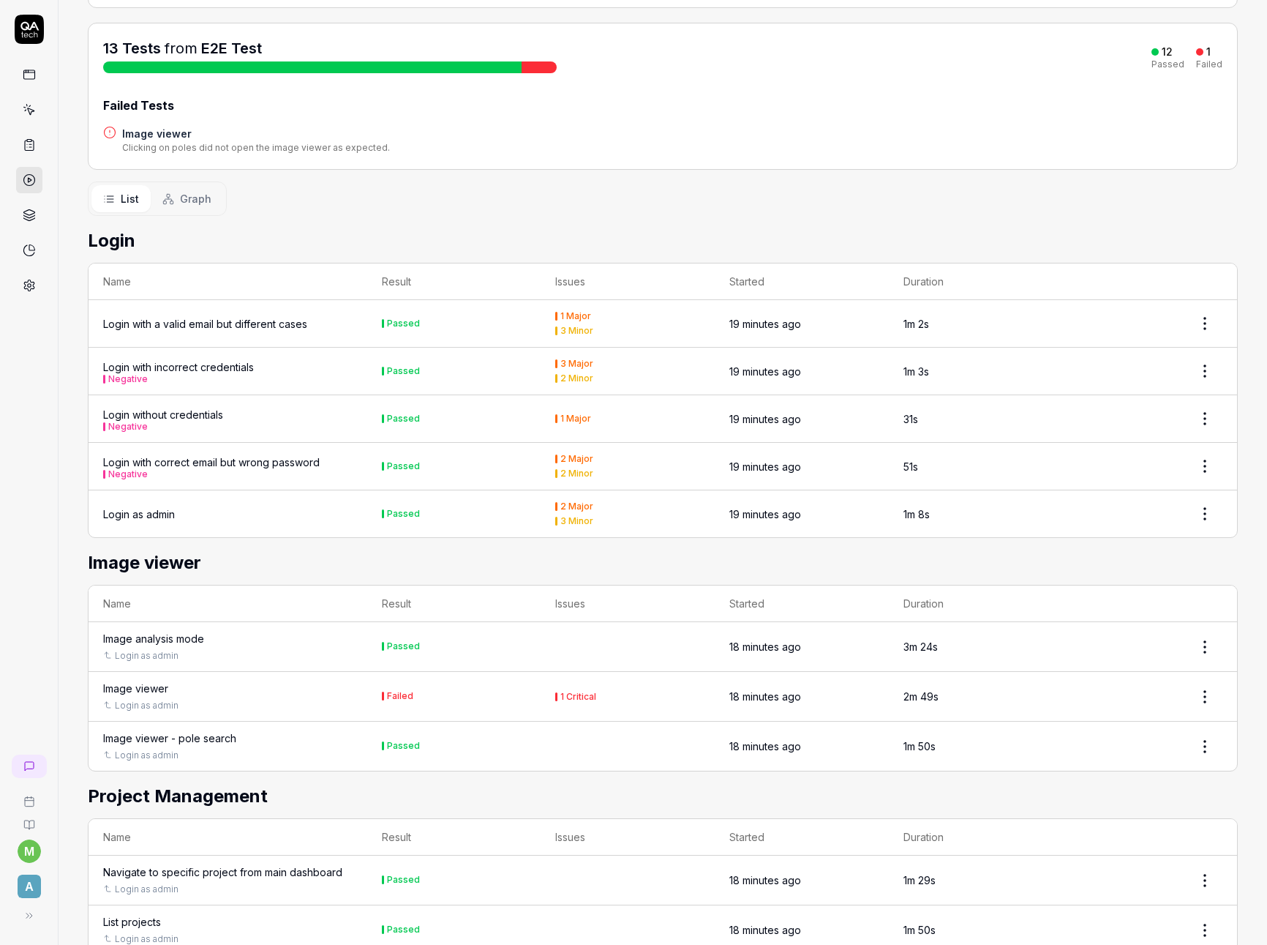
scroll to position [151, 0]
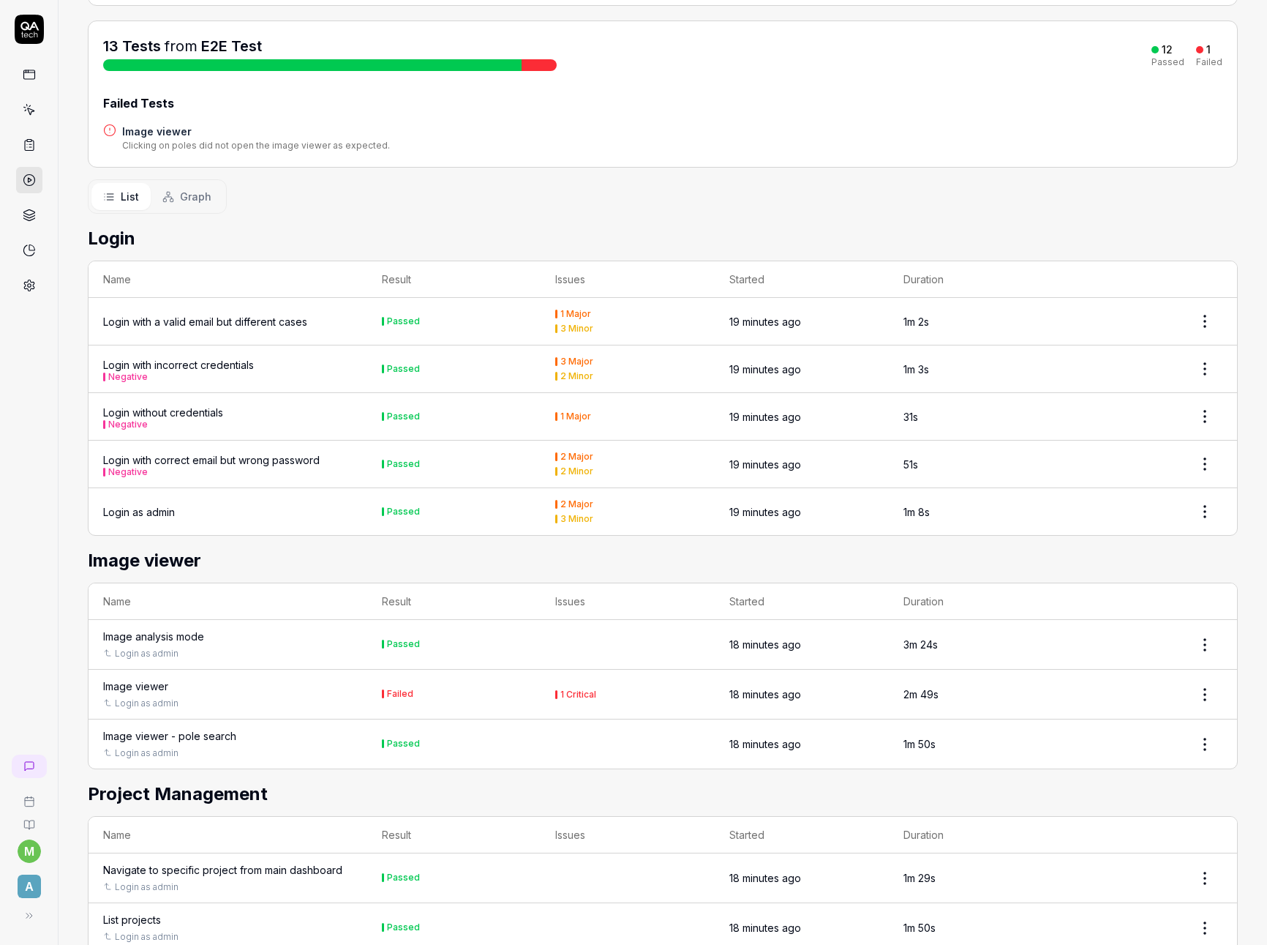
click at [261, 693] on div "Image viewer" at bounding box center [228, 685] width 250 height 15
click at [155, 688] on div "Image viewer" at bounding box center [135, 685] width 65 height 15
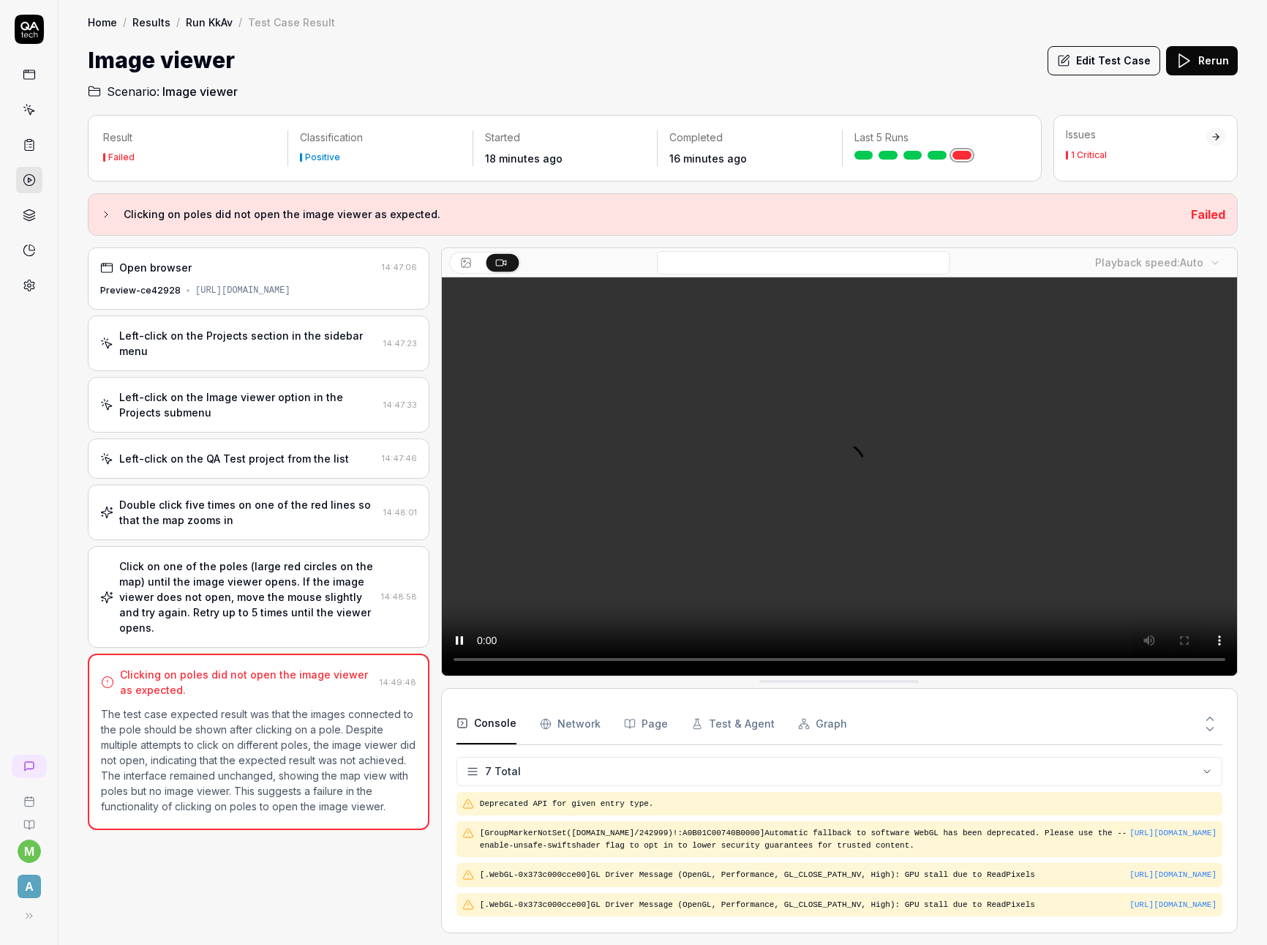
scroll to position [173, 0]
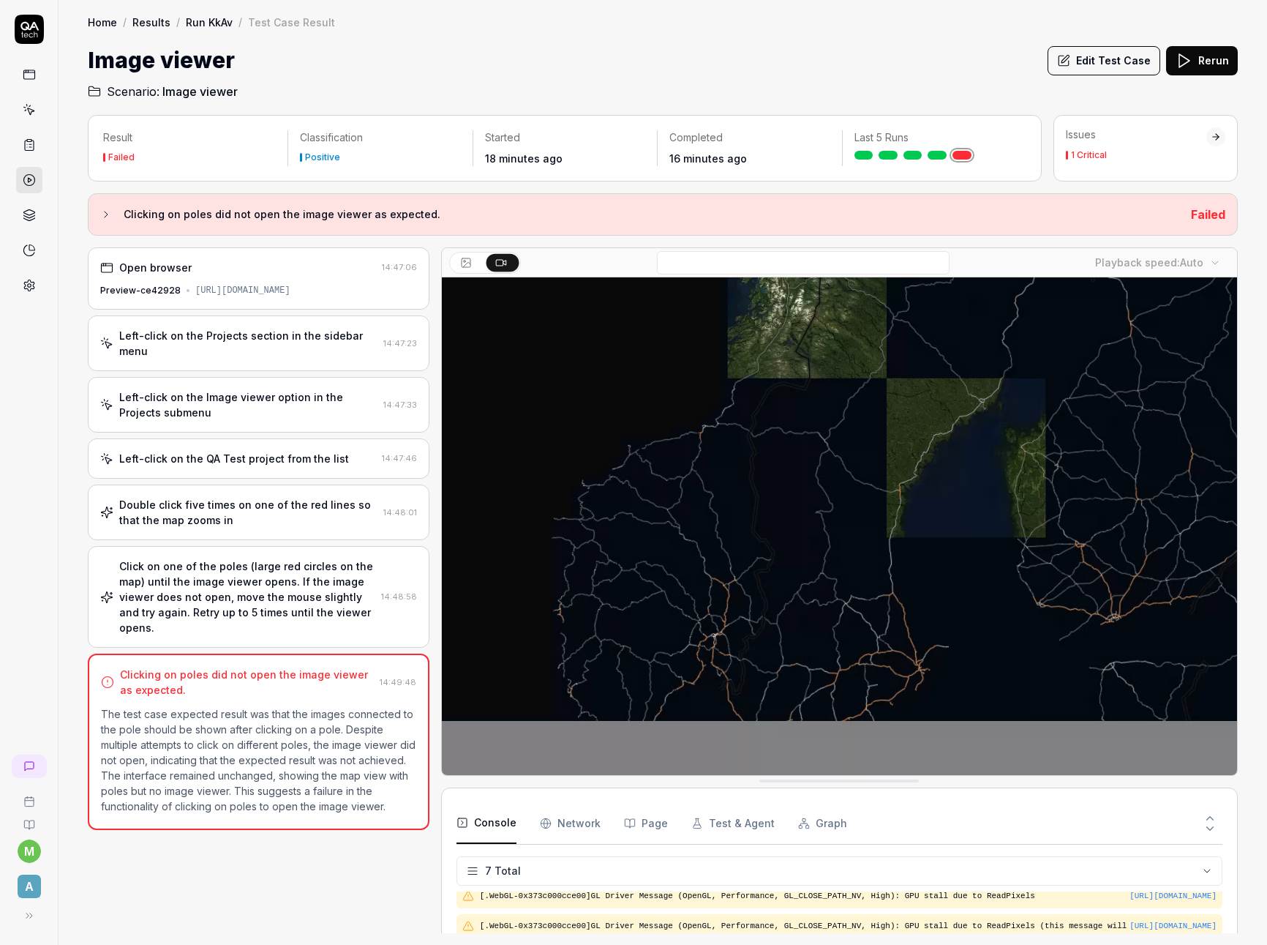
click at [259, 608] on div "Click on one of the poles (large red circles on the map) until the image viewer…" at bounding box center [247, 596] width 256 height 77
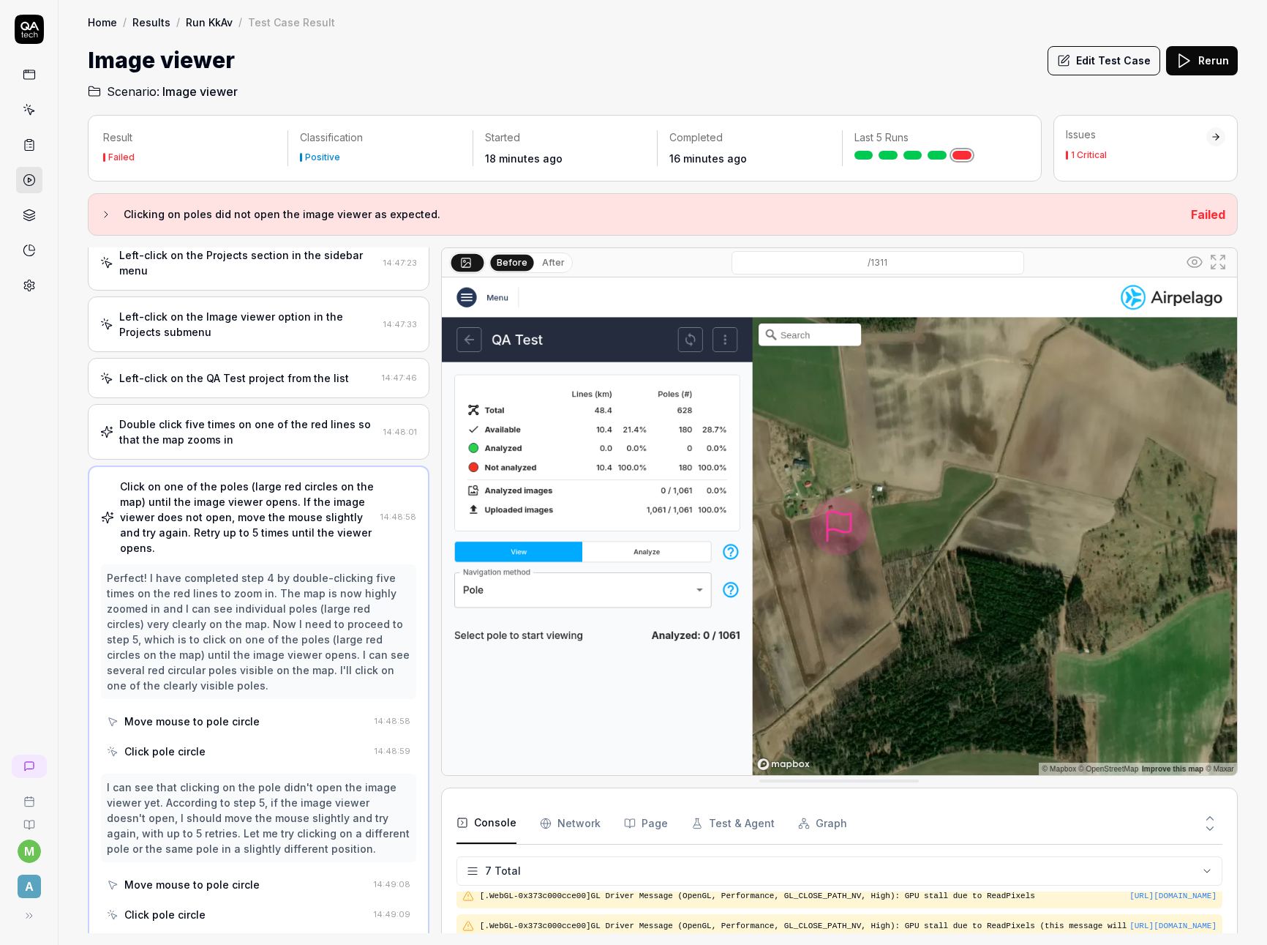
scroll to position [69, 0]
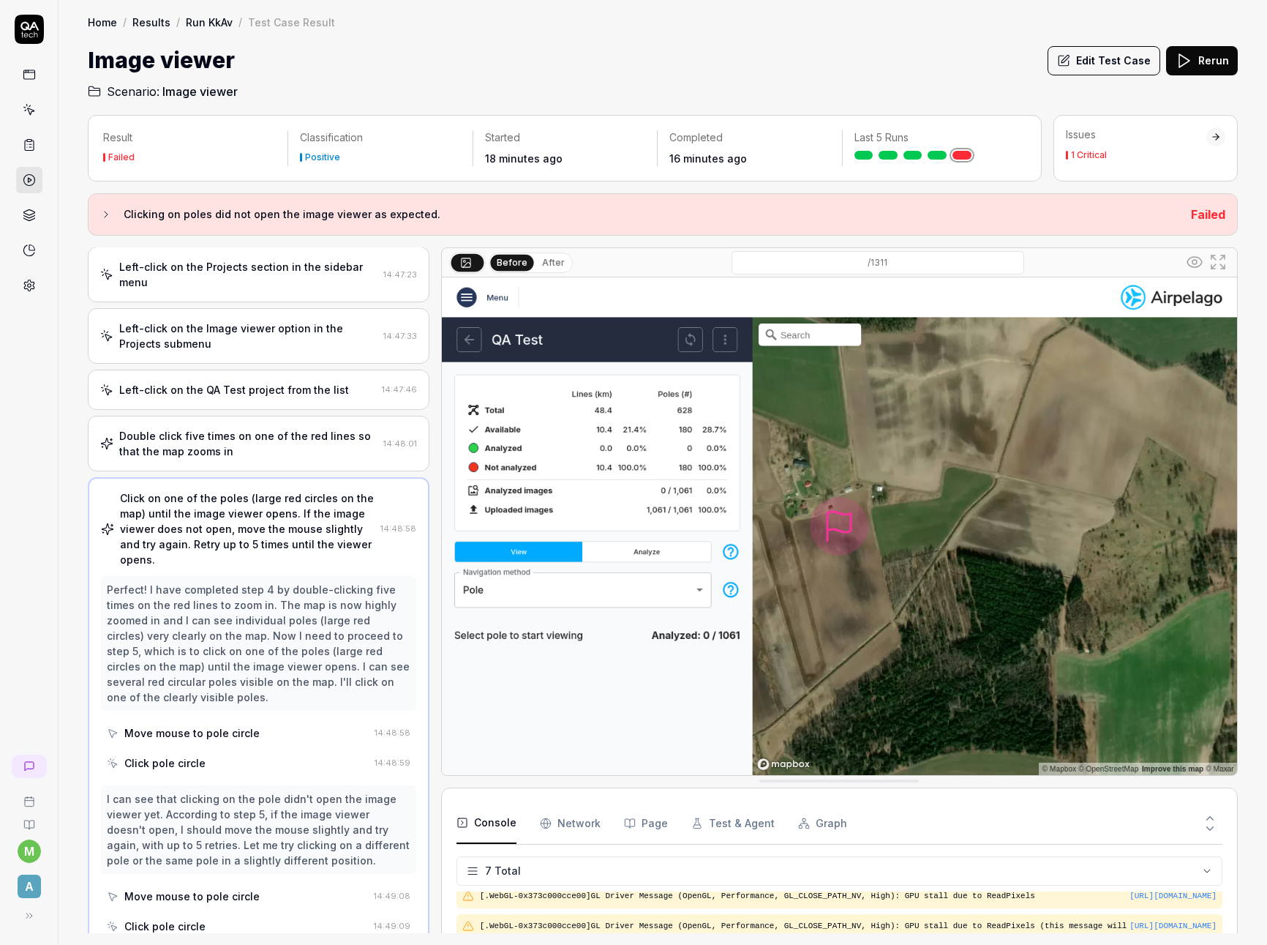
click at [561, 259] on button "After" at bounding box center [553, 263] width 34 height 16
click at [514, 263] on button "Before" at bounding box center [512, 263] width 42 height 16
click at [544, 263] on button "After" at bounding box center [553, 263] width 34 height 16
click at [514, 262] on button "Before" at bounding box center [512, 263] width 42 height 16
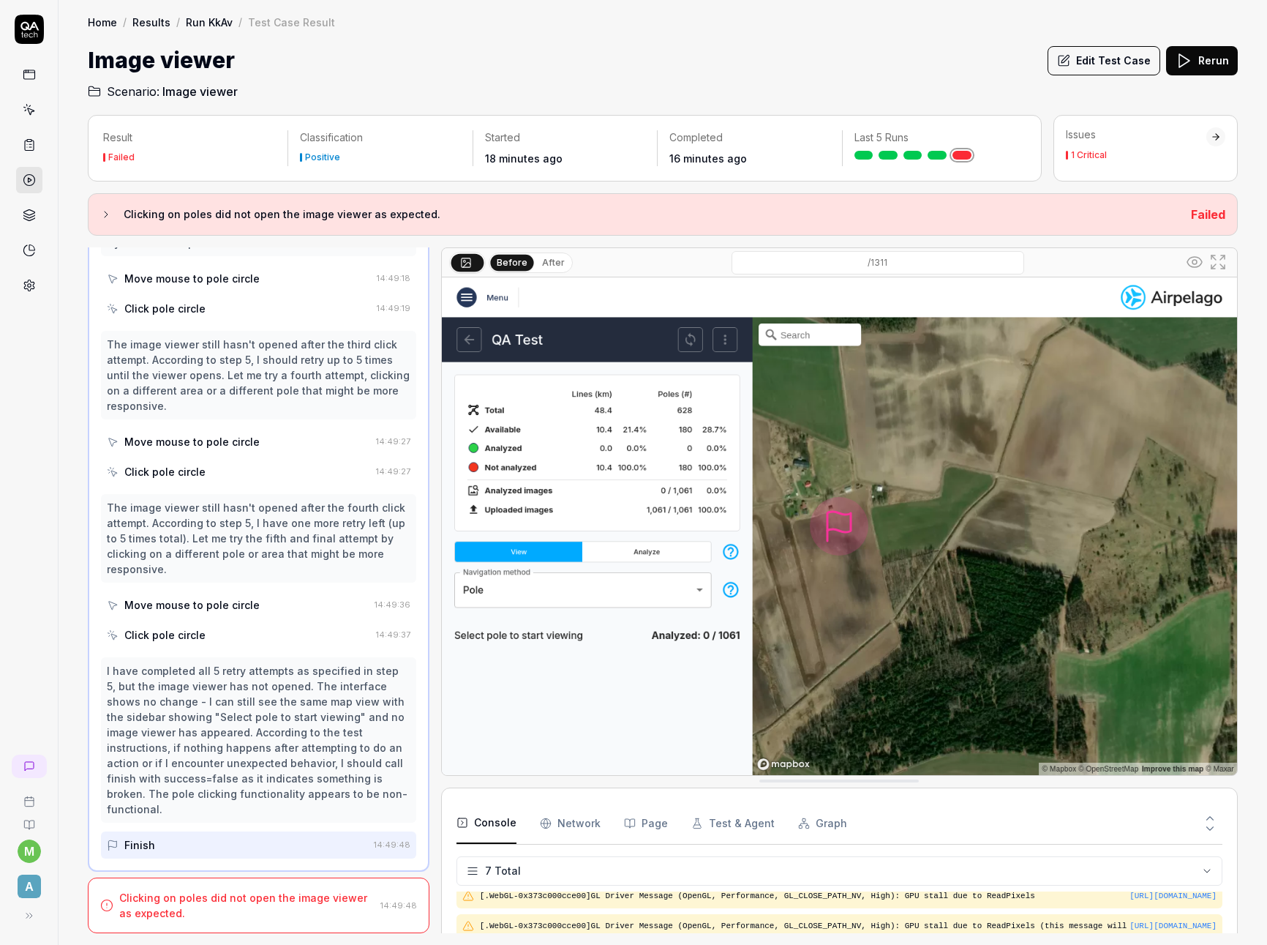
scroll to position [878, 0]
click at [1093, 139] on div "Issues" at bounding box center [1136, 134] width 141 height 15
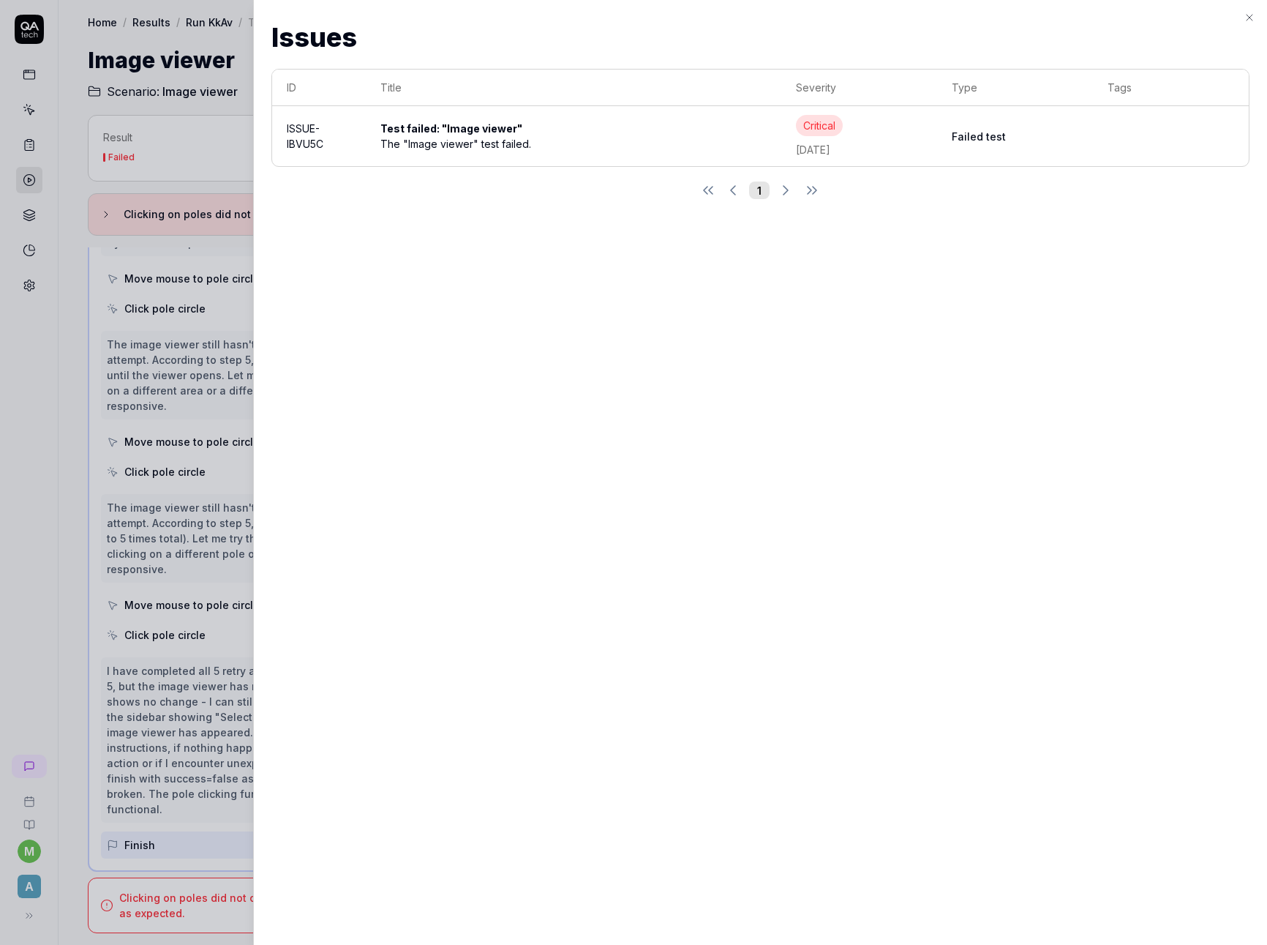
click at [505, 139] on div "The "Image viewer" test failed." at bounding box center [574, 143] width 386 height 15
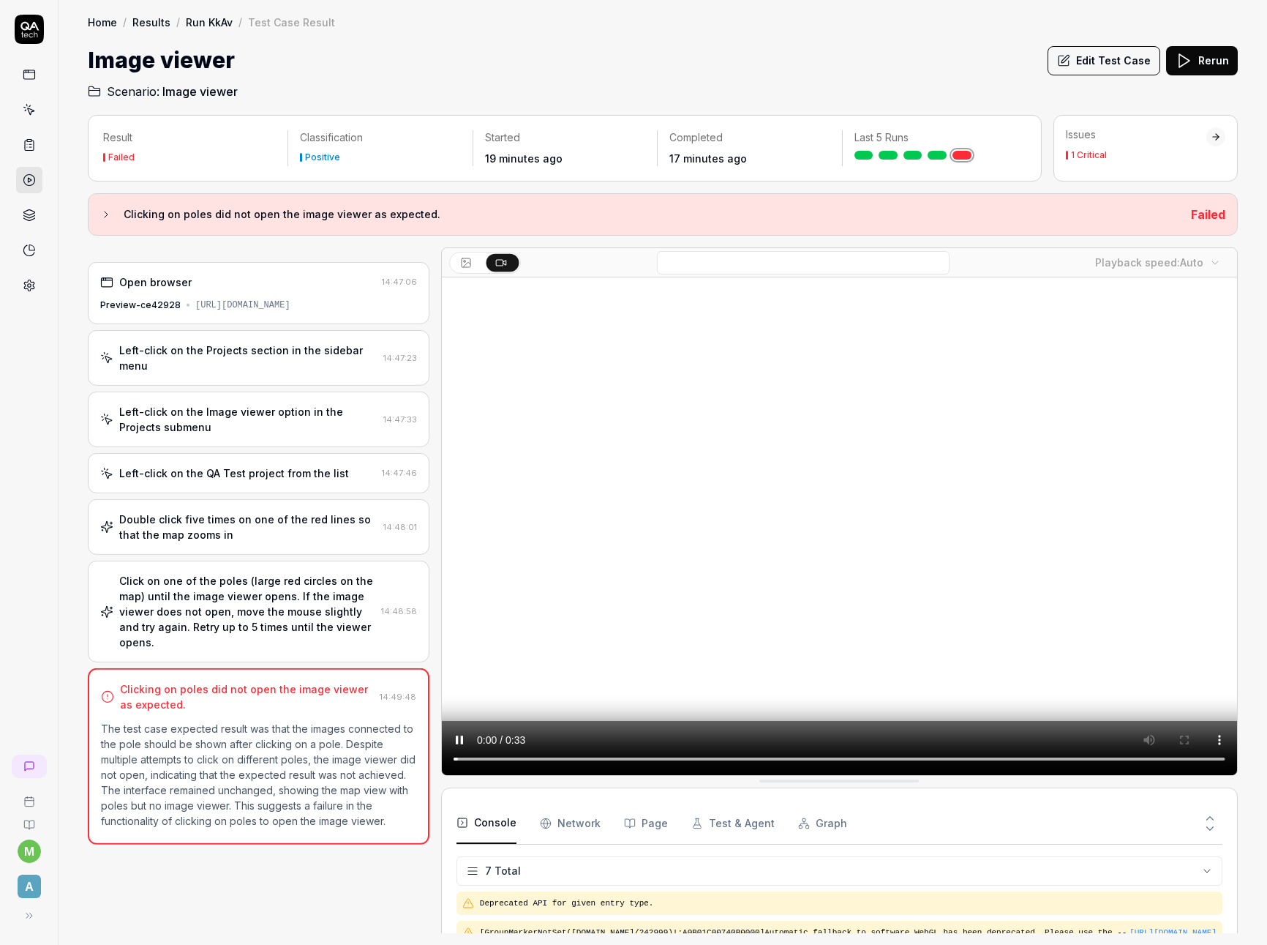
scroll to position [174, 0]
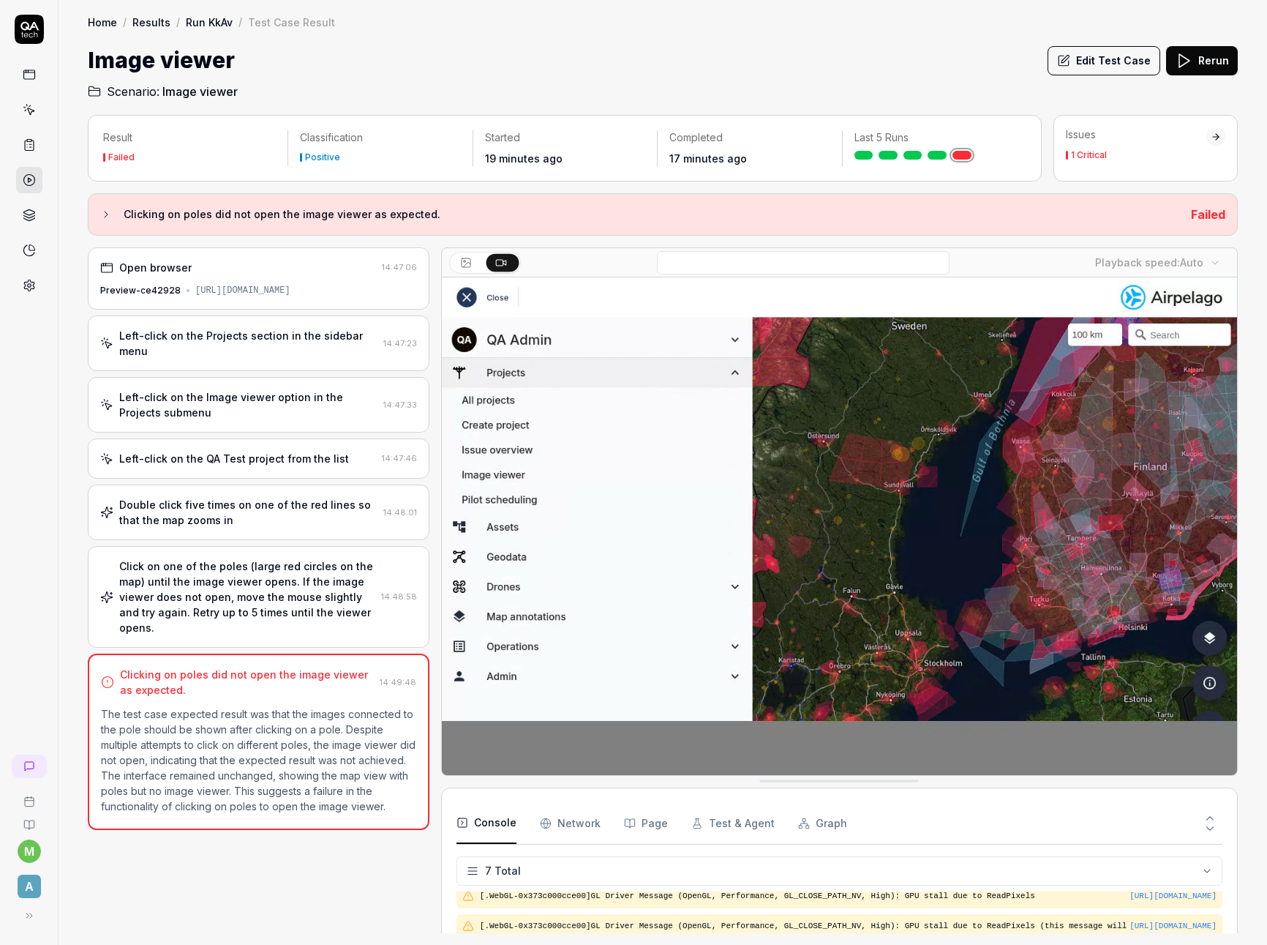
click at [1127, 64] on button "Edit Test Case" at bounding box center [1104, 60] width 113 height 29
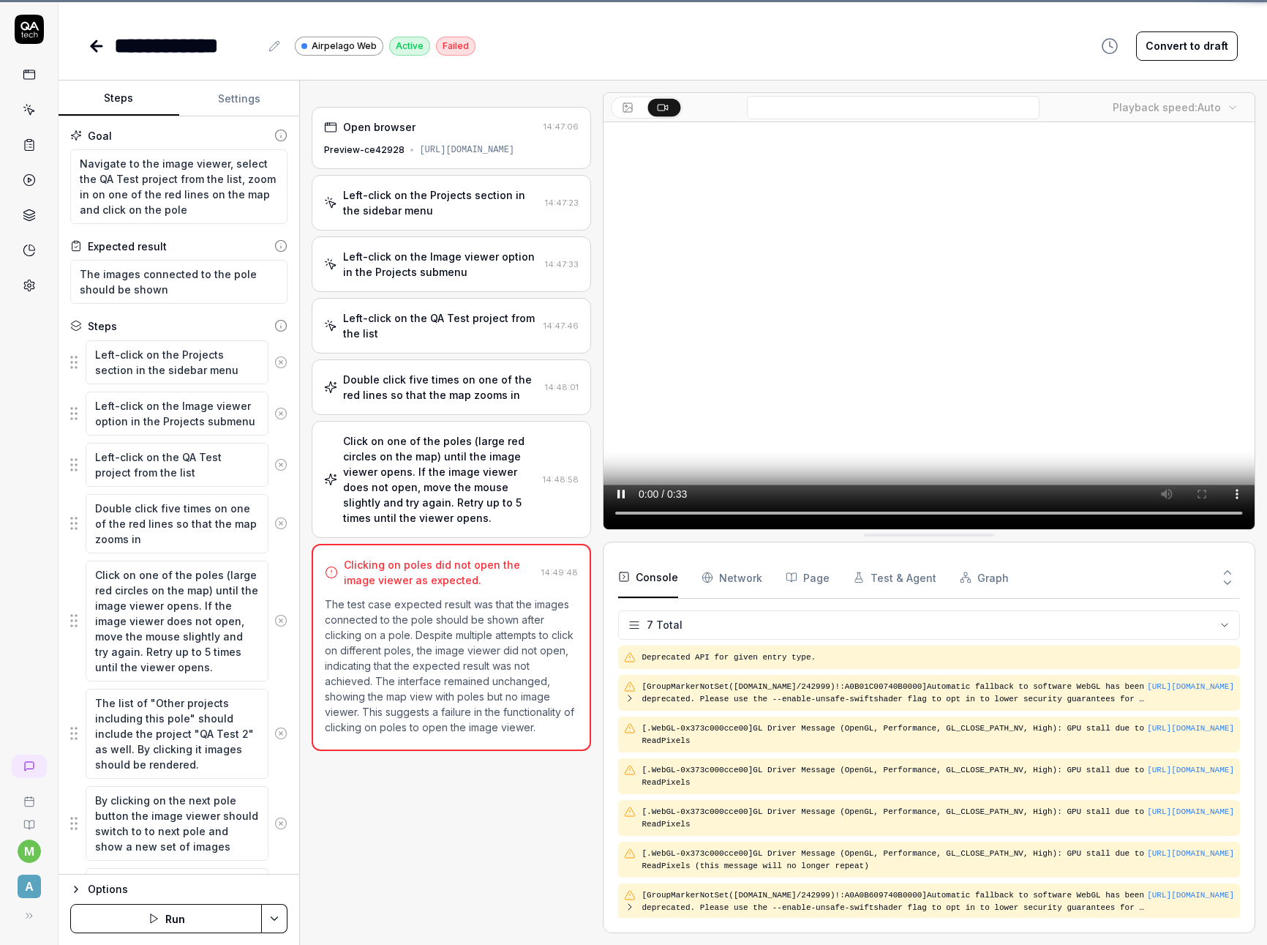
scroll to position [2, 0]
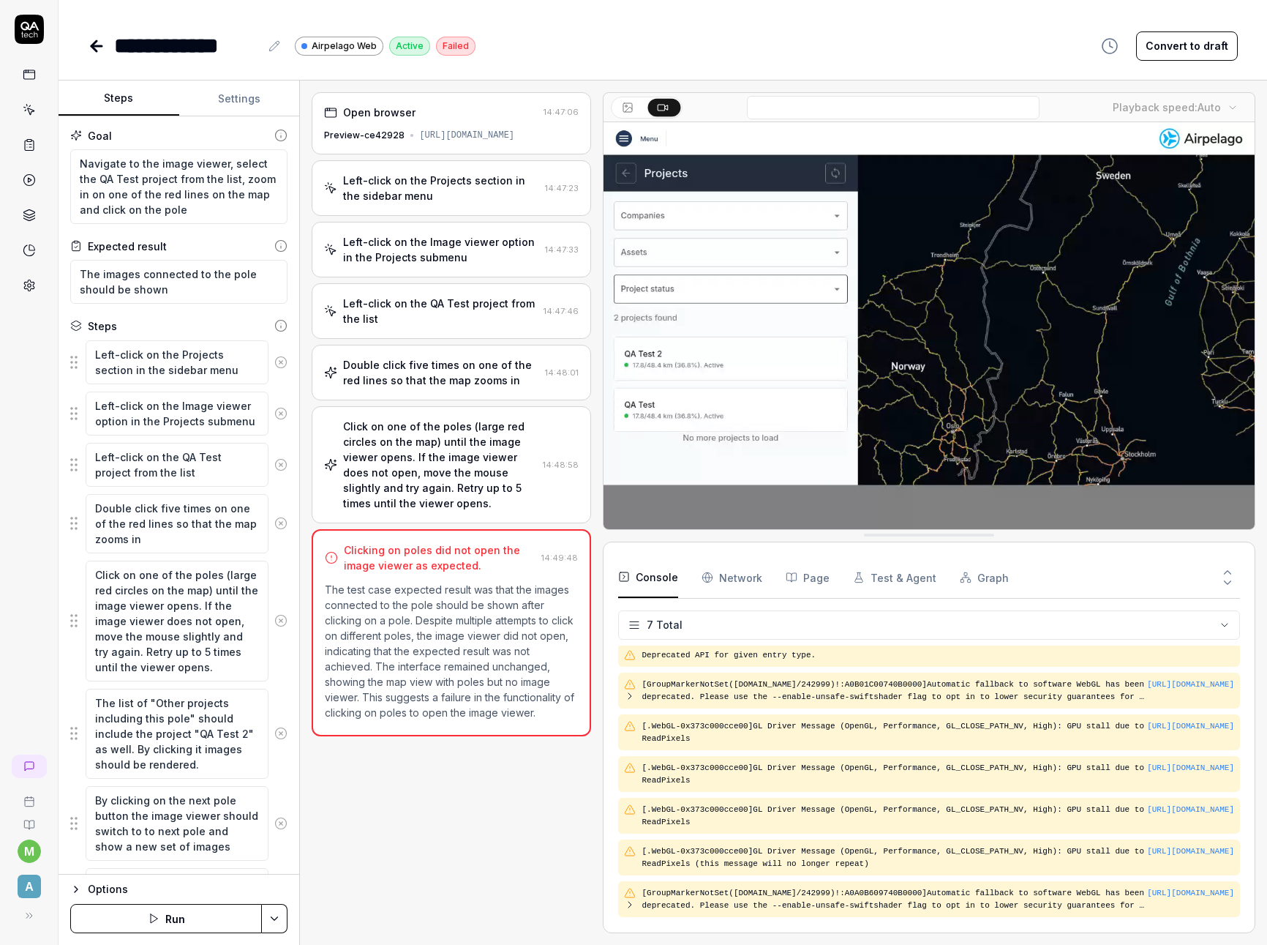
click at [187, 924] on button "Run" at bounding box center [166, 918] width 192 height 29
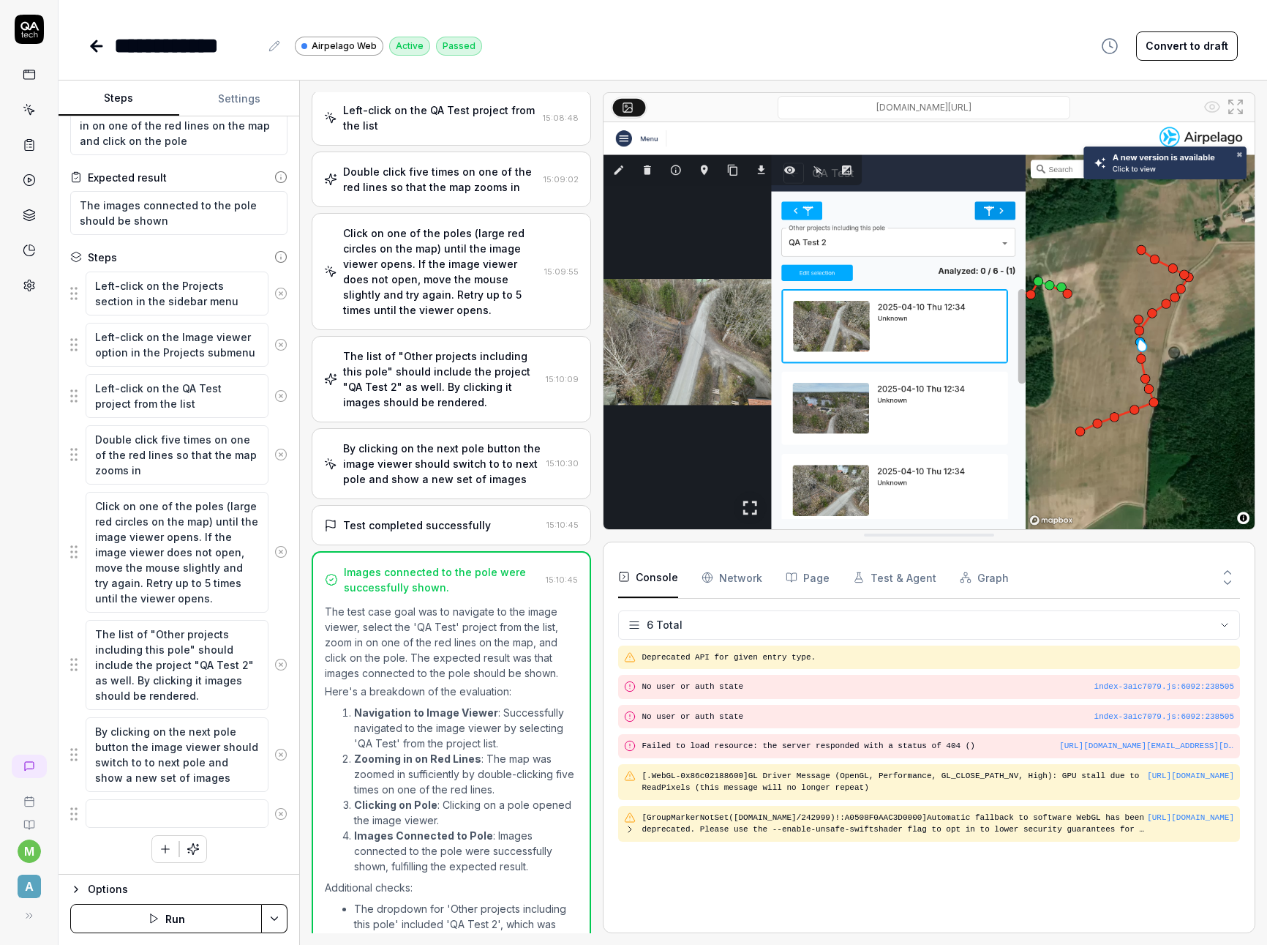
scroll to position [91, 0]
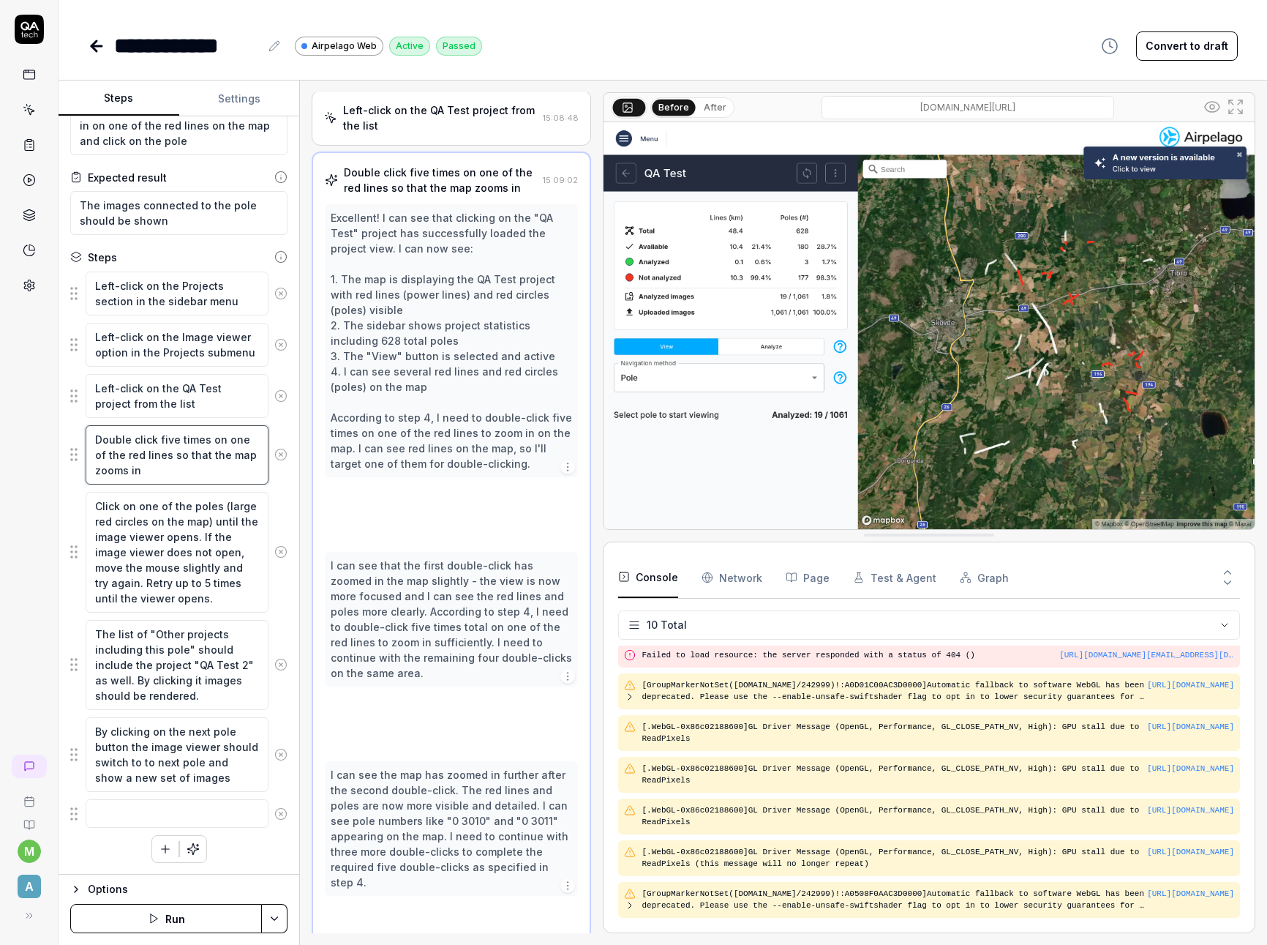
click at [155, 471] on textarea "Double click five times on one of the red lines so that the map zooms in" at bounding box center [177, 454] width 183 height 59
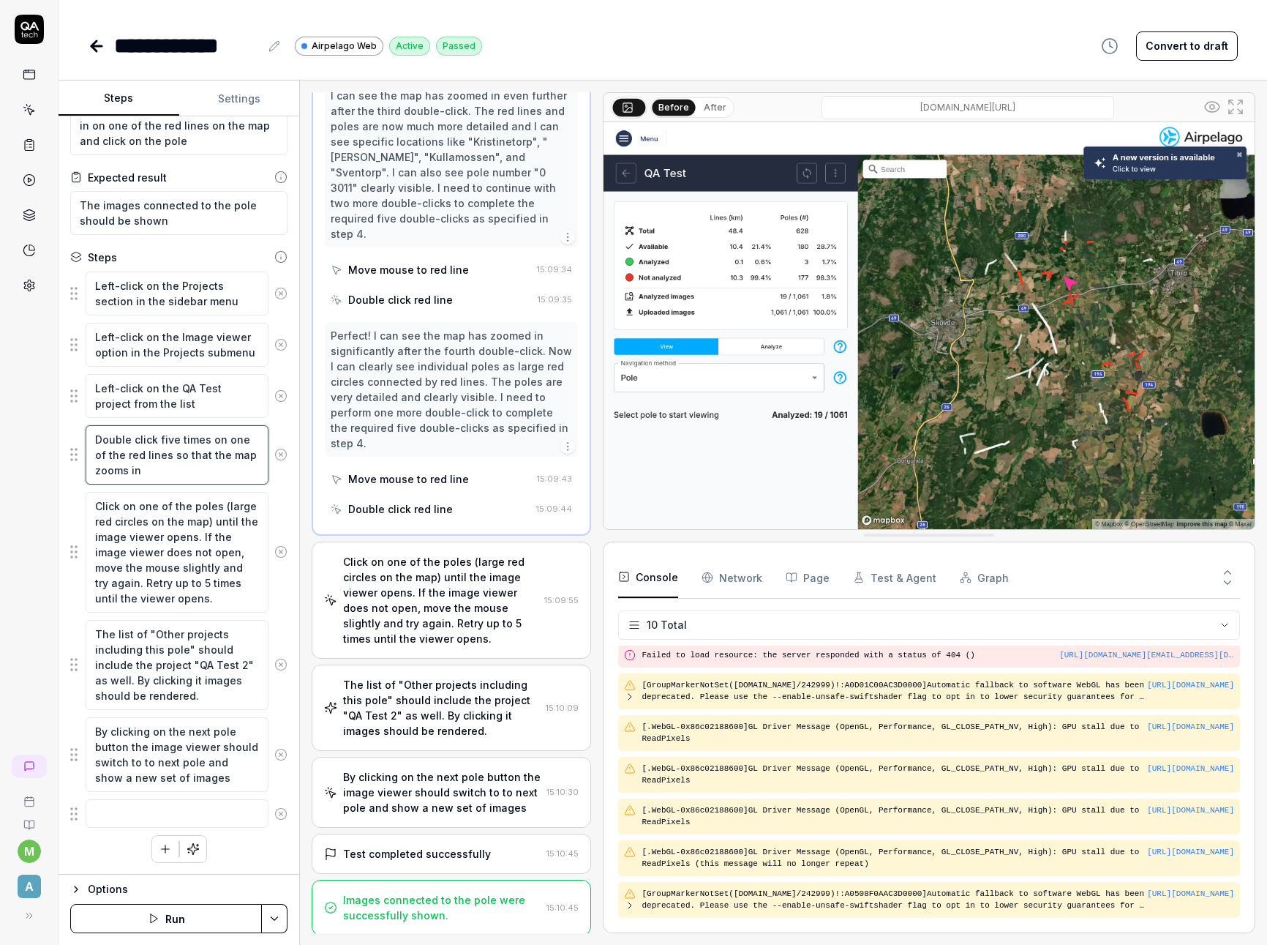
scroll to position [0, 0]
click at [274, 813] on icon at bounding box center [280, 813] width 13 height 13
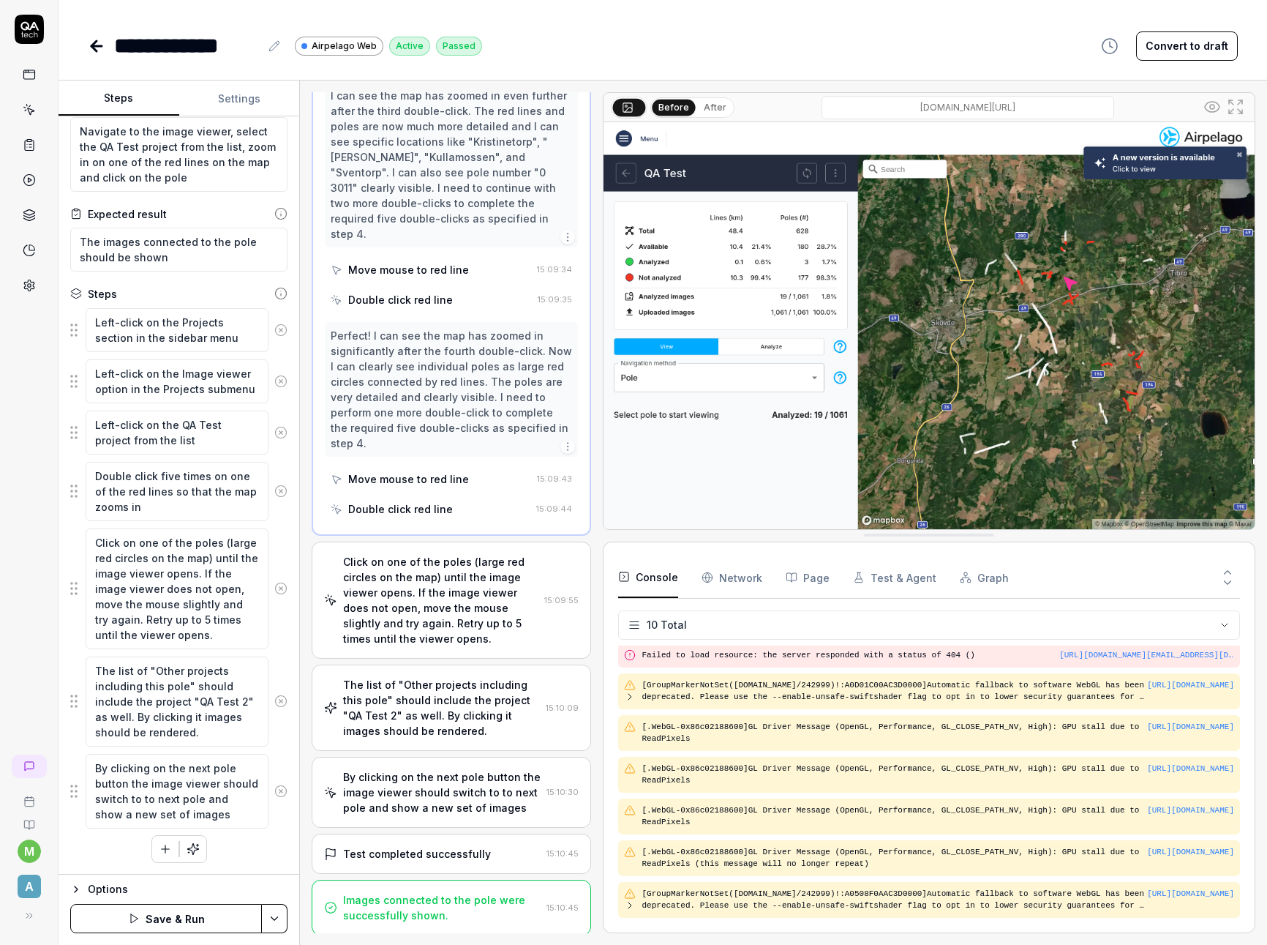
scroll to position [15, 0]
click at [205, 925] on button "Save & Run" at bounding box center [166, 918] width 192 height 29
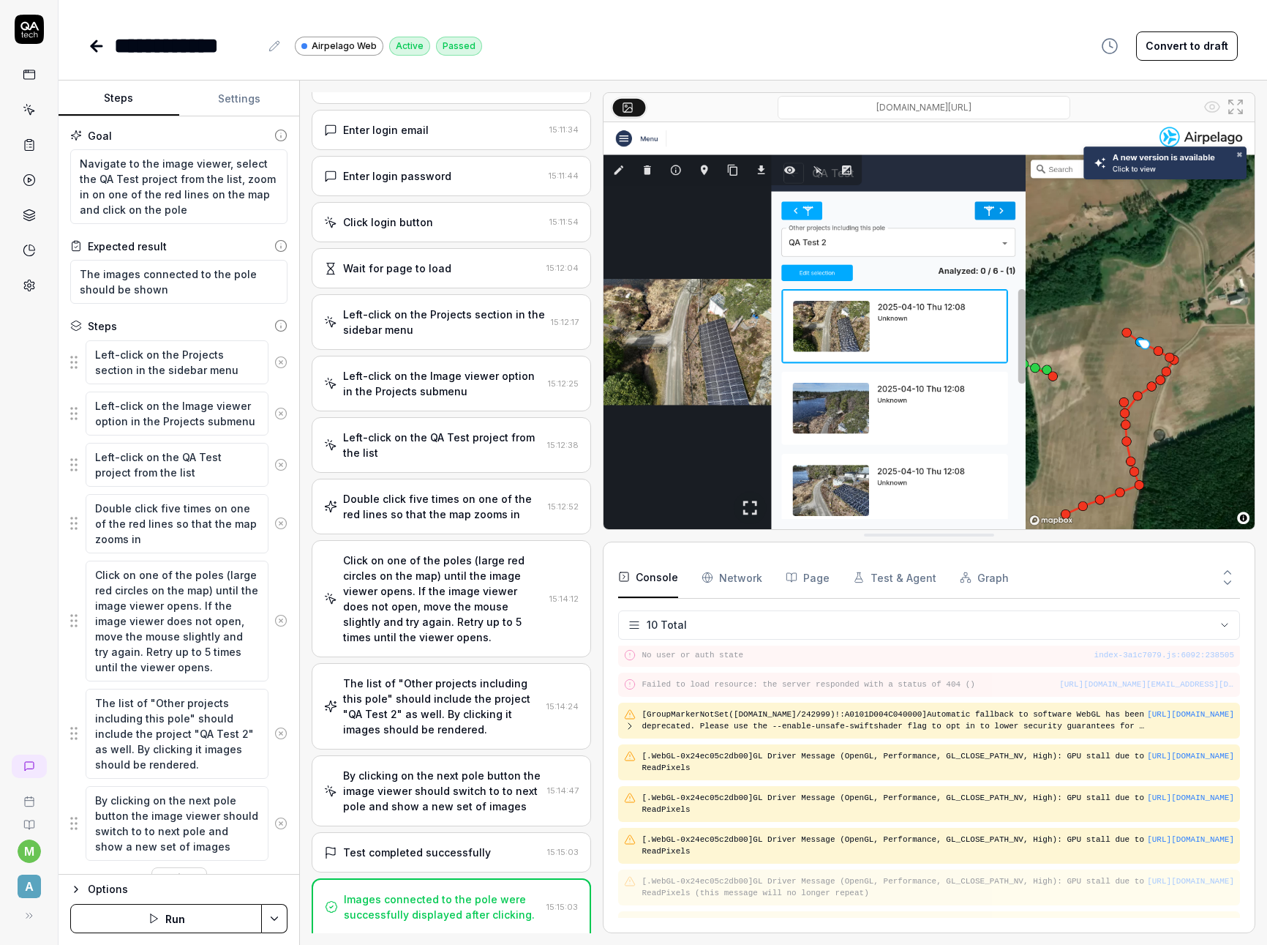
scroll to position [61, 0]
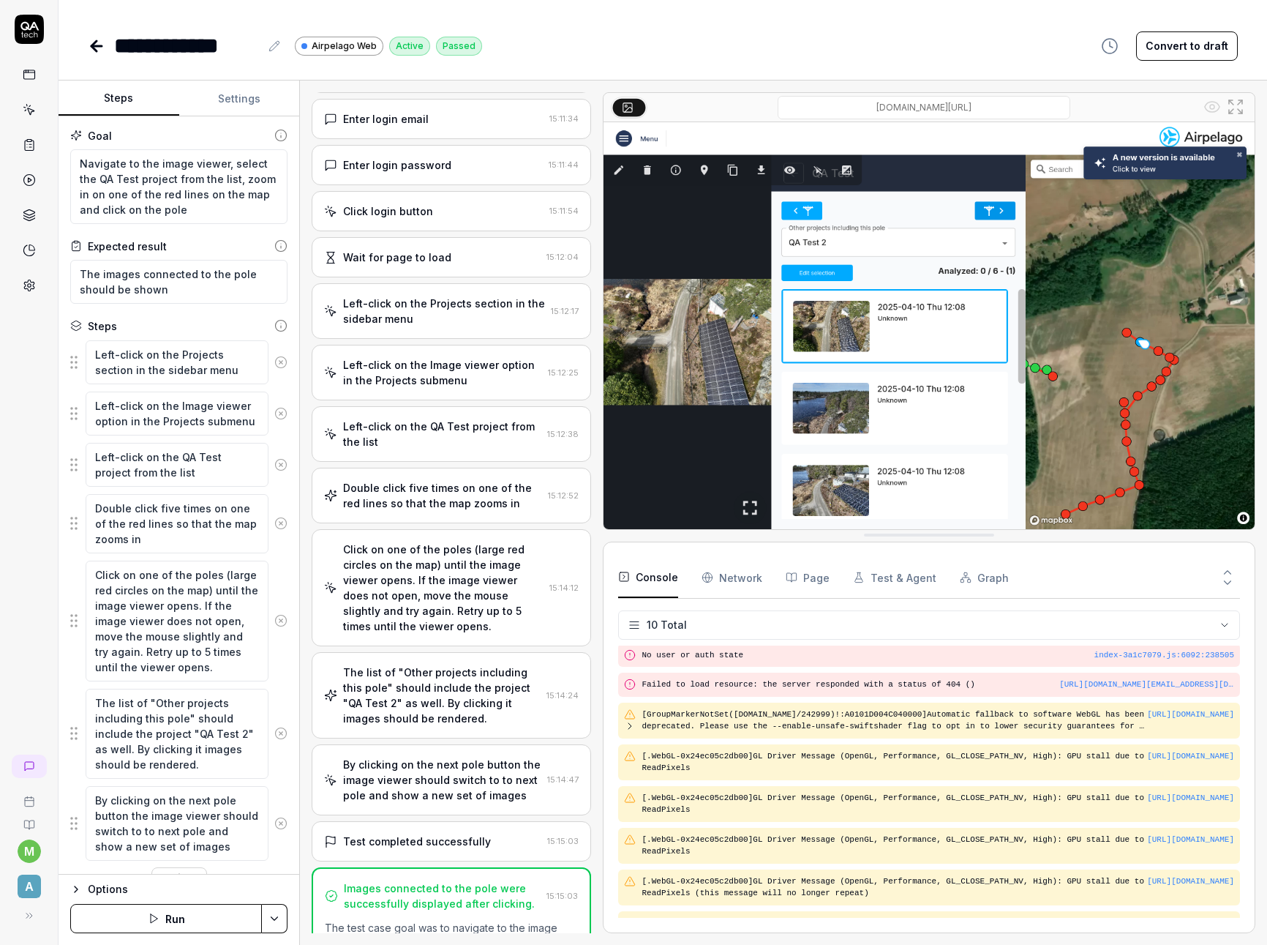
click at [97, 46] on icon at bounding box center [96, 46] width 10 height 0
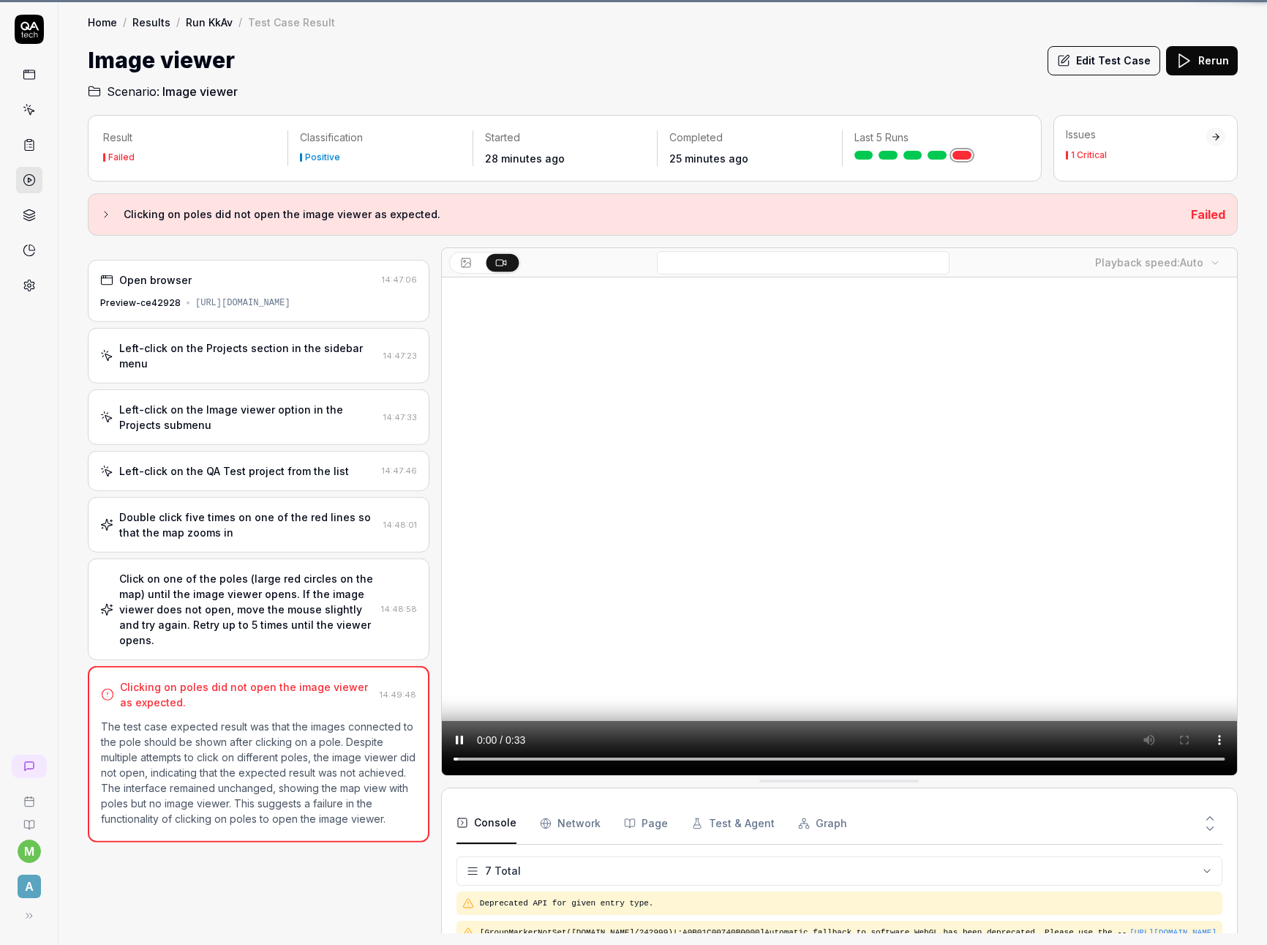
scroll to position [174, 0]
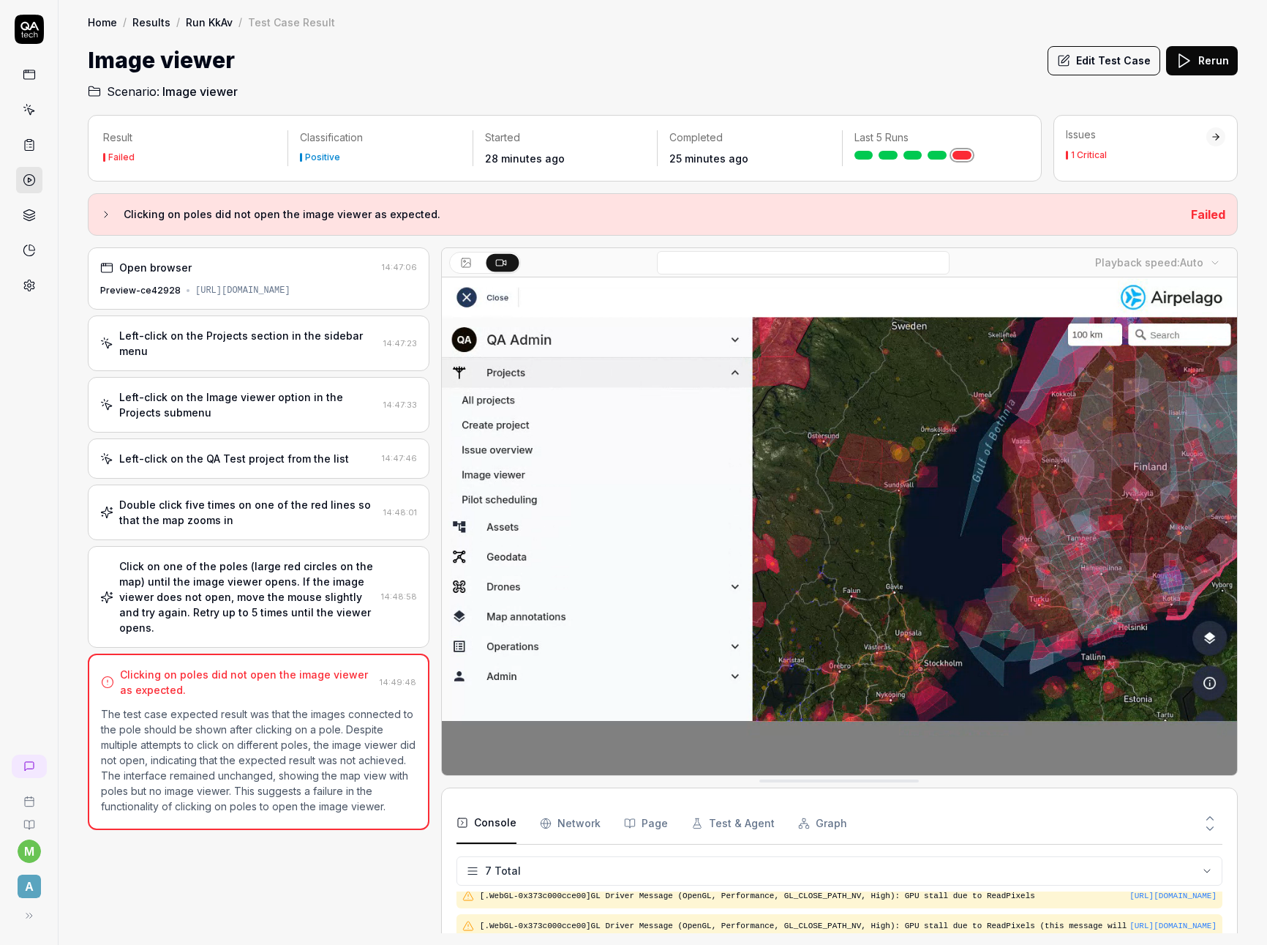
click at [26, 113] on icon at bounding box center [29, 109] width 13 height 13
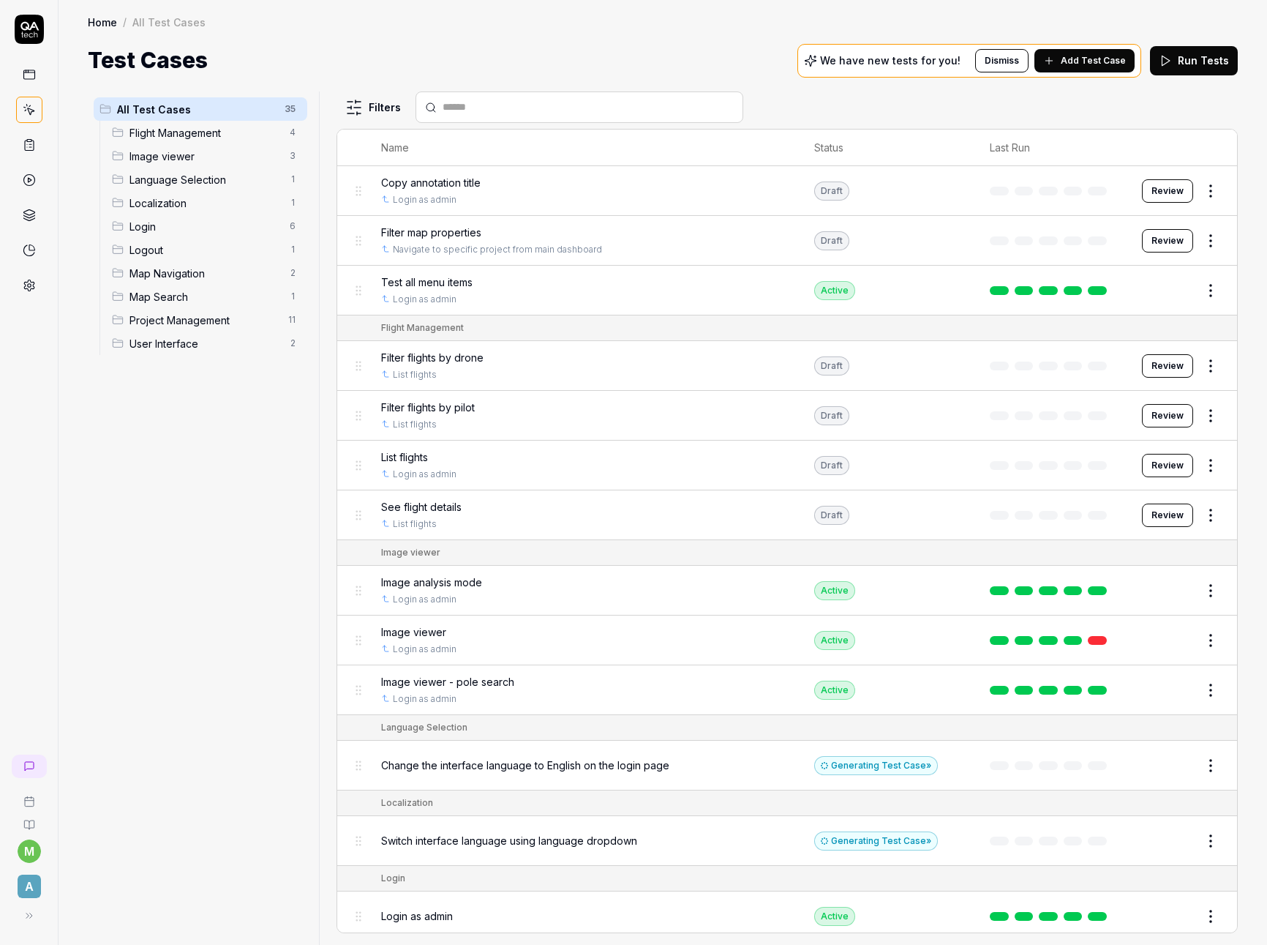
click at [196, 126] on span "Flight Management" at bounding box center [205, 132] width 151 height 15
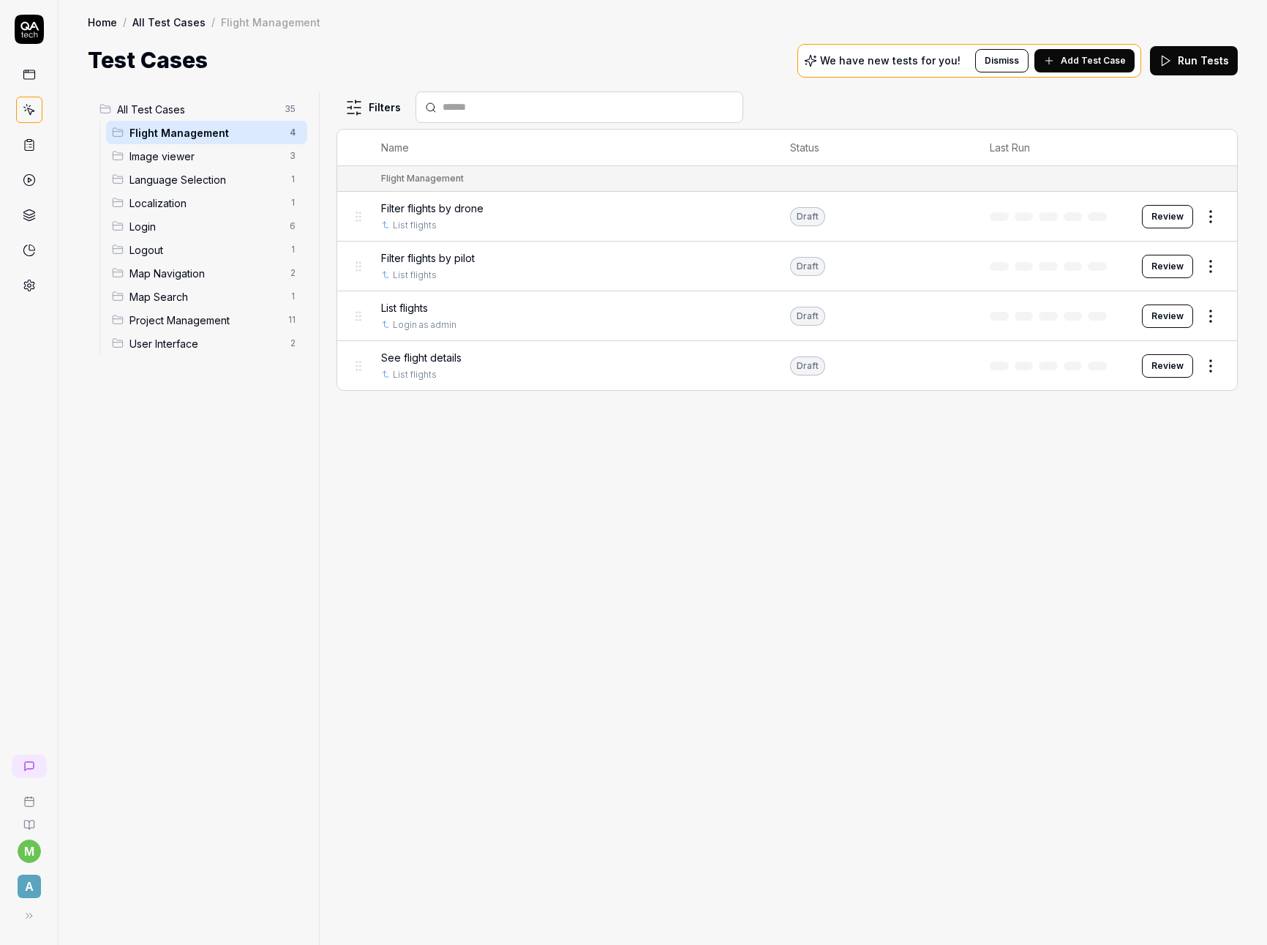
click at [1214, 220] on html "m A Home / All Test Cases / Flight Management Home / All Test Cases / Flight Ma…" at bounding box center [633, 472] width 1267 height 945
click at [970, 522] on html "m A Home / All Test Cases / Flight Management Home / All Test Cases / Flight Ma…" at bounding box center [633, 472] width 1267 height 945
click at [888, 225] on td "Draft" at bounding box center [876, 217] width 200 height 50
click at [432, 209] on span "Filter flights by drone" at bounding box center [432, 208] width 102 height 15
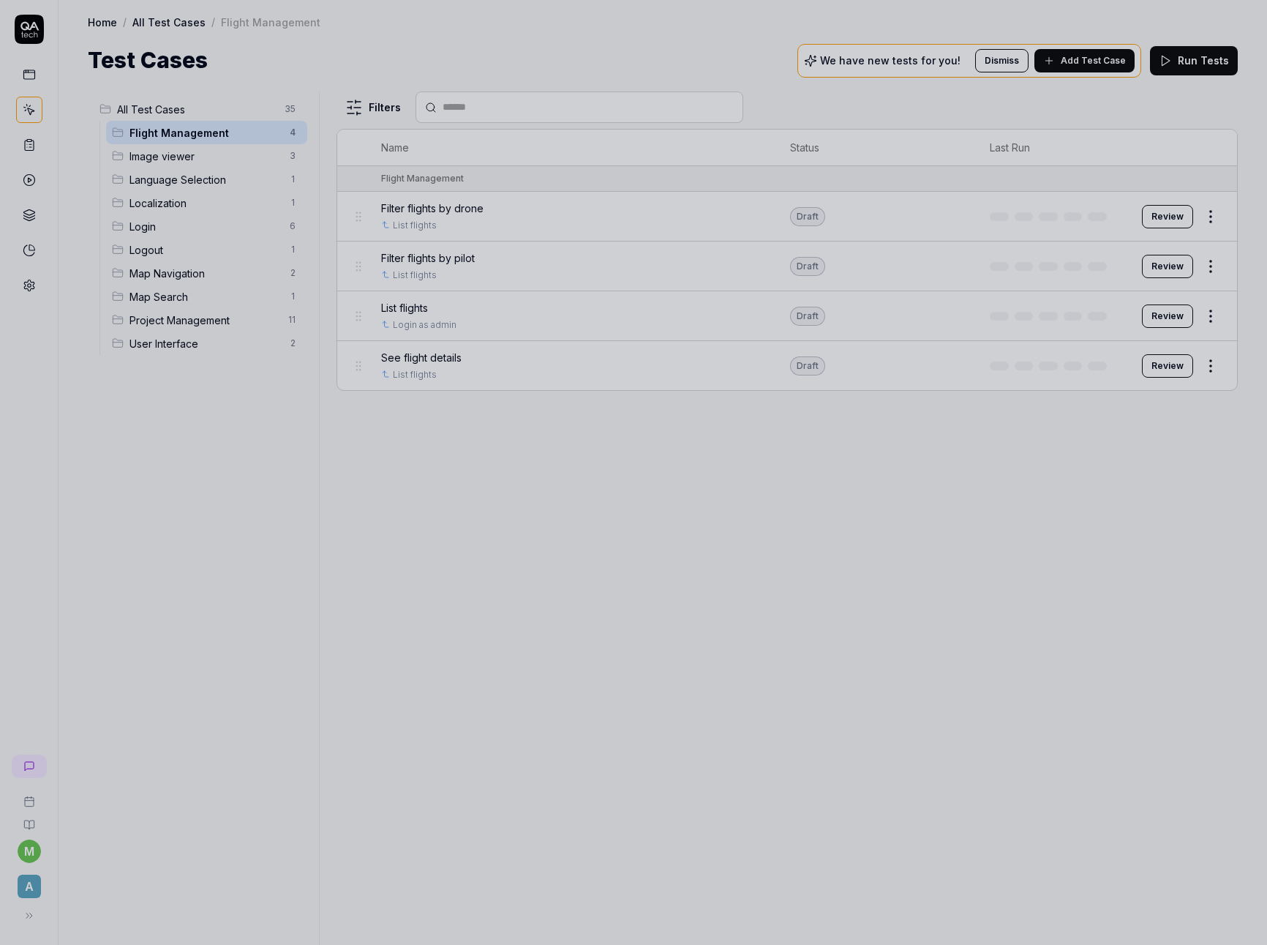
click at [638, 490] on div at bounding box center [633, 472] width 1267 height 945
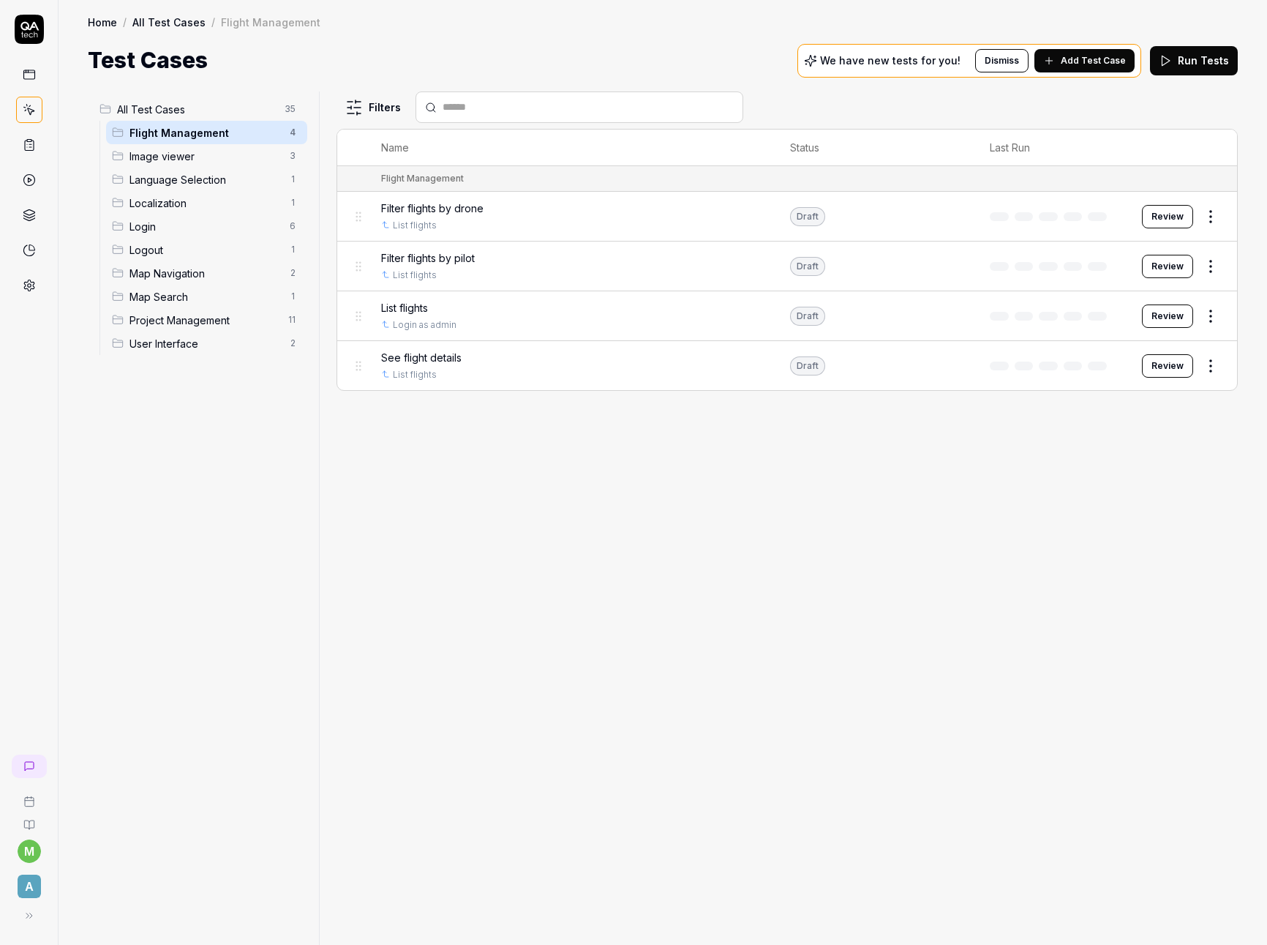
click at [455, 210] on span "Filter flights by drone" at bounding box center [432, 208] width 102 height 15
click at [547, 211] on div "Filter flights by drone" at bounding box center [571, 208] width 380 height 15
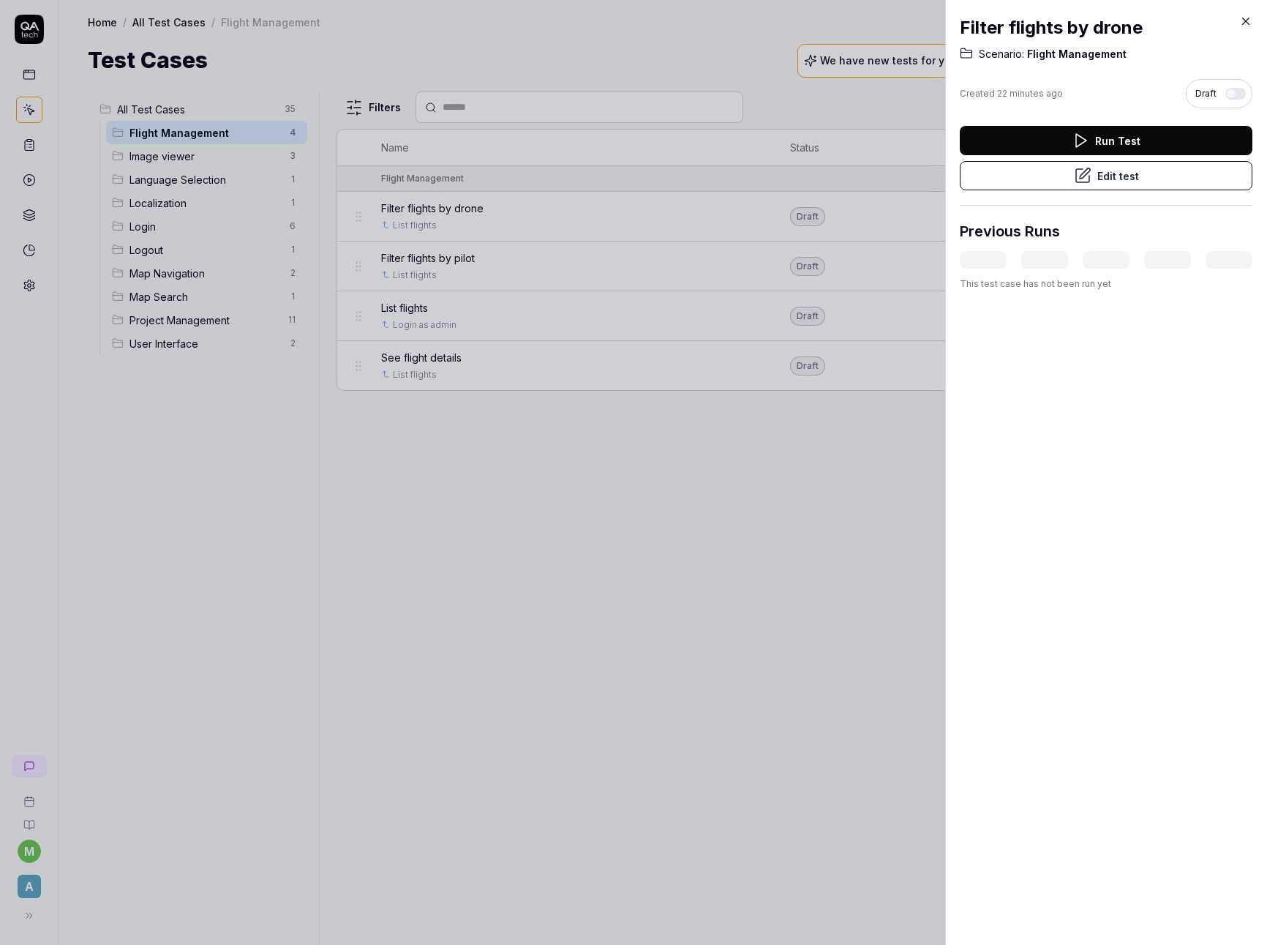
click at [727, 482] on div at bounding box center [633, 472] width 1267 height 945
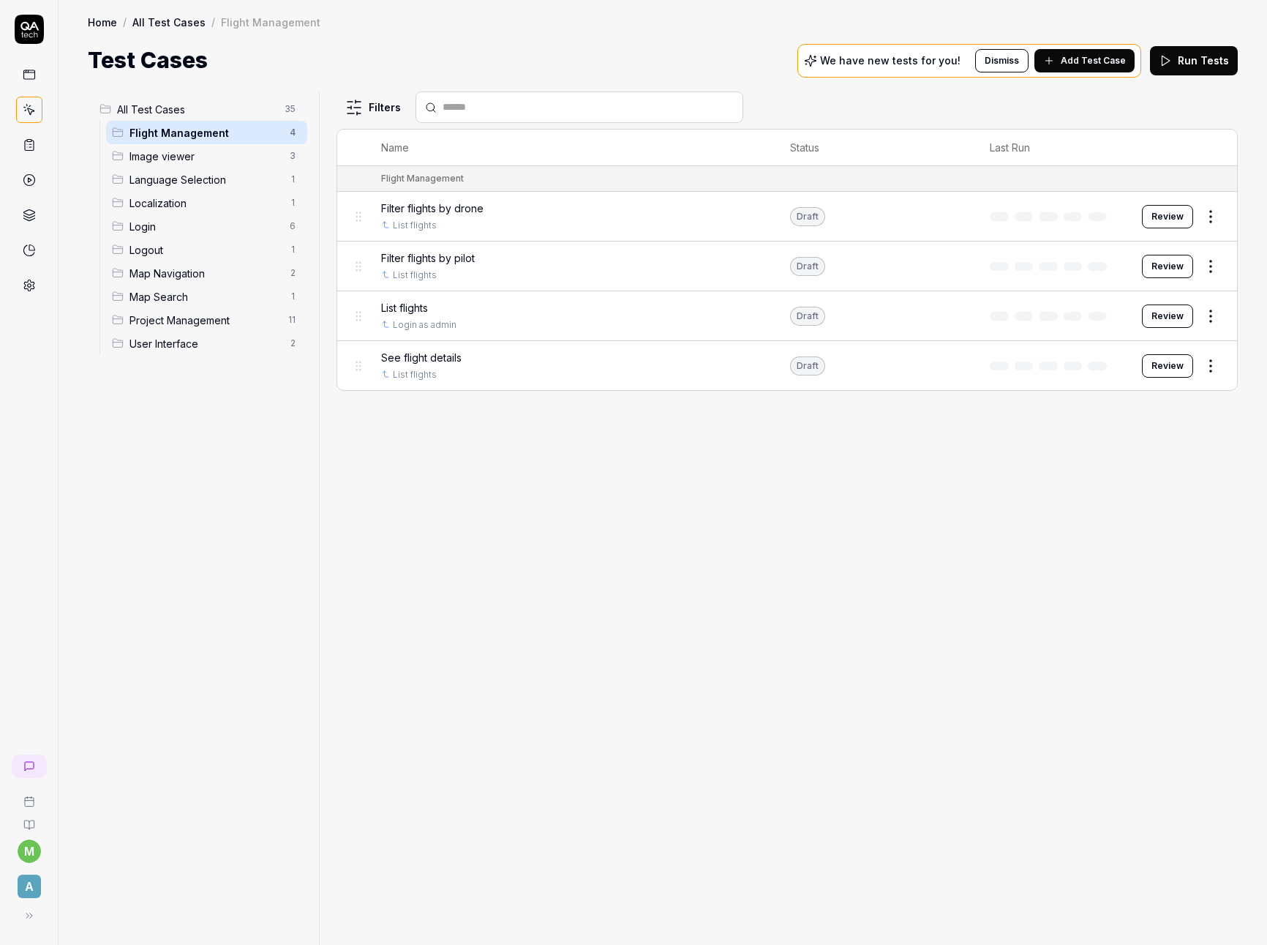
click at [457, 312] on div "List flights" at bounding box center [571, 307] width 380 height 15
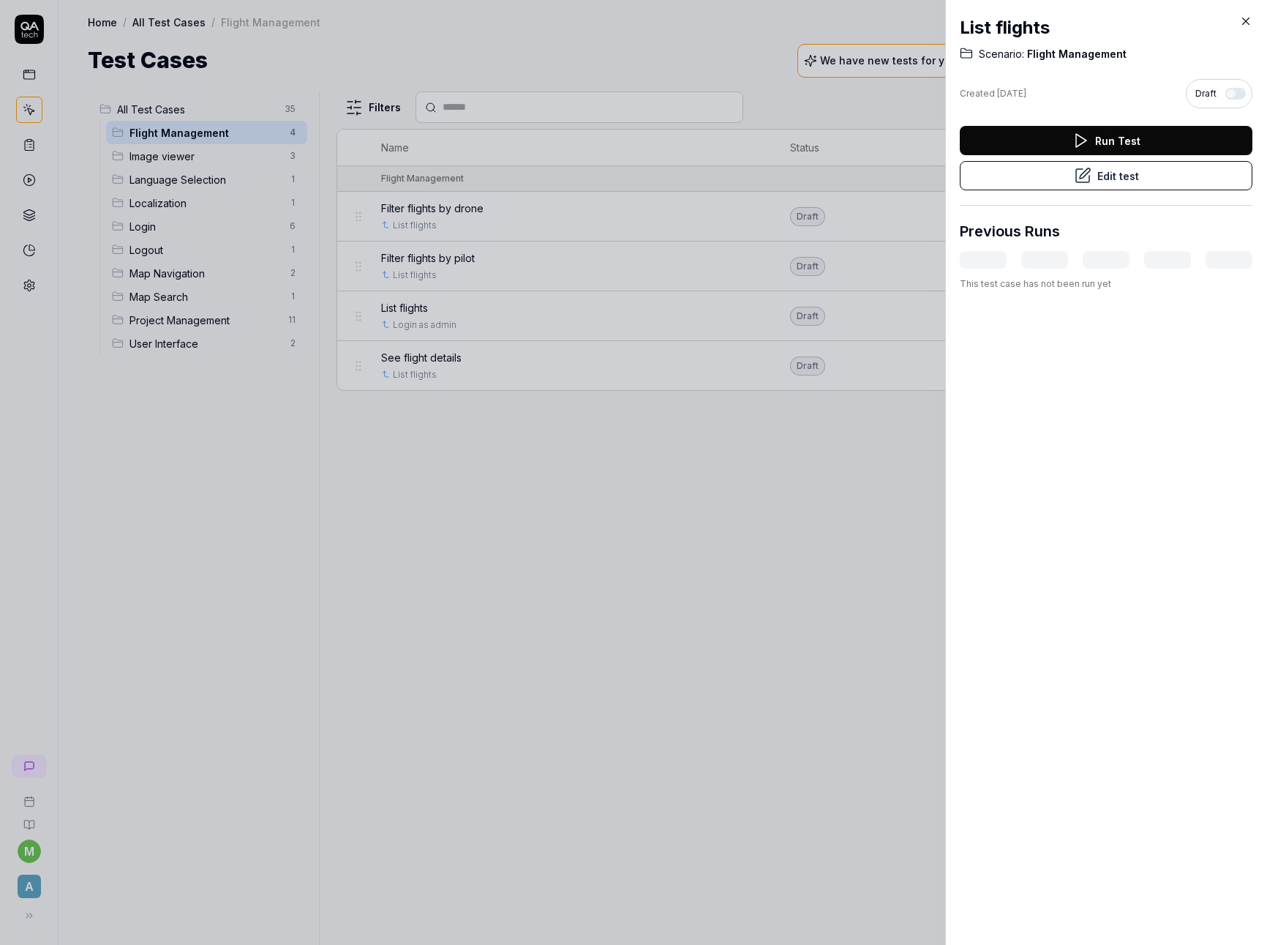
click at [1077, 179] on icon at bounding box center [1083, 176] width 18 height 18
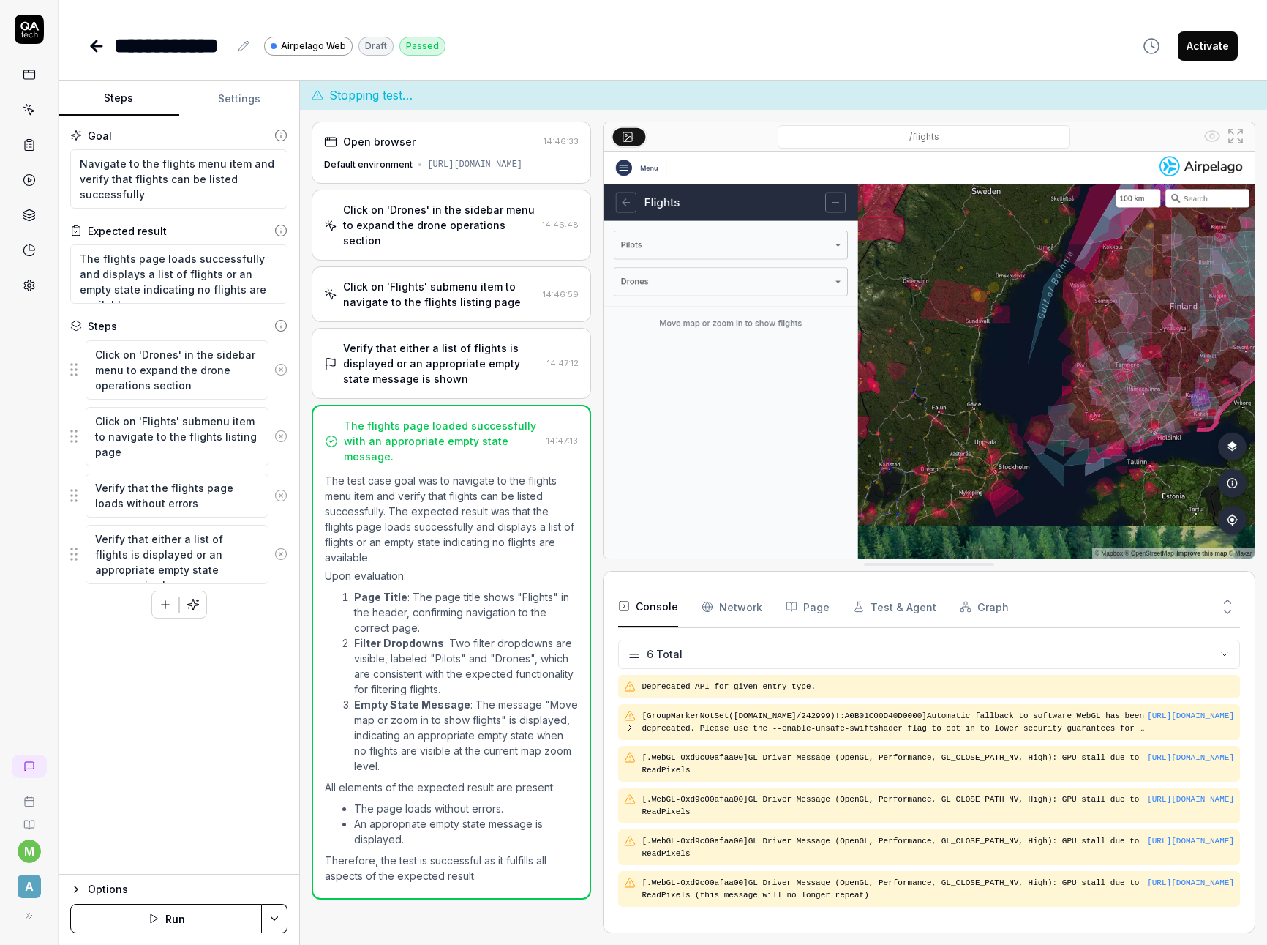
click at [96, 46] on icon at bounding box center [96, 46] width 10 height 0
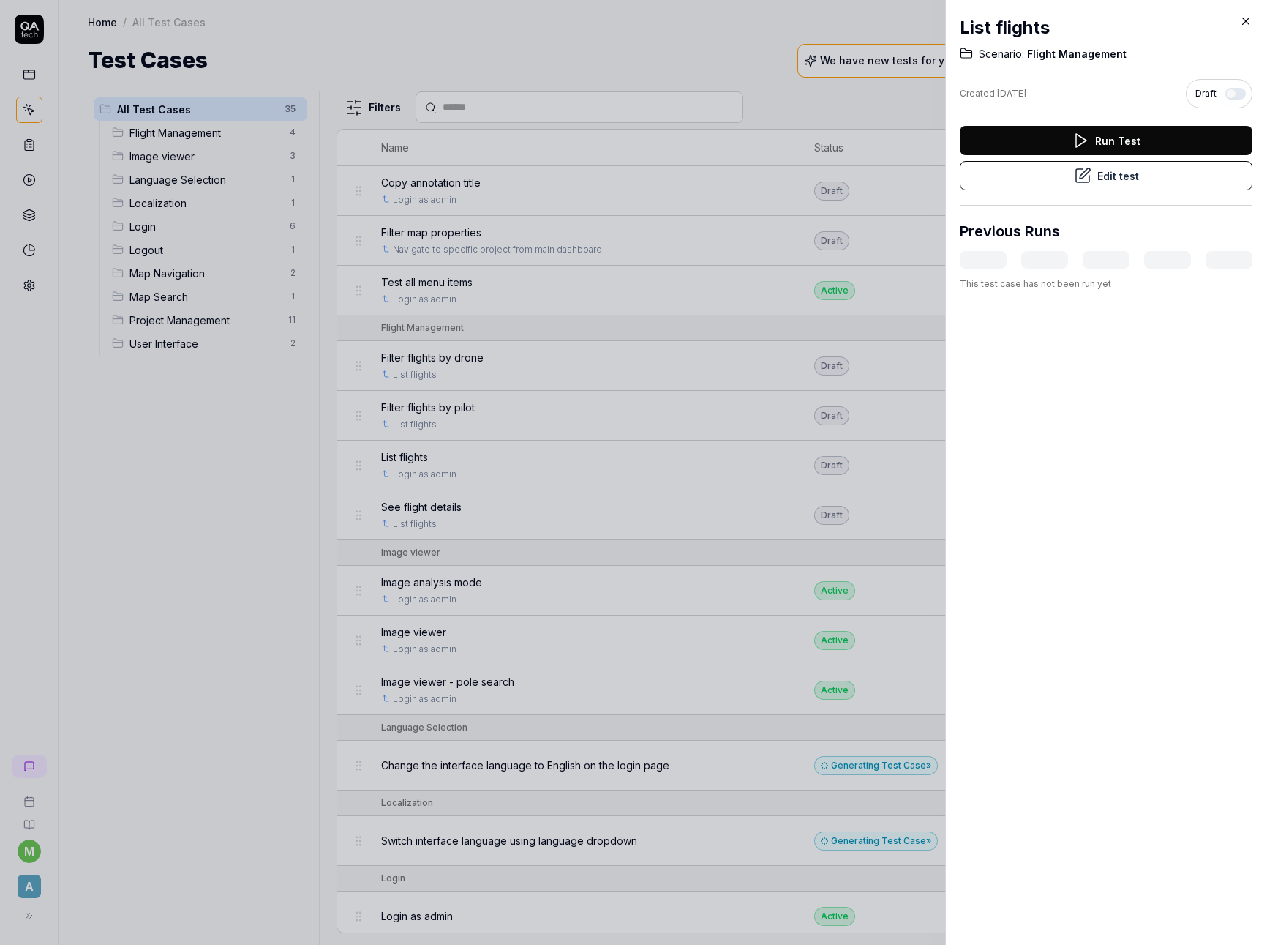
click at [781, 252] on div at bounding box center [633, 472] width 1267 height 945
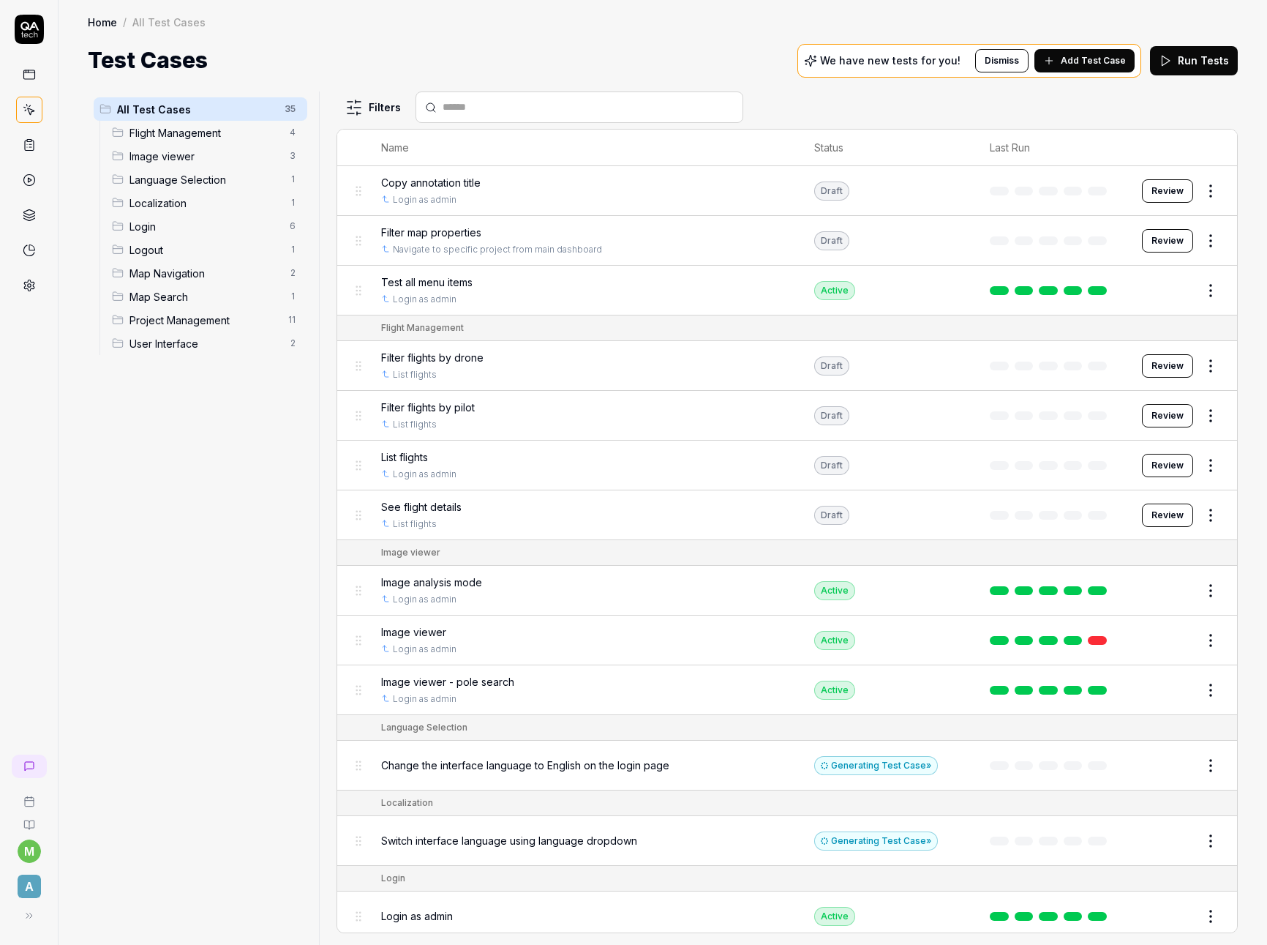
click at [185, 136] on span "Flight Management" at bounding box center [205, 132] width 151 height 15
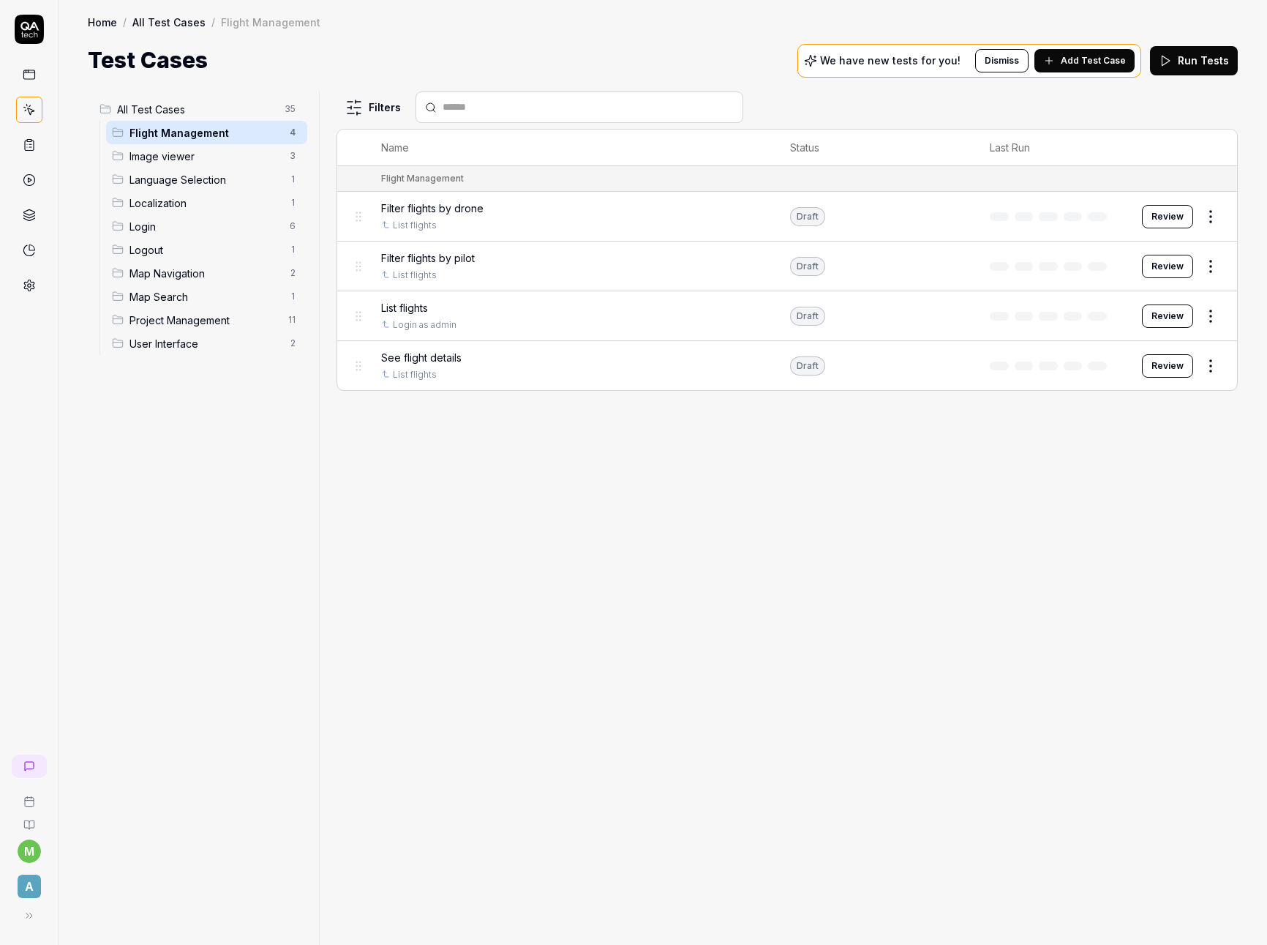
click at [1207, 213] on html "m A Home / All Test Cases / Flight Management Home / All Test Cases / Flight Ma…" at bounding box center [633, 472] width 1267 height 945
click at [1146, 444] on div "Delete" at bounding box center [1149, 441] width 139 height 32
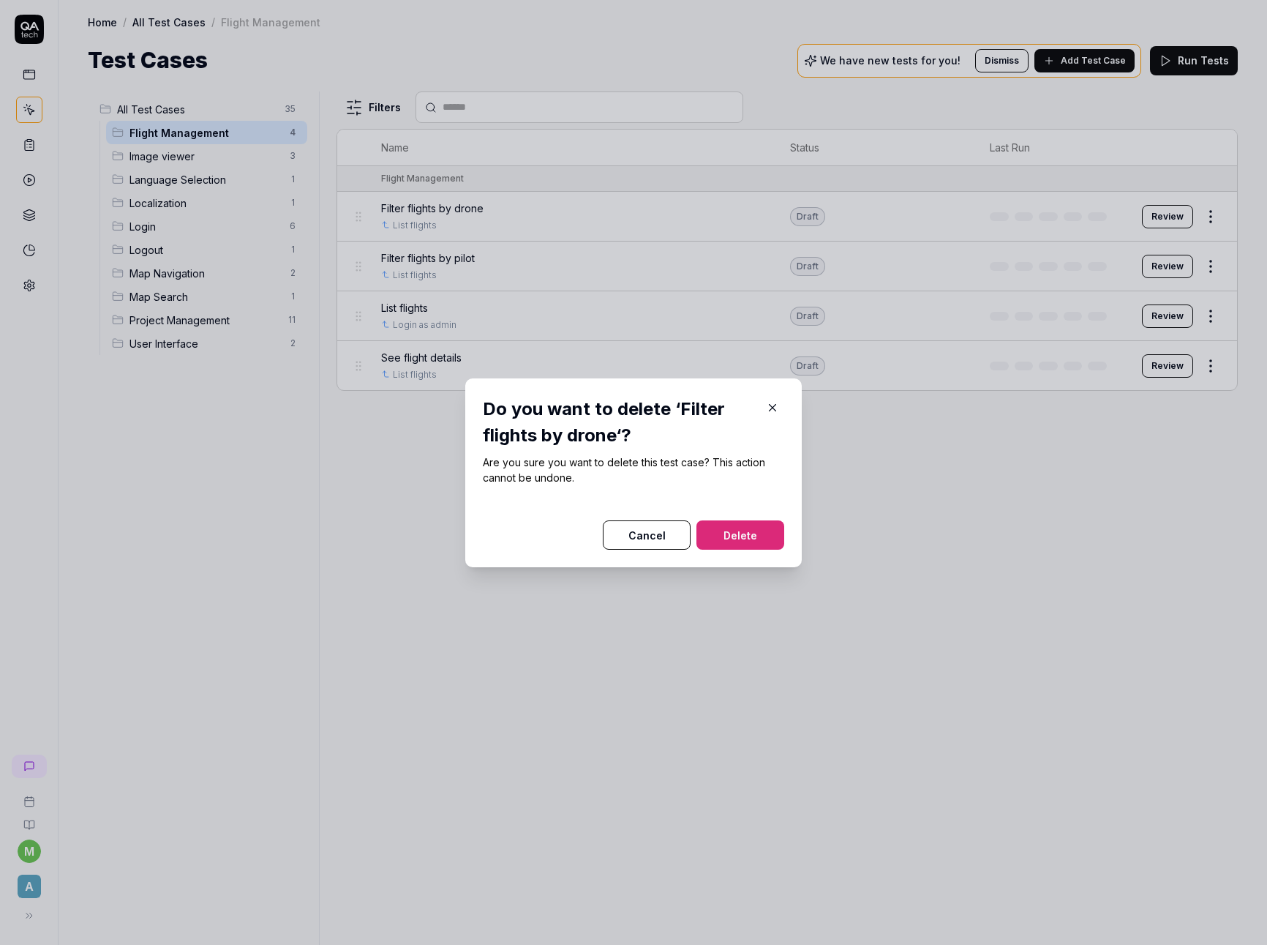
click at [751, 535] on button "Delete" at bounding box center [741, 534] width 88 height 29
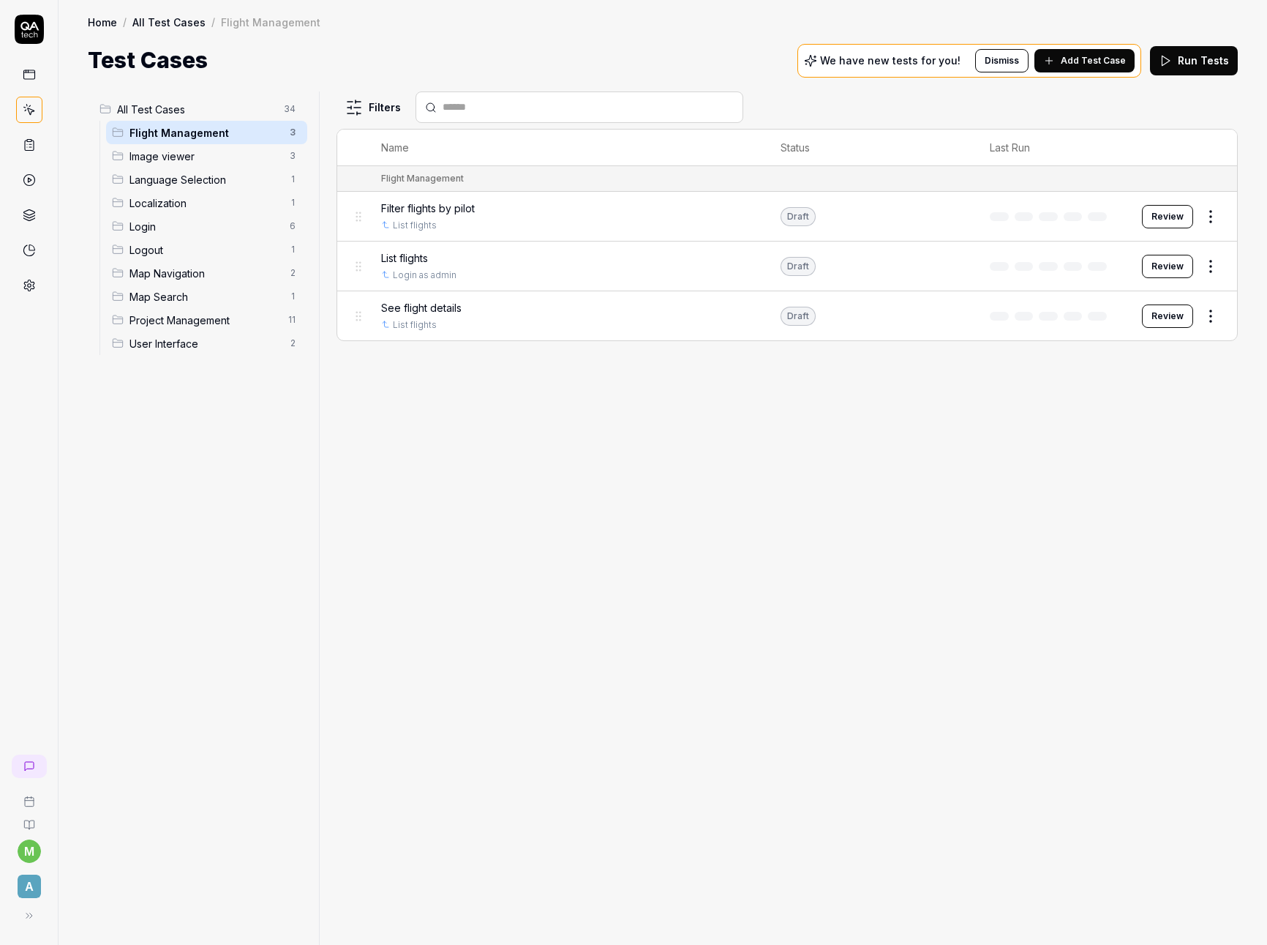
click at [1206, 219] on html "m A Home / All Test Cases / Flight Management Home / All Test Cases / Flight Ma…" at bounding box center [633, 472] width 1267 height 945
click at [1137, 344] on div "Edit" at bounding box center [1149, 344] width 139 height 32
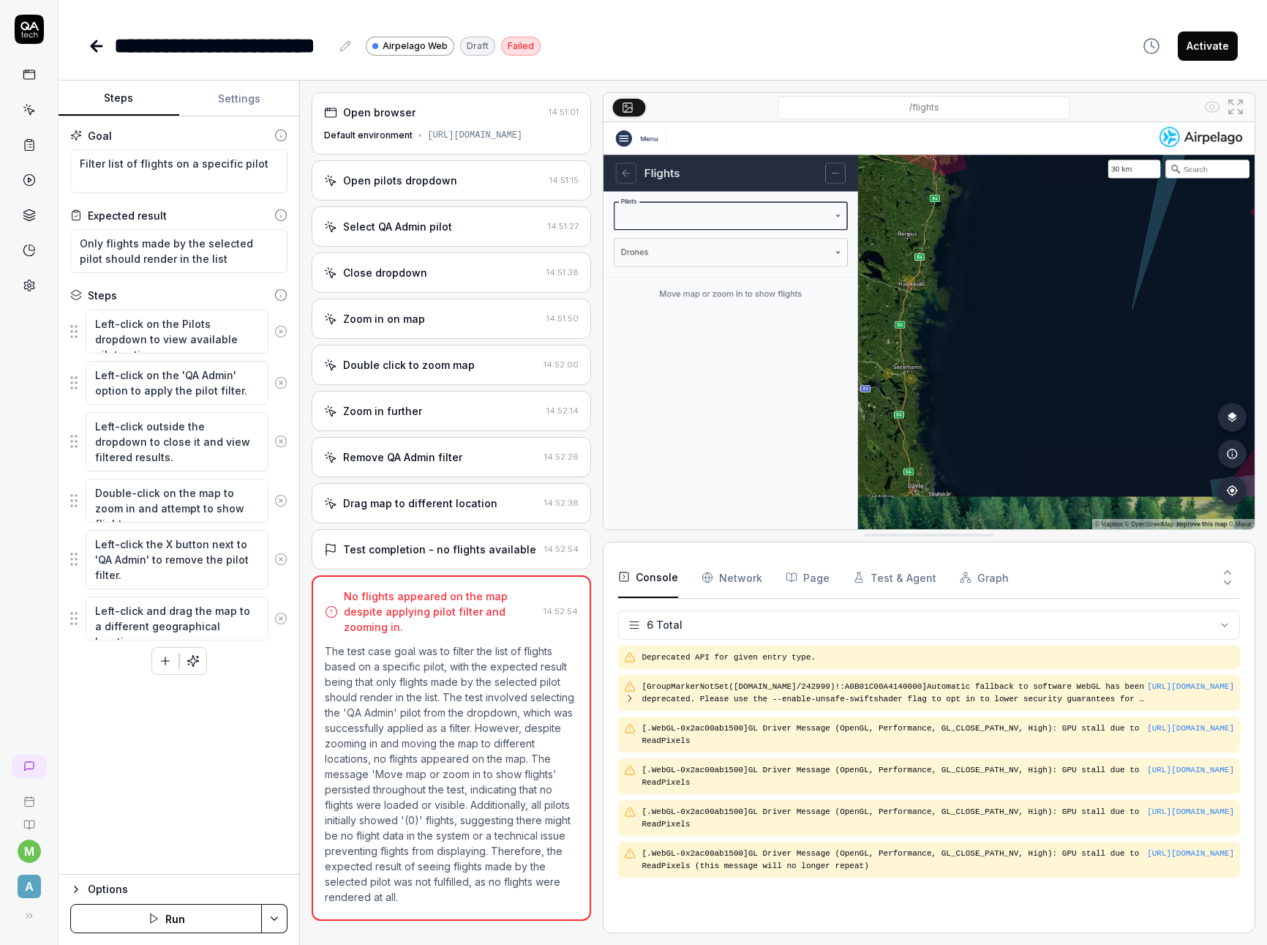
click at [342, 50] on icon at bounding box center [345, 46] width 10 height 10
click at [205, 165] on textarea "Filter list of flights on a specific pilot" at bounding box center [178, 171] width 217 height 44
drag, startPoint x: 257, startPoint y: 167, endPoint x: 75, endPoint y: 164, distance: 182.2
click at [75, 164] on textarea "Filter list of flights on a specific pilot" at bounding box center [178, 171] width 217 height 44
drag, startPoint x: 202, startPoint y: 260, endPoint x: 70, endPoint y: 242, distance: 133.6
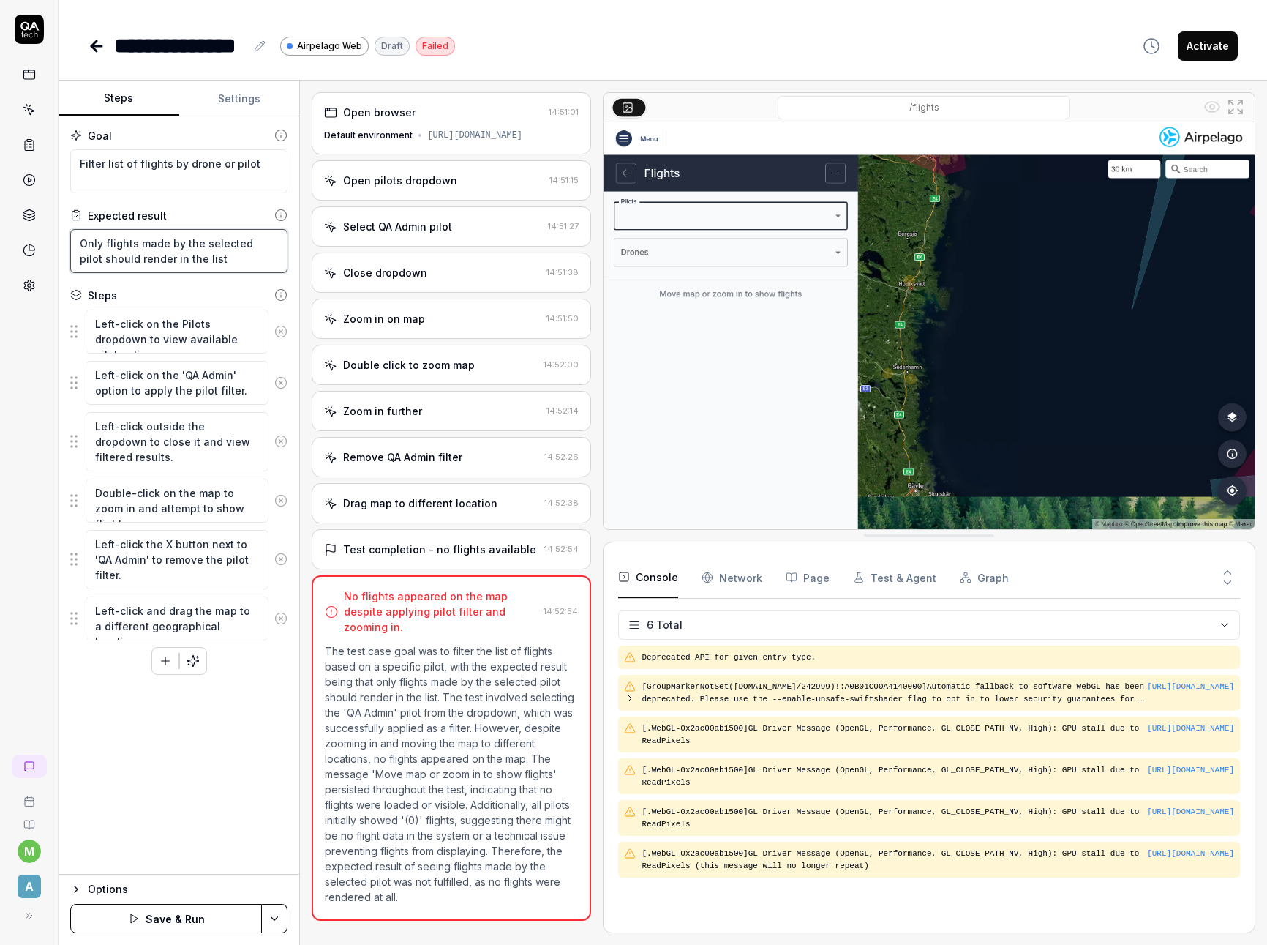
click at [70, 242] on textarea "Only flights made by the selected pilot should render in the list" at bounding box center [178, 251] width 217 height 44
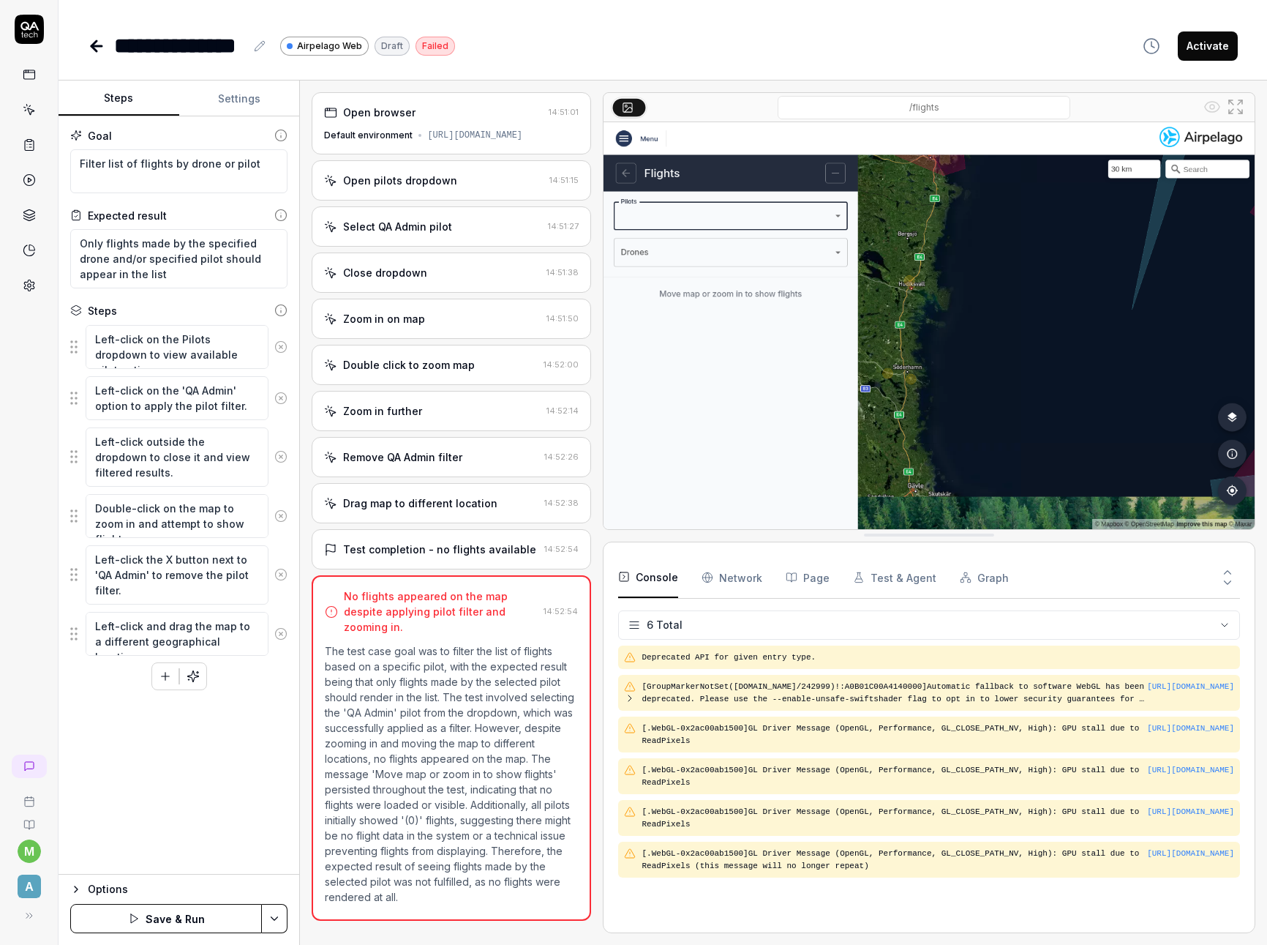
click at [119, 886] on div "Options" at bounding box center [188, 889] width 200 height 18
click at [180, 870] on span "Default environment" at bounding box center [149, 877] width 105 height 15
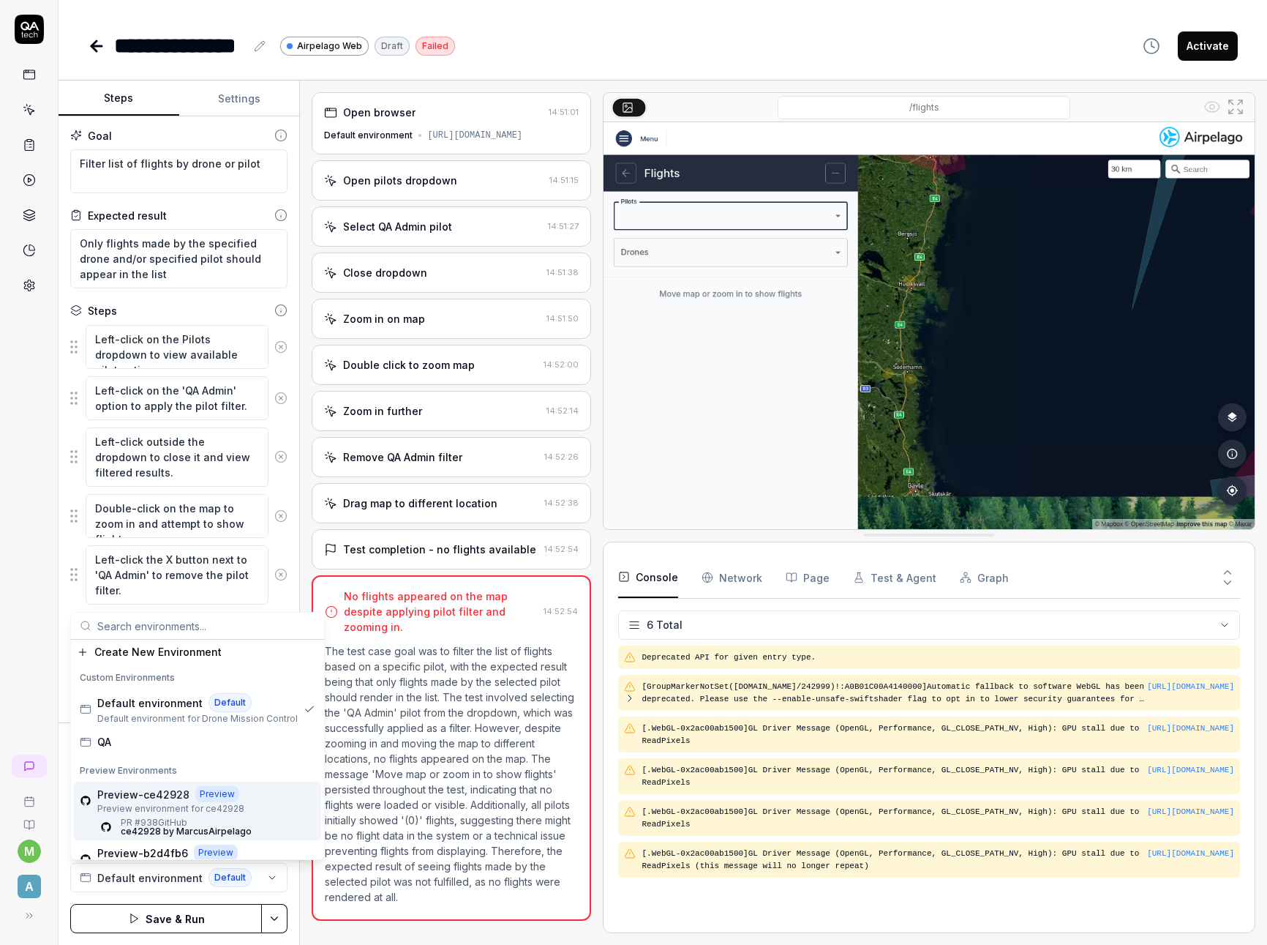
click at [261, 803] on div "Preview-ce42928 Preview Preview environment for ce42928 PR #938 GitHub ce42928 …" at bounding box center [197, 811] width 247 height 59
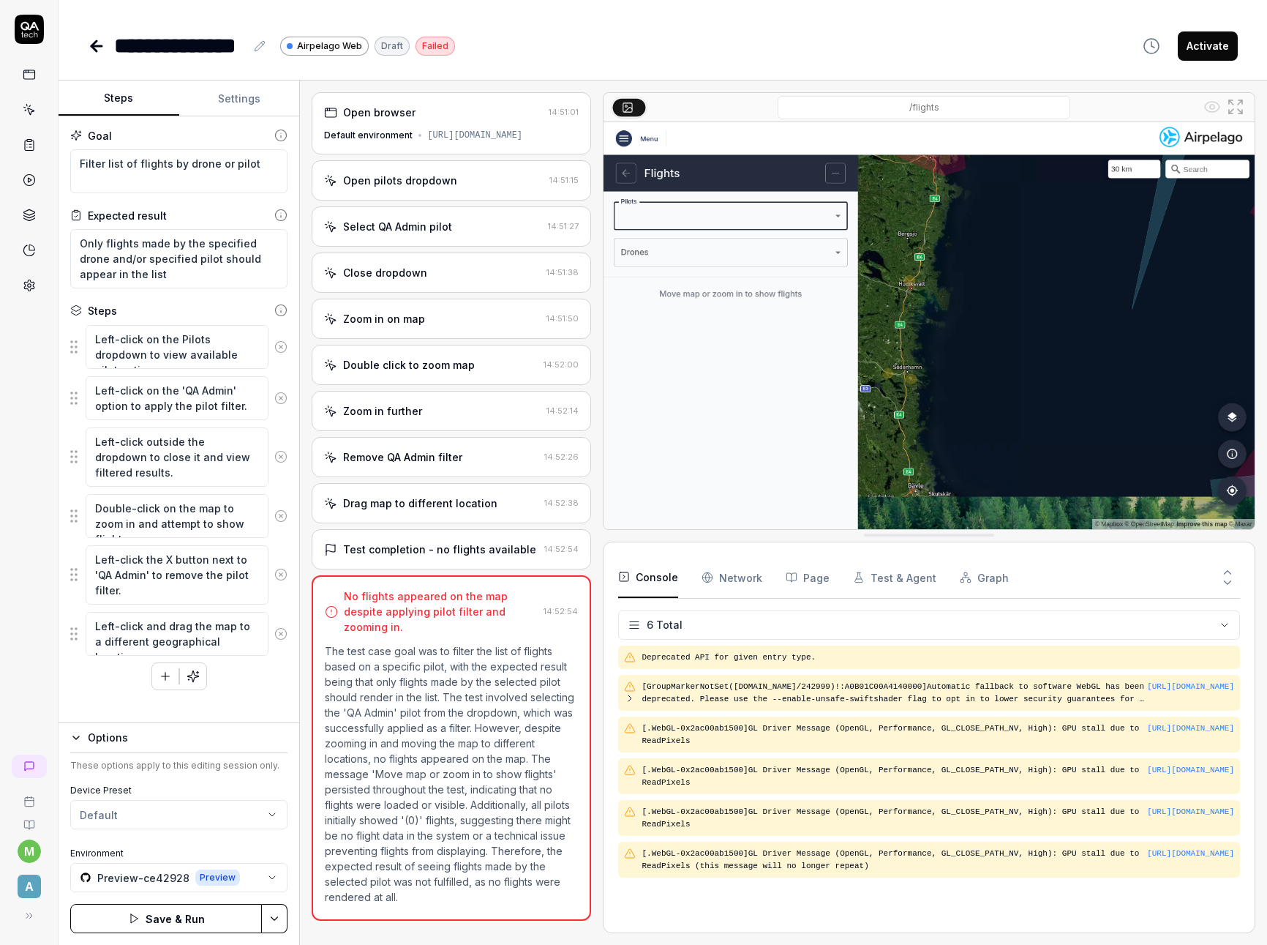
click at [196, 917] on button "Save & Run" at bounding box center [166, 918] width 192 height 29
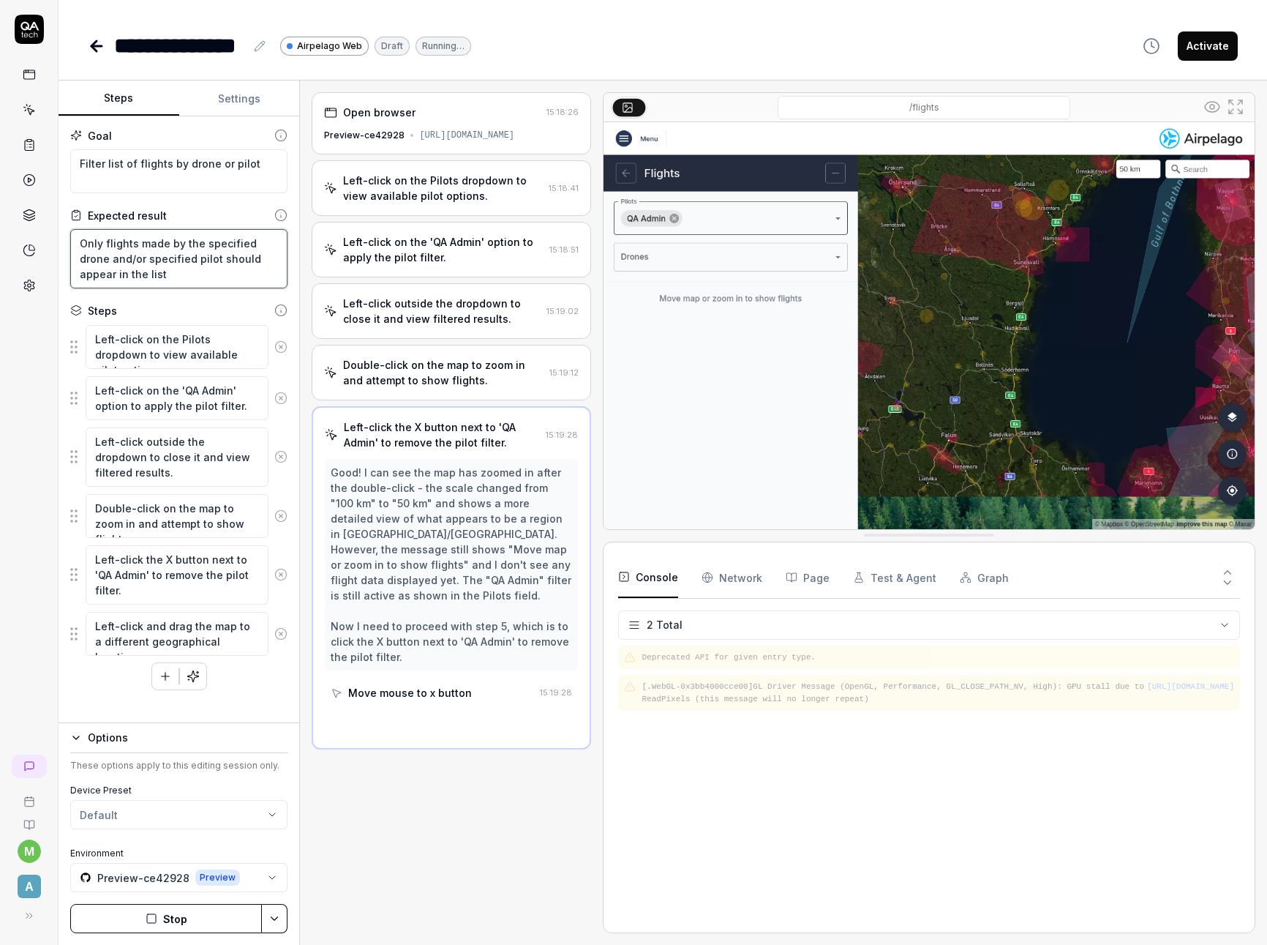
click at [138, 279] on textarea "Only flights made by the specified drone and/or specified pilot should appear i…" at bounding box center [178, 258] width 217 height 59
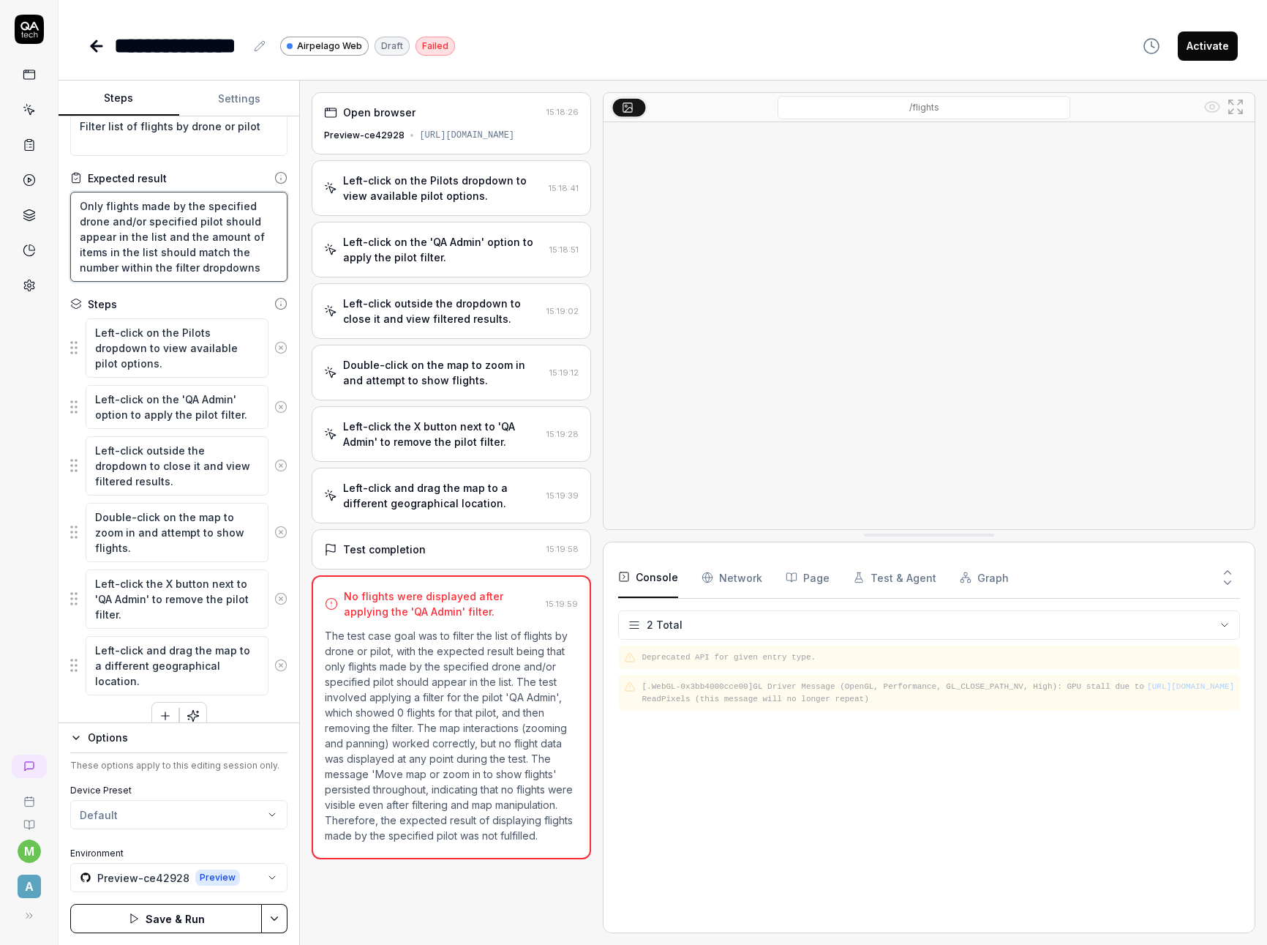
scroll to position [56, 0]
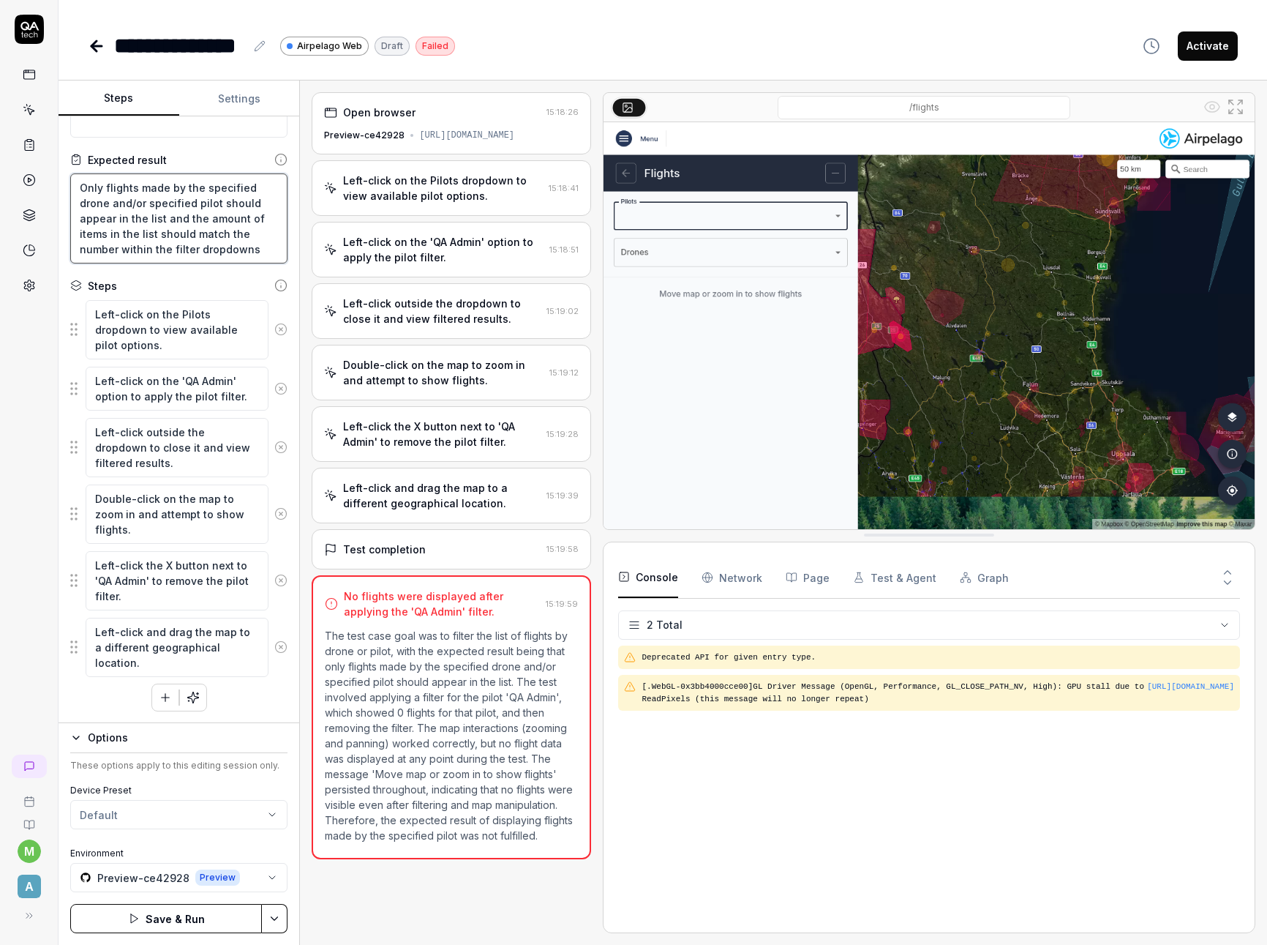
drag, startPoint x: 255, startPoint y: 249, endPoint x: 198, endPoint y: 252, distance: 57.9
click at [198, 252] on textarea "Only flights made by the specified drone and/or specified pilot should appear i…" at bounding box center [178, 218] width 217 height 90
click at [234, 921] on button "Save & Run" at bounding box center [166, 918] width 192 height 29
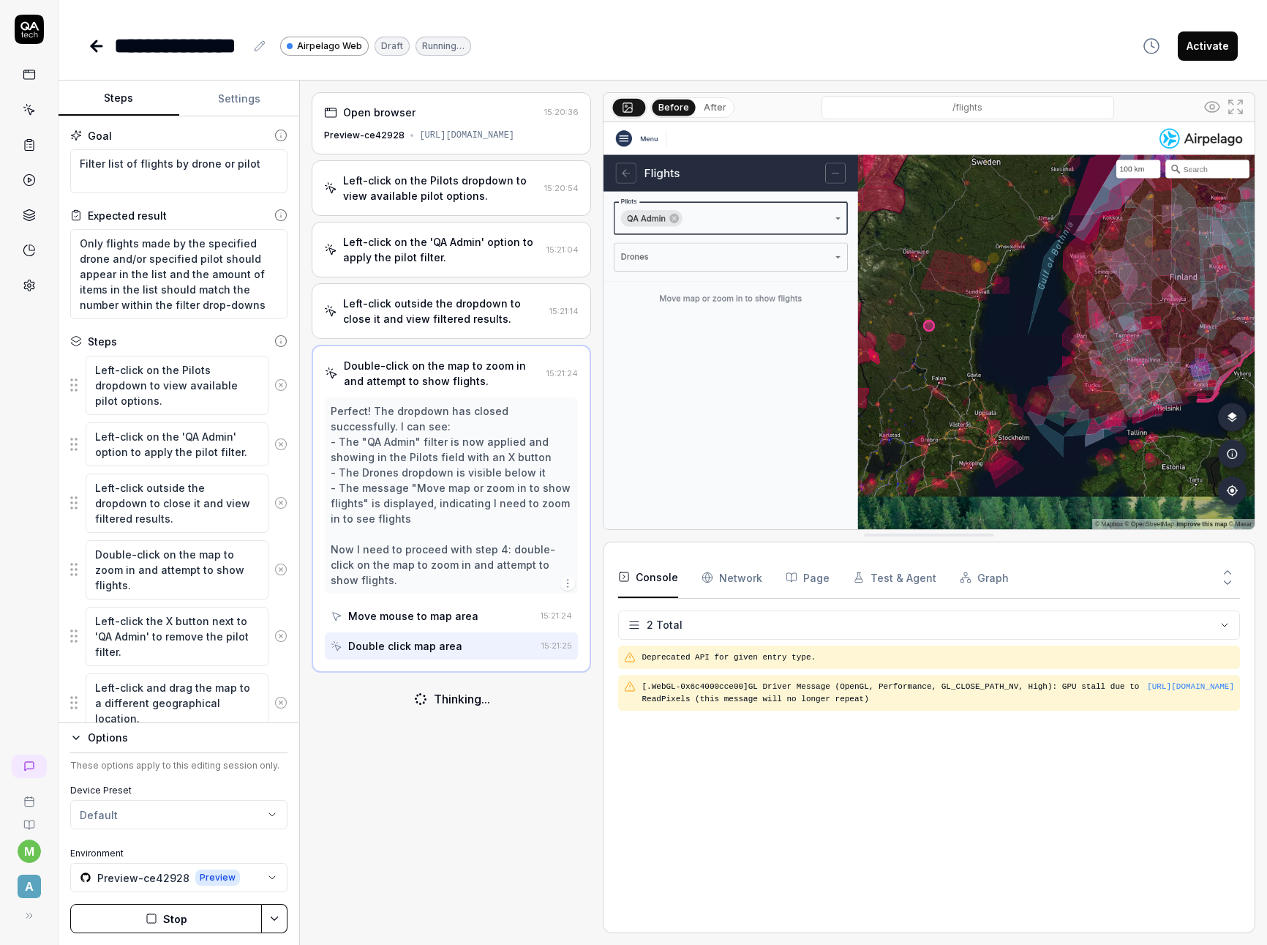
click at [189, 915] on button "Stop" at bounding box center [166, 918] width 192 height 29
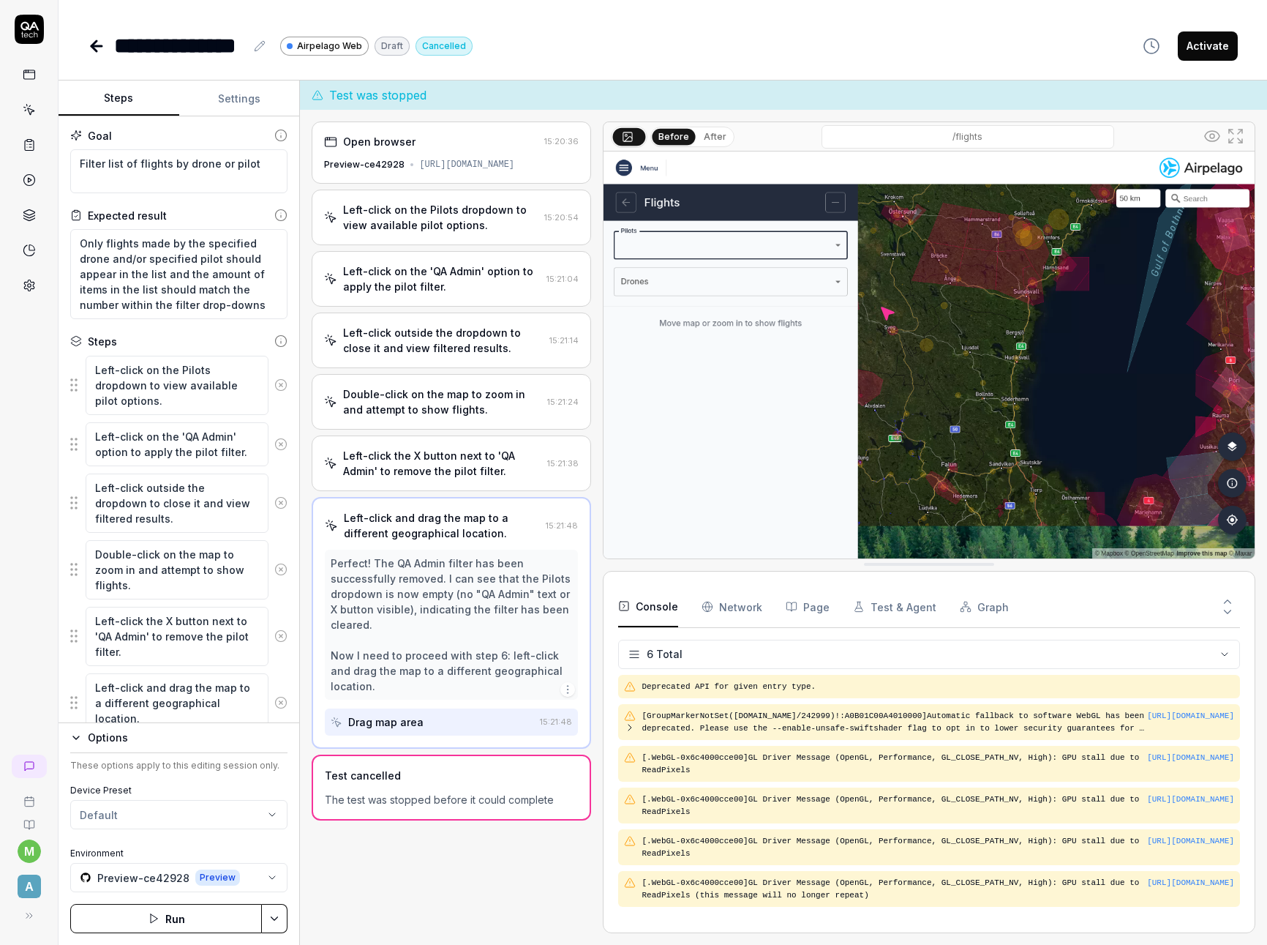
click at [100, 46] on icon at bounding box center [96, 46] width 10 height 0
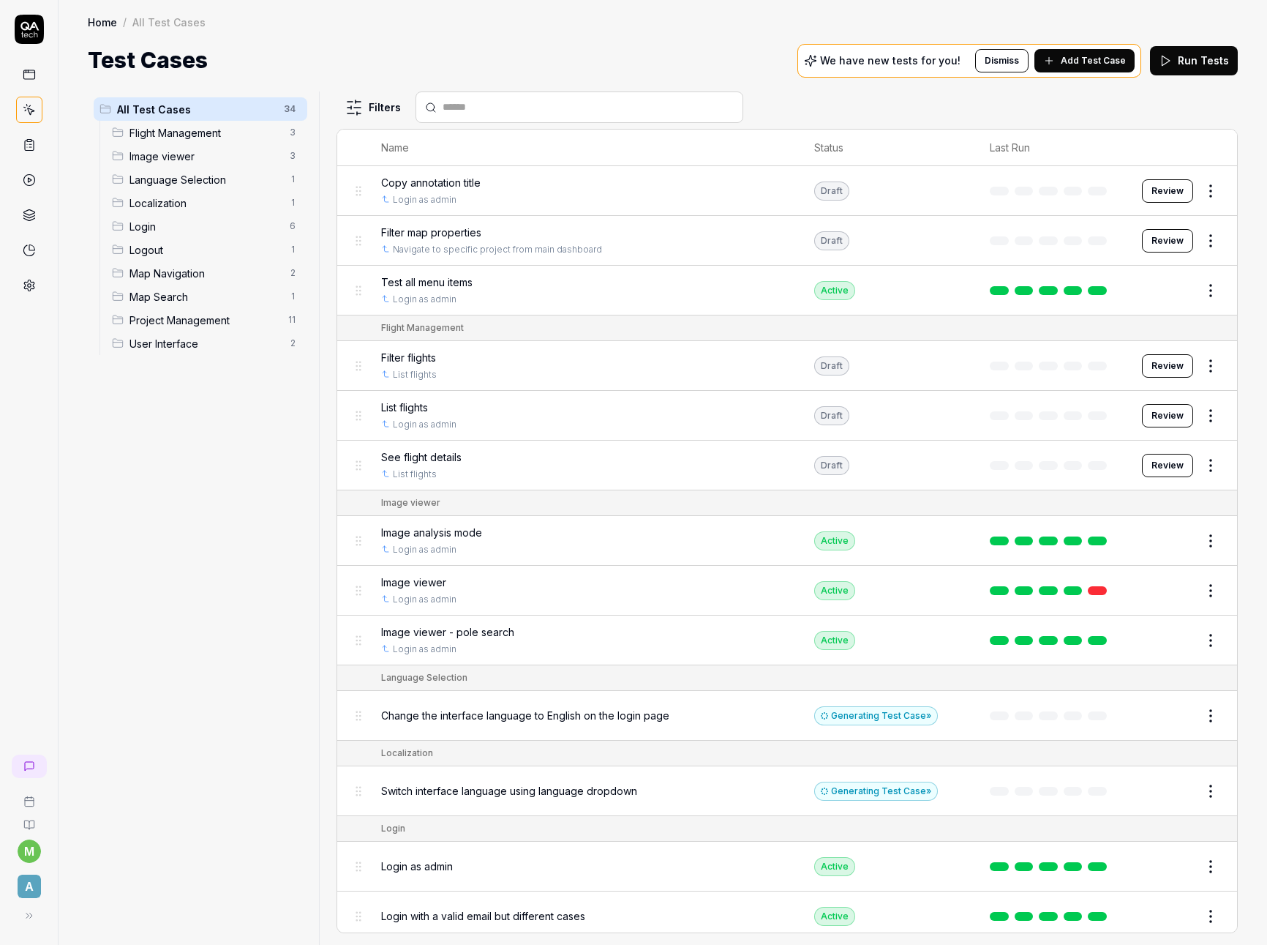
click at [154, 132] on span "Flight Management" at bounding box center [205, 132] width 151 height 15
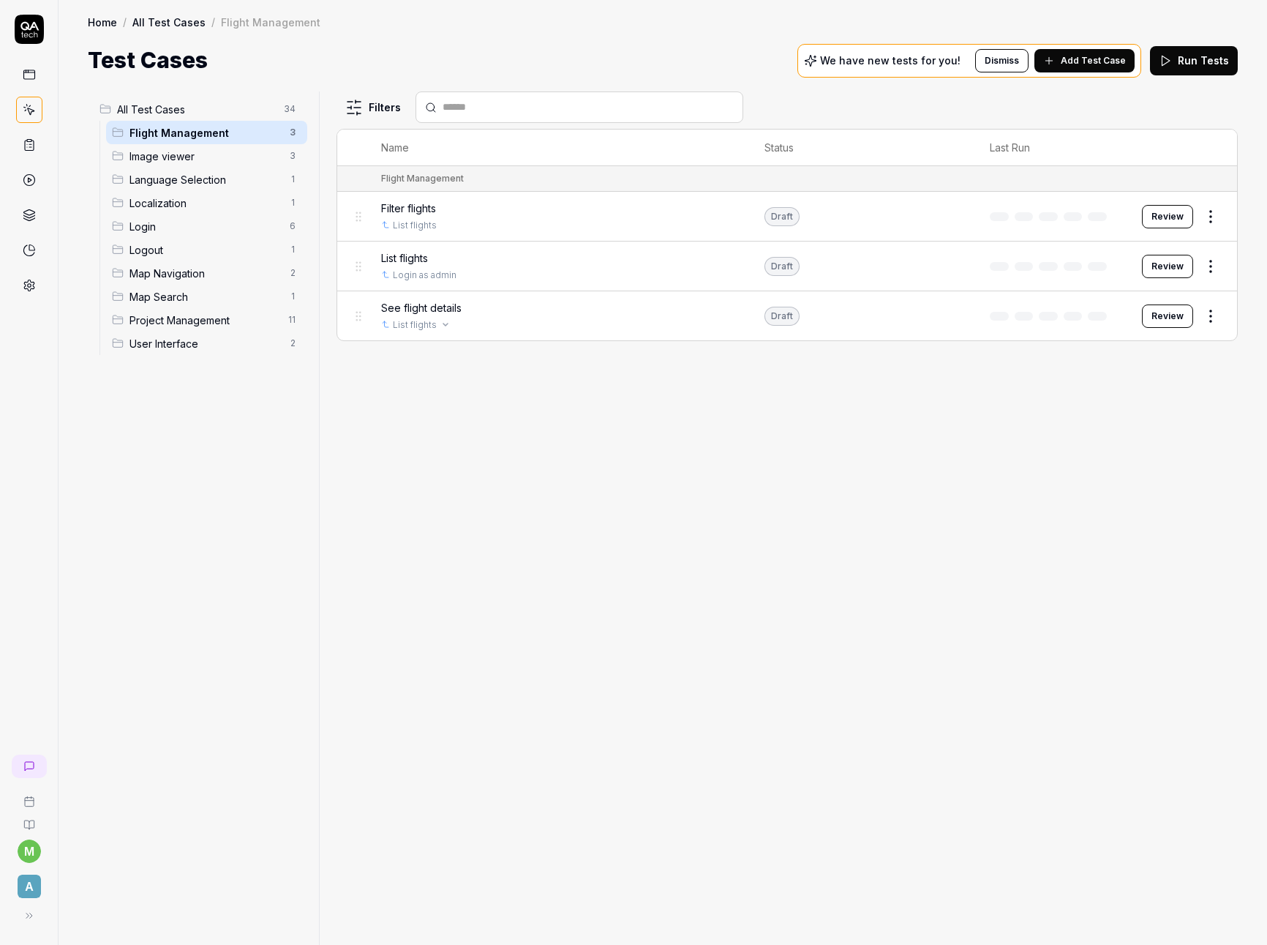
click at [492, 317] on div "See flight details List flights" at bounding box center [558, 315] width 354 height 31
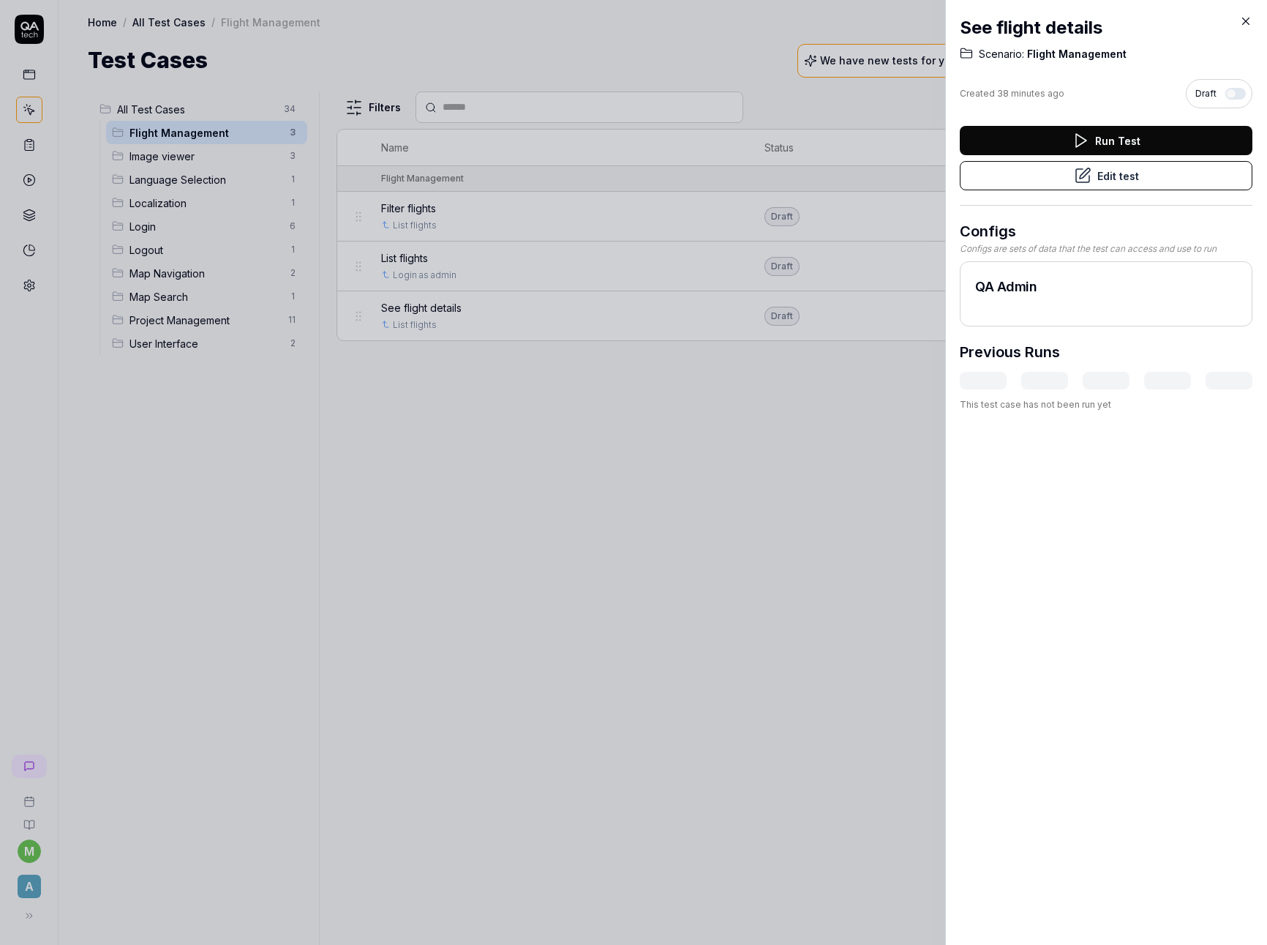
click at [1143, 183] on button "Edit test" at bounding box center [1106, 175] width 293 height 29
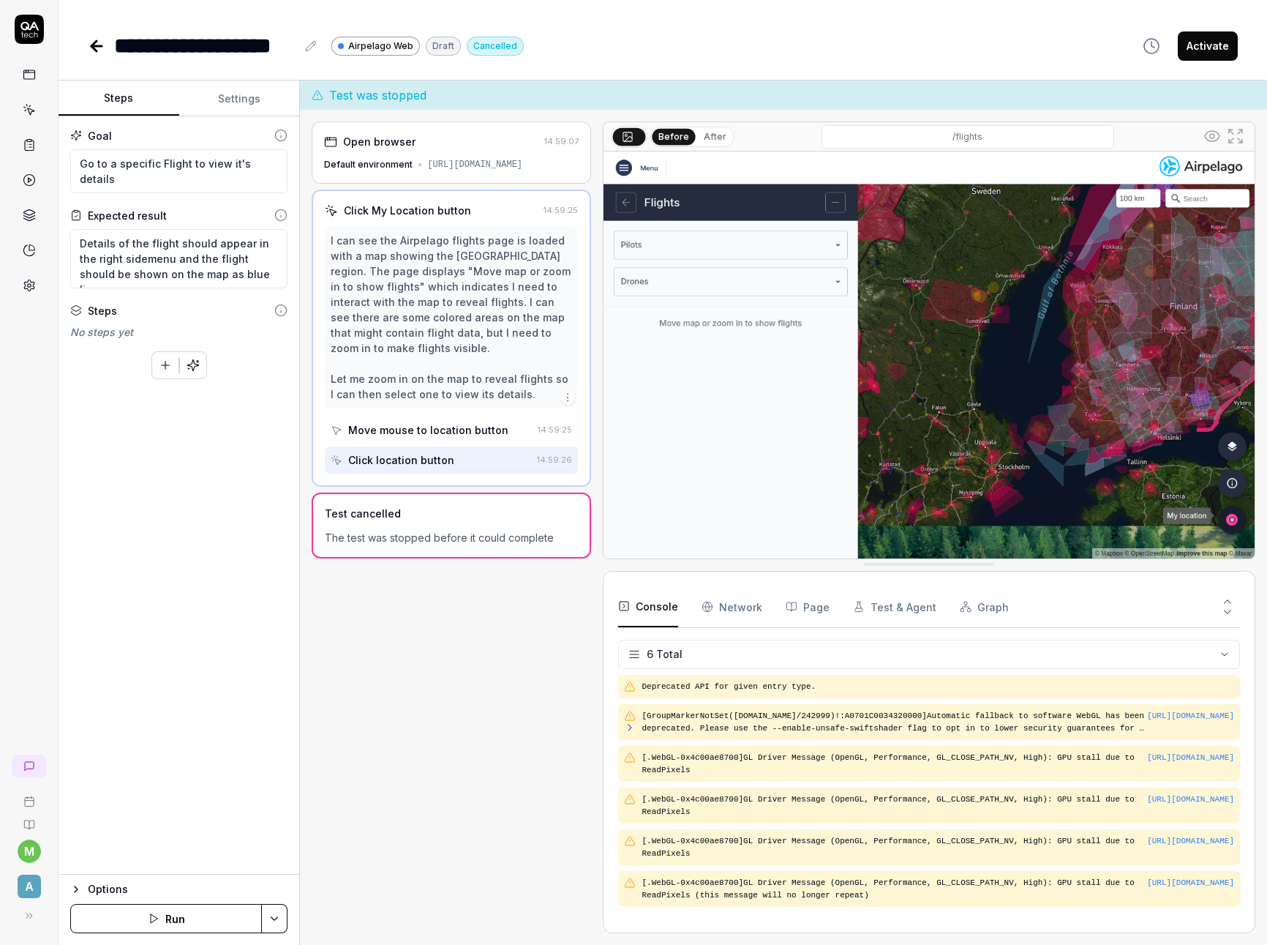
click at [111, 887] on div "Options" at bounding box center [188, 889] width 200 height 18
click at [214, 819] on html "**********" at bounding box center [633, 472] width 1267 height 945
click at [375, 780] on html "**********" at bounding box center [633, 472] width 1267 height 945
click at [121, 738] on div "Options" at bounding box center [188, 738] width 200 height 18
drag, startPoint x: 323, startPoint y: 654, endPoint x: 313, endPoint y: 612, distance: 43.5
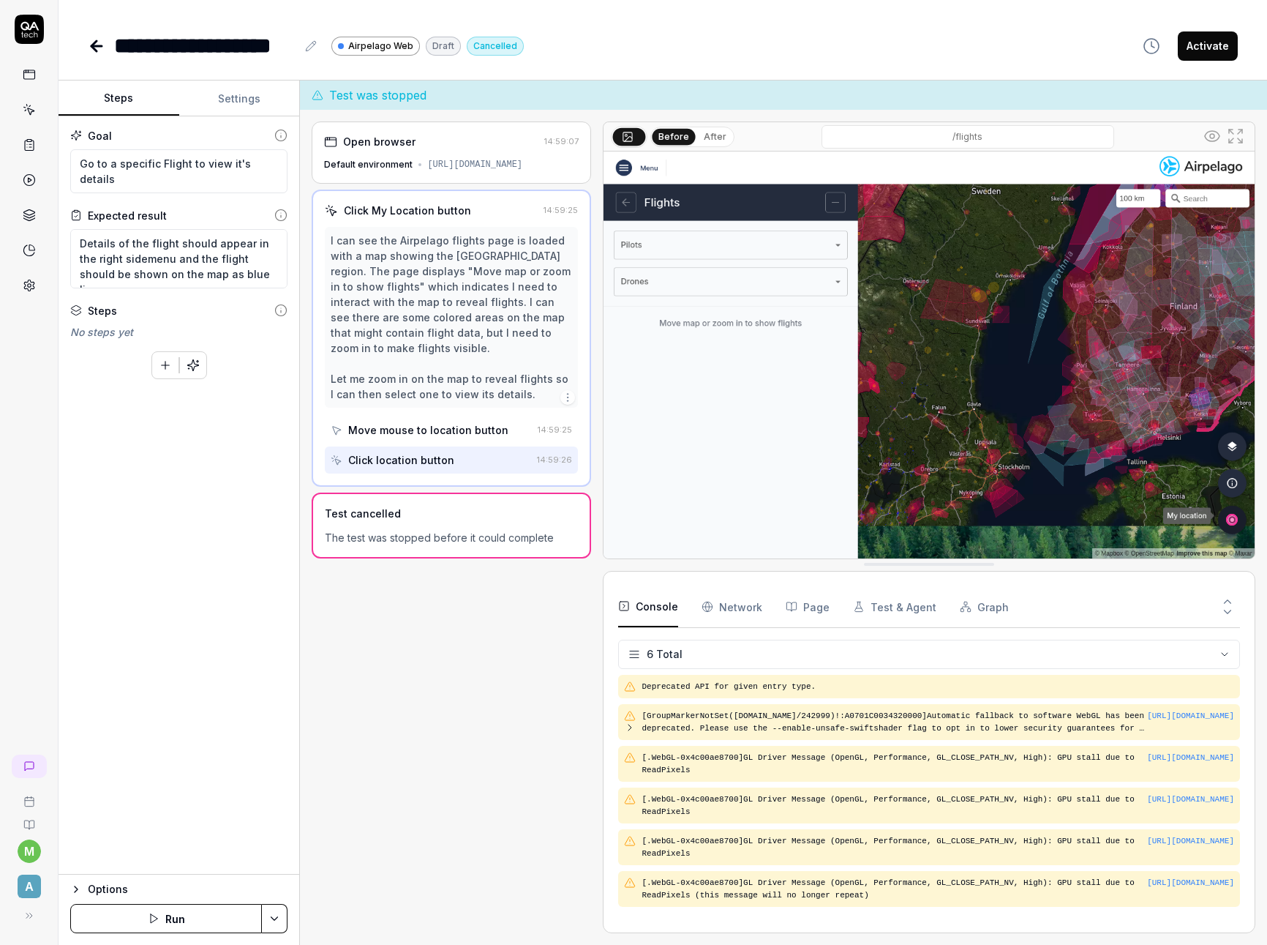
click at [323, 654] on div "Open browser 14:59:07 Default environment [URL][DOMAIN_NAME] Click My Location …" at bounding box center [452, 527] width 280 height 812
click at [411, 634] on div "Open browser 14:59:07 Default environment [URL][DOMAIN_NAME] Click My Location …" at bounding box center [452, 527] width 280 height 812
click at [100, 50] on icon at bounding box center [97, 46] width 18 height 18
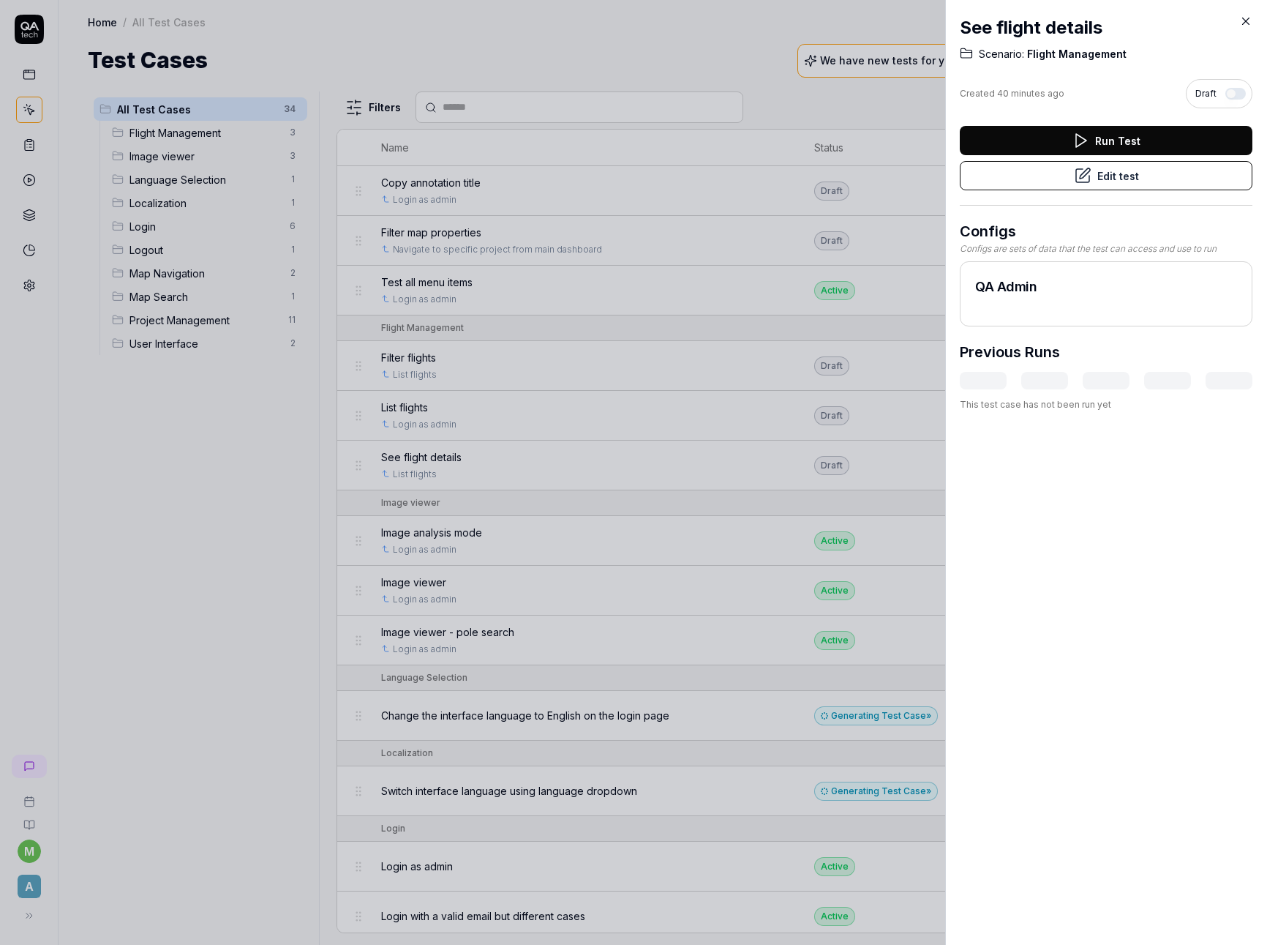
click at [164, 489] on div at bounding box center [633, 472] width 1267 height 945
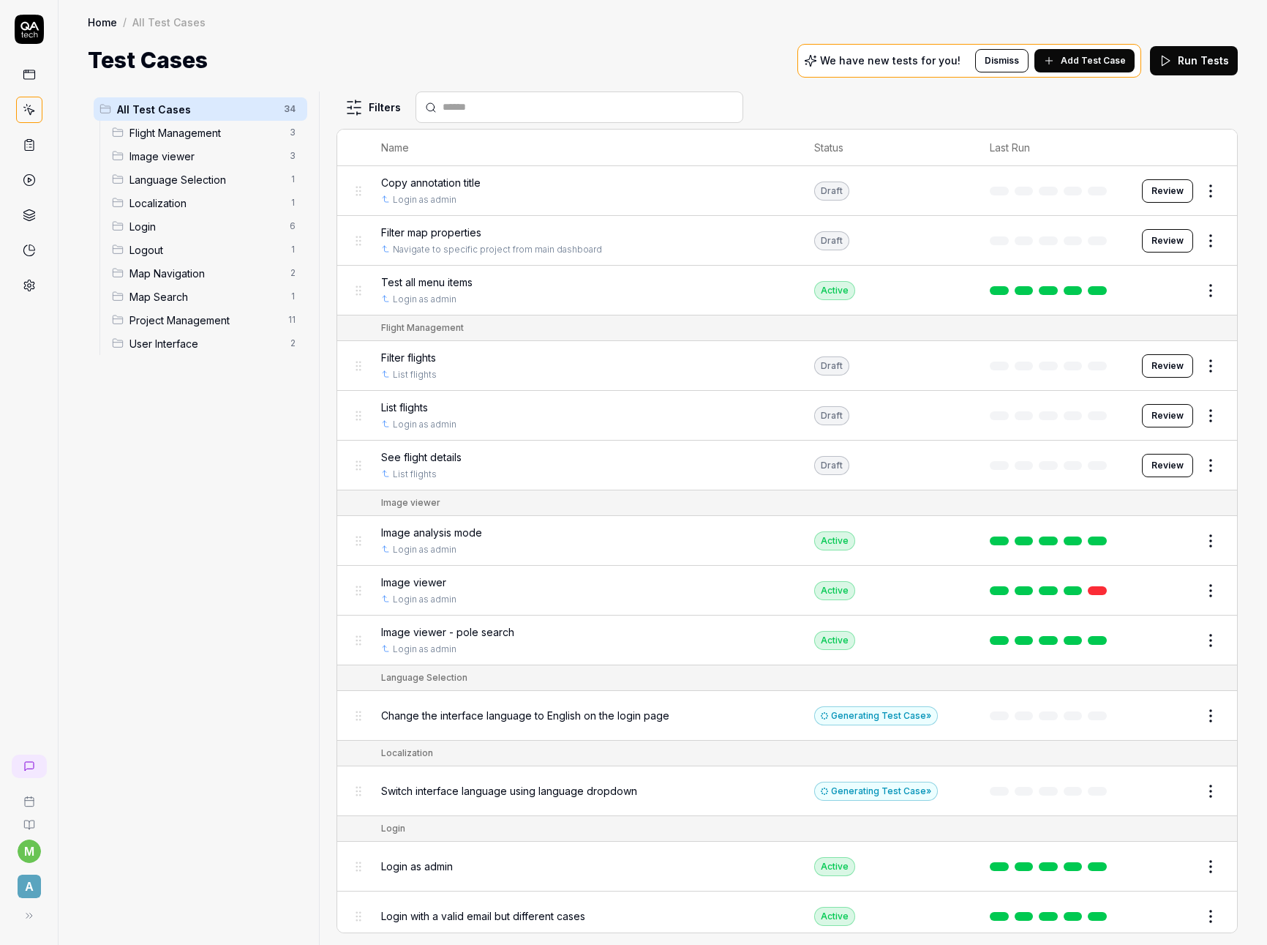
click at [226, 135] on span "Flight Management" at bounding box center [205, 132] width 151 height 15
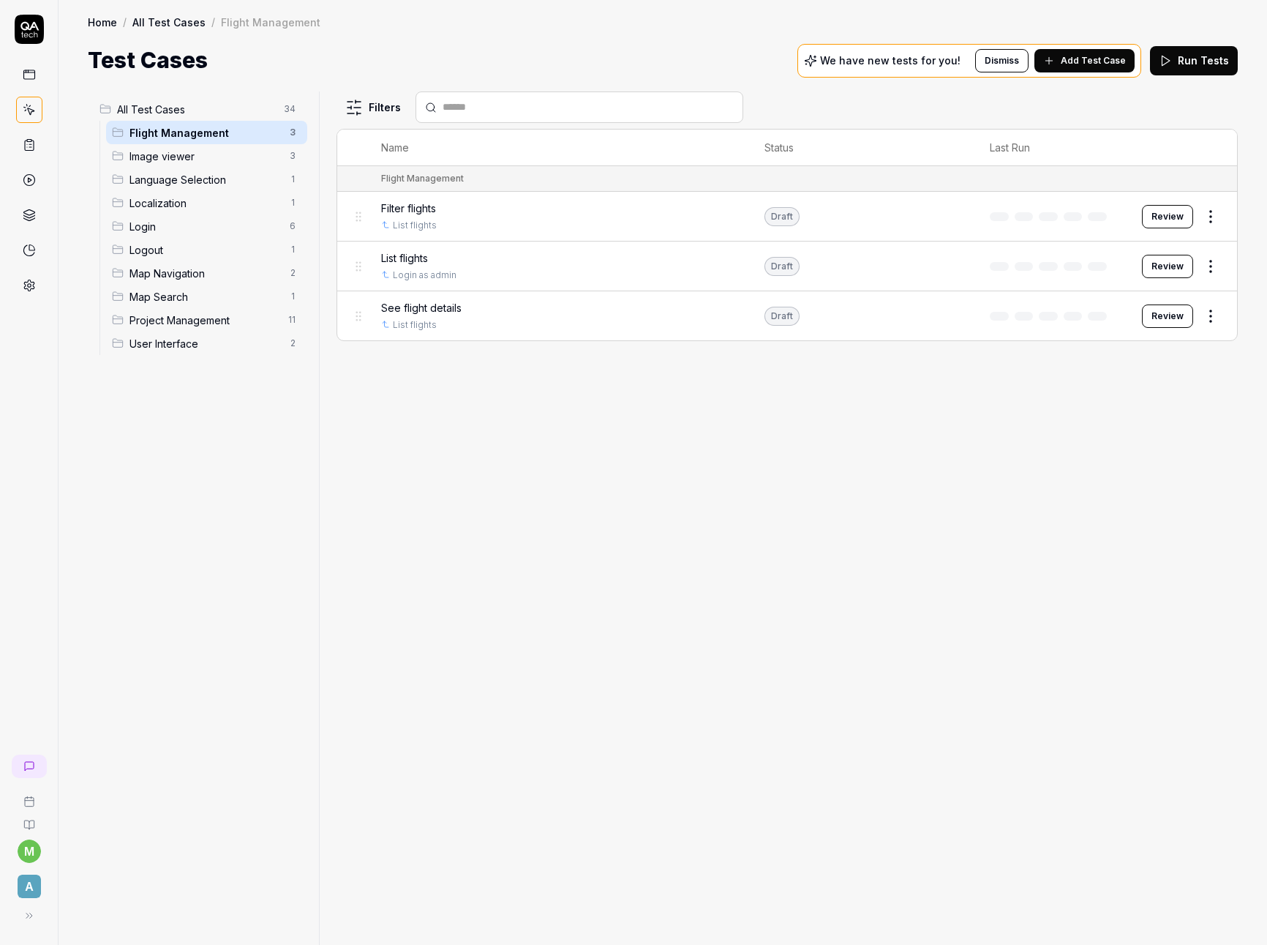
click at [1111, 58] on span "Add Test Case" at bounding box center [1093, 60] width 65 height 13
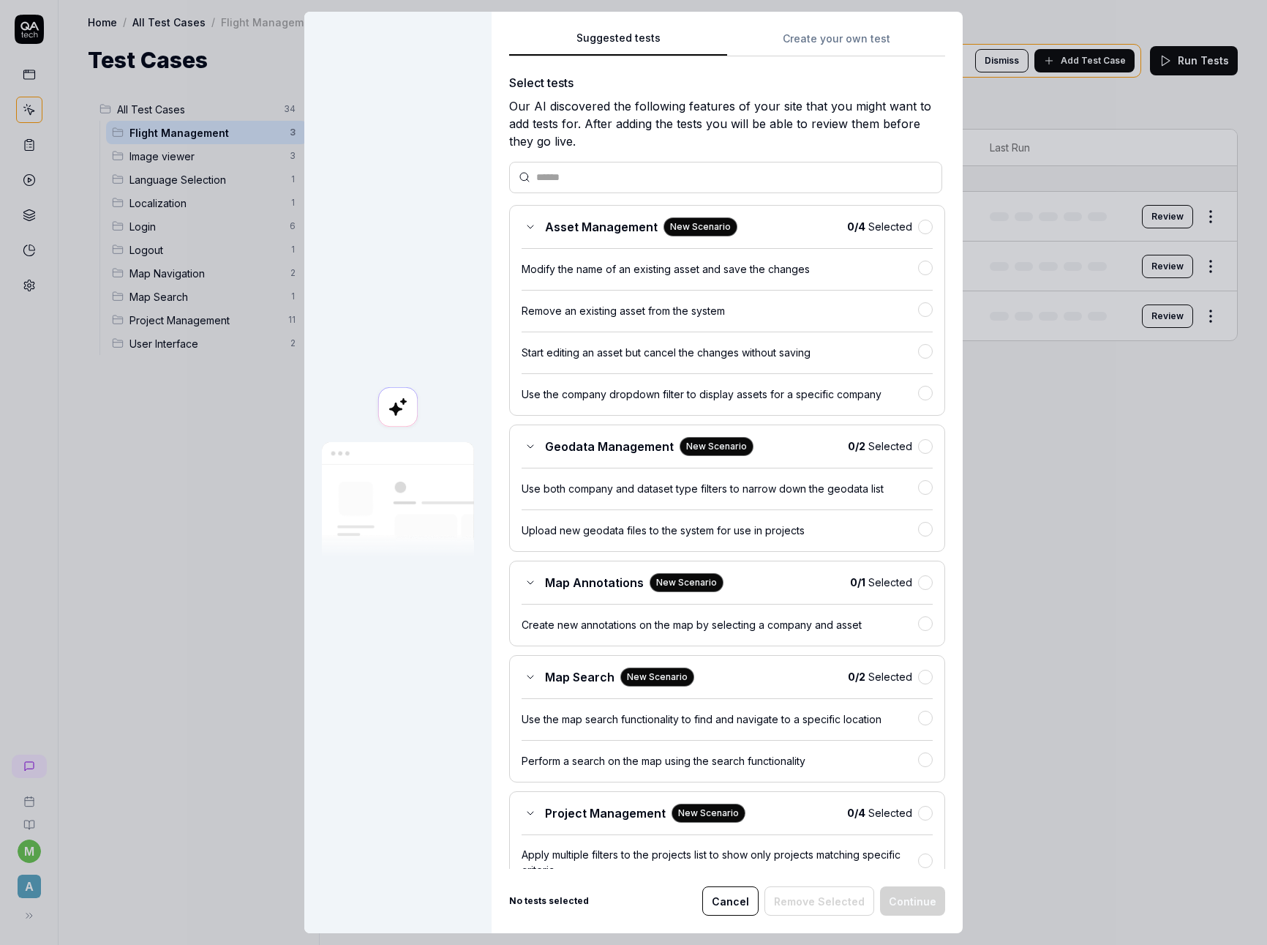
click at [834, 29] on div "Suggested tests Suggested tests Create your own test Select tests Our AI discov…" at bounding box center [633, 472] width 1267 height 945
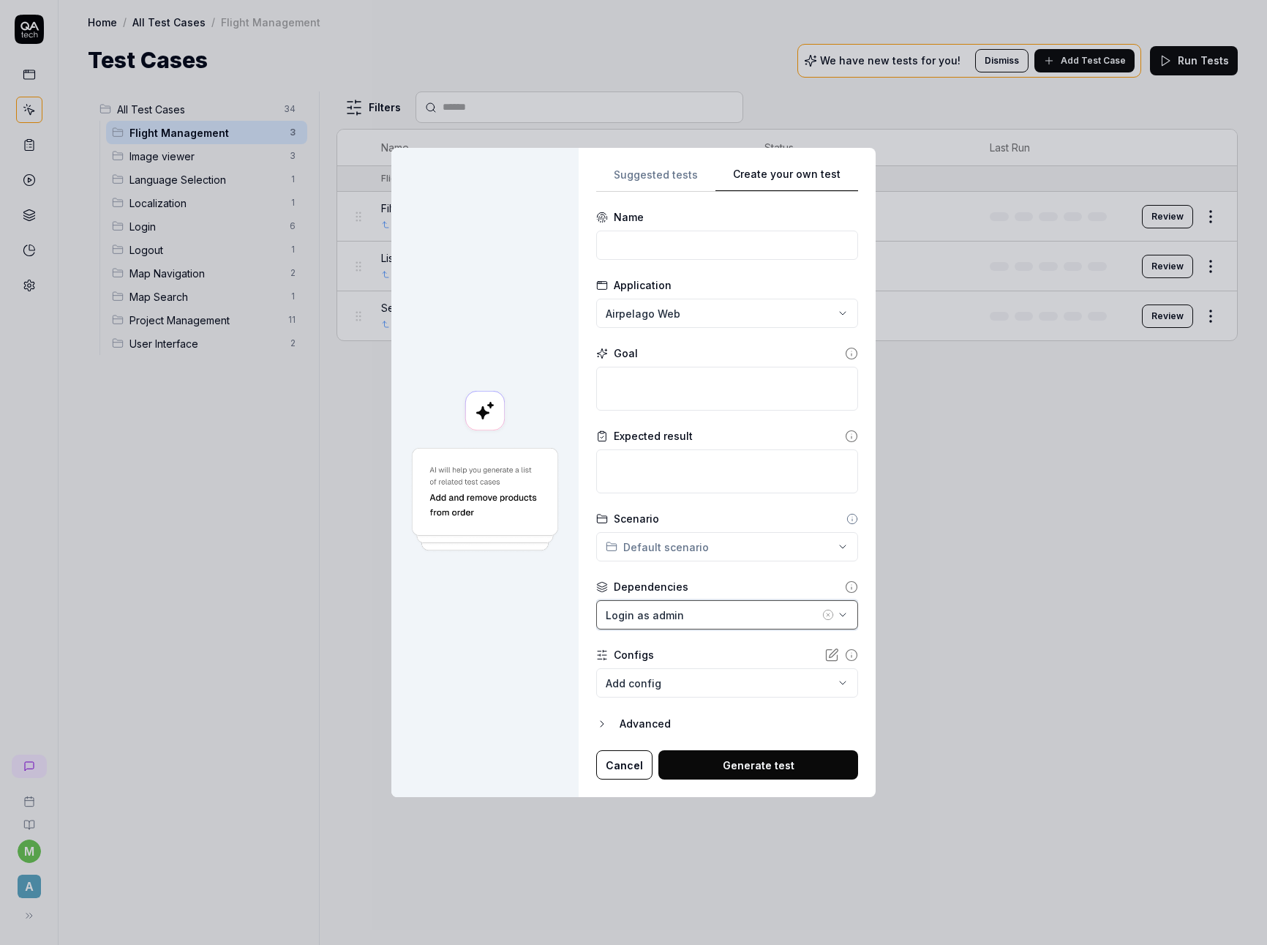
click at [709, 615] on div "Login as admin" at bounding box center [713, 614] width 214 height 15
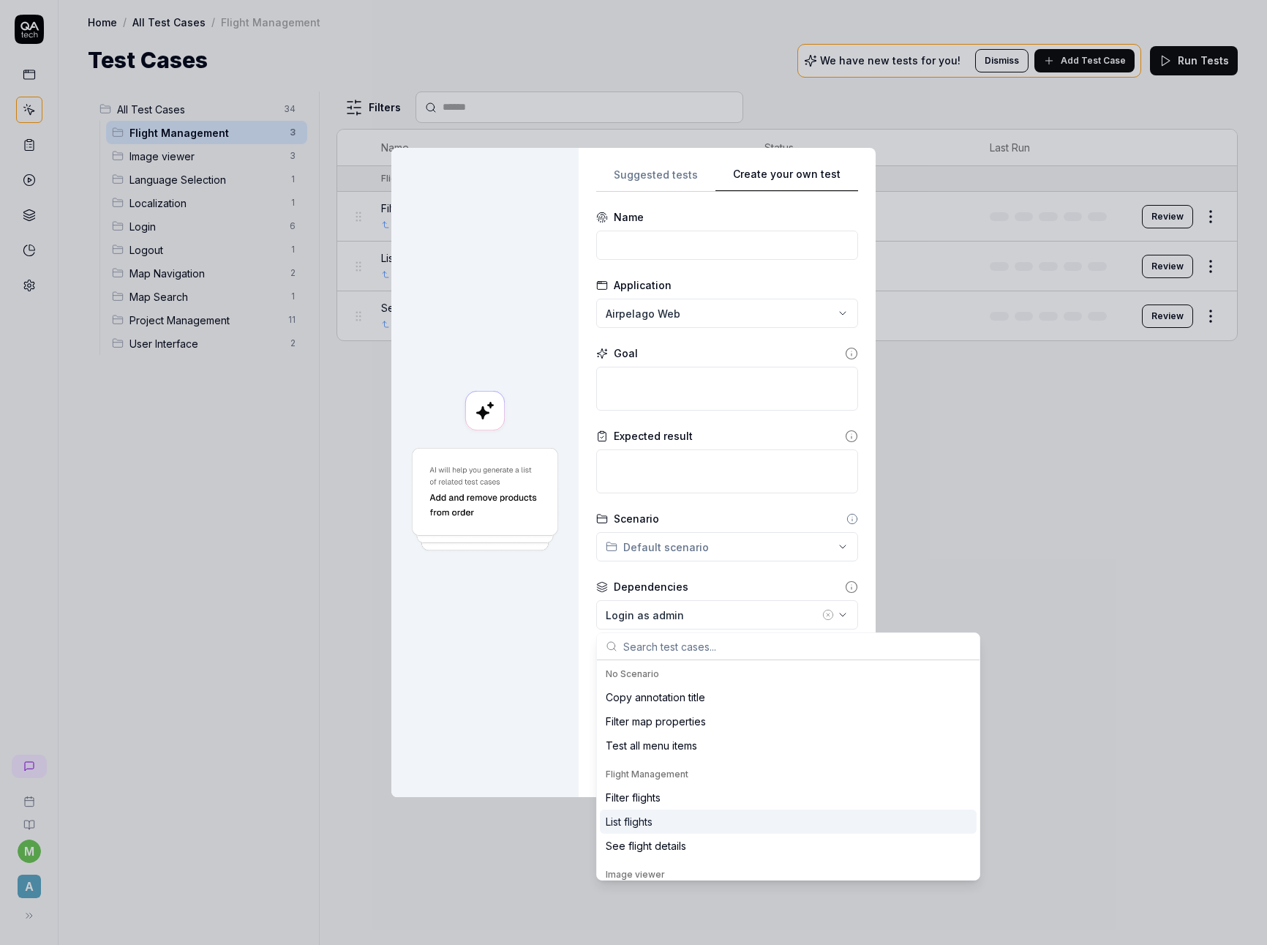
click at [667, 818] on div "List flights" at bounding box center [788, 821] width 377 height 24
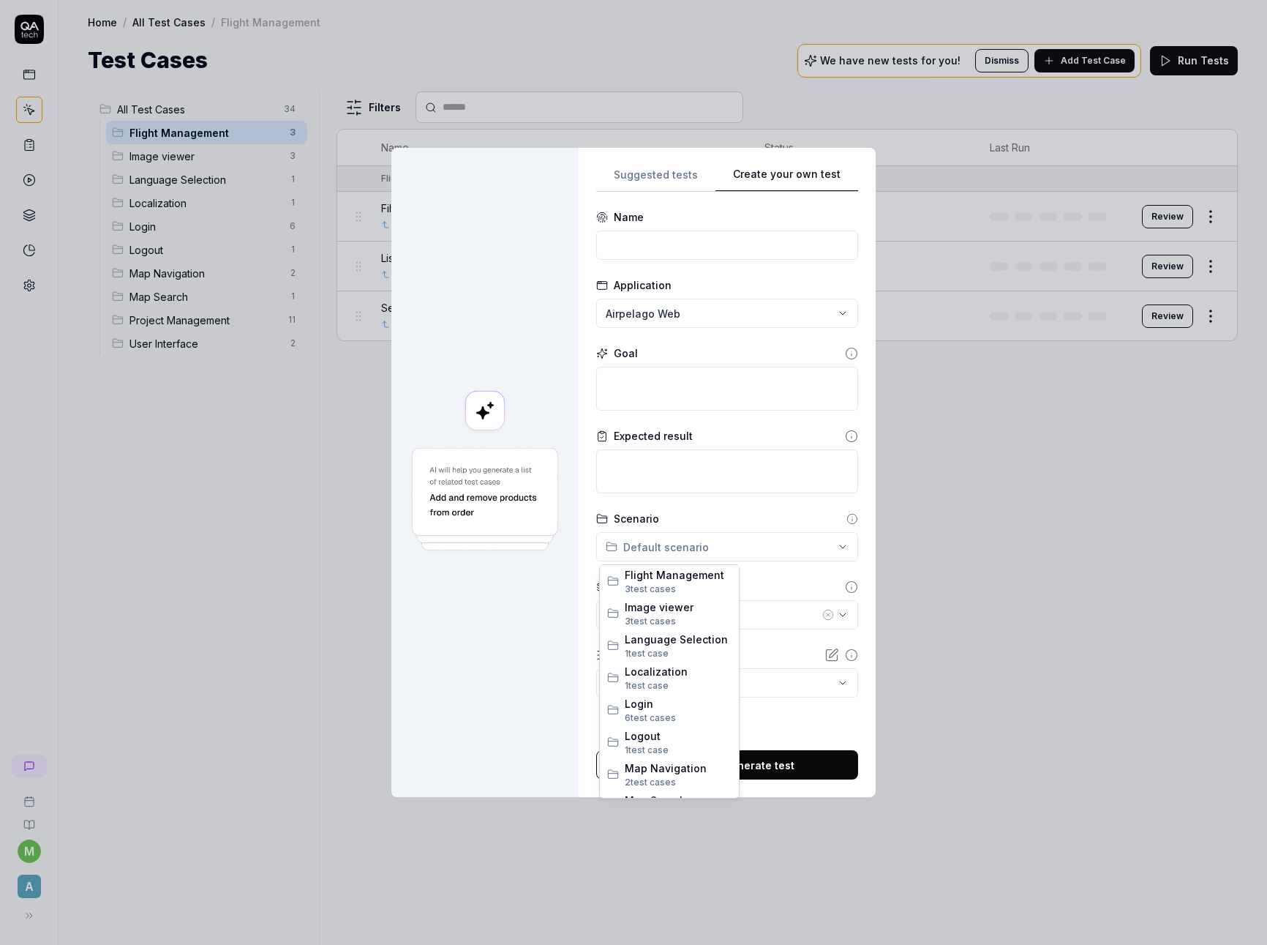
click at [690, 544] on div "**********" at bounding box center [633, 472] width 1267 height 945
click at [701, 575] on span "Flight Management" at bounding box center [678, 574] width 107 height 15
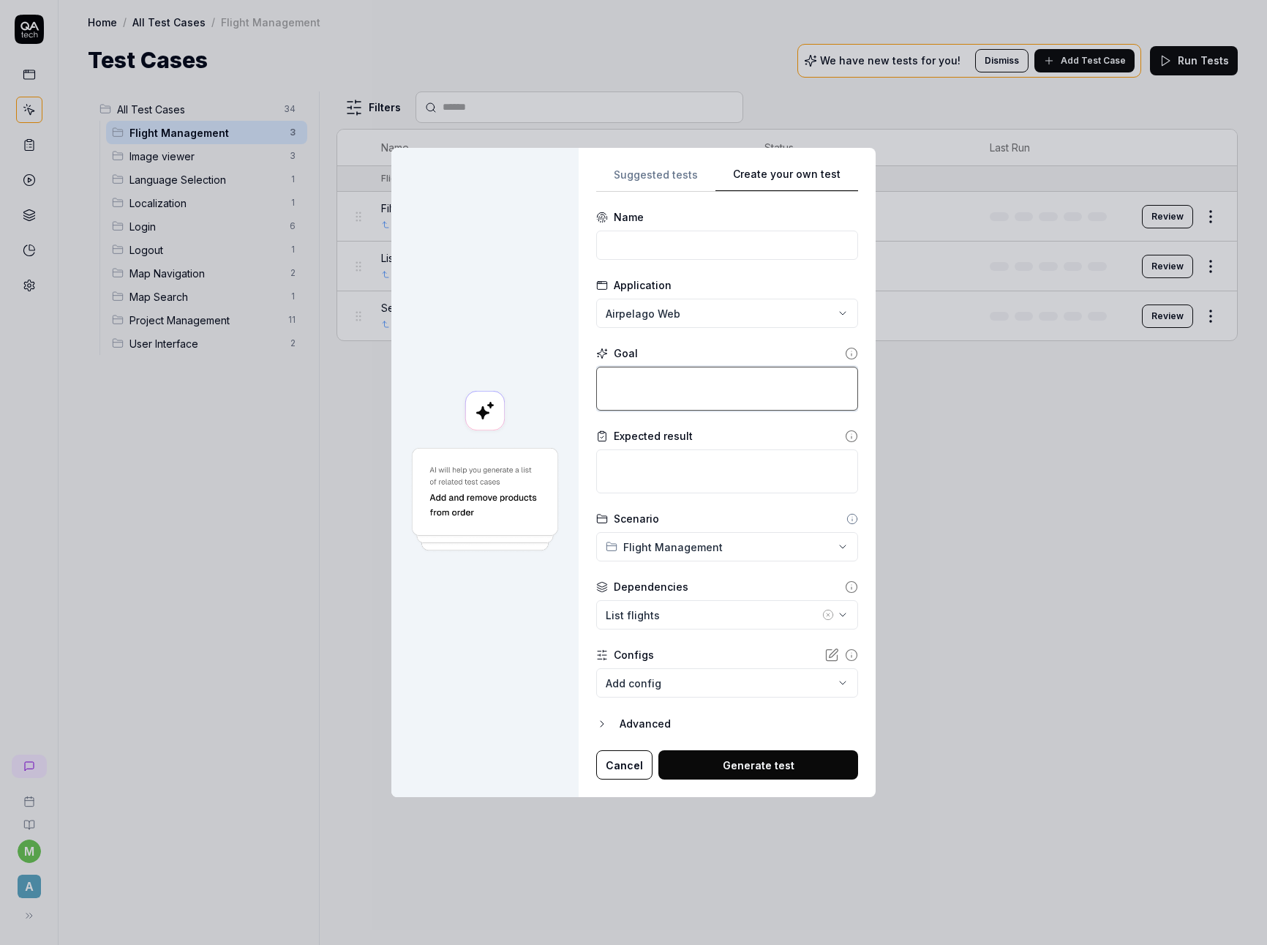
click at [705, 392] on textarea at bounding box center [727, 389] width 262 height 44
click at [716, 247] on input at bounding box center [727, 245] width 262 height 29
click at [745, 392] on textarea at bounding box center [727, 389] width 262 height 44
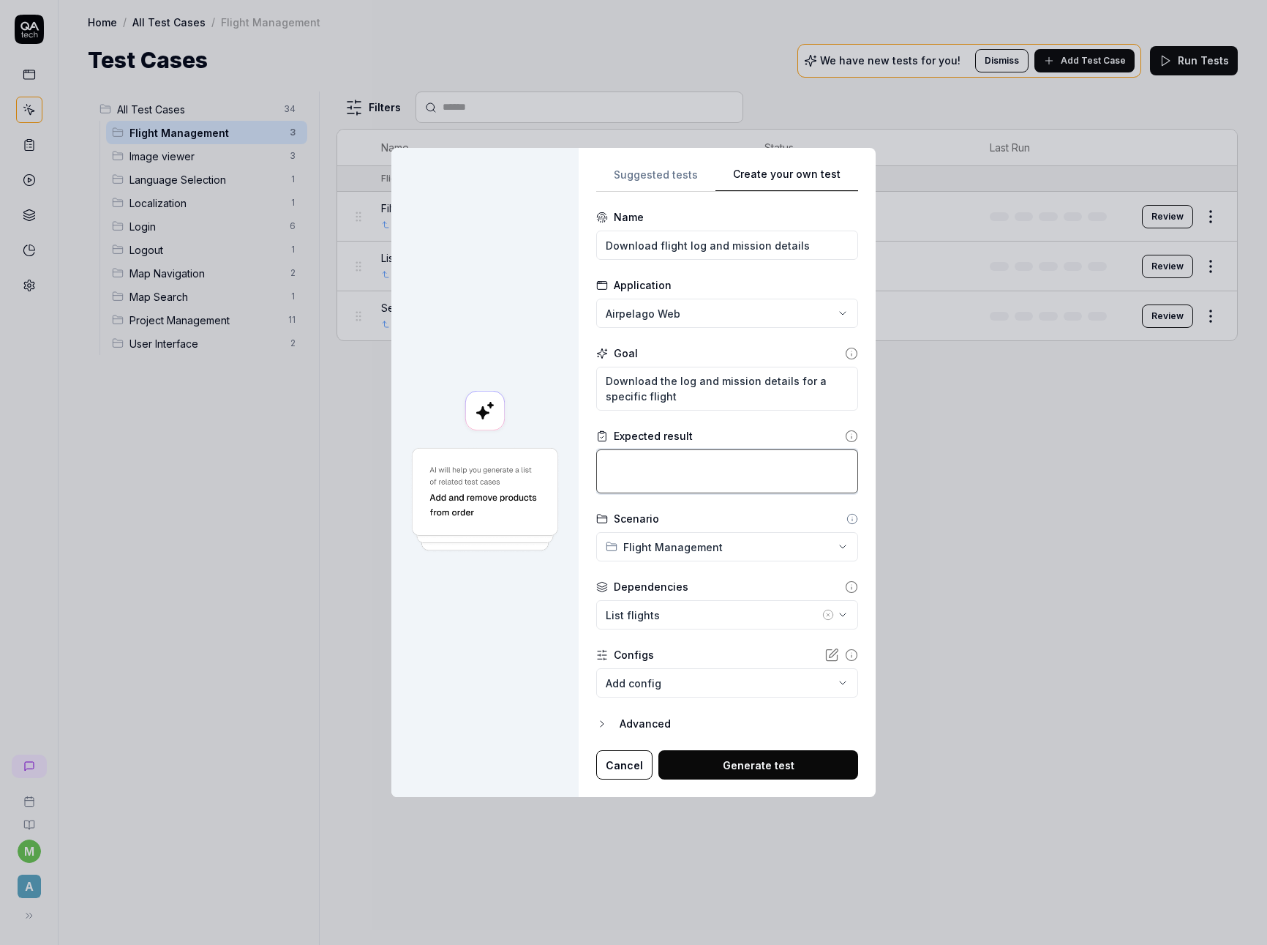
click at [717, 479] on textarea at bounding box center [727, 471] width 262 height 44
drag, startPoint x: 808, startPoint y: 246, endPoint x: 656, endPoint y: 247, distance: 152.2
click at [656, 247] on input "Download flight log and mission details" at bounding box center [727, 245] width 262 height 29
click at [776, 768] on button "Generate test" at bounding box center [759, 764] width 200 height 29
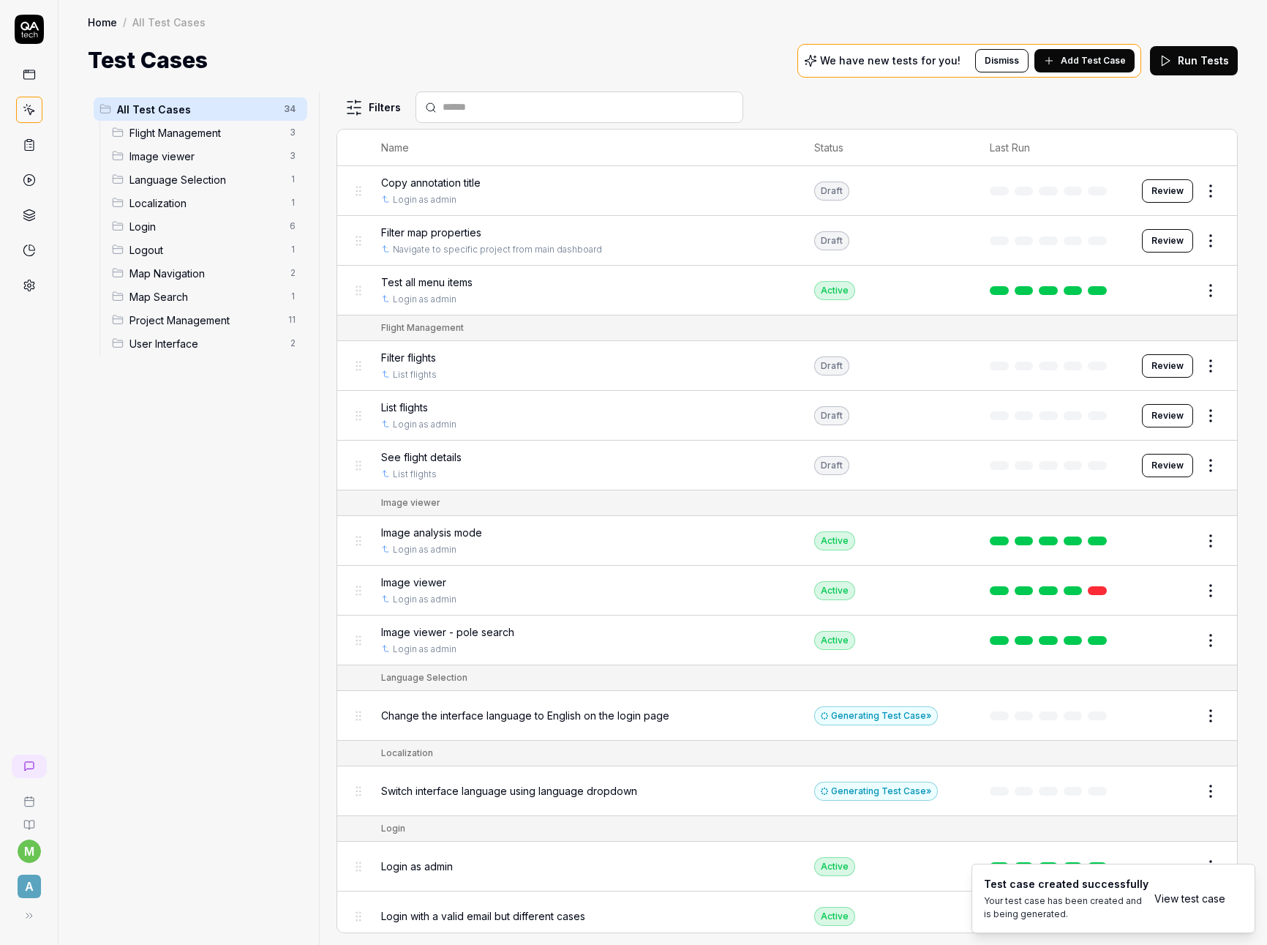
click at [208, 137] on span "Flight Management" at bounding box center [205, 132] width 151 height 15
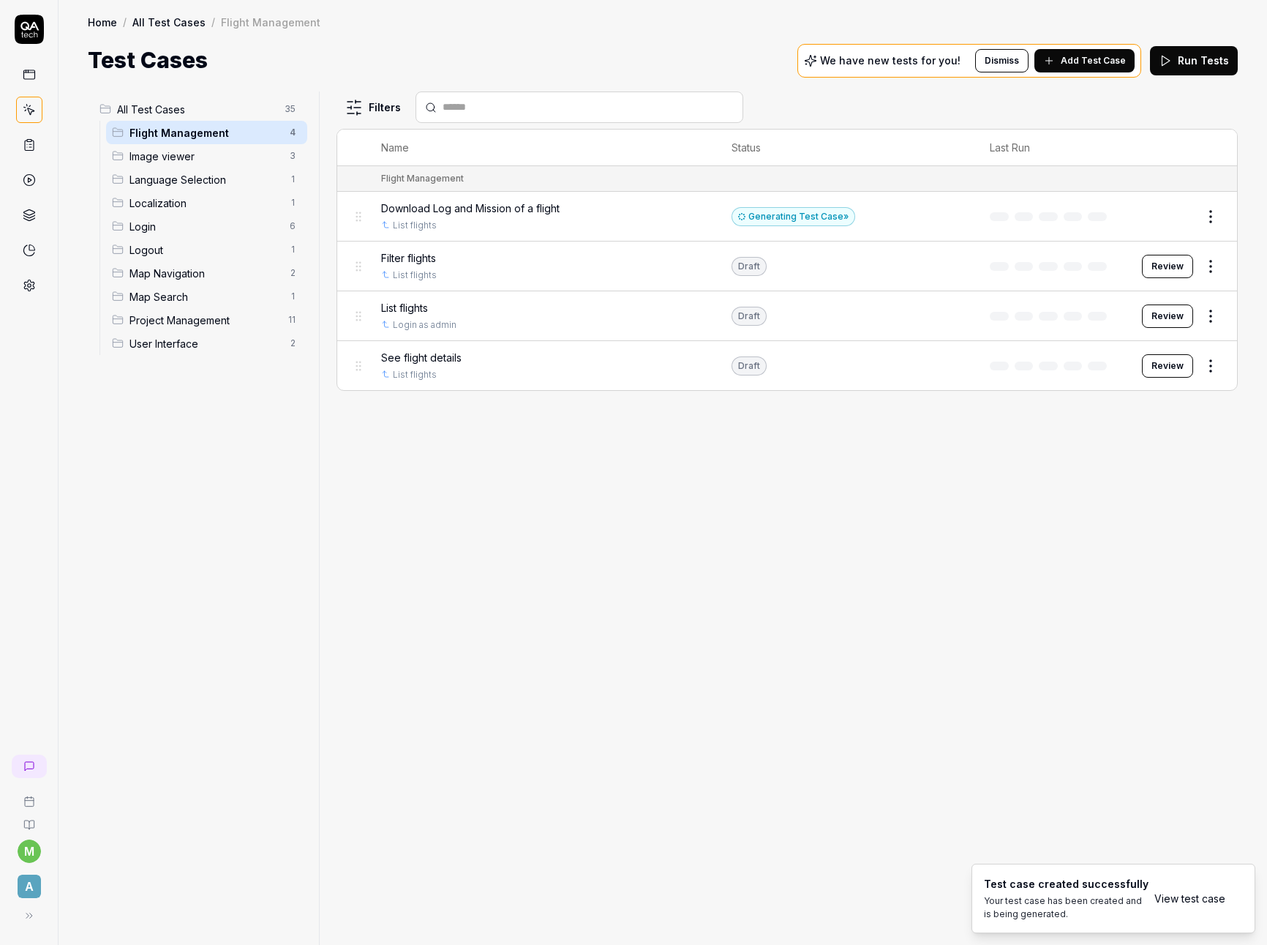
click at [1210, 217] on html "m A Home / All Test Cases / Flight Management Home / All Test Cases / Flight Ma…" at bounding box center [633, 472] width 1267 height 945
click at [944, 219] on html "m A Home / All Test Cases / Flight Management Home / All Test Cases / Flight Ma…" at bounding box center [633, 472] width 1267 height 945
click at [899, 217] on td "Generating Test Case »" at bounding box center [846, 217] width 258 height 50
click at [512, 207] on span "Download Log and Mission of a flight" at bounding box center [470, 208] width 179 height 15
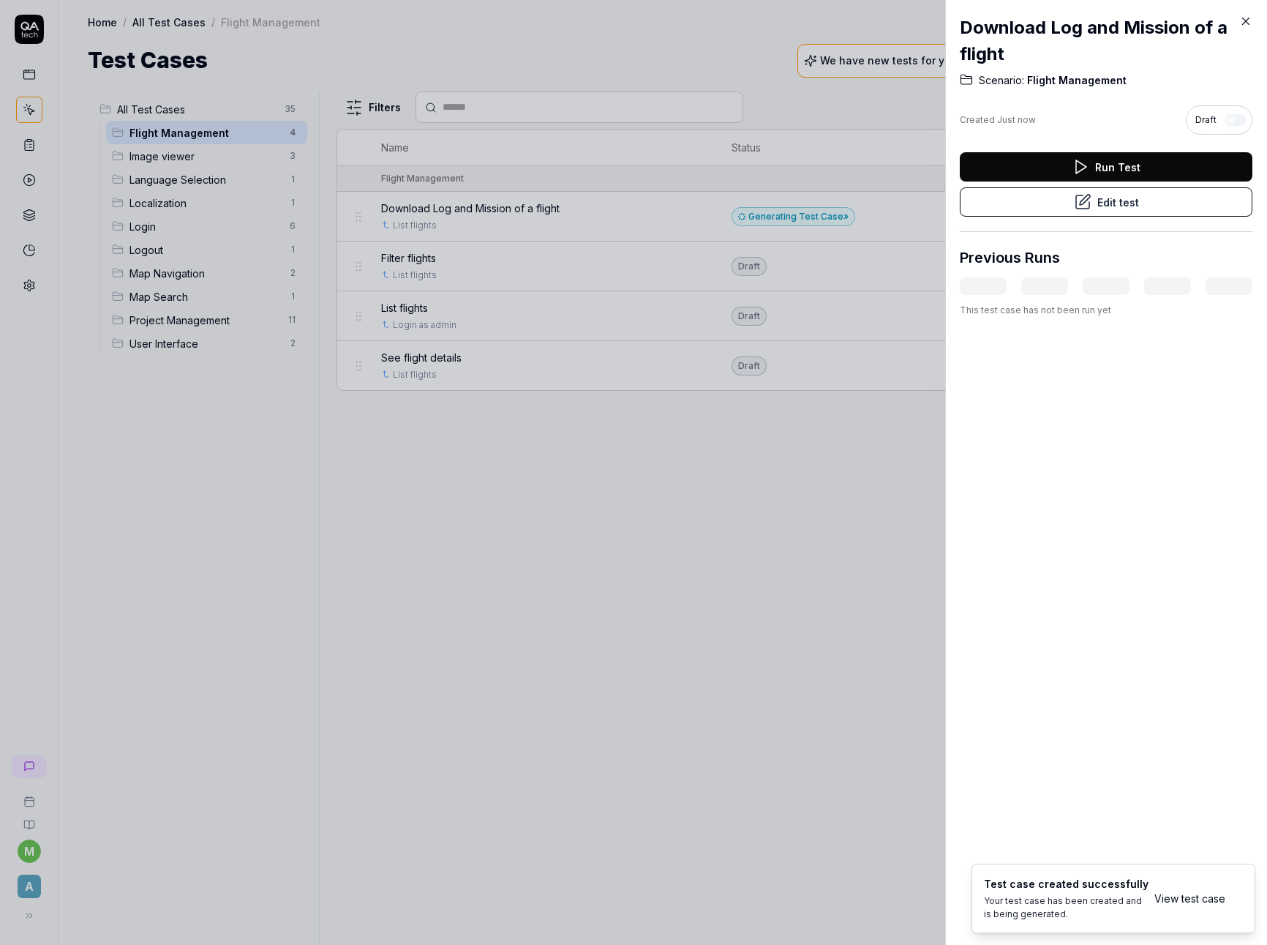
click at [1135, 203] on button "Edit test" at bounding box center [1106, 201] width 293 height 29
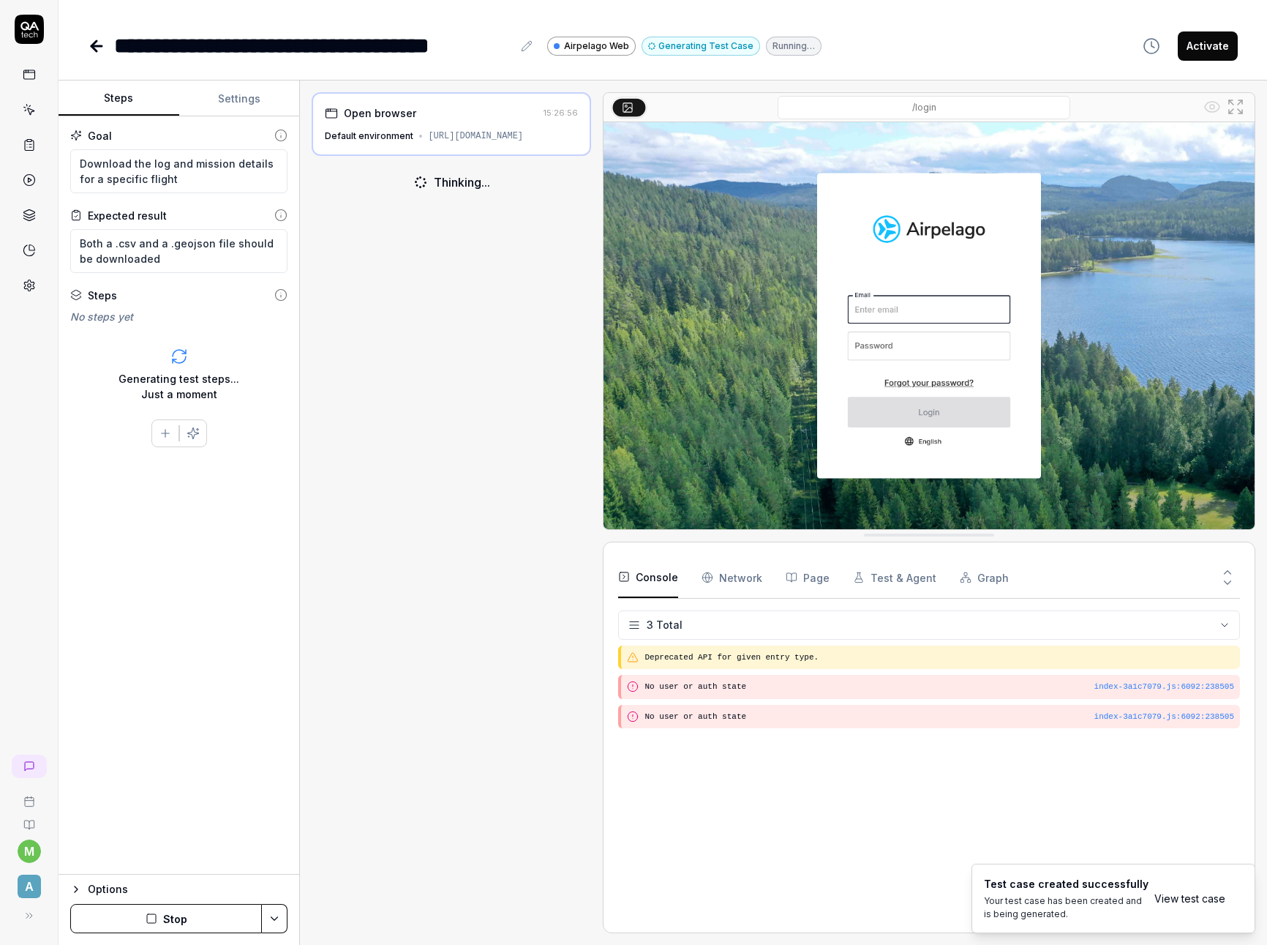
click at [211, 914] on button "Stop" at bounding box center [166, 918] width 192 height 29
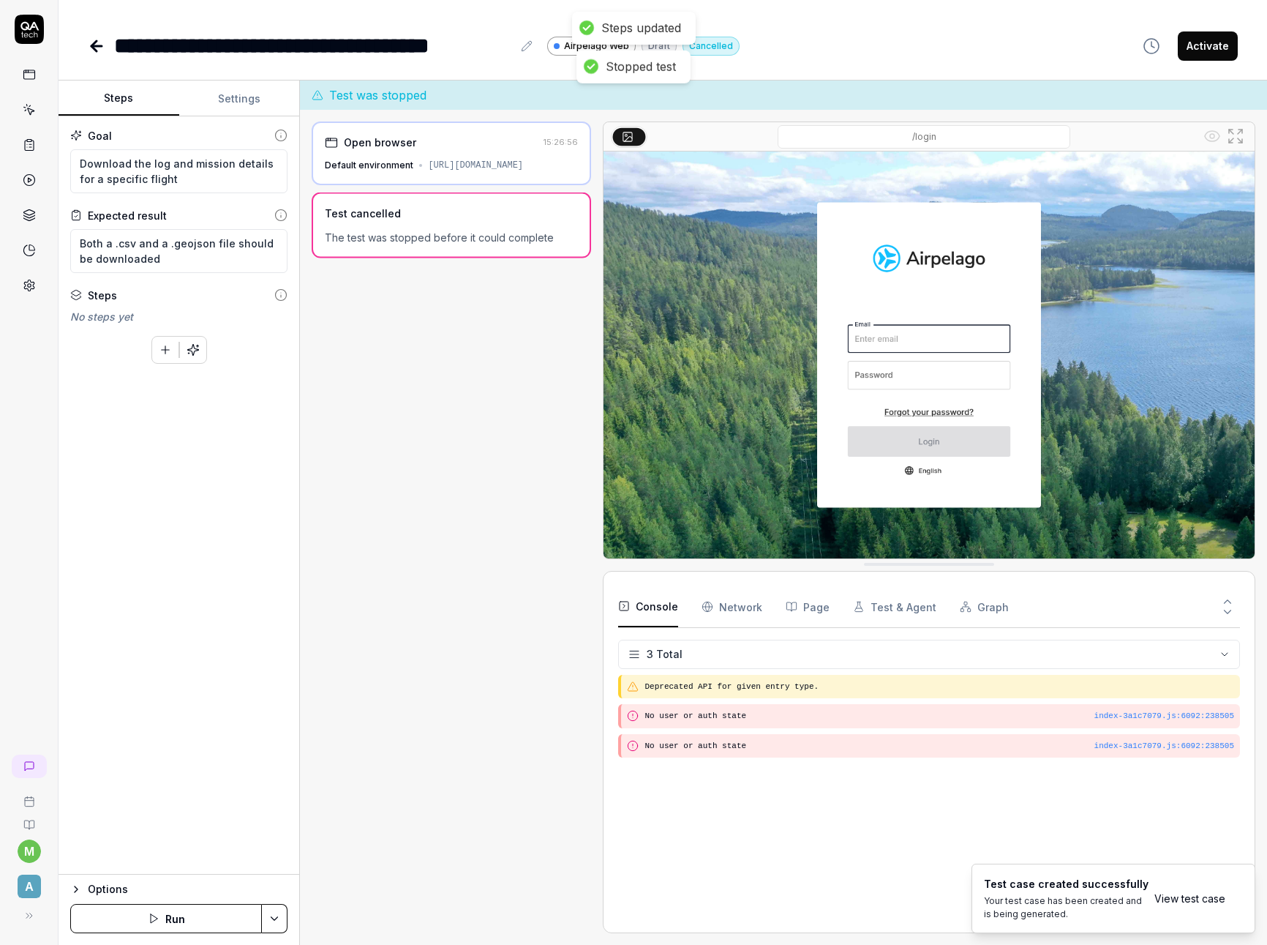
click at [421, 540] on div "Open browser 15:26:56 Default environment [URL][DOMAIN_NAME] Test cancelled The…" at bounding box center [452, 527] width 280 height 812
